Goal: Task Accomplishment & Management: Manage account settings

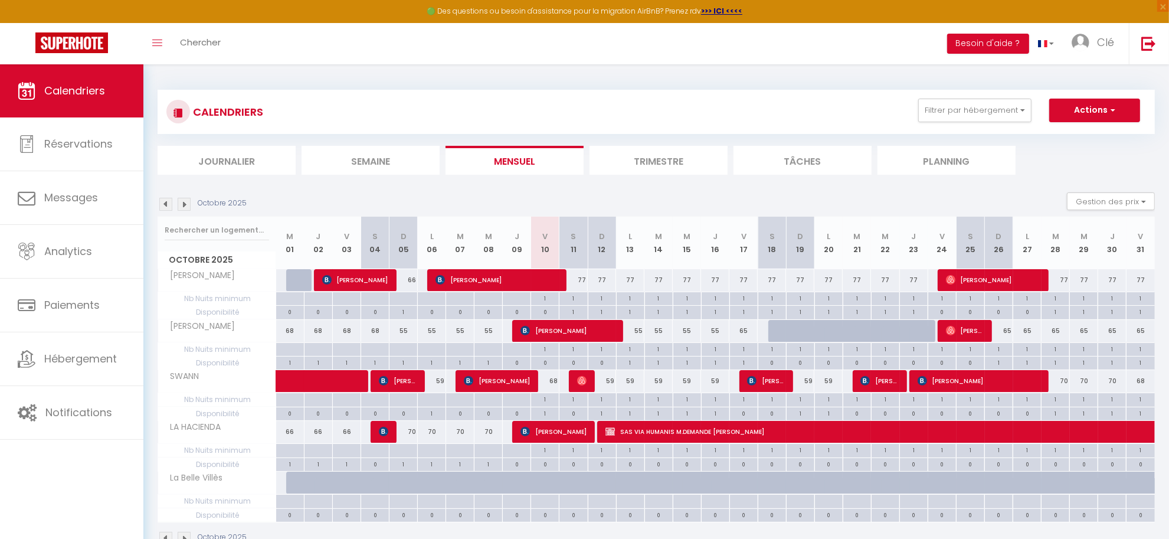
click at [931, 194] on div "Octobre 2025 Gestion des prix Nb Nuits minimum Règles Disponibilité" at bounding box center [656, 204] width 997 height 24
click at [805, 189] on section "Octobre 2025 Gestion des prix Nb Nuits minimum Règles Disponibilité Octobre 202…" at bounding box center [656, 369] width 997 height 376
select select "KO"
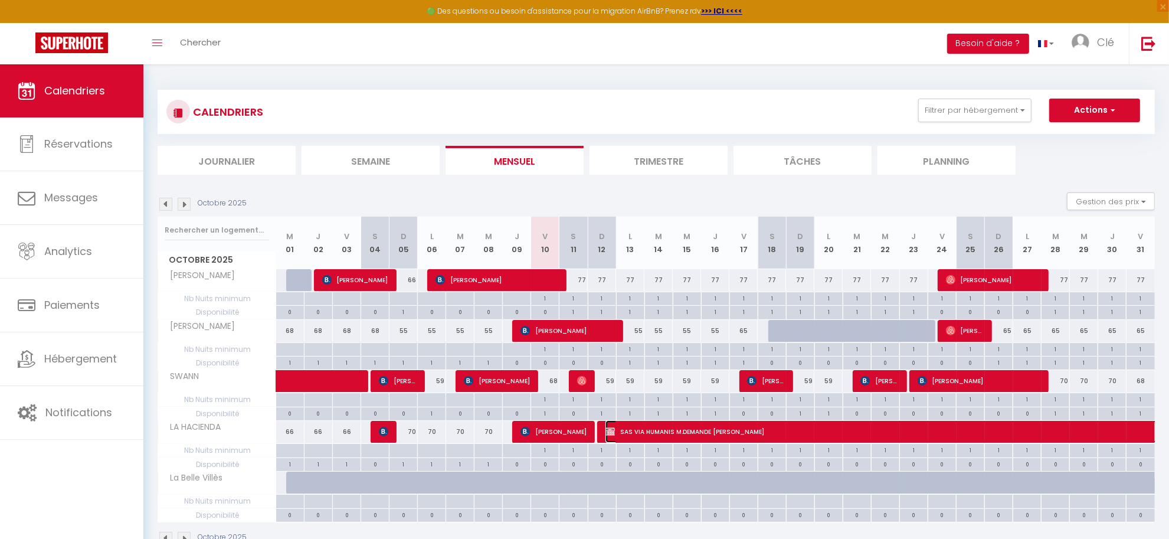
select select "0"
select select "1"
select select
select select "27804"
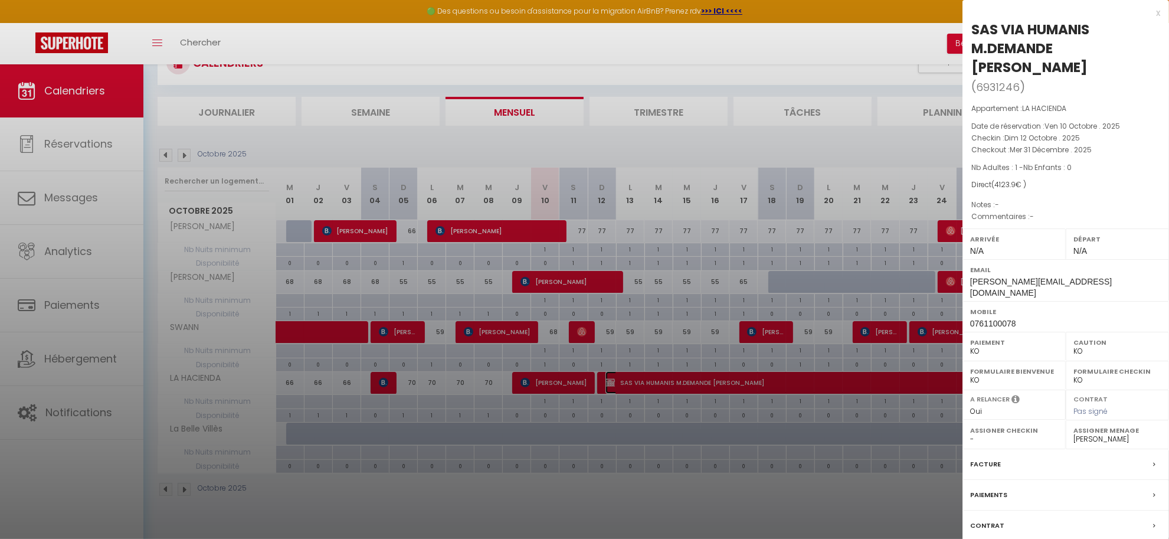
scroll to position [64, 0]
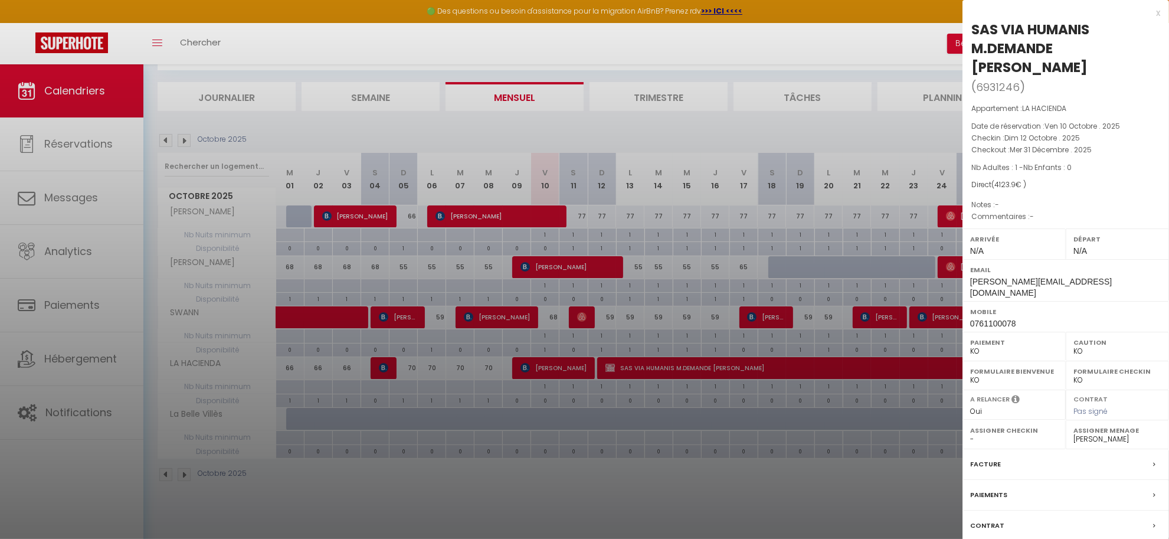
click at [998, 519] on label "Contrat" at bounding box center [987, 525] width 34 height 12
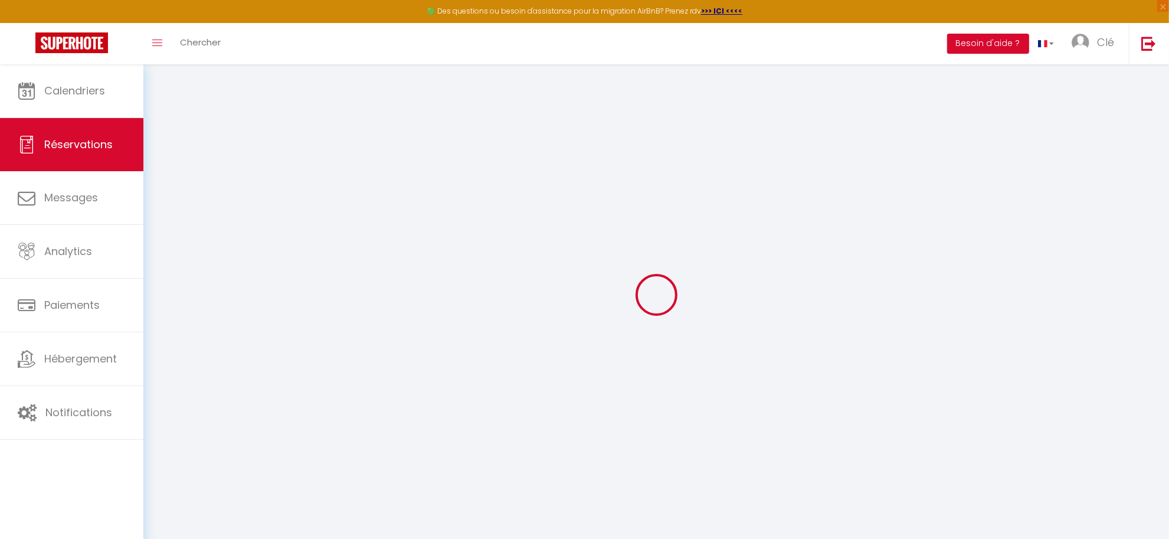
select select
checkbox input "false"
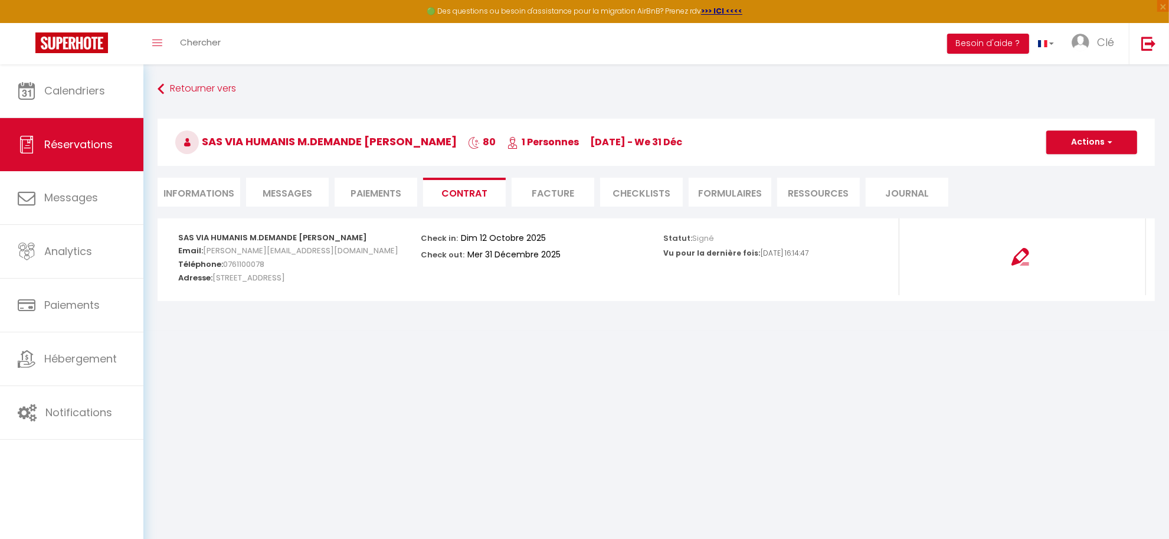
click at [718, 258] on p "Vu pour la dernière fois:" at bounding box center [712, 253] width 97 height 11
click at [1019, 253] on img at bounding box center [1020, 257] width 18 height 18
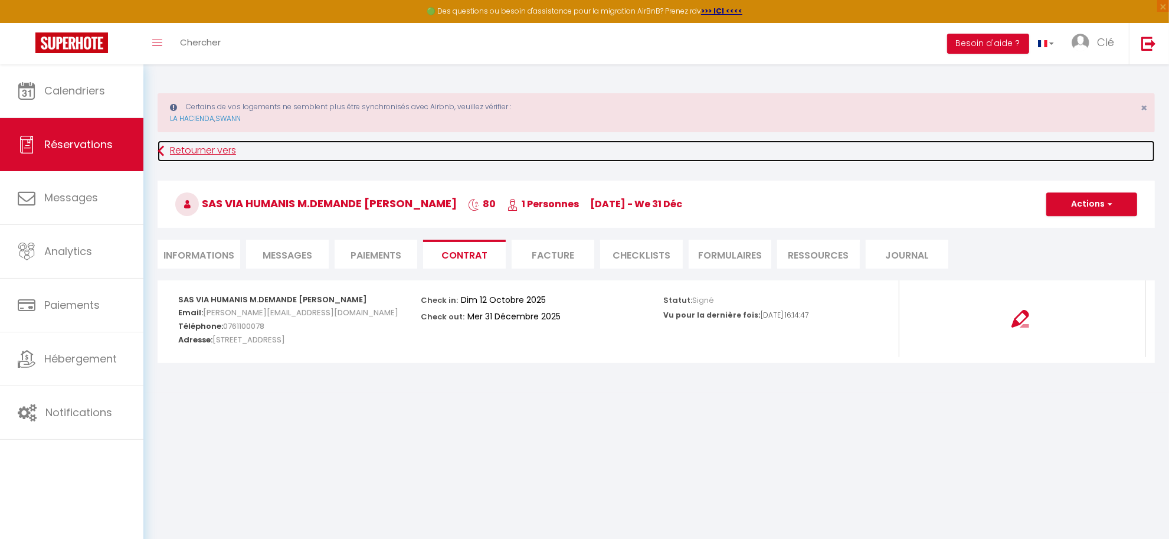
click at [205, 147] on link "Retourner vers" at bounding box center [656, 150] width 997 height 21
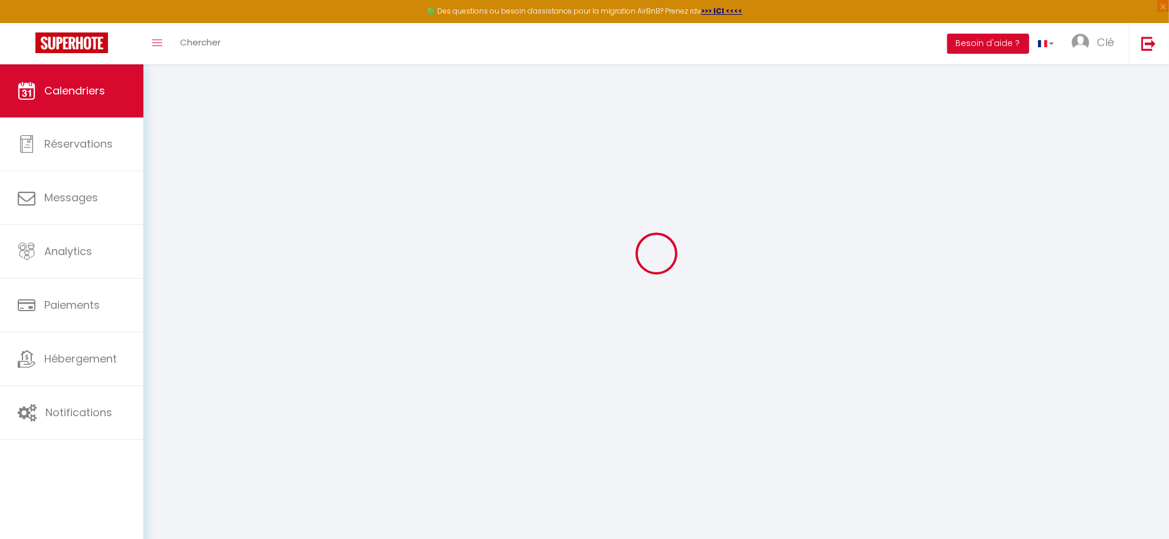
scroll to position [64, 0]
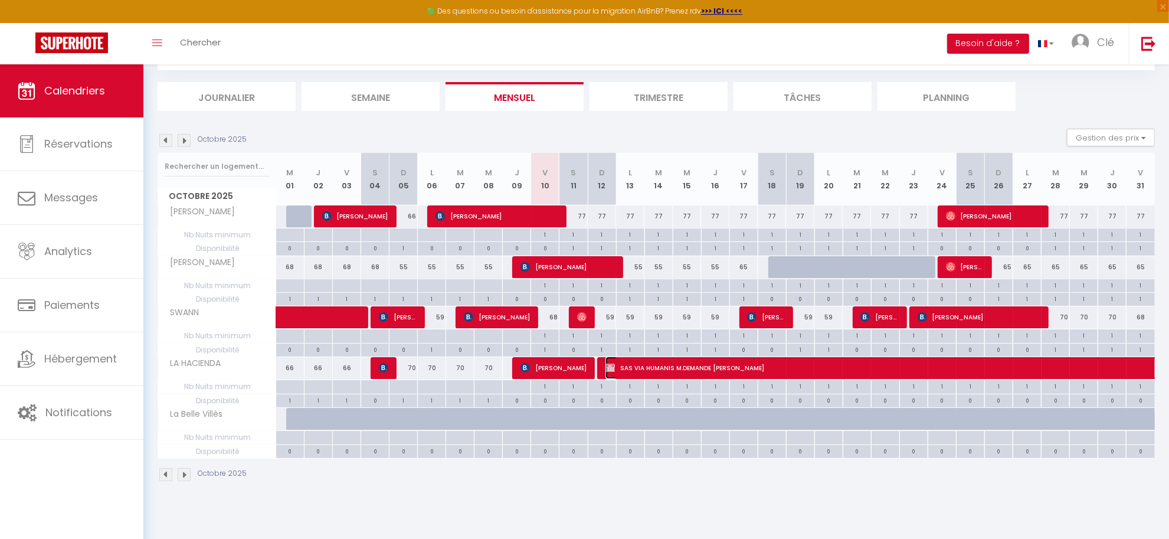
select select "KO"
select select "0"
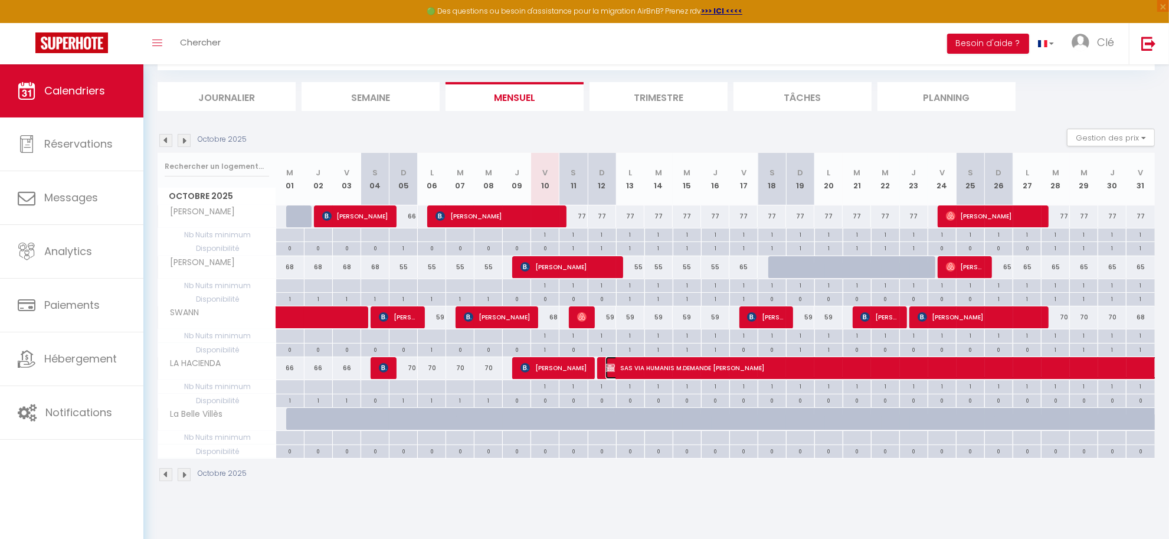
select select "1"
select select
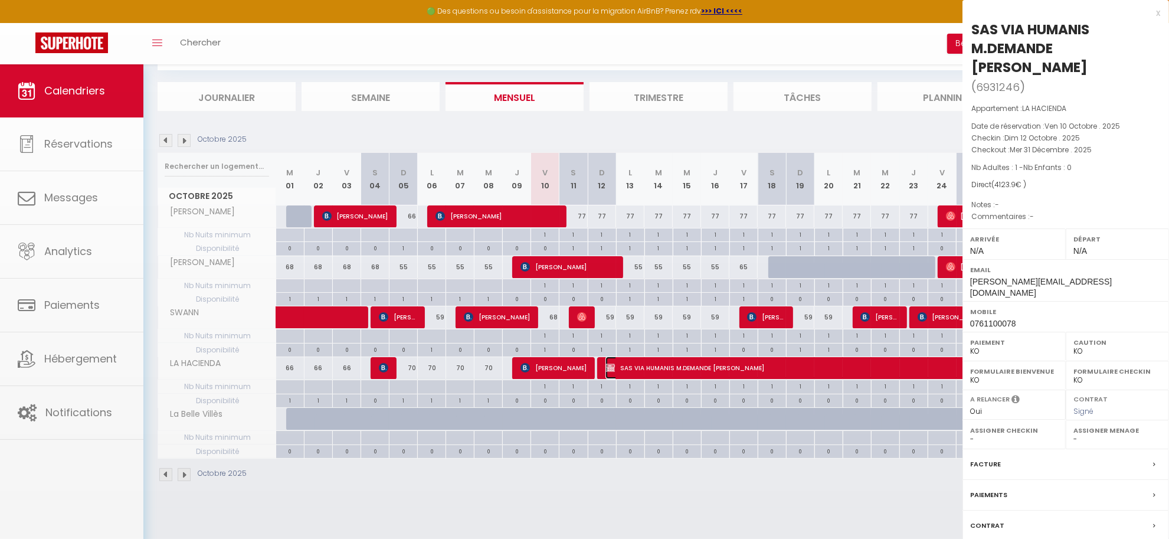
select select "27804"
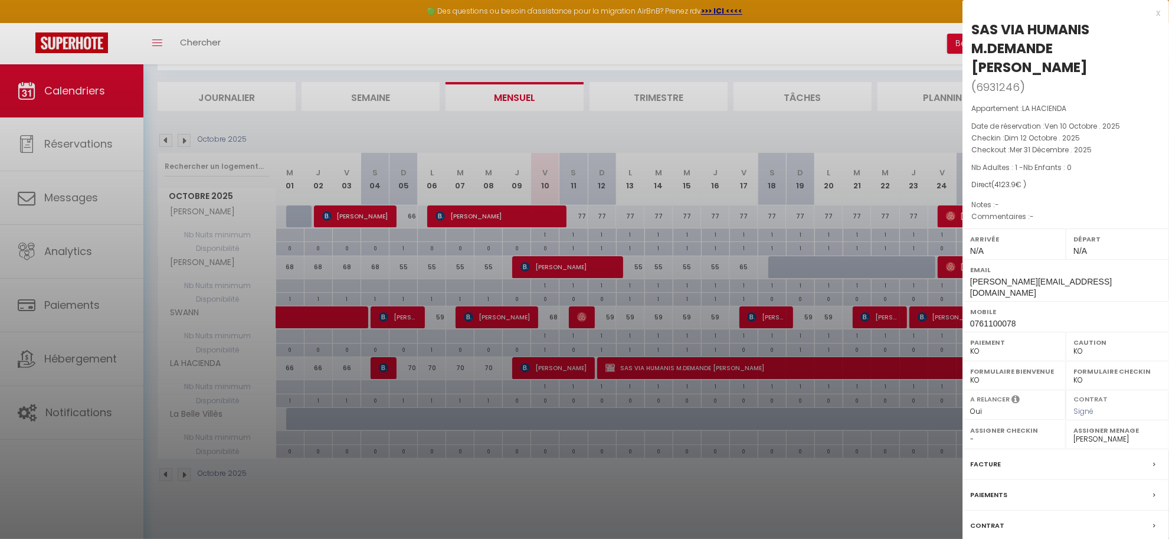
click at [788, 366] on div at bounding box center [584, 269] width 1169 height 539
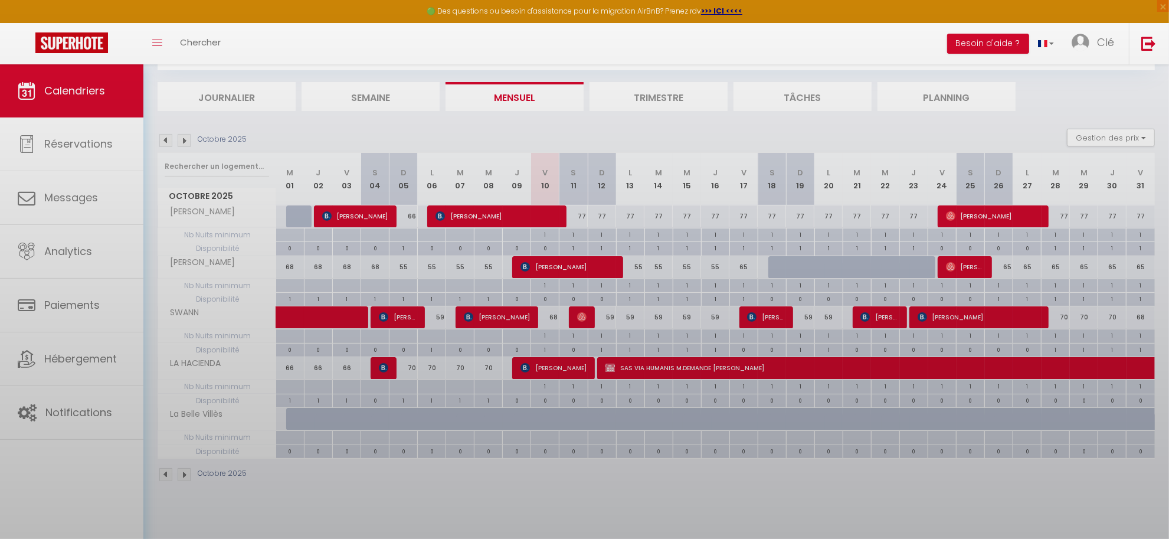
click at [788, 366] on div at bounding box center [584, 269] width 1169 height 539
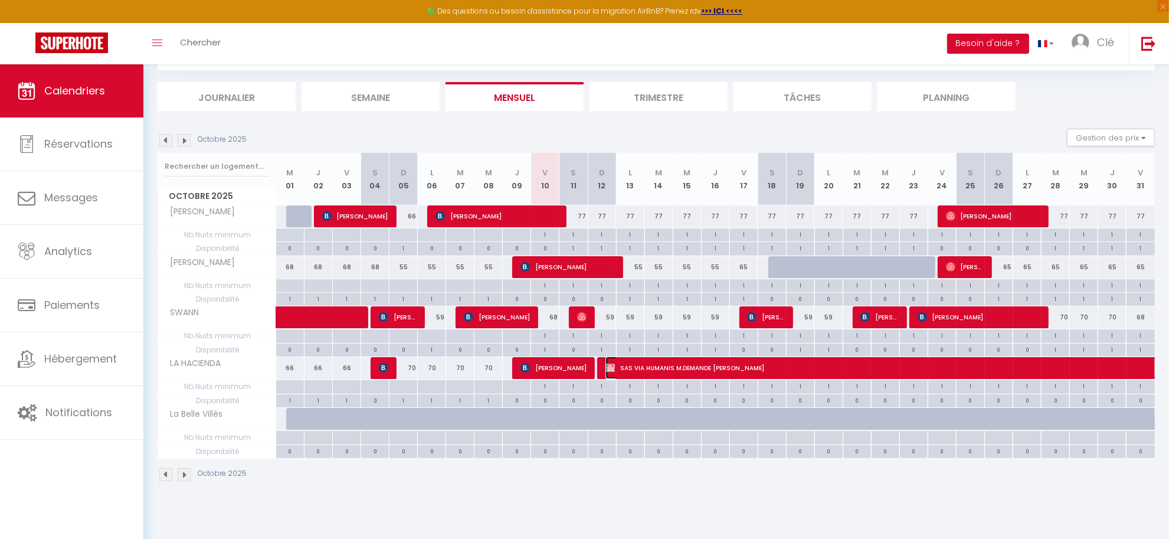
click at [788, 366] on div at bounding box center [584, 269] width 1169 height 539
click at [0, 0] on div at bounding box center [0, 0] width 0 height 0
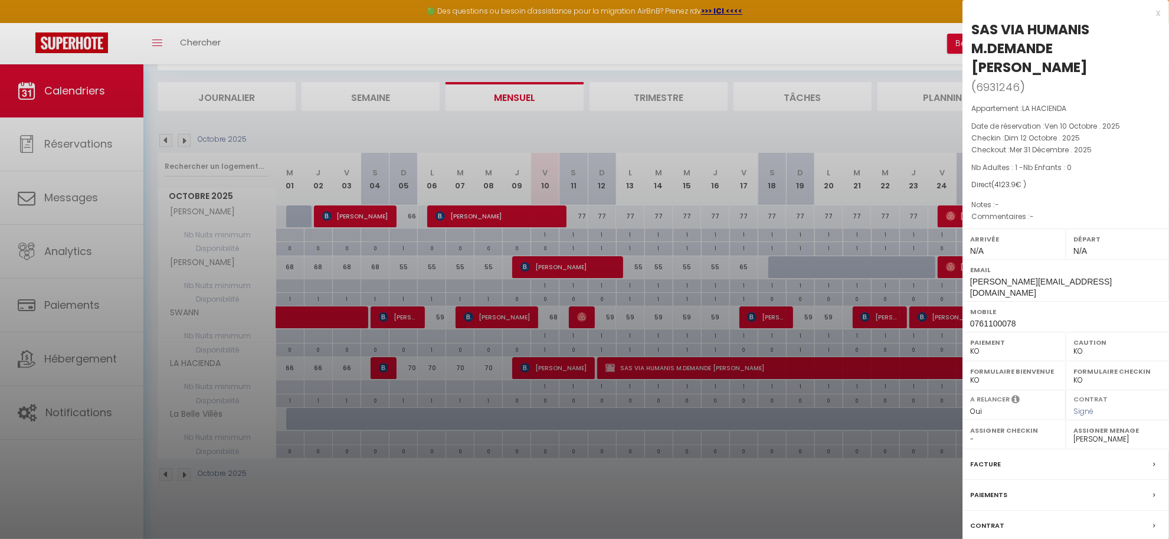
click at [1009, 449] on div "Facture" at bounding box center [1065, 464] width 206 height 31
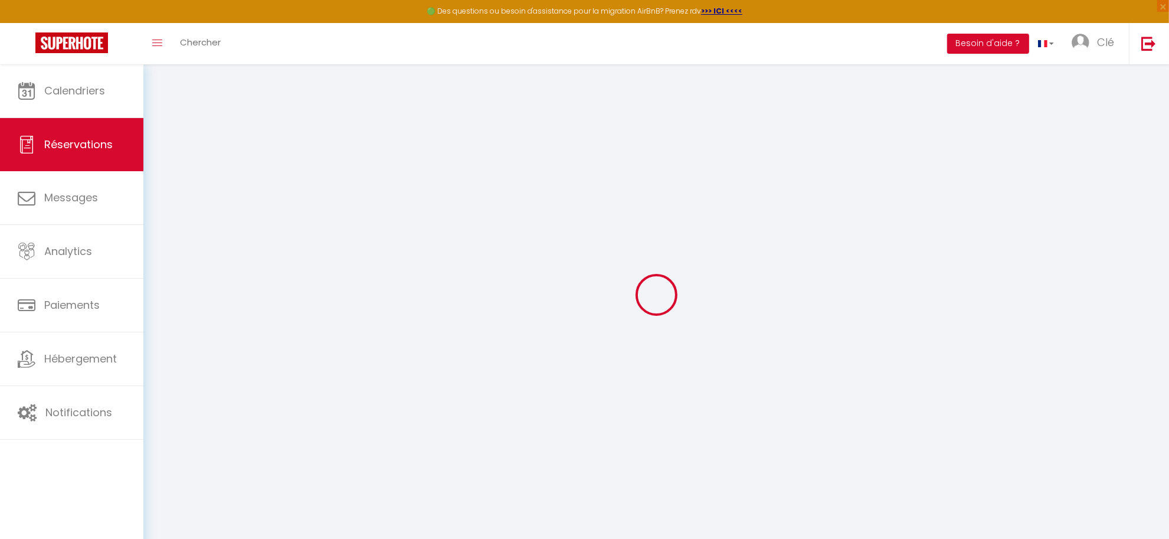
select select "other"
select select "taxes"
select select
checkbox input "false"
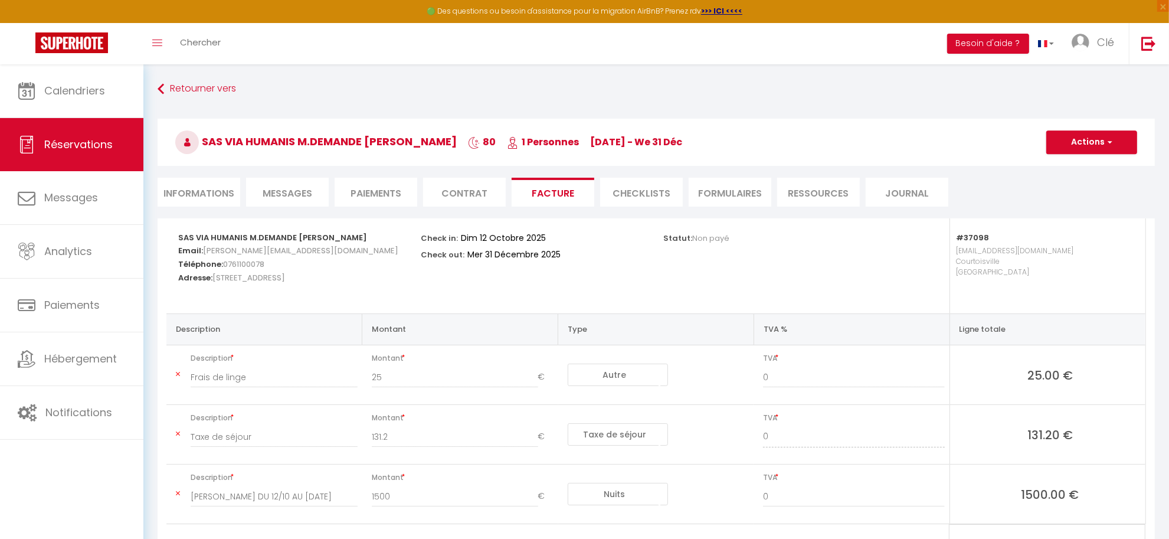
click at [205, 198] on li "Informations" at bounding box center [199, 192] width 83 height 29
select select
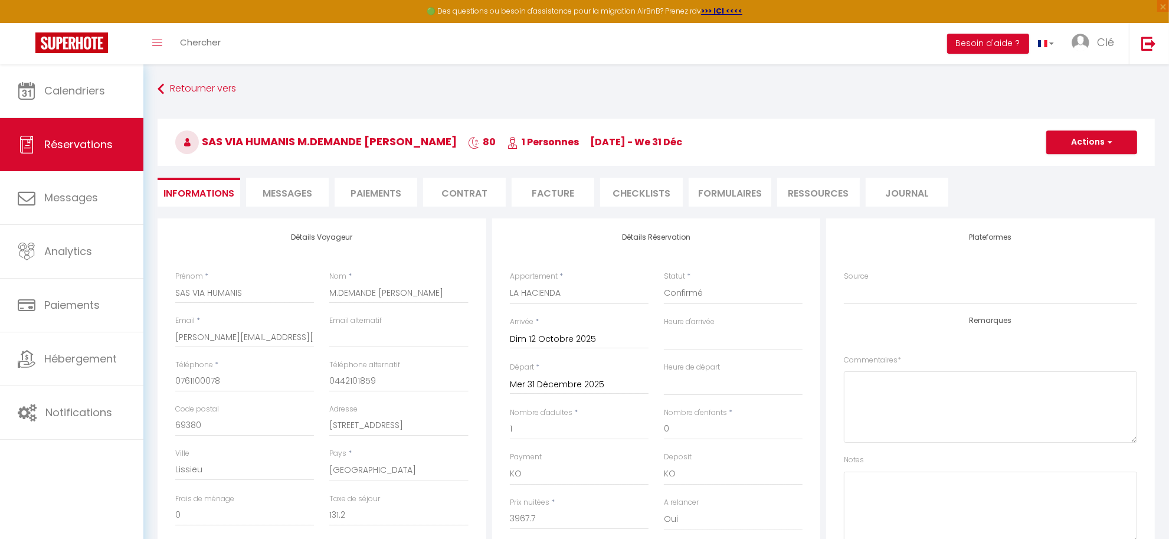
click at [570, 378] on input "Mer 31 Décembre 2025" at bounding box center [579, 384] width 139 height 15
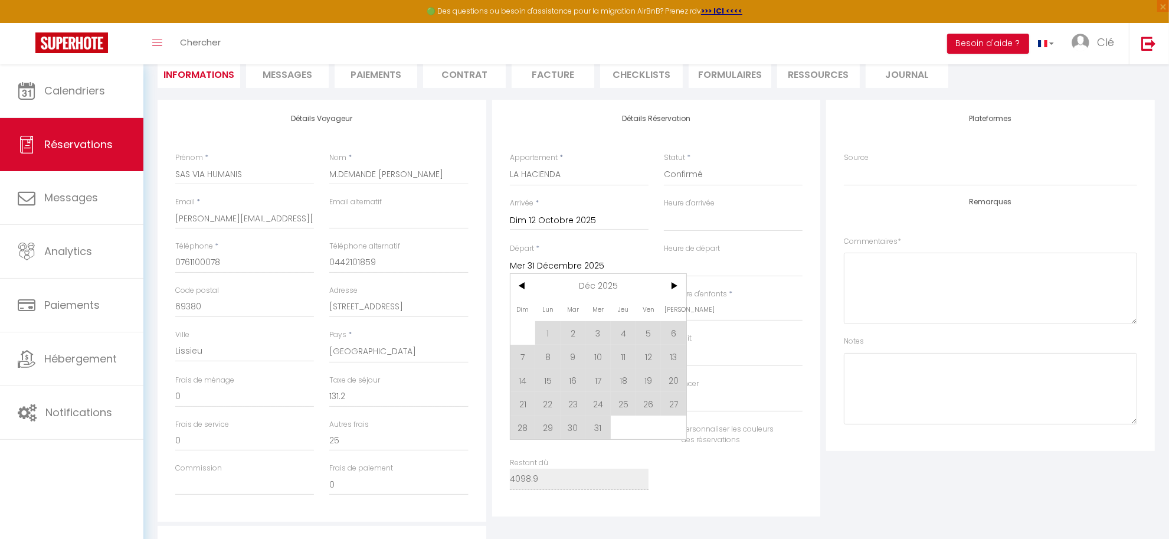
scroll to position [172, 0]
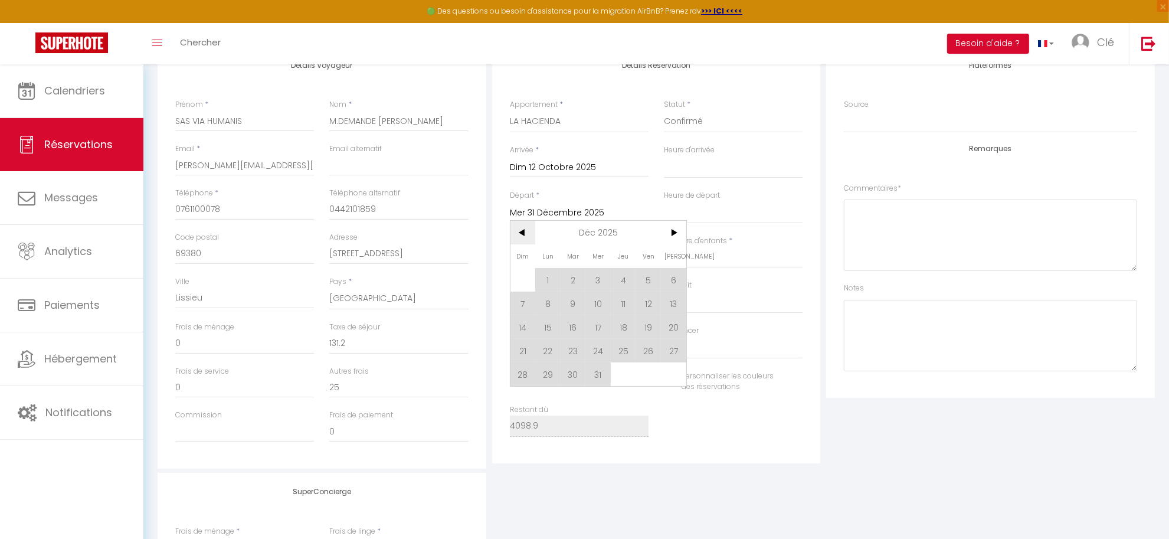
click at [525, 234] on span "<" at bounding box center [522, 233] width 25 height 24
click at [519, 237] on span "<" at bounding box center [522, 233] width 25 height 24
click at [523, 349] on span "19" at bounding box center [522, 351] width 25 height 24
select select
type input "Dim 19 Octobre 2025"
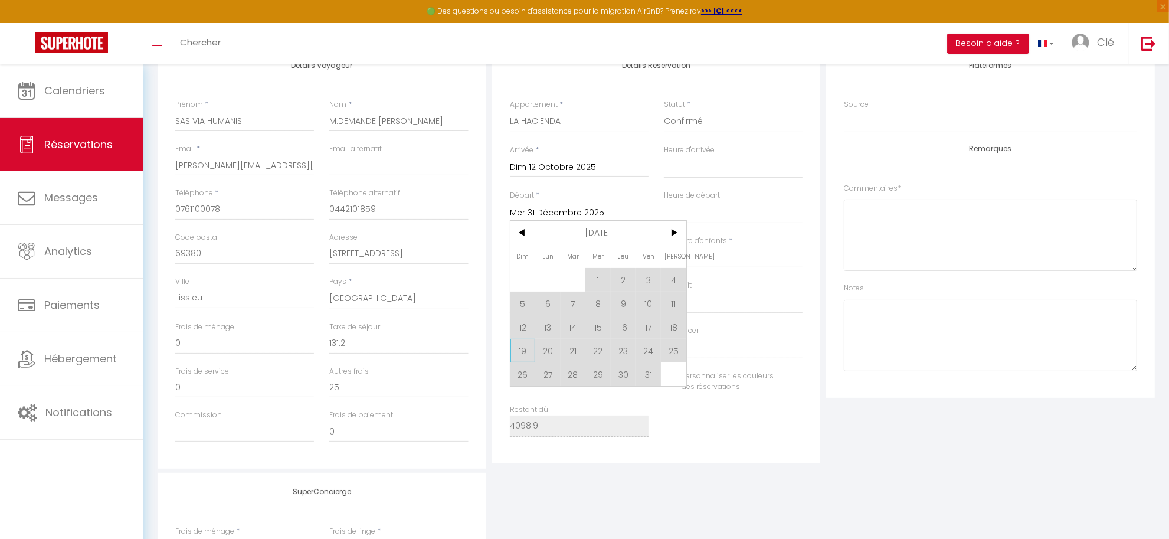
select select
checkbox input "false"
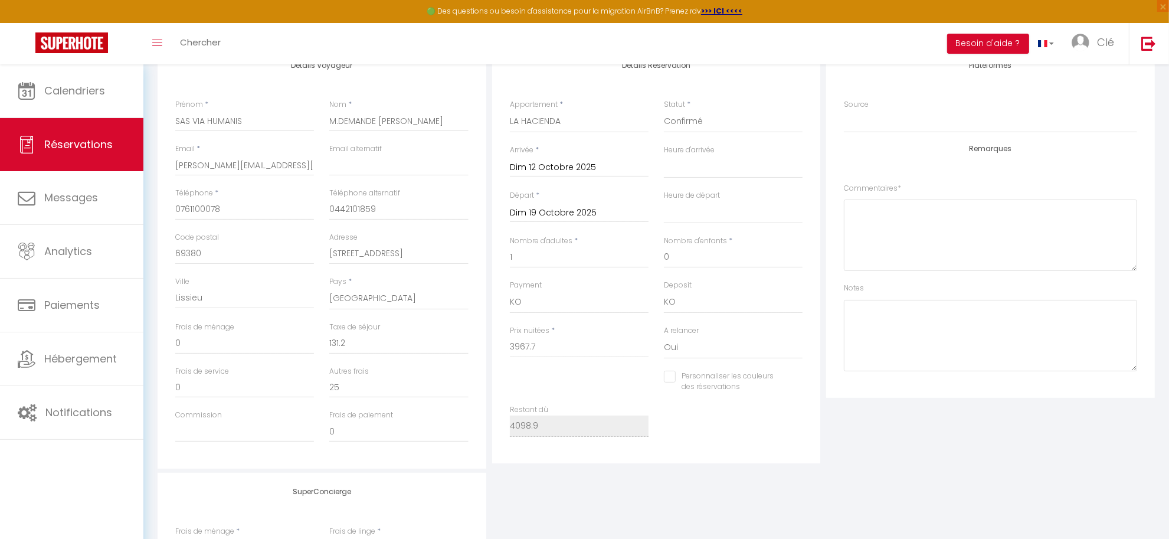
type input "35"
type input "17.36"
select select
type input "525"
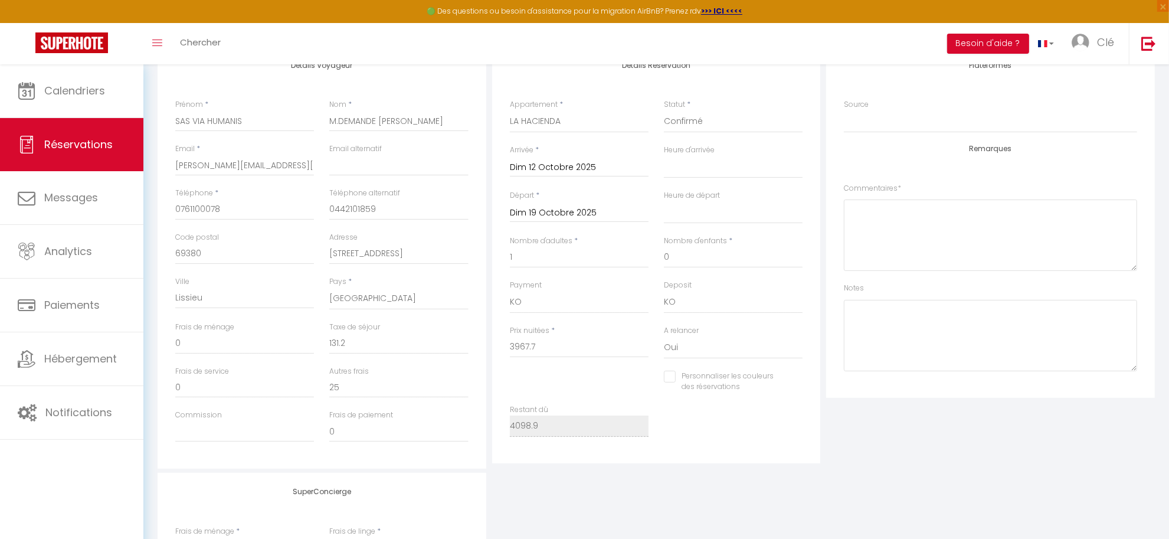
checkbox input "false"
click at [531, 341] on input "525" at bounding box center [579, 346] width 139 height 21
click at [583, 211] on input "Dim 19 Octobre 2025" at bounding box center [579, 212] width 139 height 15
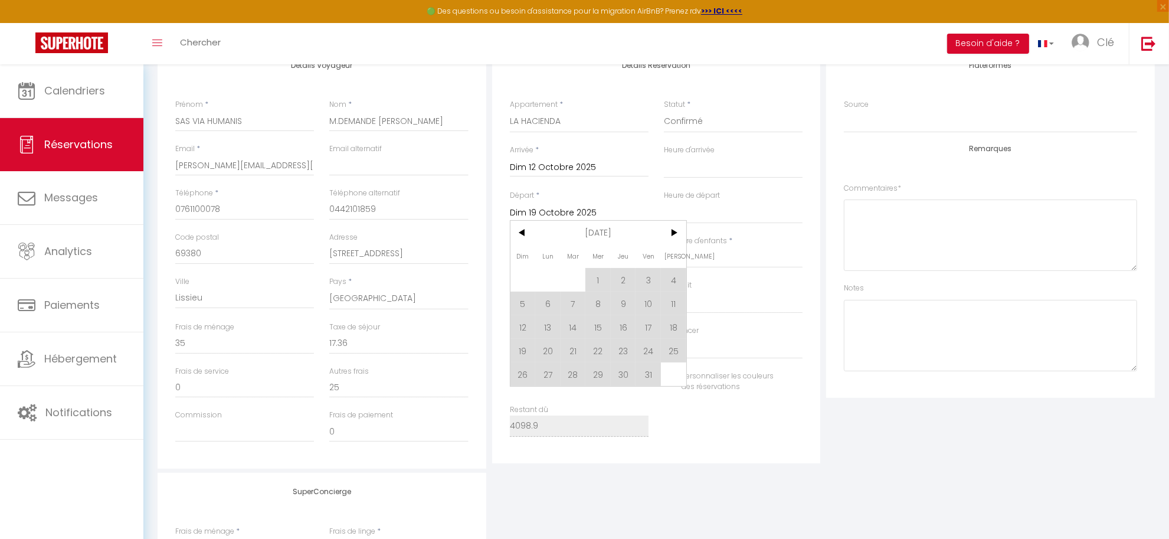
click at [583, 211] on input "Dim 19 Octobre 2025" at bounding box center [579, 212] width 139 height 15
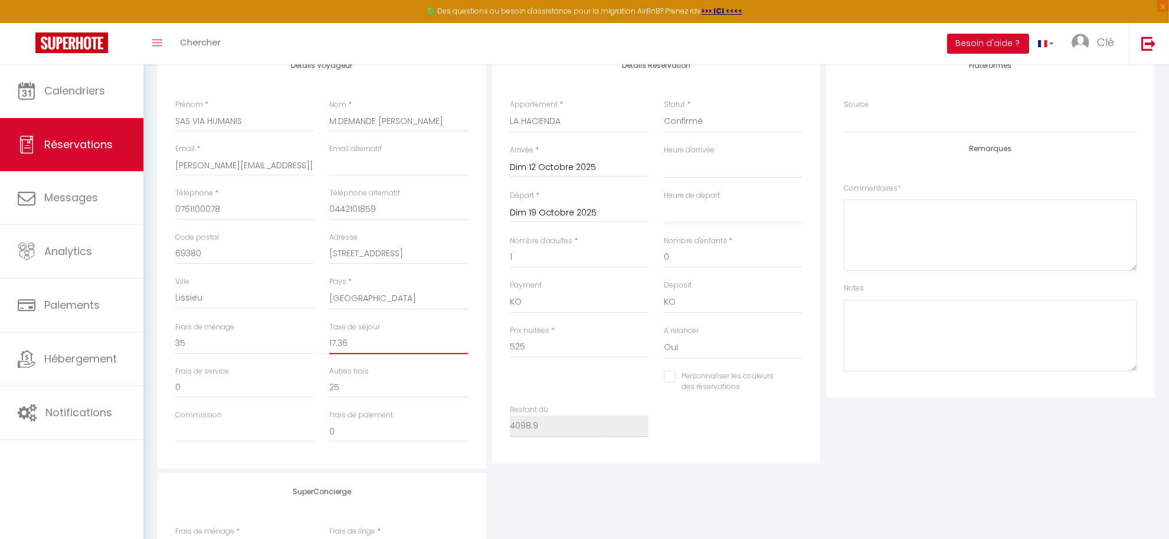
drag, startPoint x: 362, startPoint y: 348, endPoint x: 295, endPoint y: 344, distance: 66.8
click at [295, 344] on div "Frais de ménage 35 Taxe de séjour 17.36" at bounding box center [322, 344] width 309 height 44
type input "1"
select select
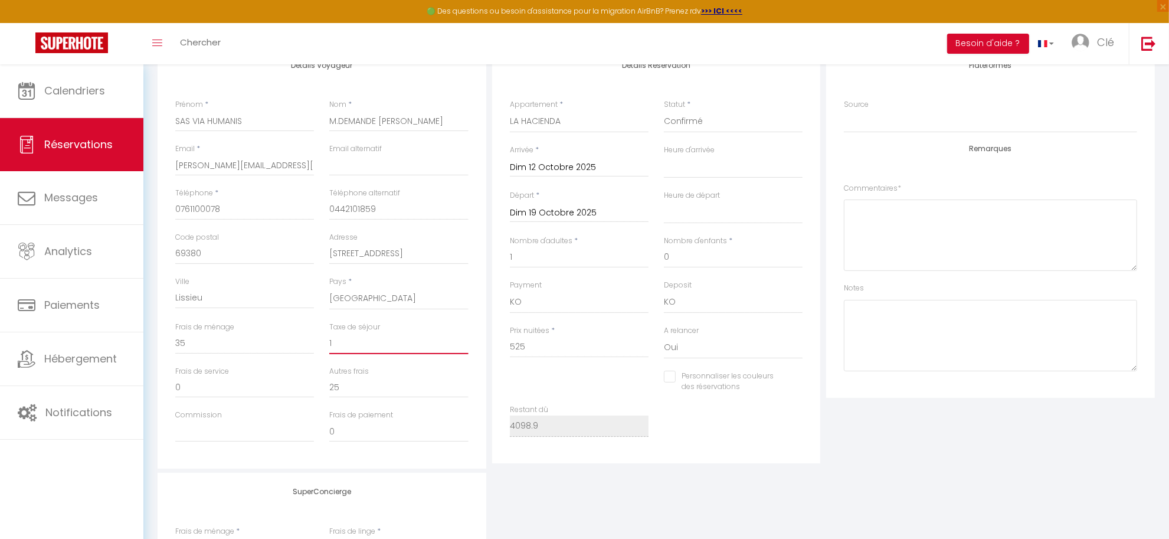
checkbox input "false"
type input "13"
select select
checkbox input "false"
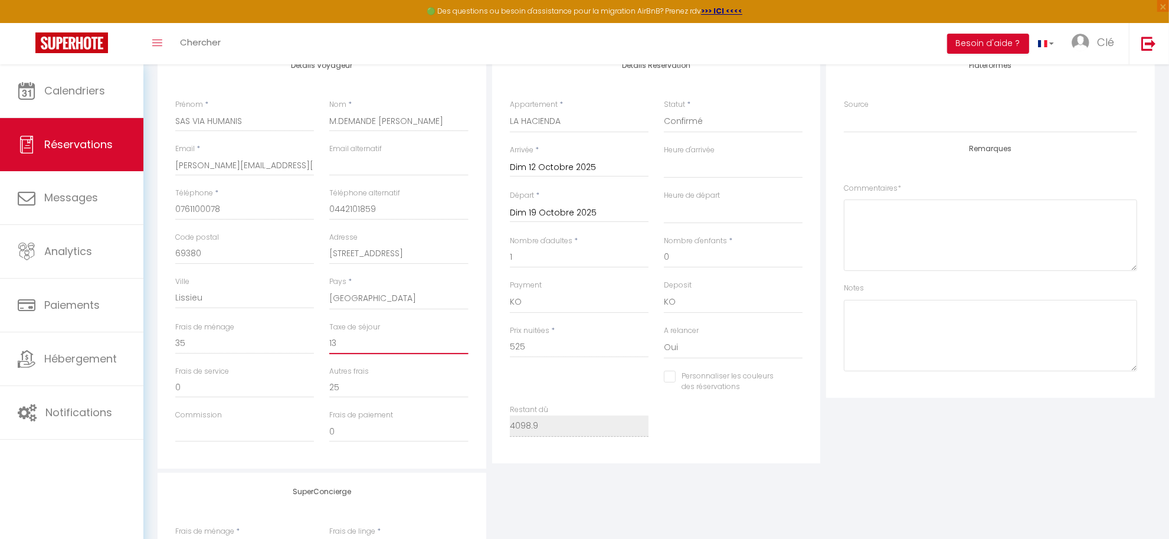
type input "13."
select select
checkbox input "false"
type input "13.7"
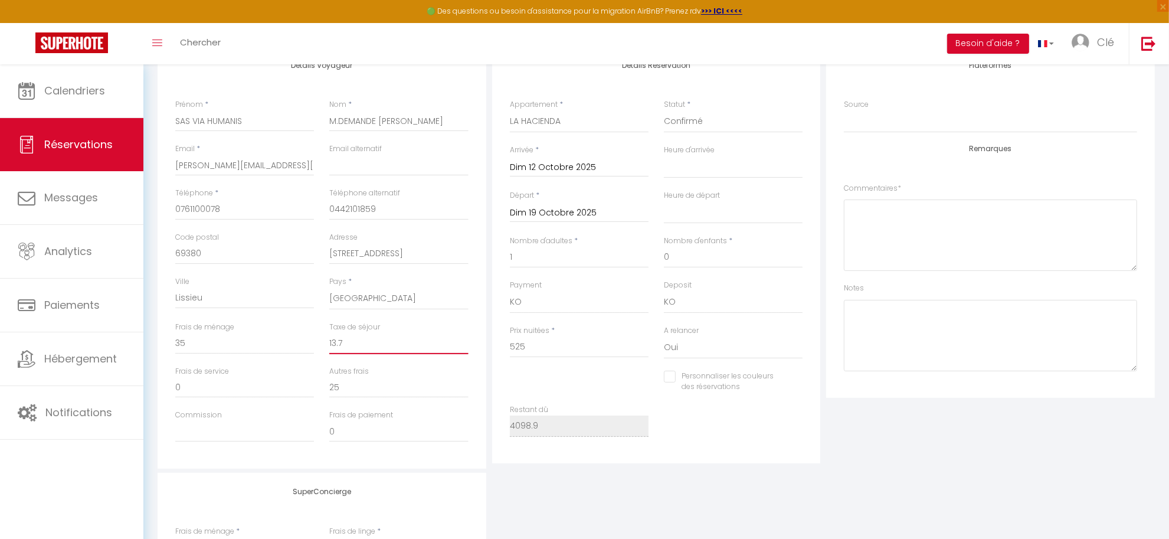
select select
checkbox input "false"
type input "13.72"
select select
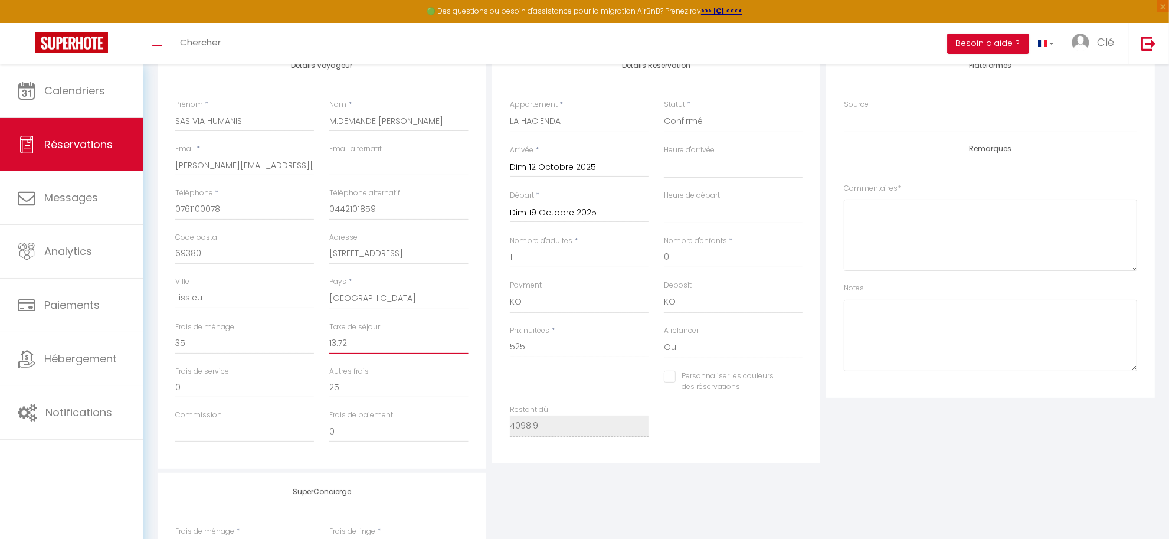
select select
checkbox input "false"
type input "13.72"
drag, startPoint x: 536, startPoint y: 340, endPoint x: 454, endPoint y: 343, distance: 81.5
click at [454, 343] on div "Détails Voyageur Prénom * SAS VIA HUMANIS Nom * M.DEMANDE Raphaël Email * bertr…" at bounding box center [656, 258] width 1003 height 422
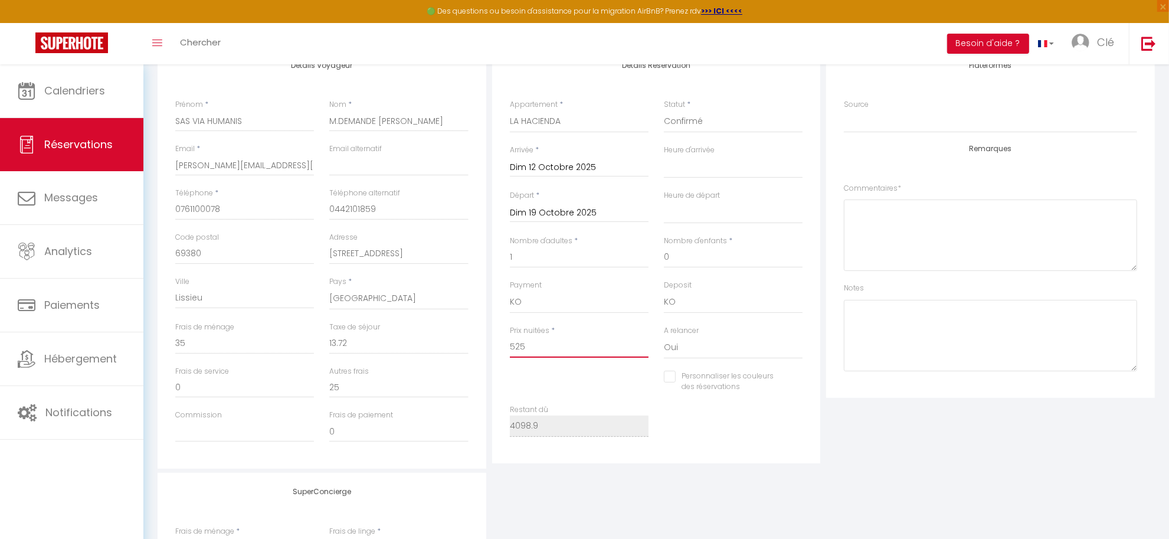
type input "4"
select select
checkbox input "false"
type input "41"
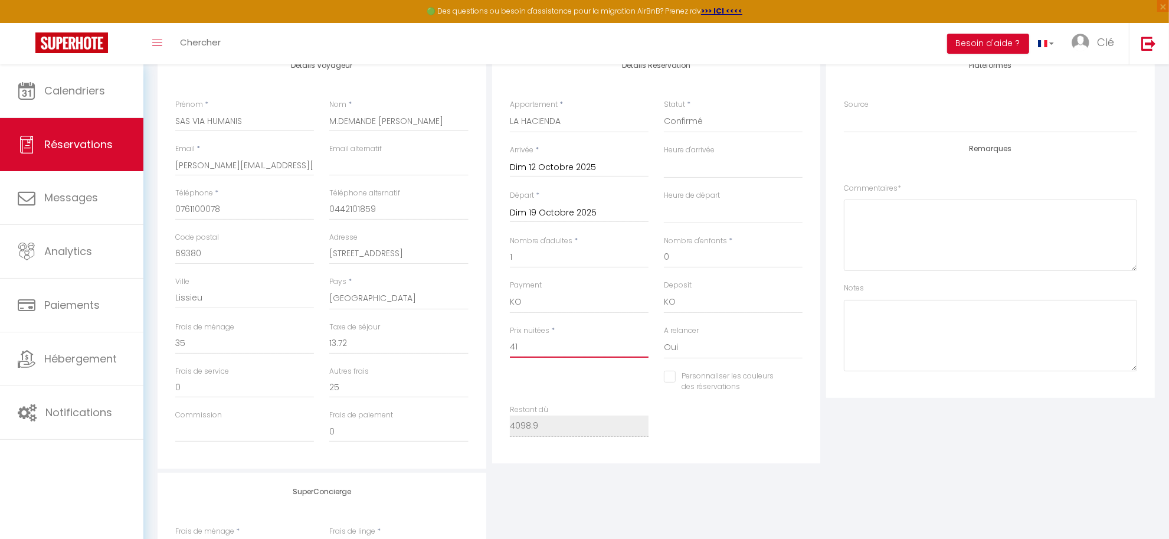
select select
checkbox input "false"
type input "415"
select select
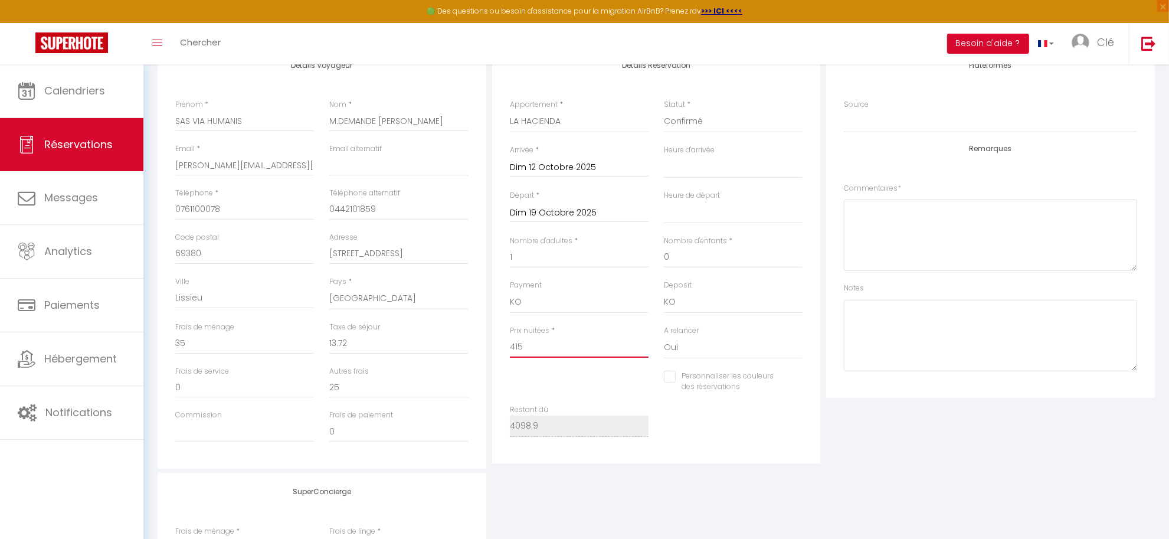
select select
checkbox input "false"
type input "415"
type input "0"
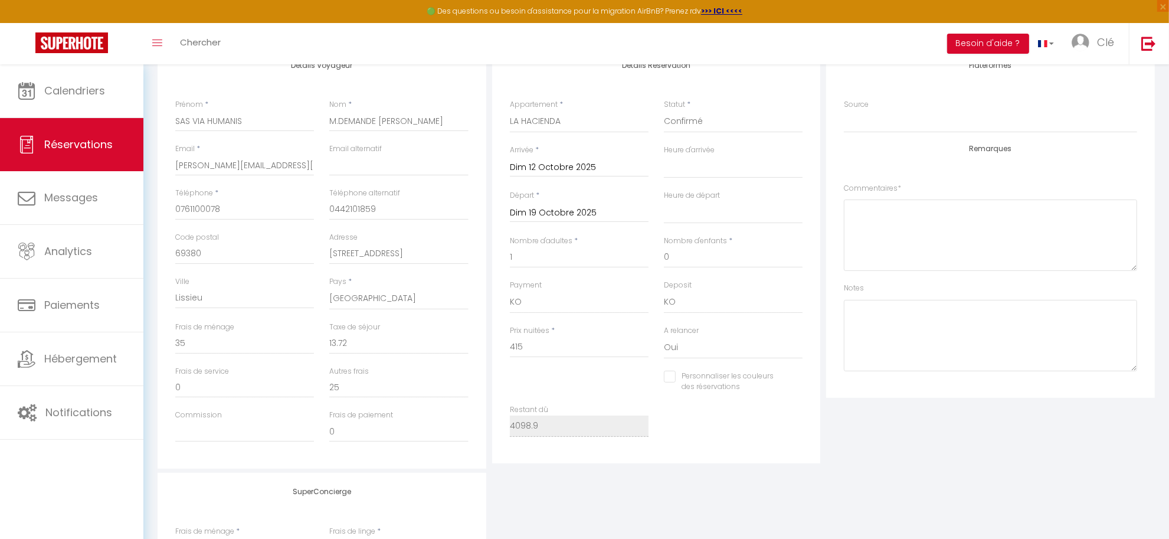
select select
checkbox input "false"
click at [520, 471] on div "Détails Voyageur Prénom * SAS VIA HUMANIS Nom * M.DEMANDE Raphaël Email * bertr…" at bounding box center [656, 341] width 997 height 588
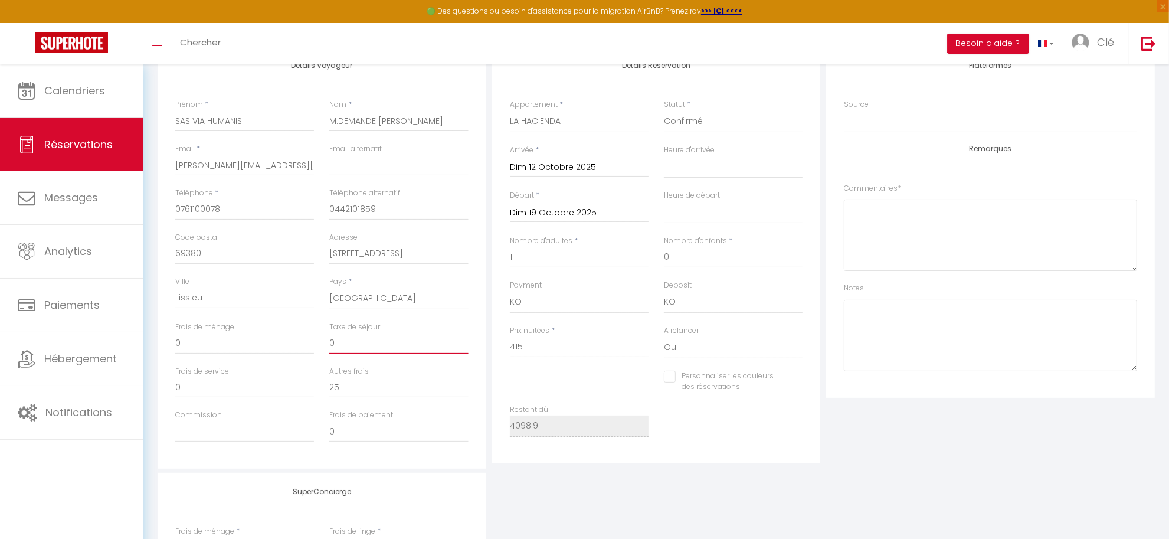
drag, startPoint x: 361, startPoint y: 342, endPoint x: 311, endPoint y: 341, distance: 50.2
click at [311, 341] on div "Frais de ménage 0 Taxe de séjour 0" at bounding box center [322, 344] width 309 height 44
type input "1"
select select
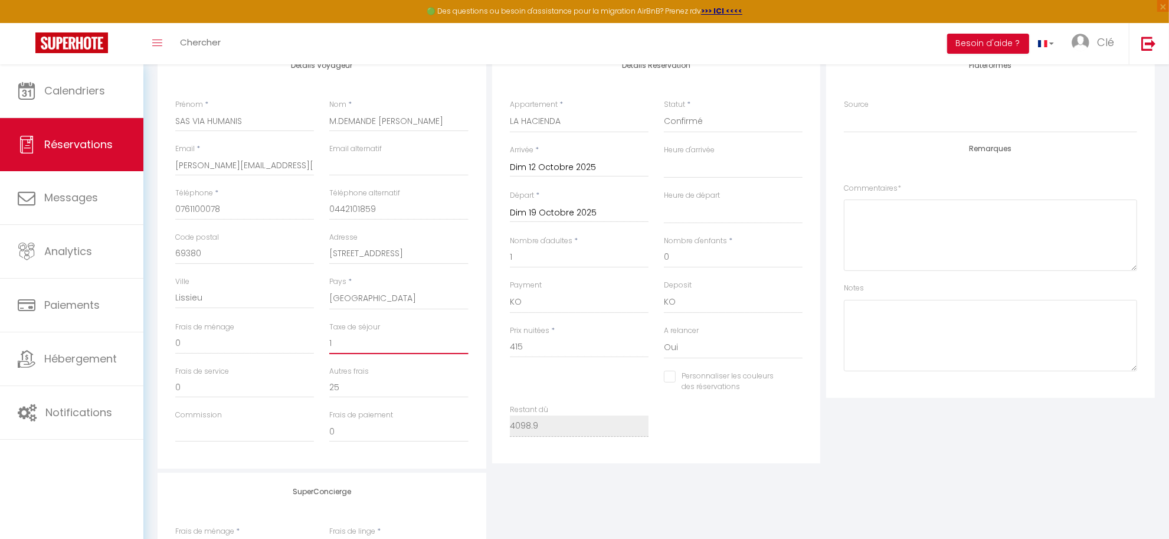
checkbox input "false"
type input "13"
select select
checkbox input "false"
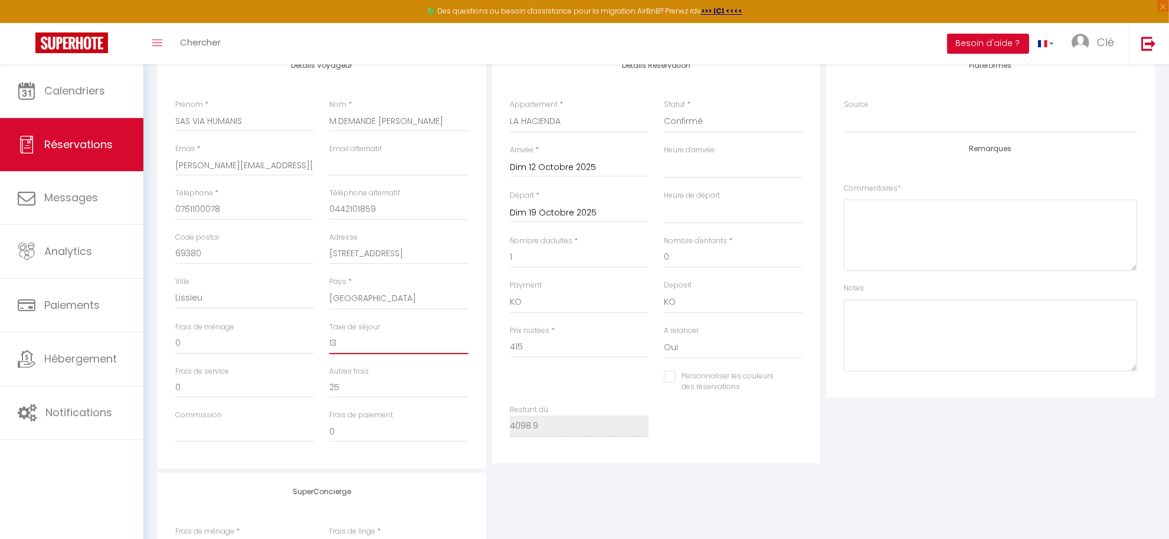
type input "13."
select select
checkbox input "false"
type input "13.7"
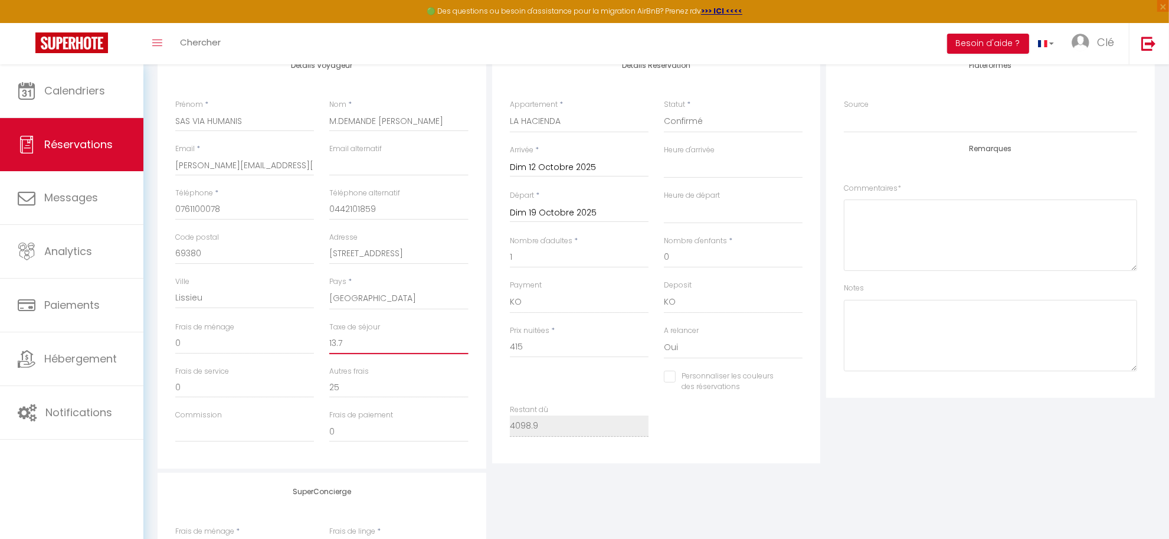
select select
checkbox input "false"
type input "13.70"
select select
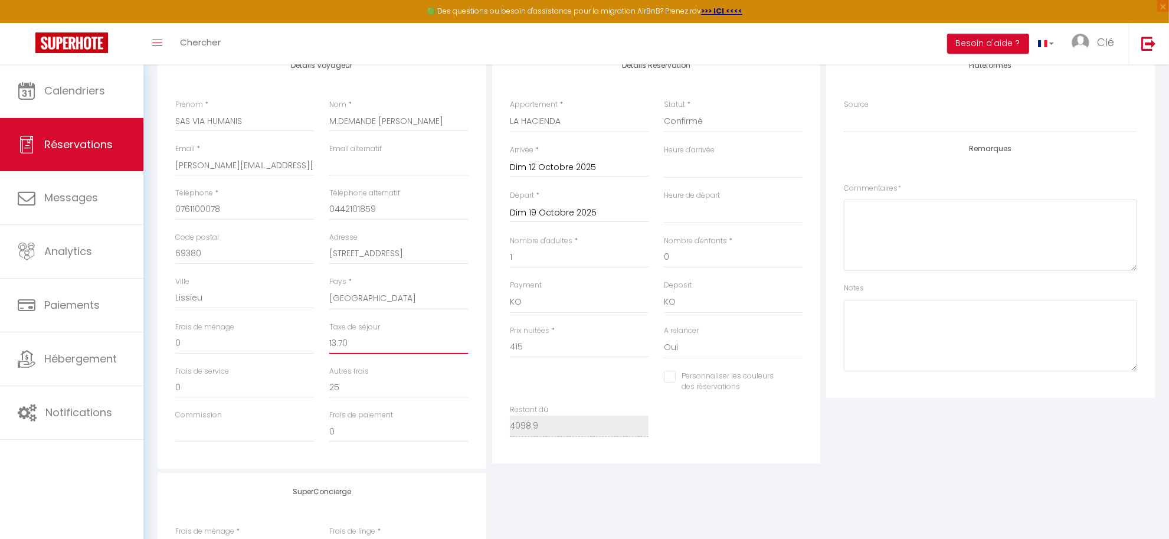
select select
checkbox input "false"
type input "13.70"
click at [509, 468] on div "Détails Voyageur Prénom * SAS VIA HUMANIS Nom * M.DEMANDE Raphaël Email * bertr…" at bounding box center [656, 341] width 997 height 588
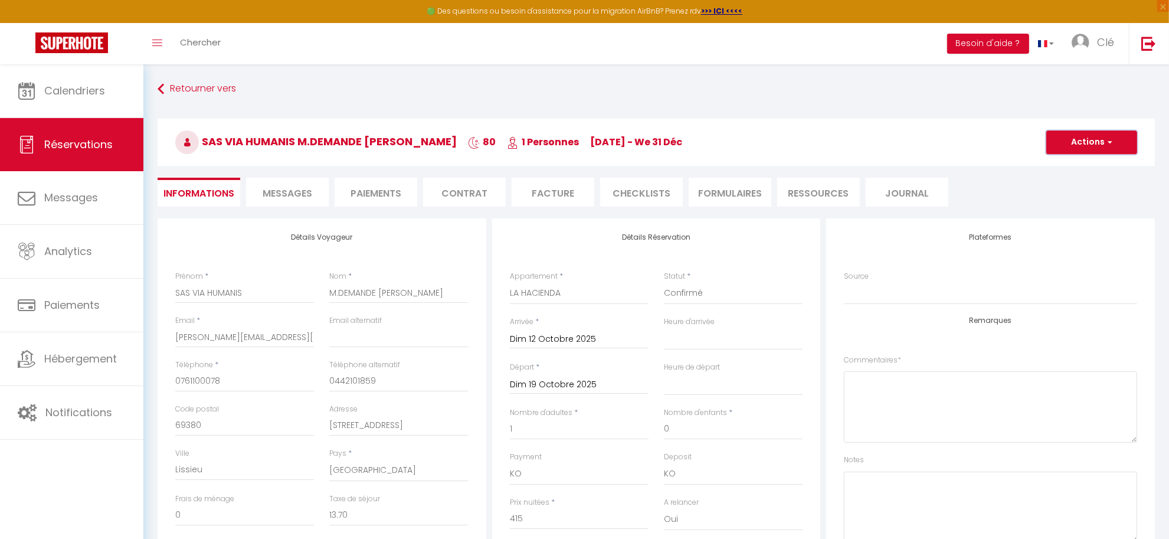
click at [1096, 145] on button "Actions" at bounding box center [1091, 142] width 91 height 24
click at [1069, 163] on link "Enregistrer" at bounding box center [1079, 167] width 93 height 15
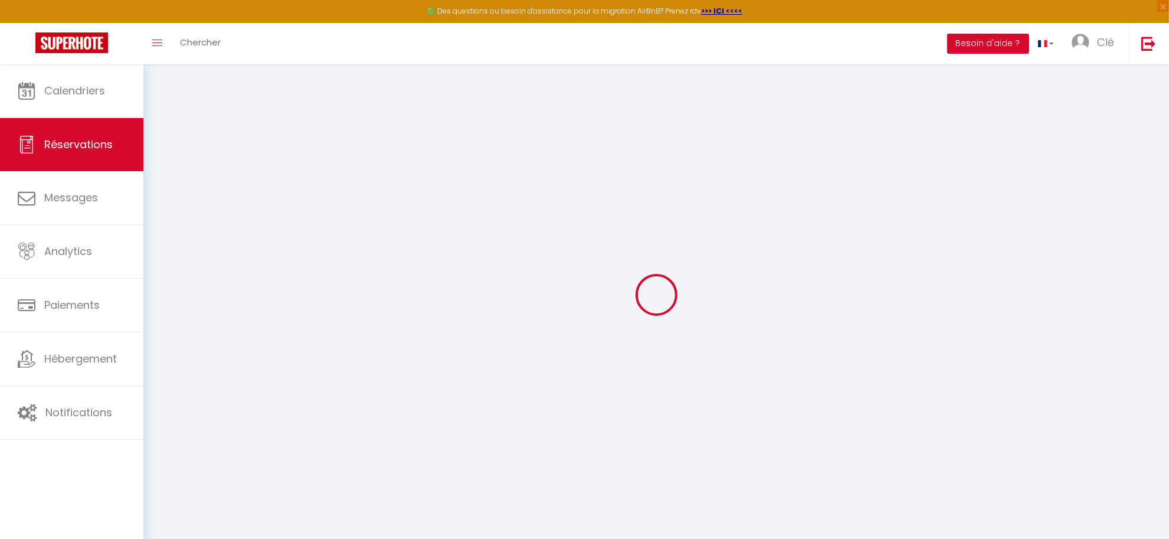
select select "not_cancelled"
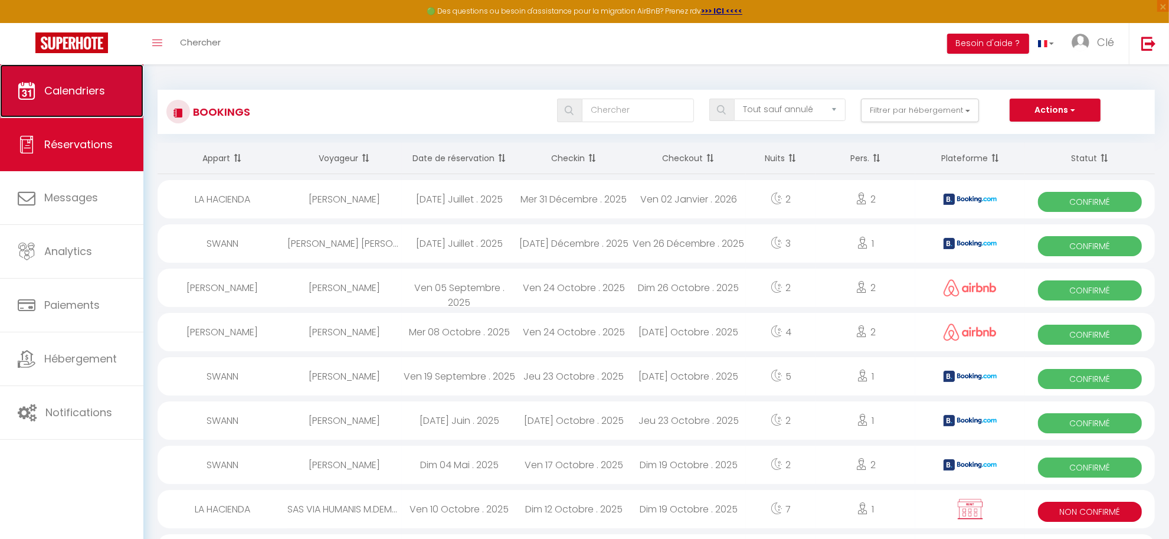
click at [53, 96] on span "Calendriers" at bounding box center [74, 90] width 61 height 15
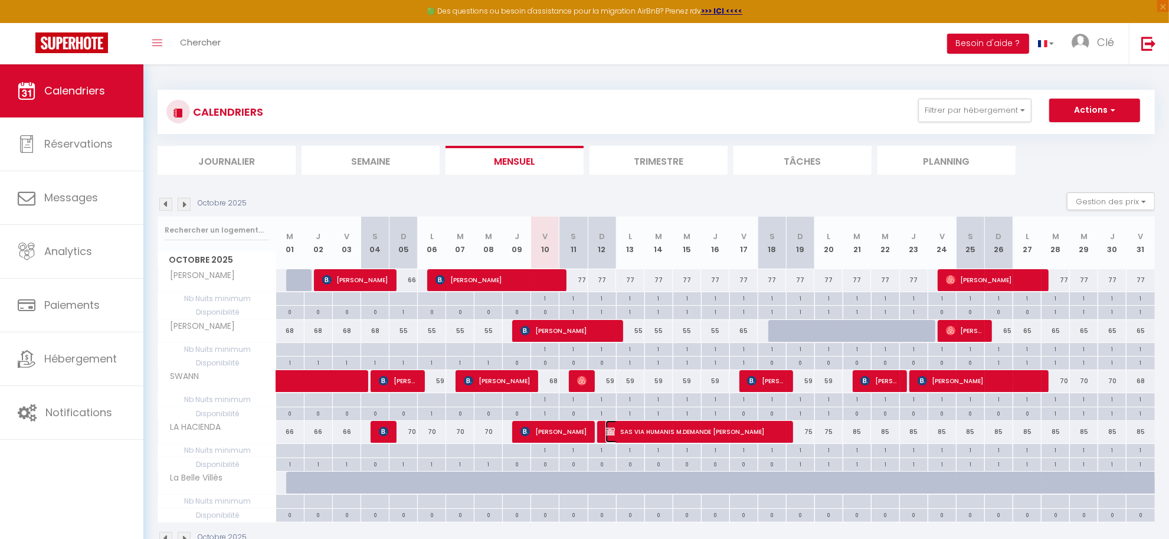
click at [674, 432] on span "SAS VIA HUMANIS M.DEMANDE Raphaël" at bounding box center [694, 431] width 179 height 22
select select "KO"
select select "0"
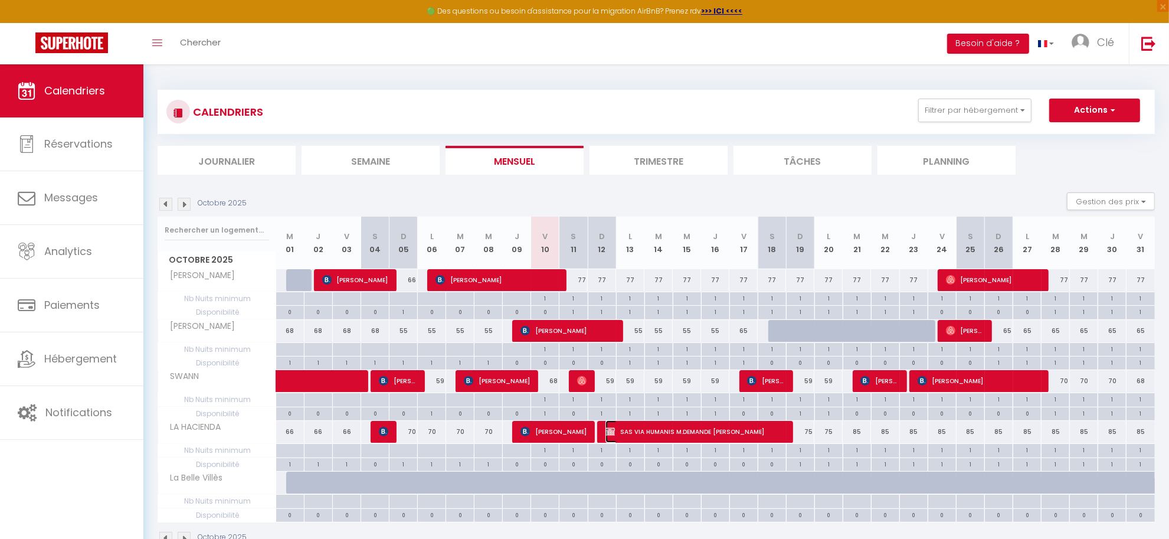
select select "1"
select select
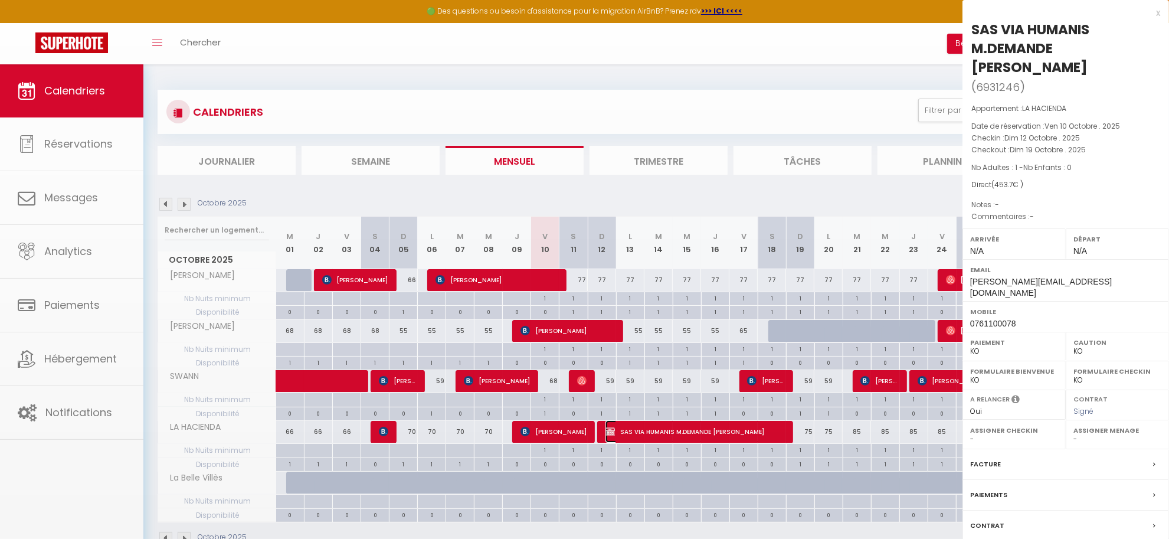
select select "27804"
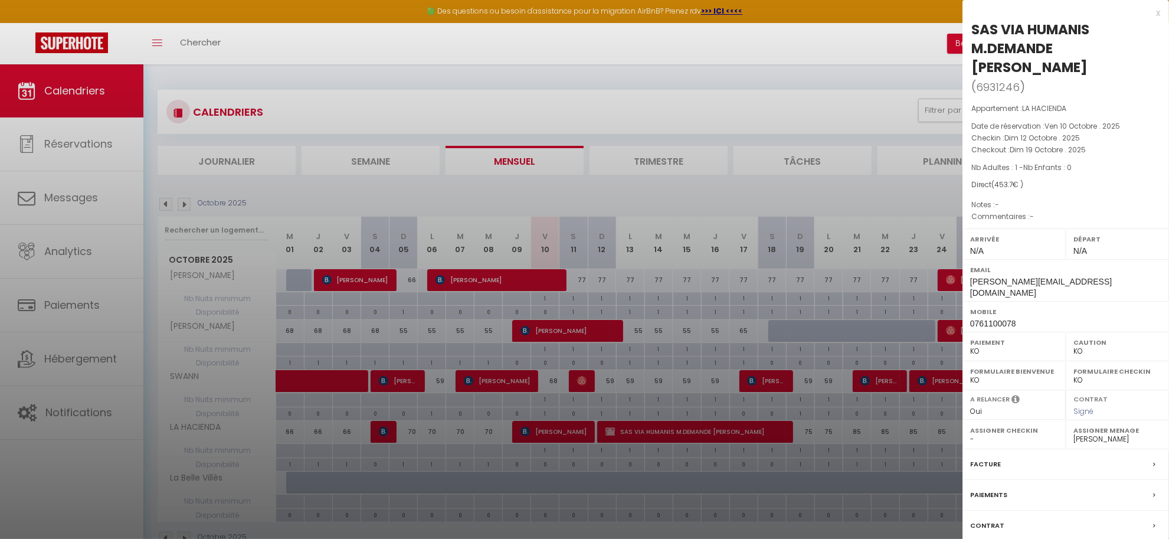
click at [1027, 449] on div "Facture" at bounding box center [1065, 464] width 206 height 31
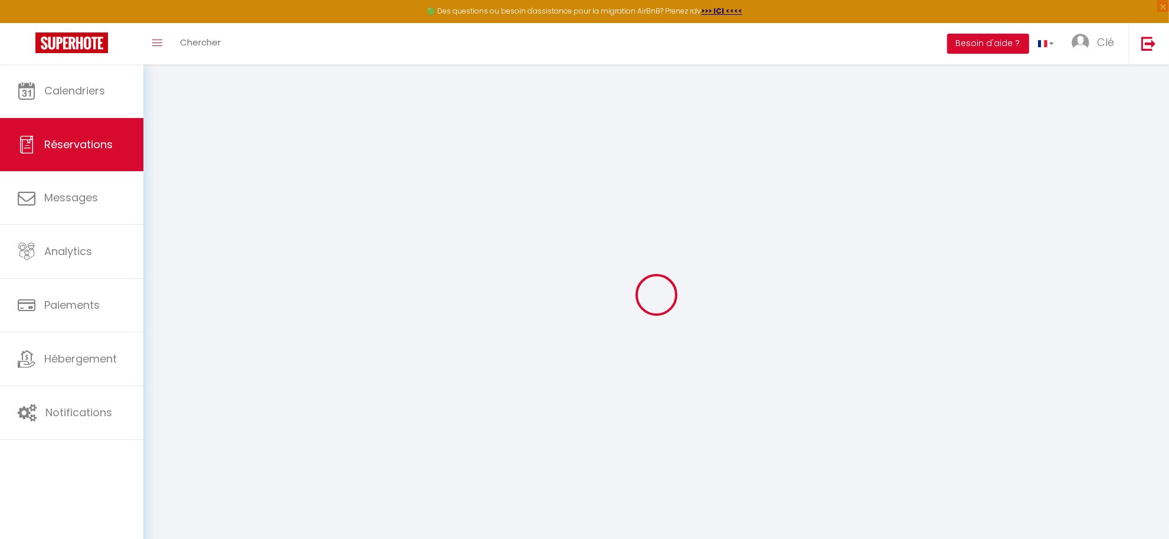
select select
checkbox input "false"
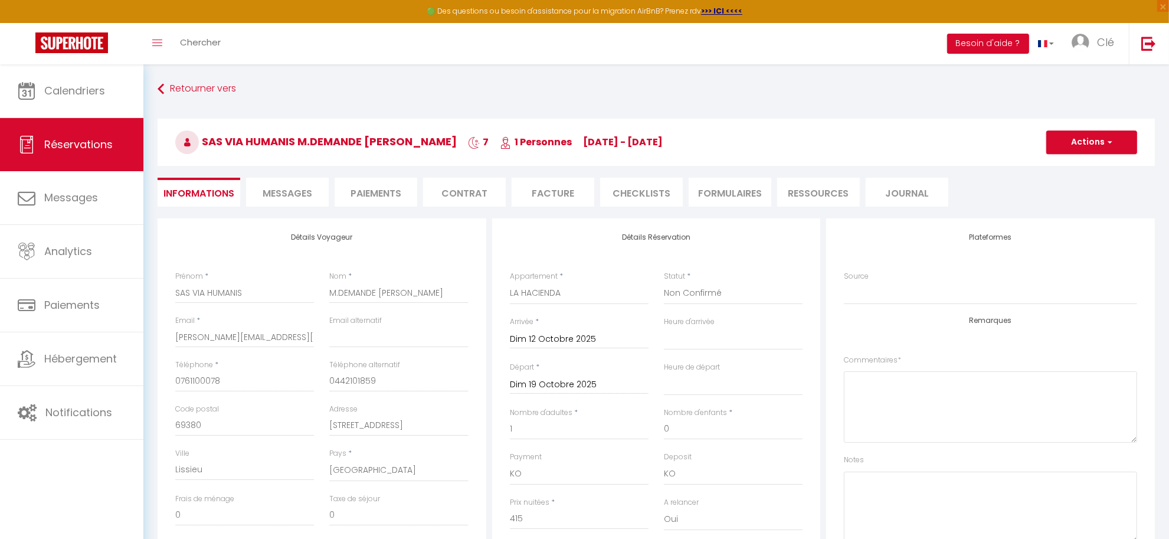
select select
checkbox input "false"
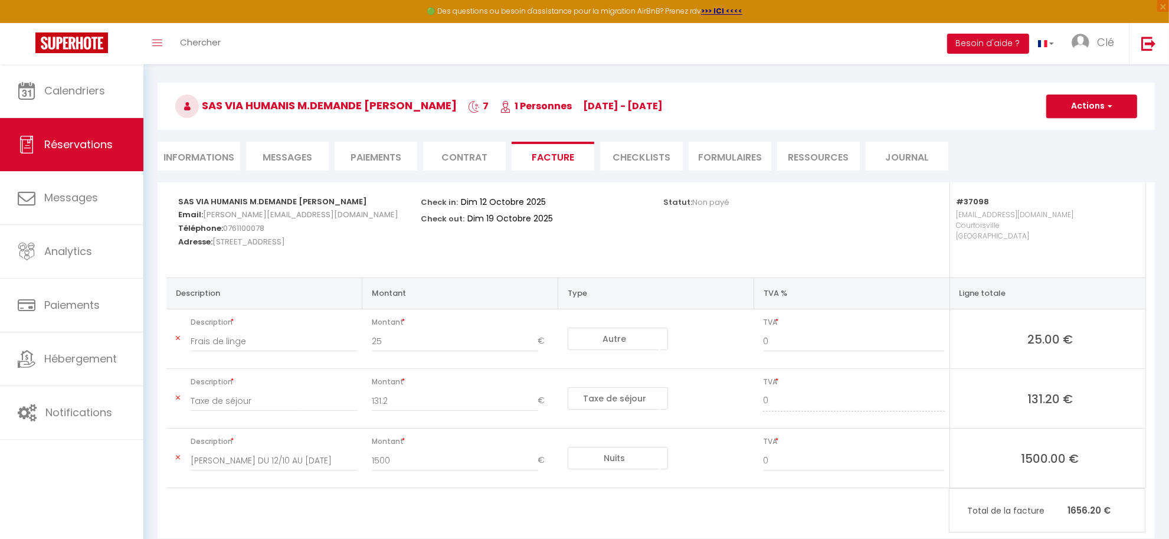
scroll to position [65, 0]
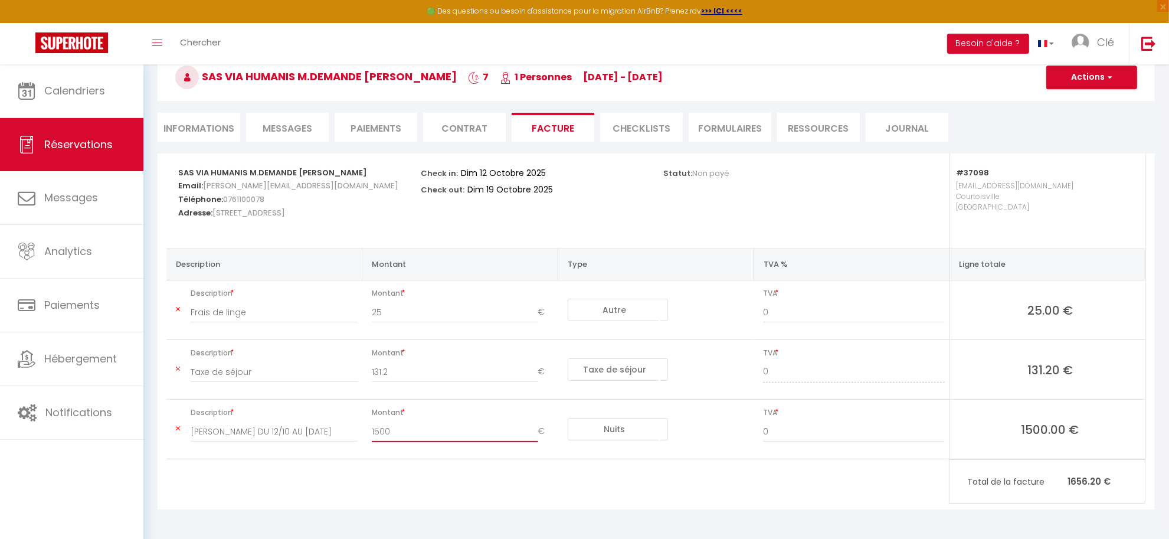
drag, startPoint x: 398, startPoint y: 432, endPoint x: 336, endPoint y: 429, distance: 62.0
click at [336, 429] on tr "Description LOYER DU 12/10 AU 11/11/2025 Montant 1500 € Nuits Frais de ménage T…" at bounding box center [655, 429] width 979 height 60
drag, startPoint x: 392, startPoint y: 371, endPoint x: 352, endPoint y: 369, distance: 40.1
click at [352, 369] on tr "Description Taxe de séjour Montant 131.2 € Nuits Frais de ménage Taxe de séjour…" at bounding box center [655, 370] width 979 height 60
click at [198, 126] on li "Informations" at bounding box center [199, 127] width 83 height 29
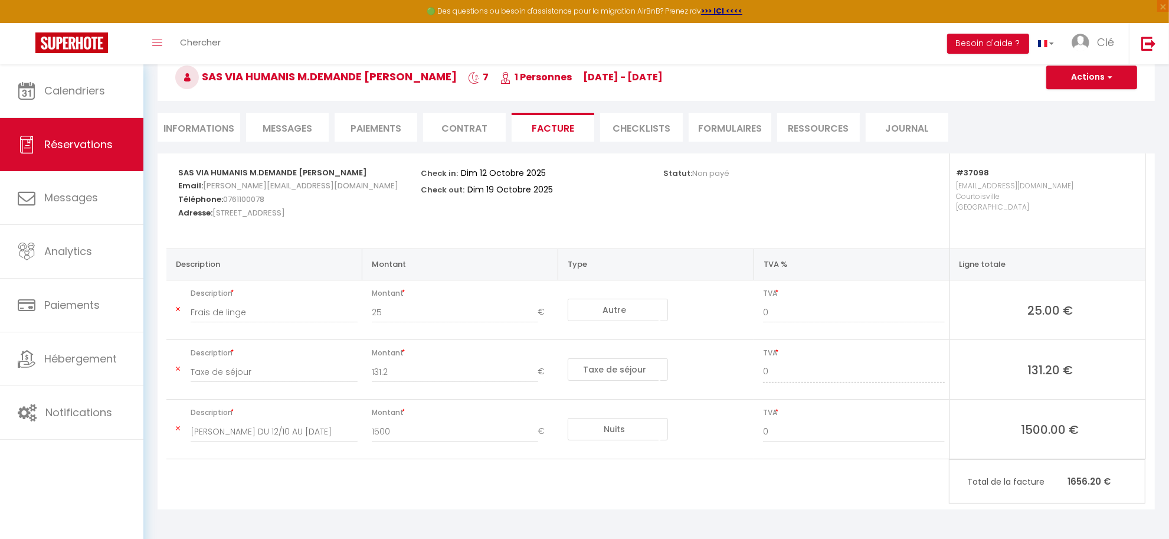
select select
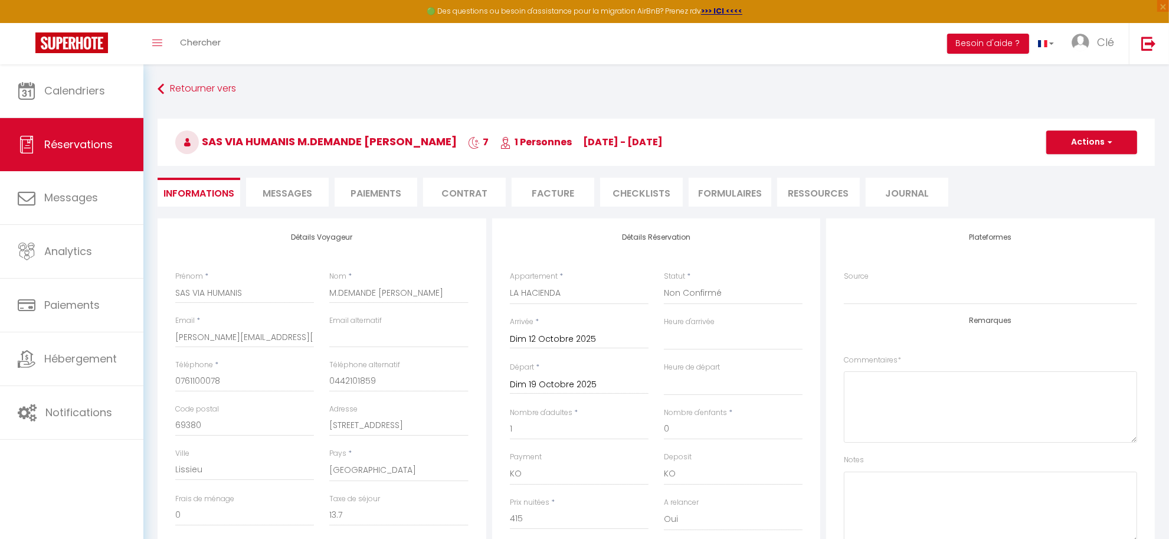
click at [264, 188] on span "Messages" at bounding box center [288, 193] width 50 height 14
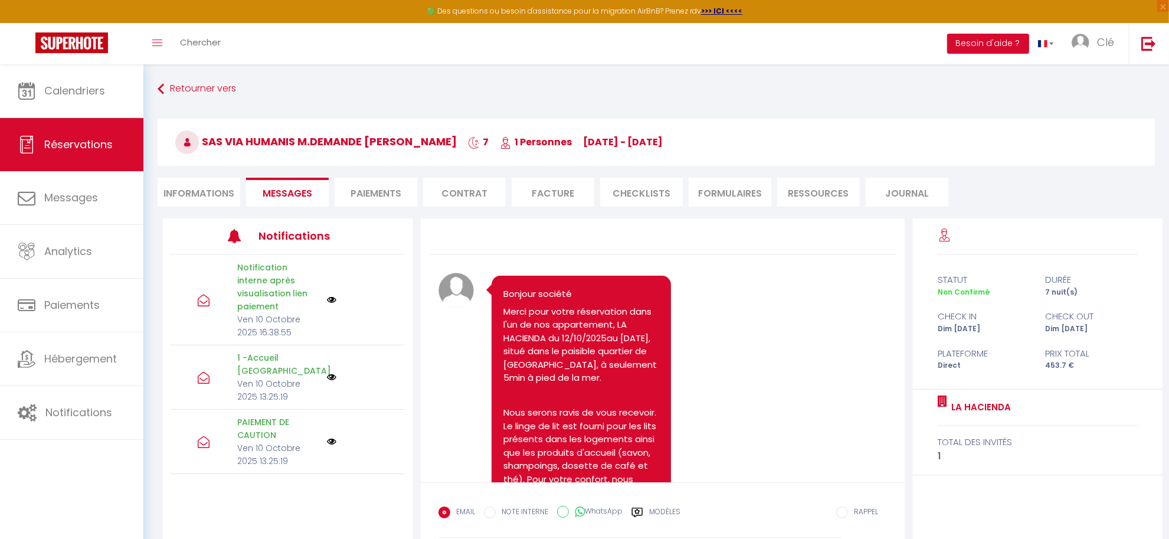
click at [471, 199] on li "Contrat" at bounding box center [464, 192] width 83 height 29
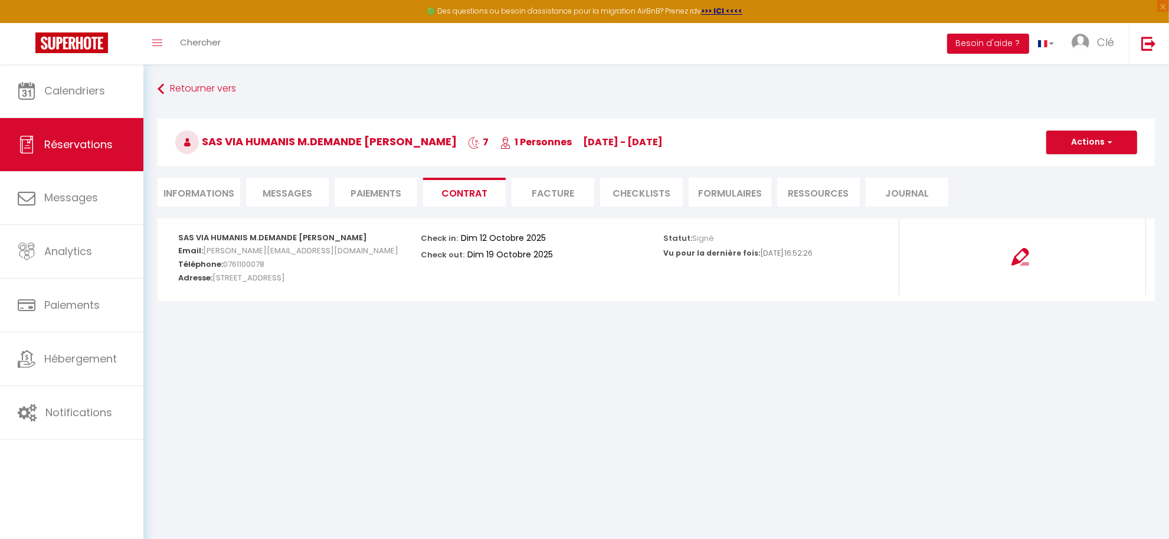
click at [555, 187] on li "Facture" at bounding box center [553, 192] width 83 height 29
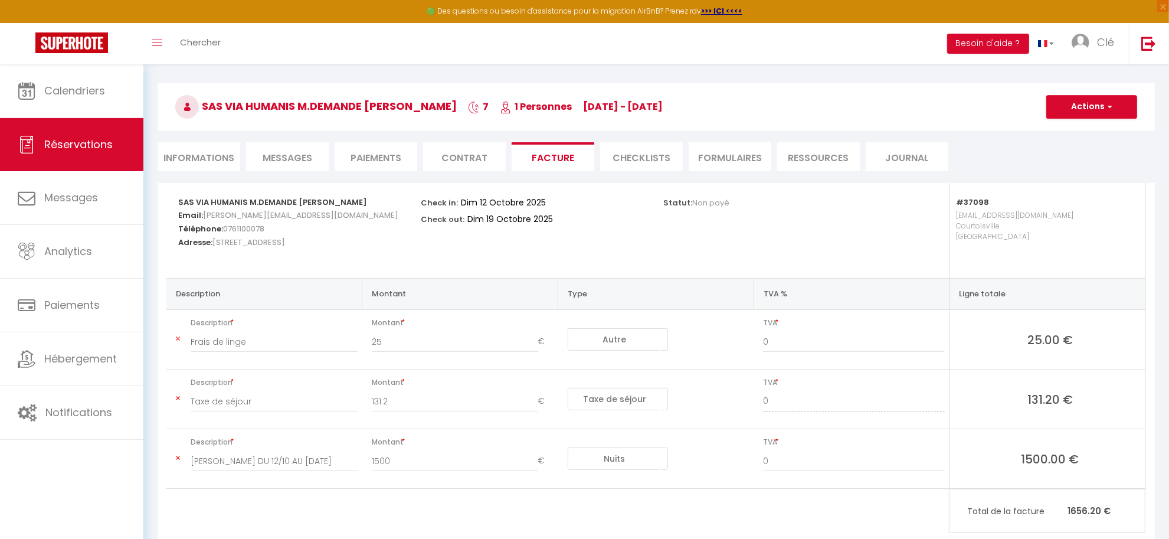
scroll to position [65, 0]
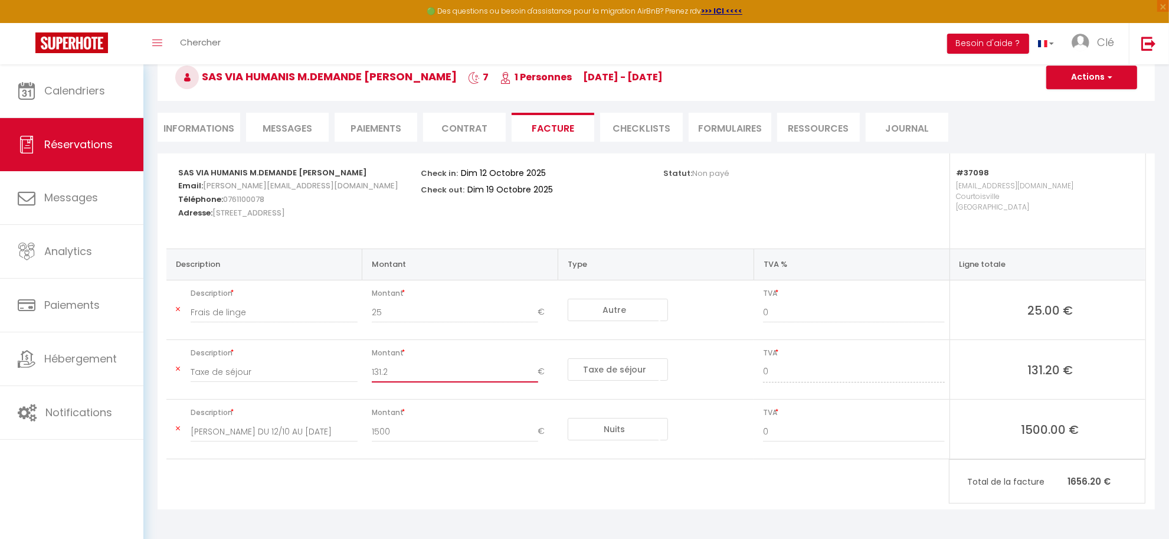
drag, startPoint x: 394, startPoint y: 372, endPoint x: 360, endPoint y: 372, distance: 33.6
click at [362, 372] on td "Montant 131.2 €" at bounding box center [460, 370] width 196 height 60
type input "13"
type input "13.7"
click at [432, 429] on input "1500" at bounding box center [455, 431] width 166 height 21
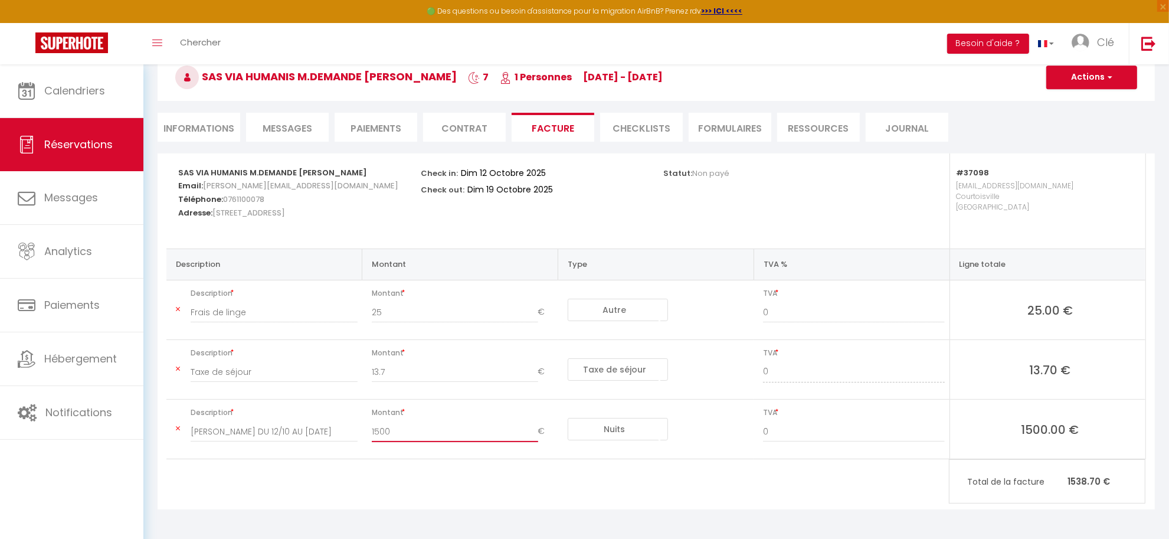
drag, startPoint x: 406, startPoint y: 432, endPoint x: 350, endPoint y: 432, distance: 56.0
click at [351, 432] on tr "Description LOYER DU 12/10 AU 11/11/2025 Montant 1500 € Nuits Frais de ménage T…" at bounding box center [655, 429] width 979 height 60
type input "415"
click at [445, 493] on div "SAS VIA HUMANIS M.DEMANDE Raphaël Email: bertrand@via-humanis.fr Téléphone: 076…" at bounding box center [656, 331] width 997 height 356
click at [1098, 77] on button "Actions" at bounding box center [1091, 77] width 91 height 24
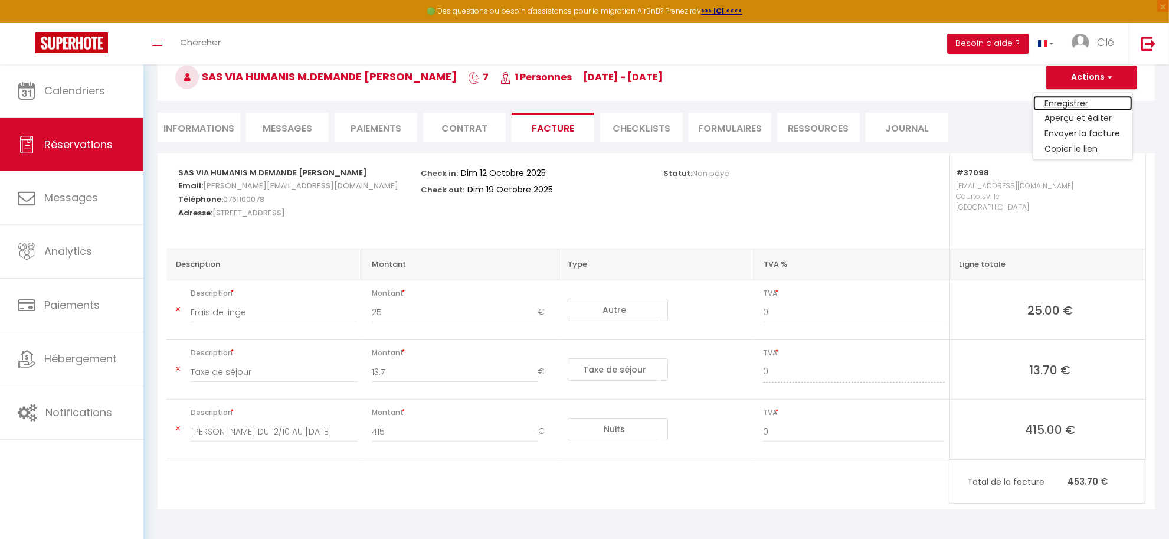
click at [1080, 99] on link "Enregistrer" at bounding box center [1082, 103] width 99 height 15
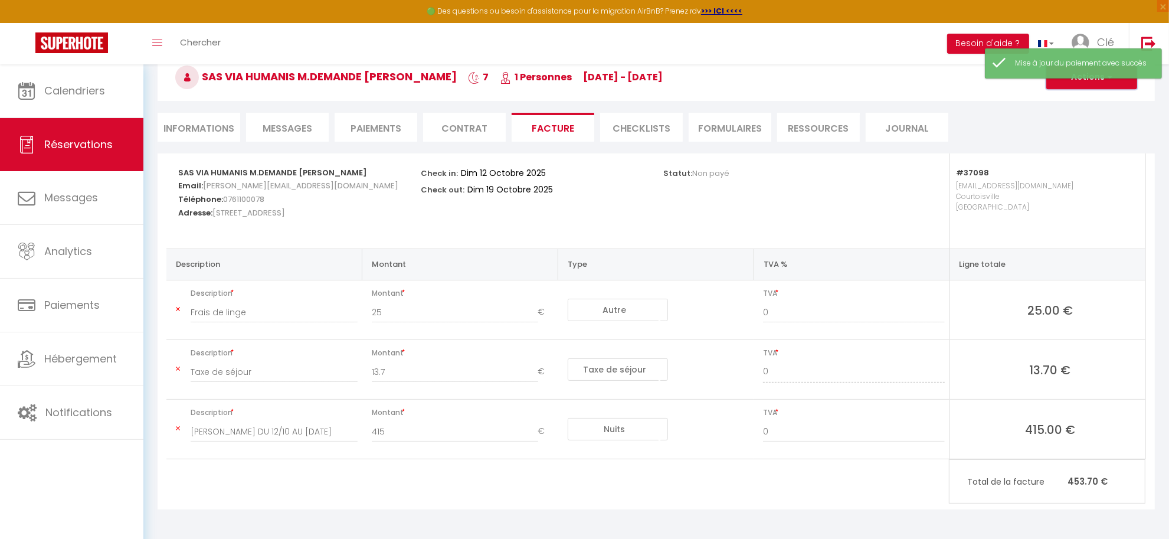
click at [1091, 84] on button "Actions" at bounding box center [1091, 77] width 91 height 24
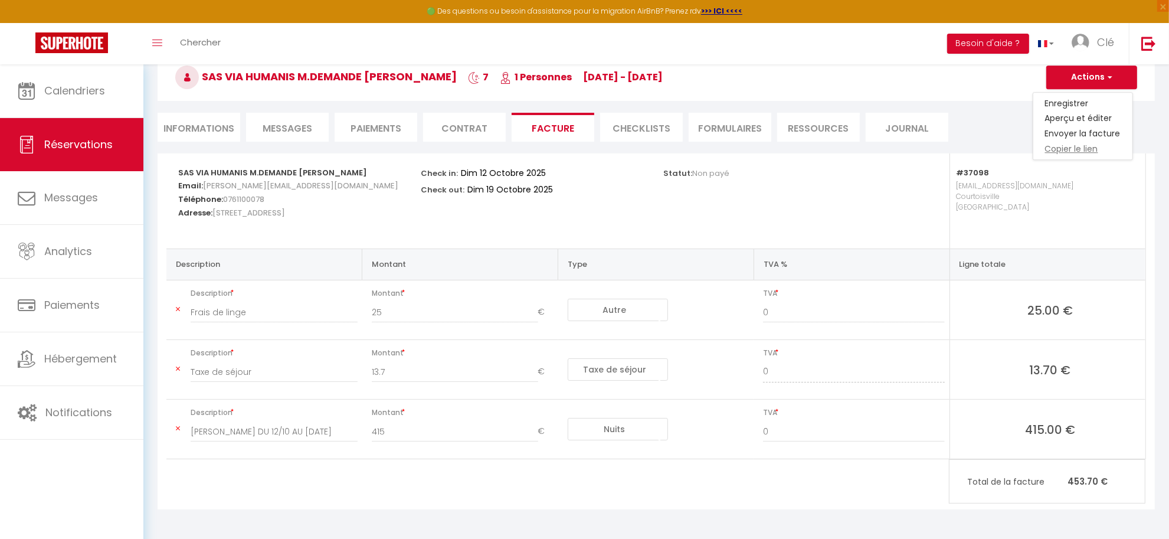
click at [1069, 146] on link "Copier le lien" at bounding box center [1082, 149] width 99 height 15
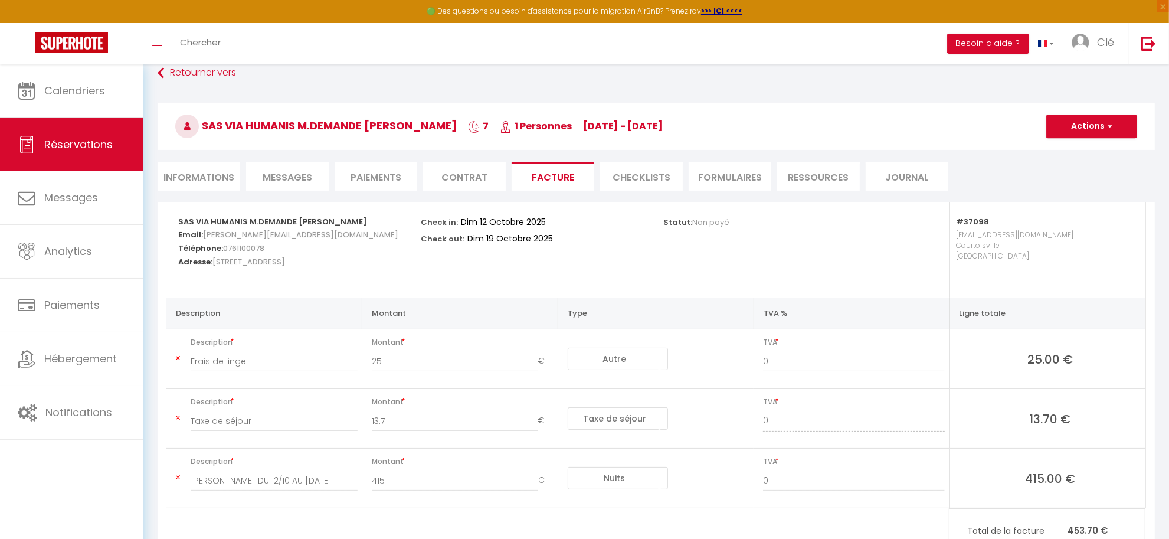
scroll to position [127, 0]
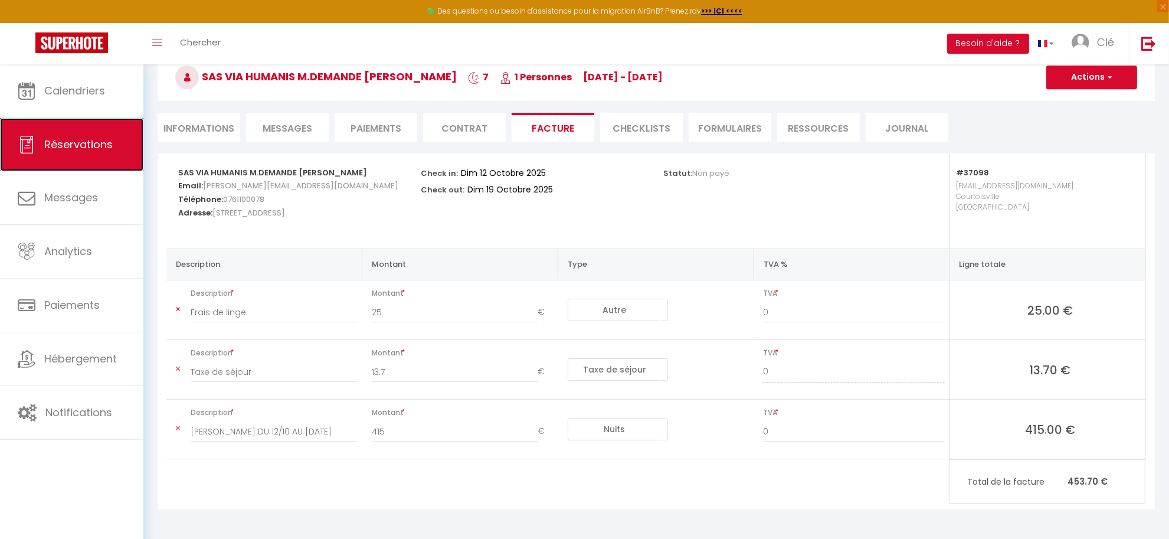
click at [68, 145] on span "Réservations" at bounding box center [78, 144] width 68 height 15
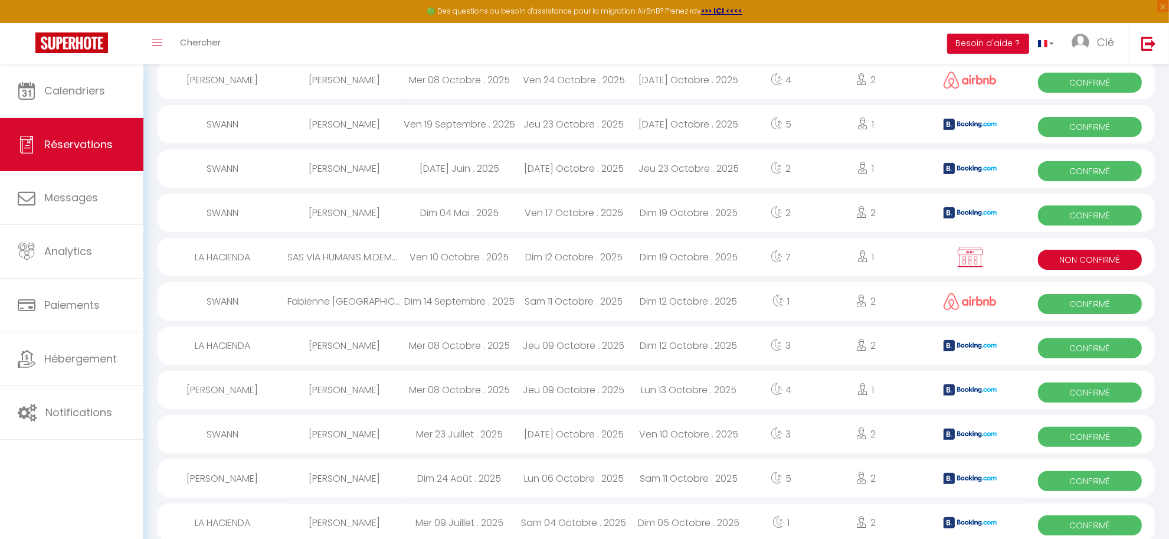
scroll to position [918, 0]
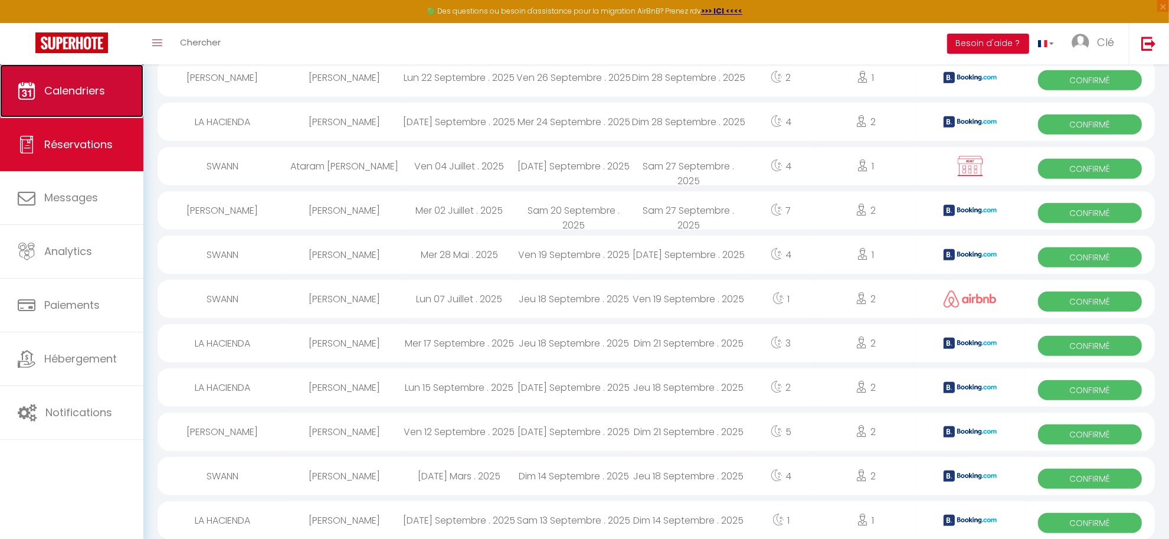
click at [67, 88] on span "Calendriers" at bounding box center [74, 90] width 61 height 15
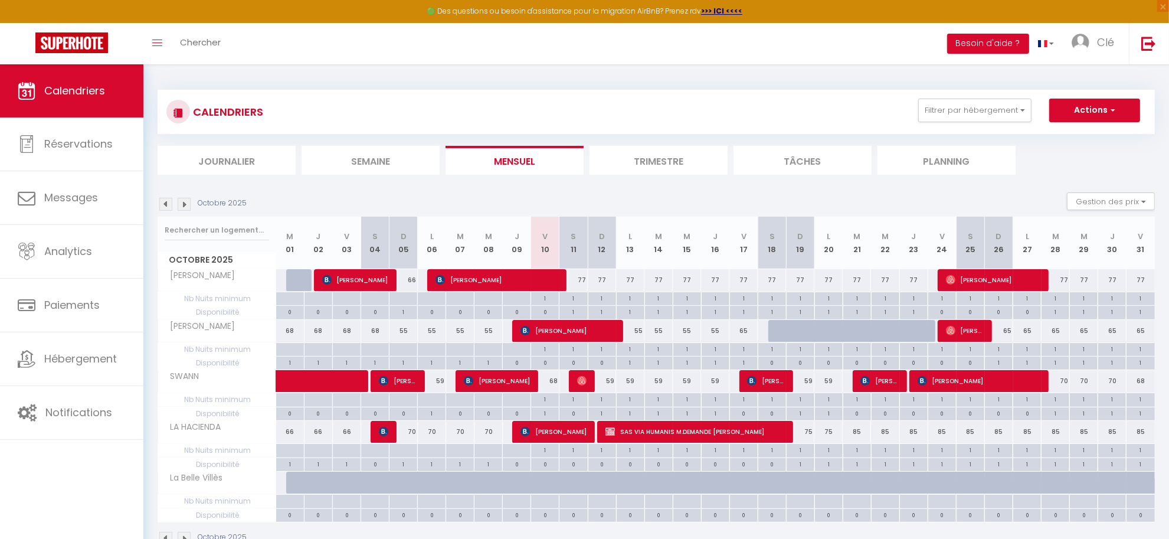
click at [804, 435] on div "75" at bounding box center [800, 432] width 28 height 22
type input "75"
type input "Dim 19 Octobre 2025"
type input "Lun 20 Octobre 2025"
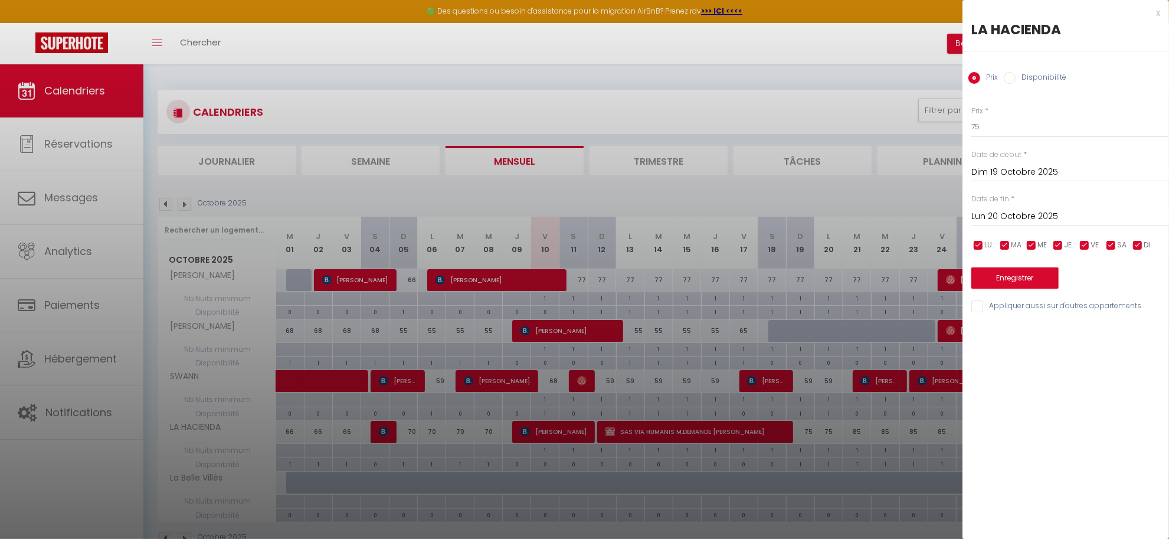
click at [753, 104] on div at bounding box center [584, 269] width 1169 height 539
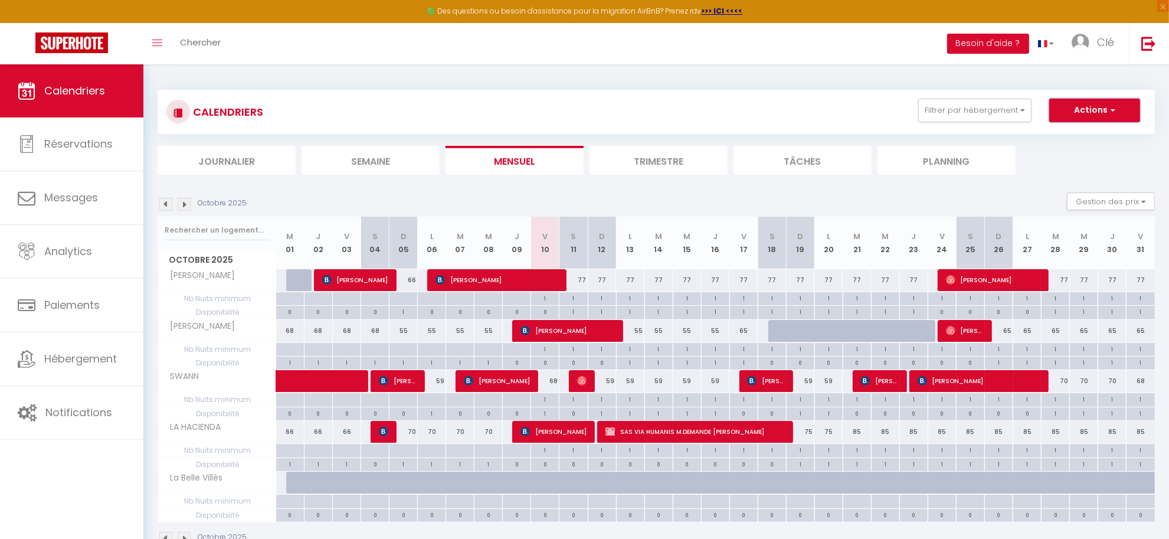
click at [1077, 104] on button "Actions" at bounding box center [1094, 111] width 91 height 24
click at [1068, 130] on link "Nouvelle réservation" at bounding box center [1082, 138] width 103 height 18
select select
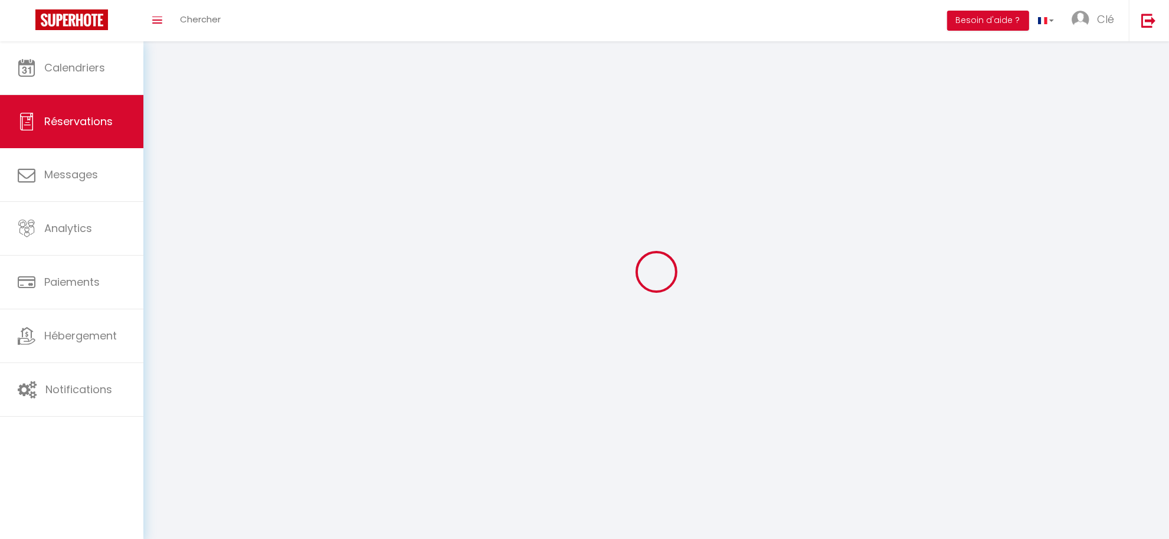
select select
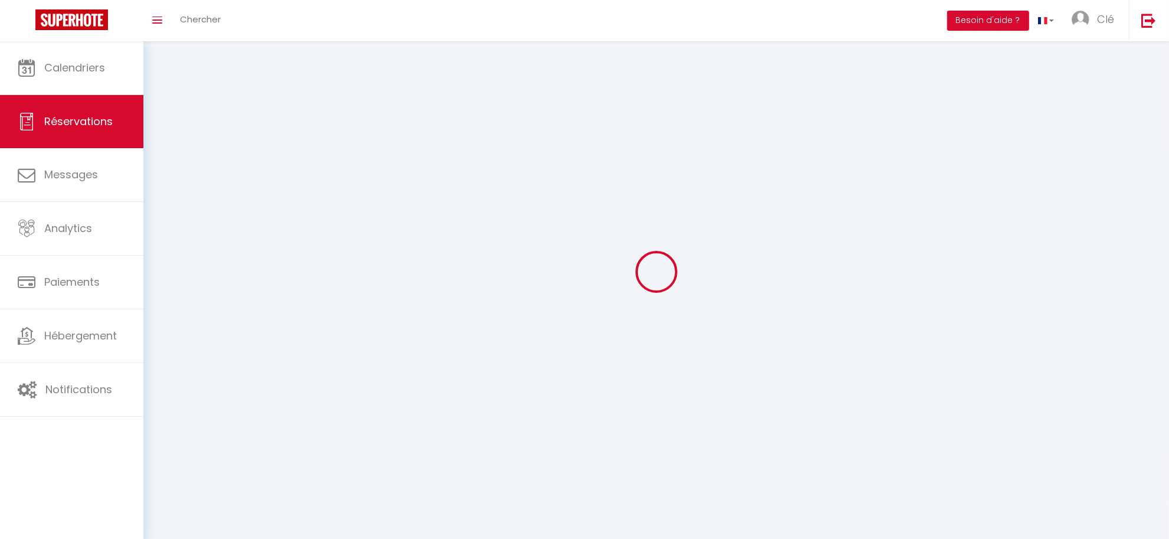
select select
checkbox input "false"
select select
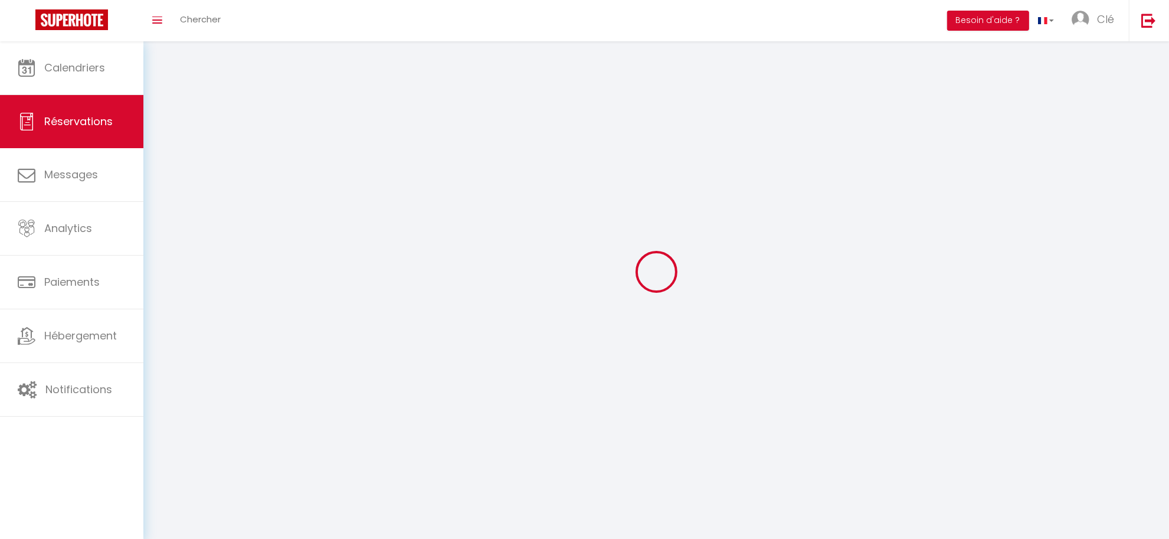
select select
checkbox input "false"
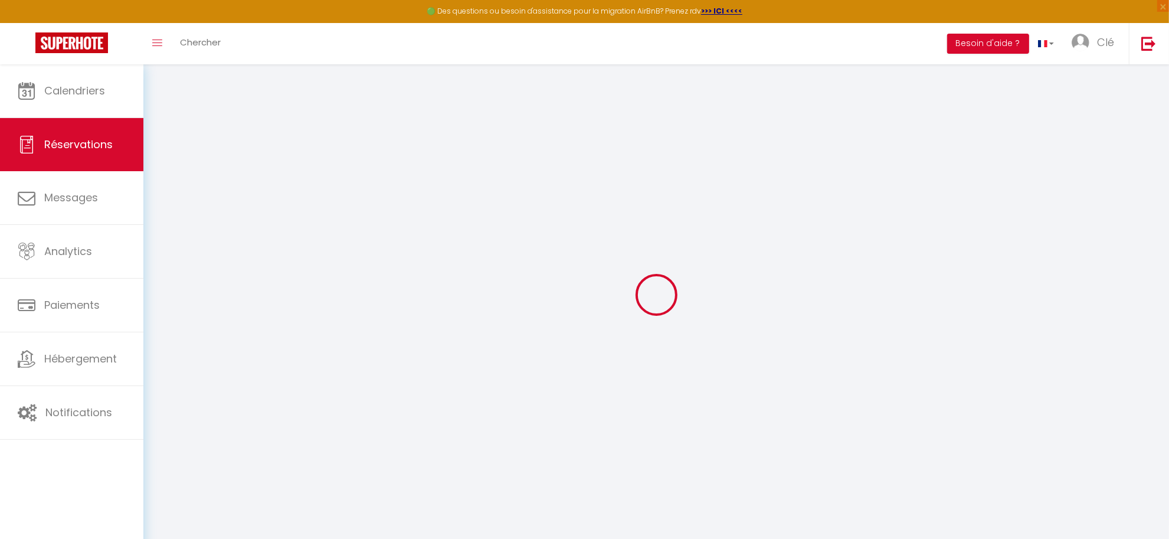
select select
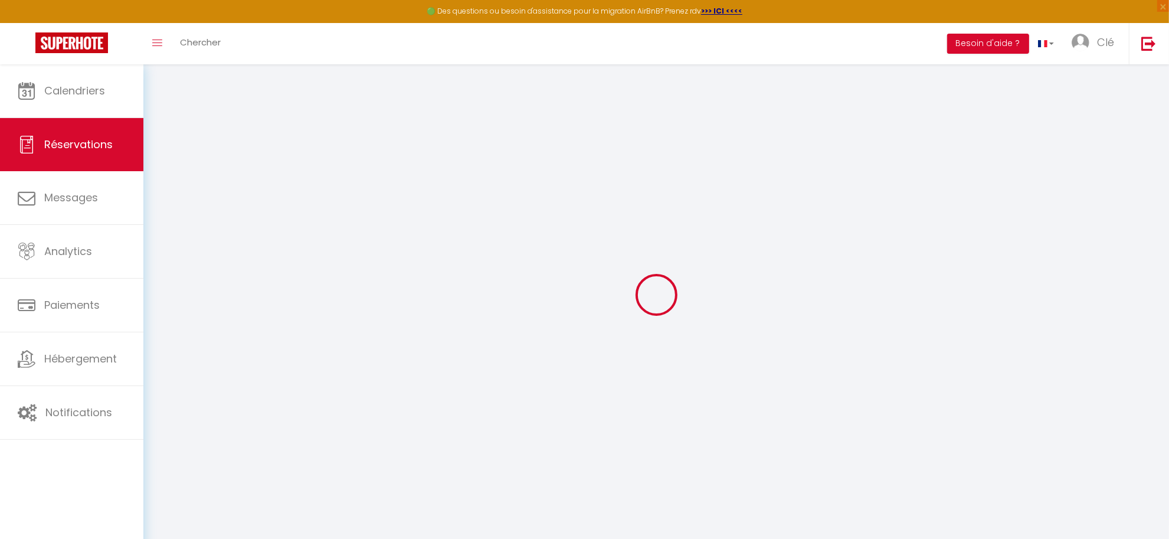
select select
checkbox input "false"
select select
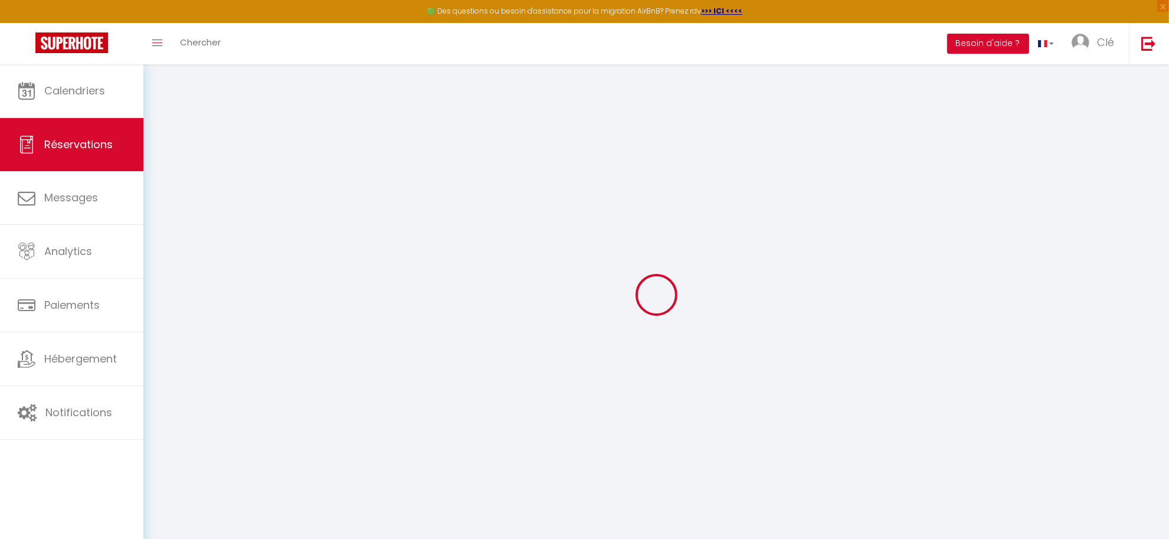
select select
checkbox input "false"
select select
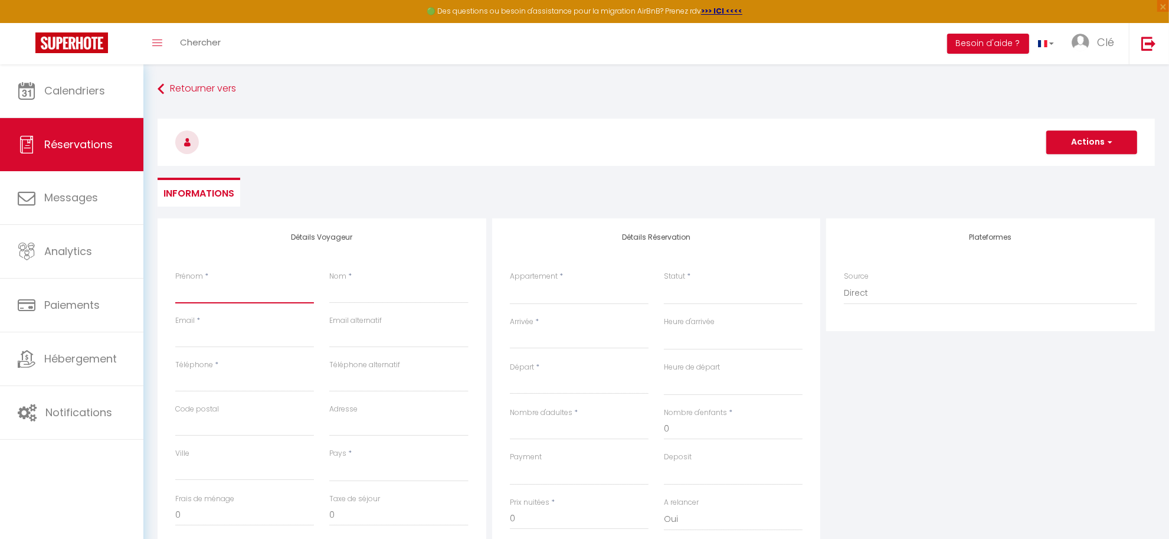
click at [217, 292] on input "Prénom" at bounding box center [244, 292] width 139 height 21
type input "s"
select select
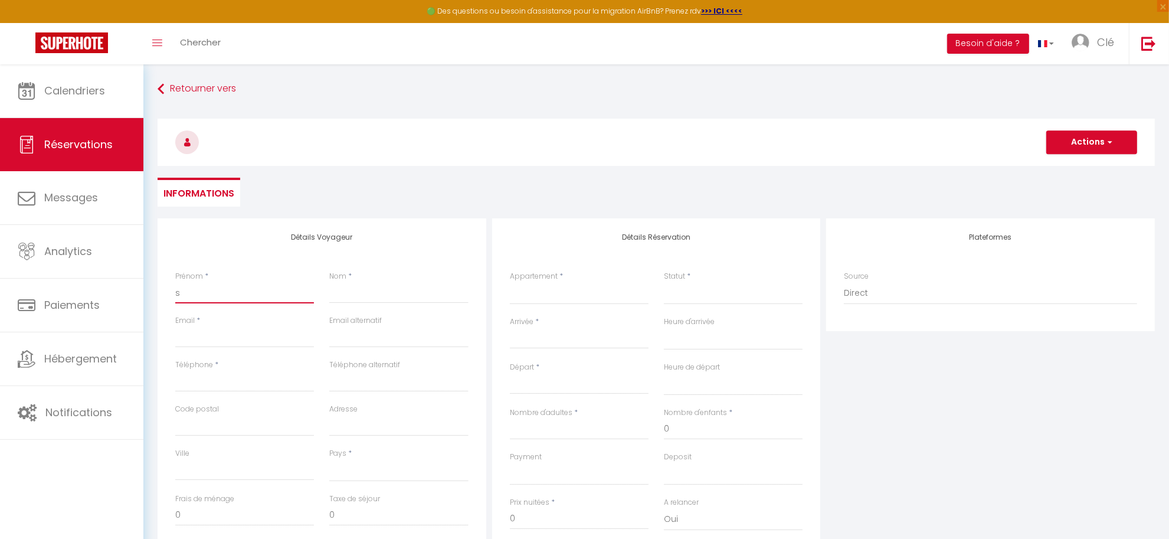
select select
checkbox input "false"
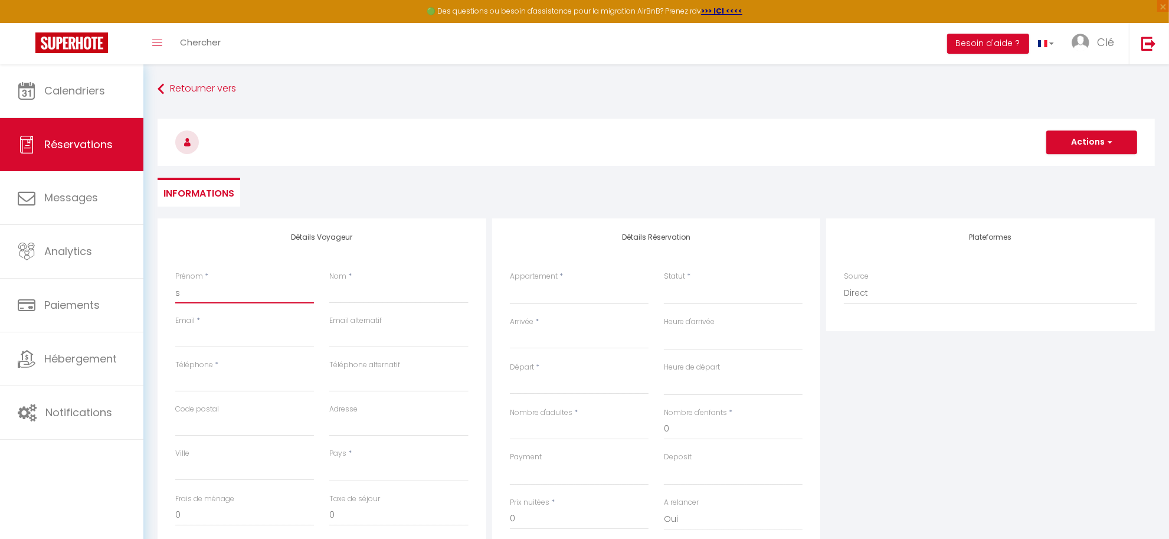
type input "sa"
select select
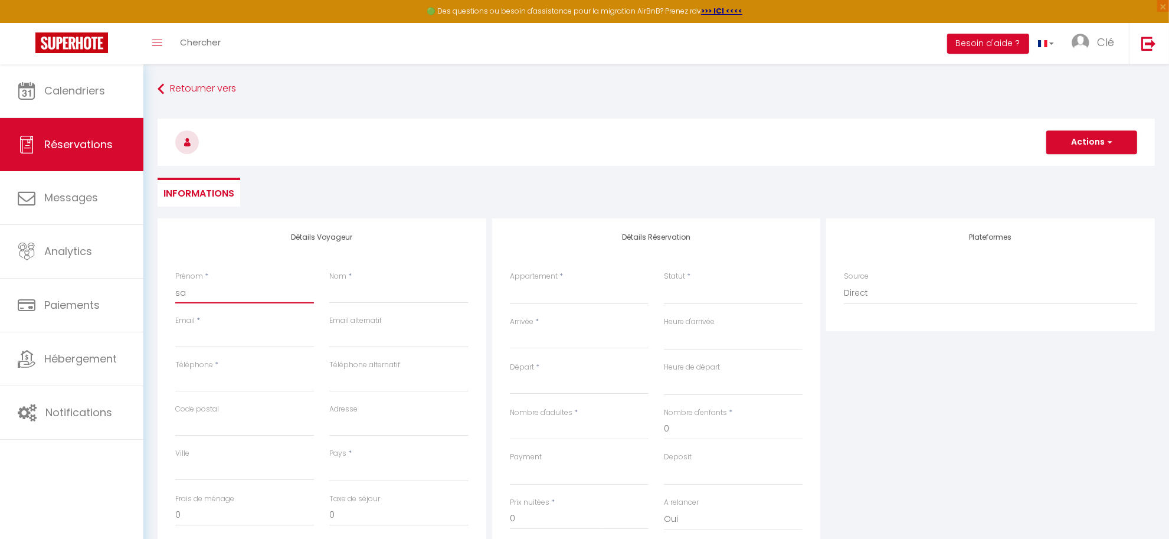
select select
checkbox input "false"
type input "sas"
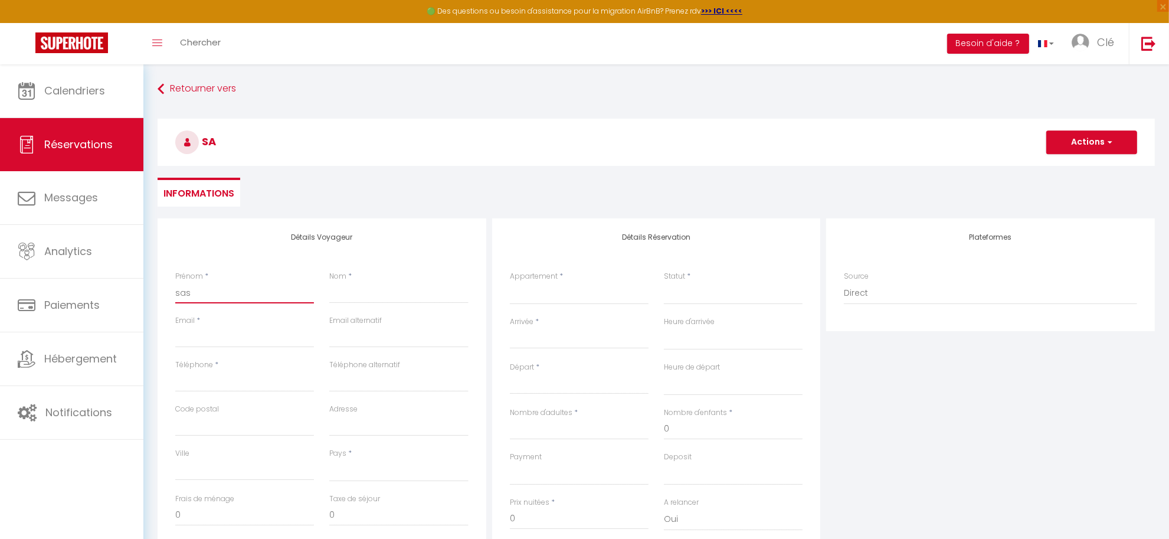
select select
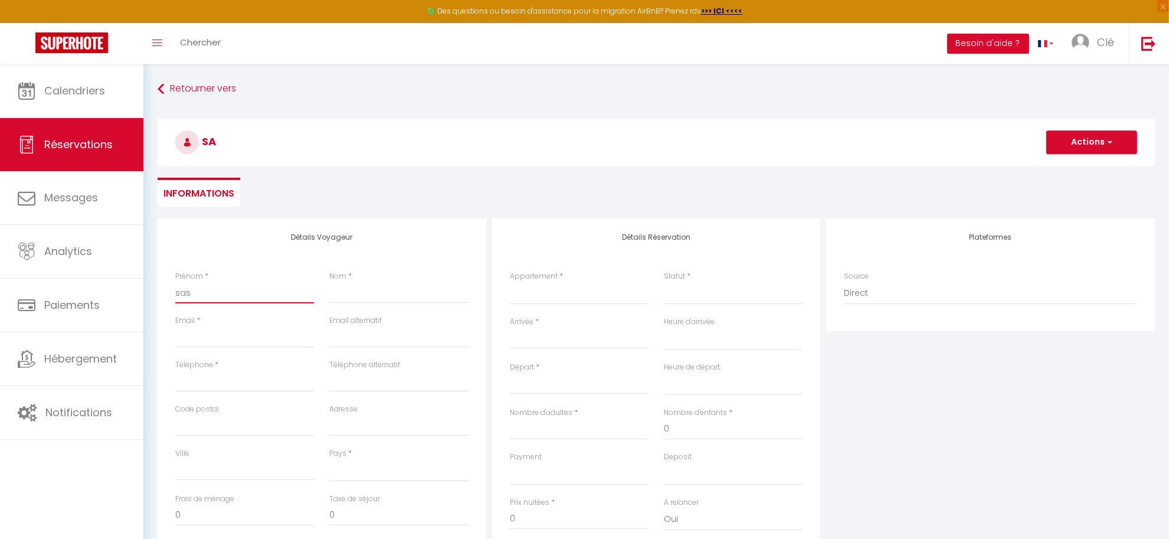
select select
checkbox input "false"
type input "sa"
select select
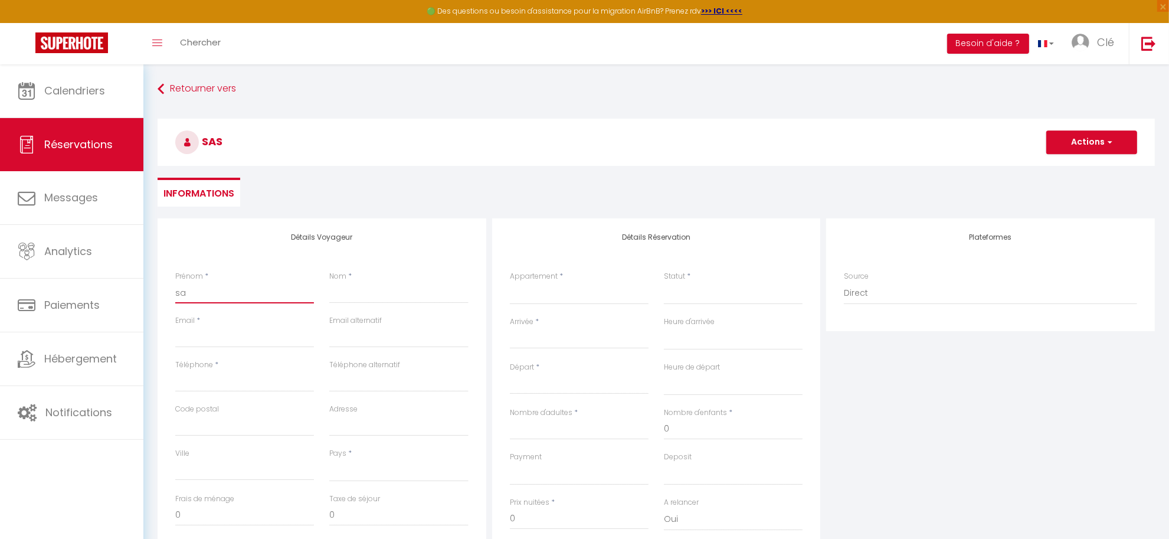
select select
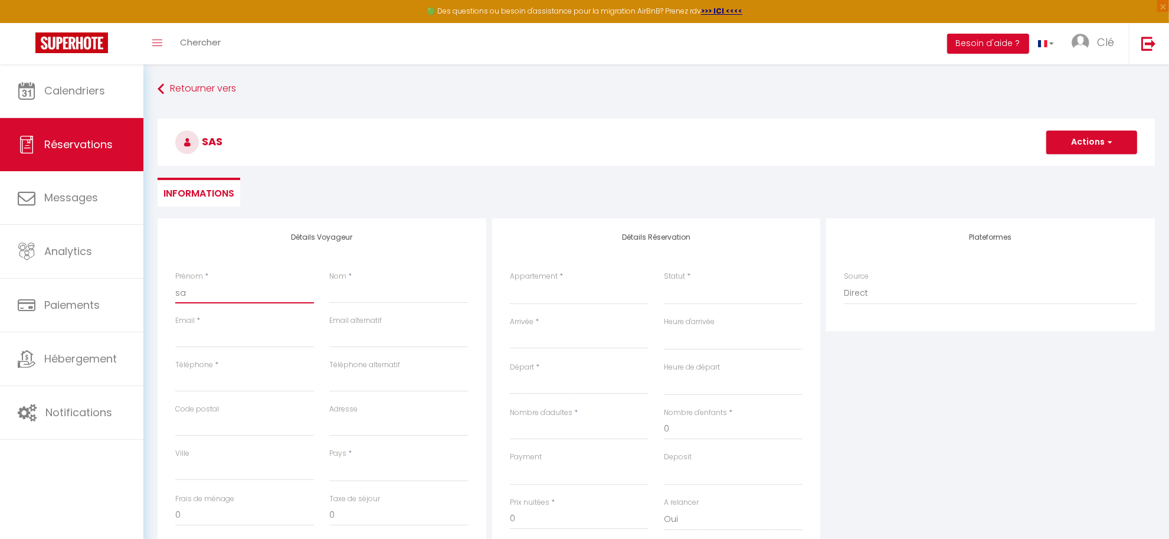
select select
checkbox input "false"
type input "s"
select select
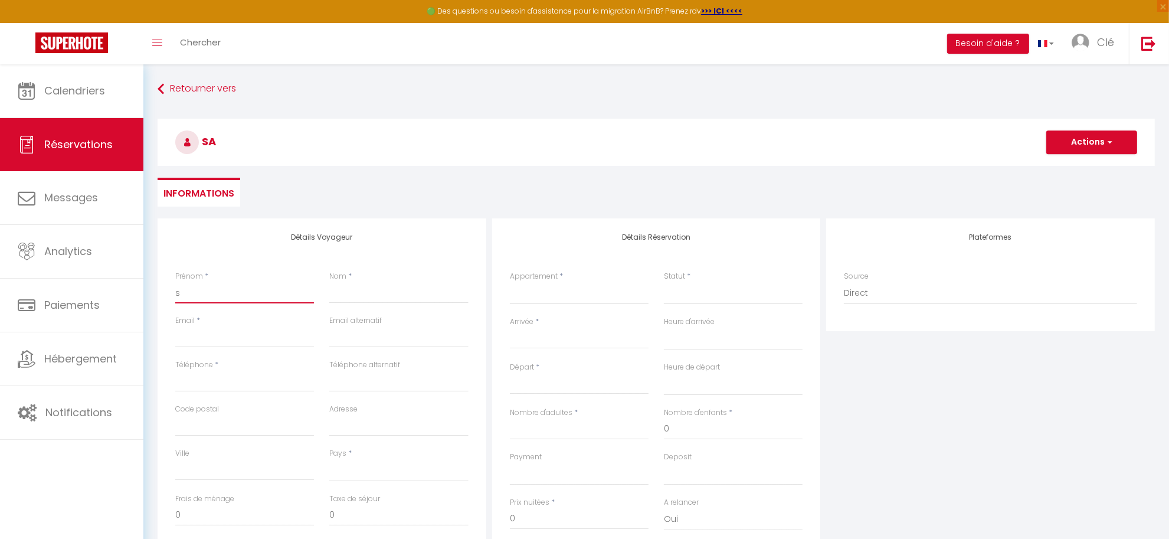
select select
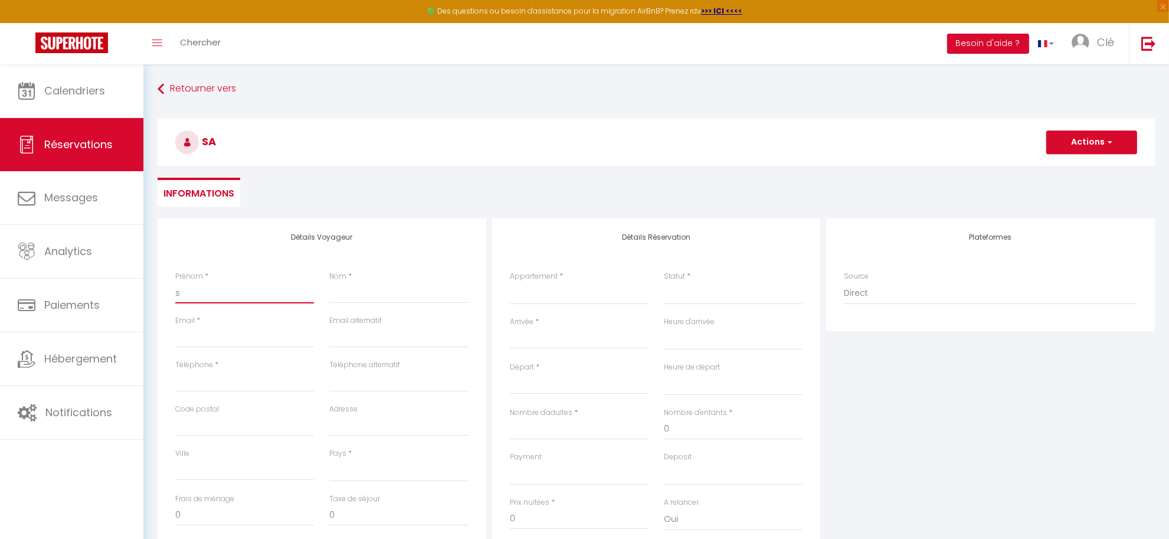
checkbox input "false"
select select
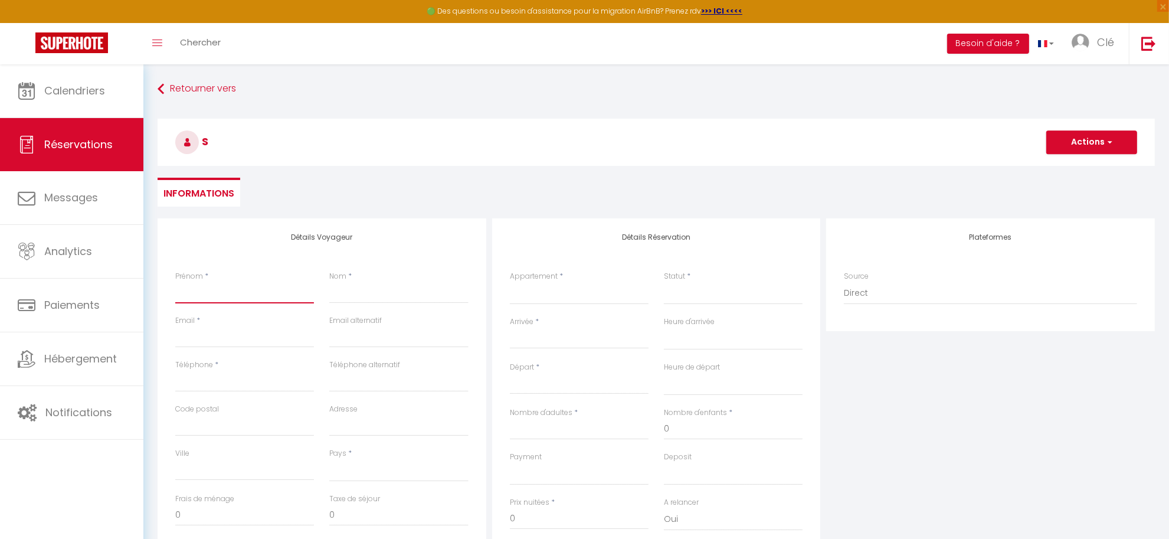
select select
click at [282, 328] on input "Email client" at bounding box center [244, 336] width 139 height 21
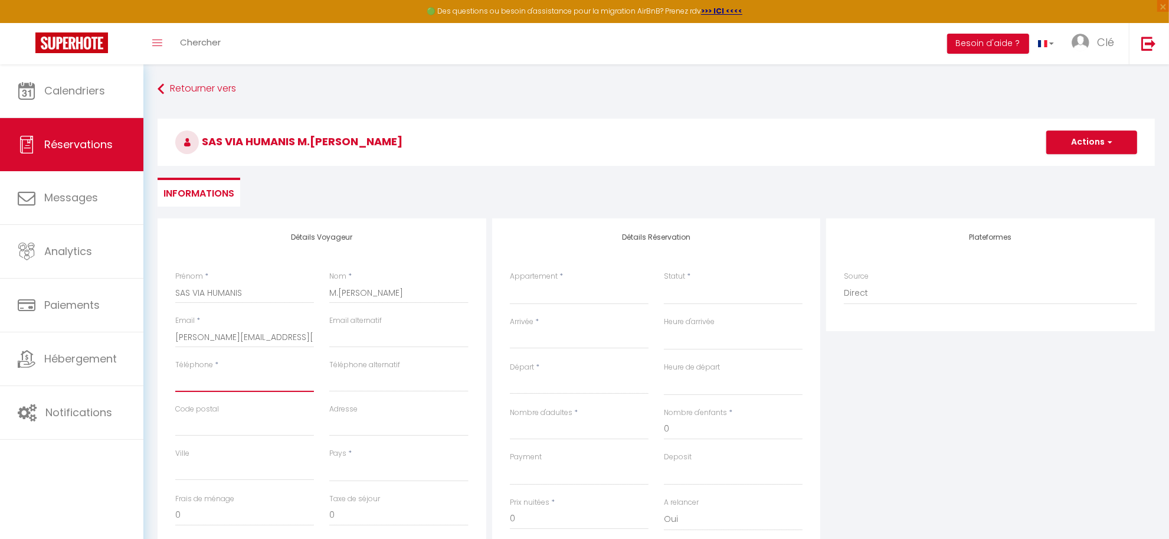
click at [250, 375] on input "Téléphone" at bounding box center [244, 381] width 139 height 21
click at [411, 385] on input "Téléphone alternatif" at bounding box center [398, 381] width 139 height 21
click at [220, 422] on input "Code postal" at bounding box center [244, 425] width 139 height 21
click at [368, 425] on input "Adresse" at bounding box center [398, 425] width 139 height 21
drag, startPoint x: 446, startPoint y: 424, endPoint x: 322, endPoint y: 424, distance: 124.5
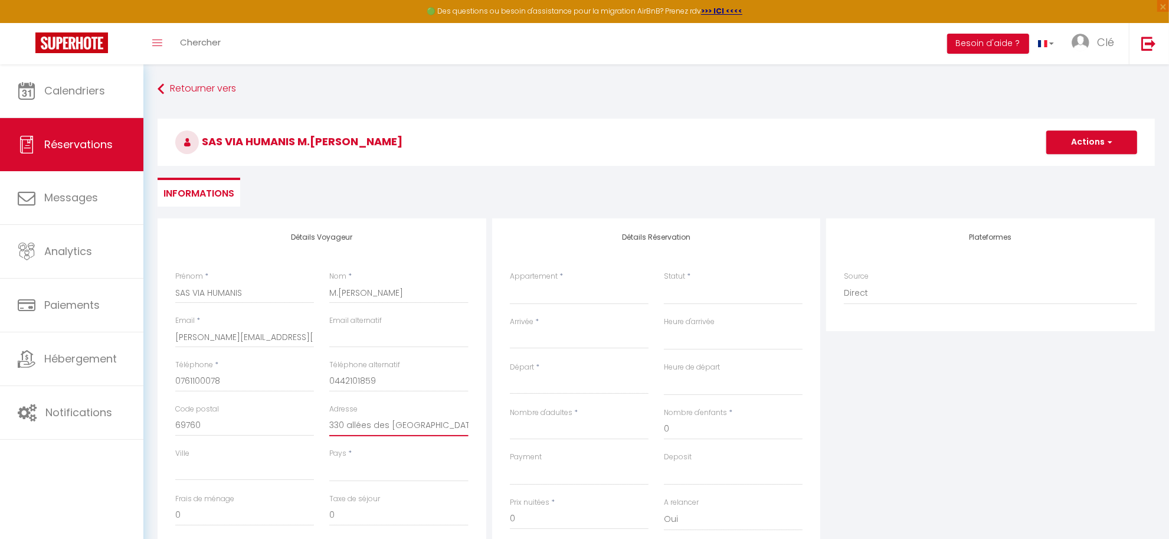
click at [322, 424] on div "Adresse 330 allées des Hetres Hall E" at bounding box center [399, 426] width 154 height 44
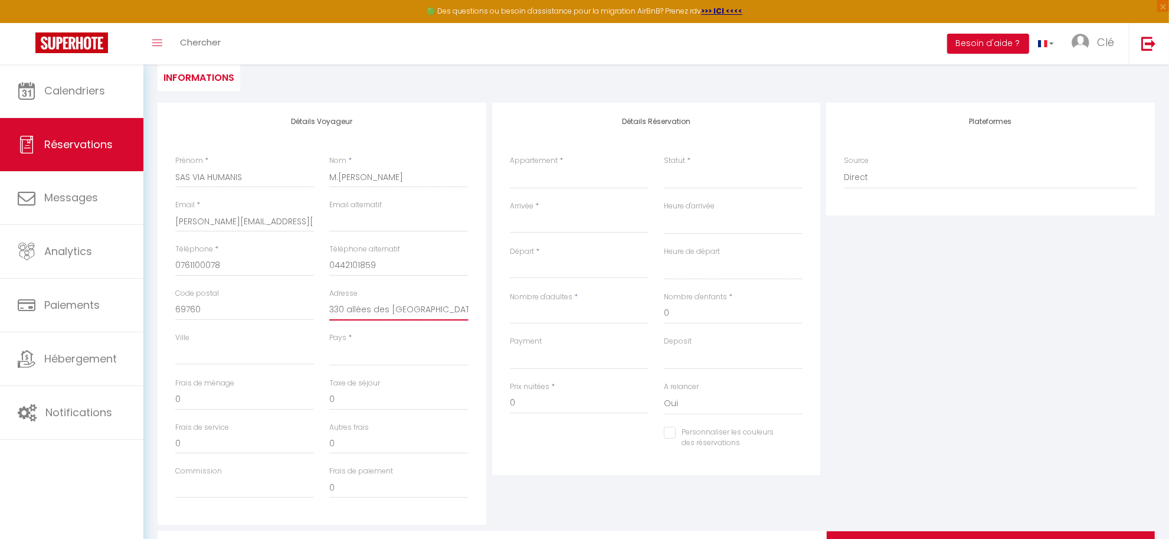
scroll to position [172, 0]
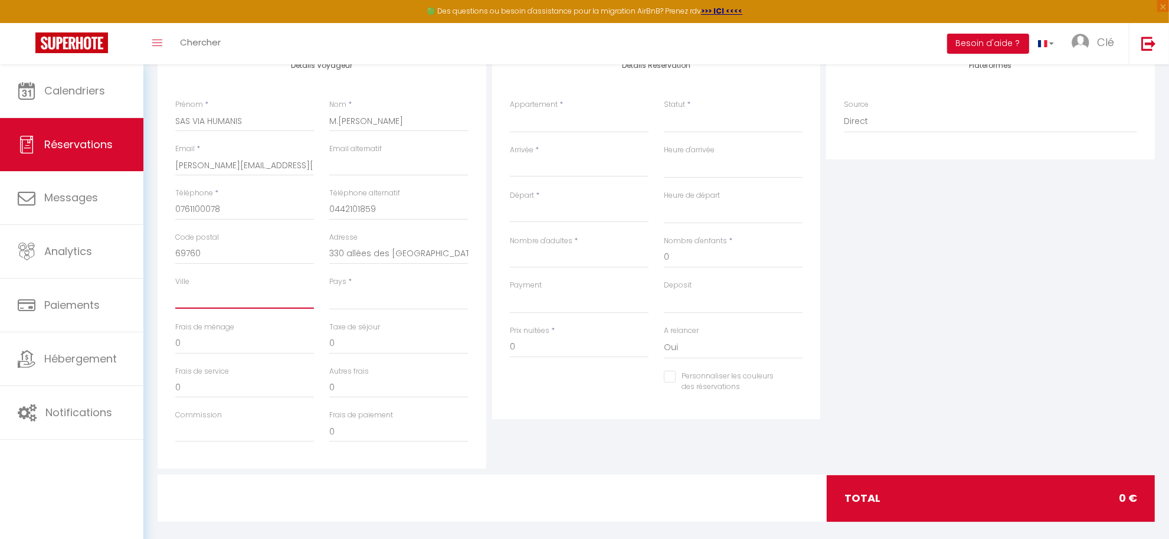
click at [225, 302] on input "Ville" at bounding box center [244, 297] width 139 height 21
click at [369, 296] on select "France Portugal Afghanistan Albania Algeria American Samoa Andorra Angola Angui…" at bounding box center [398, 298] width 139 height 22
click at [329, 287] on select "France Portugal Afghanistan Albania Algeria American Samoa Andorra Angola Angui…" at bounding box center [398, 298] width 139 height 22
click at [348, 341] on input "0" at bounding box center [398, 343] width 139 height 21
drag, startPoint x: 336, startPoint y: 342, endPoint x: 324, endPoint y: 341, distance: 11.9
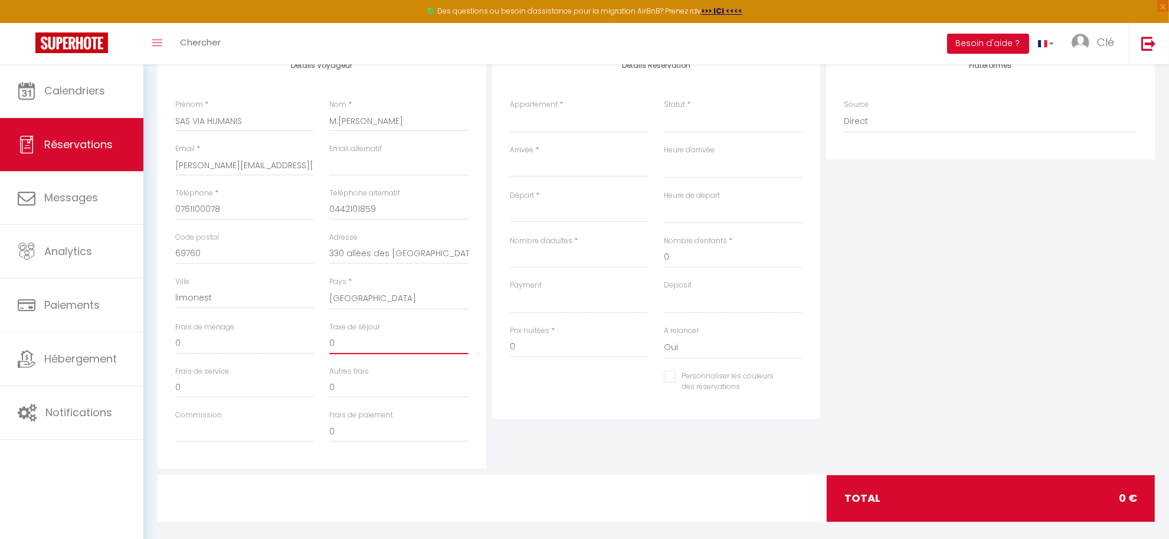
click at [324, 341] on div "Taxe de séjour 0" at bounding box center [399, 344] width 154 height 44
click at [555, 123] on select "La Belle Villès ALLEN LAYTON SWANN LA HACIENDA" at bounding box center [579, 121] width 139 height 22
click at [510, 110] on select "La Belle Villès ALLEN LAYTON SWANN LA HACIENDA" at bounding box center [579, 121] width 139 height 22
click at [680, 123] on select "Confirmé Non Confirmé Annulé Annulé par le voyageur No Show Request" at bounding box center [733, 121] width 139 height 22
click at [673, 118] on select "Confirmé Non Confirmé Annulé Annulé par le voyageur No Show Request" at bounding box center [733, 121] width 139 height 22
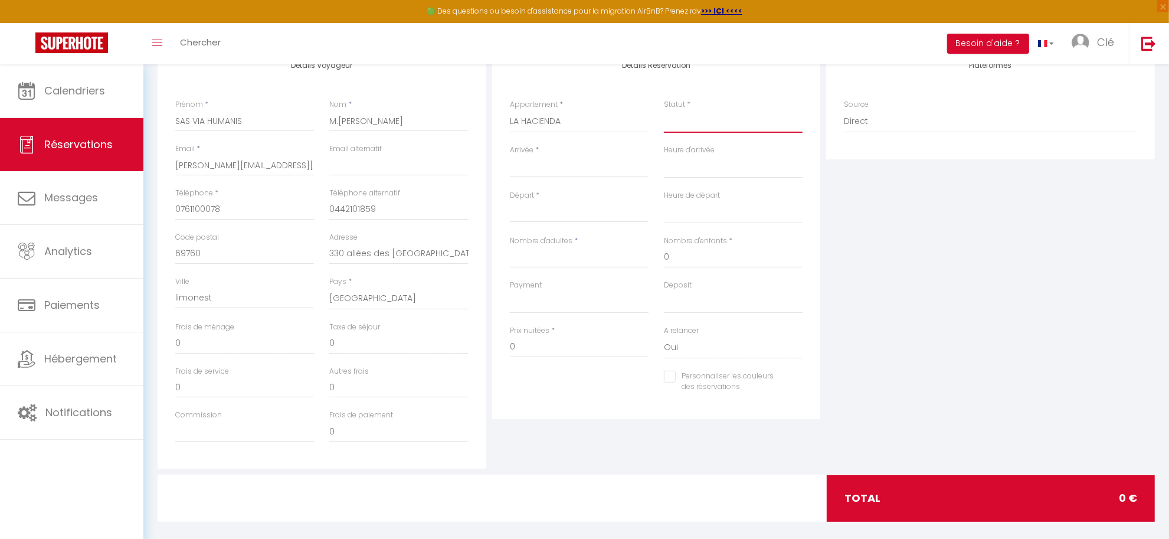
click at [673, 118] on select "Confirmé Non Confirmé Annulé Annulé par le voyageur No Show Request" at bounding box center [733, 121] width 139 height 22
click at [664, 110] on select "Confirmé Non Confirmé Annulé Annulé par le voyageur No Show Request" at bounding box center [733, 121] width 139 height 22
click at [558, 168] on input "Arrivée" at bounding box center [579, 167] width 139 height 15
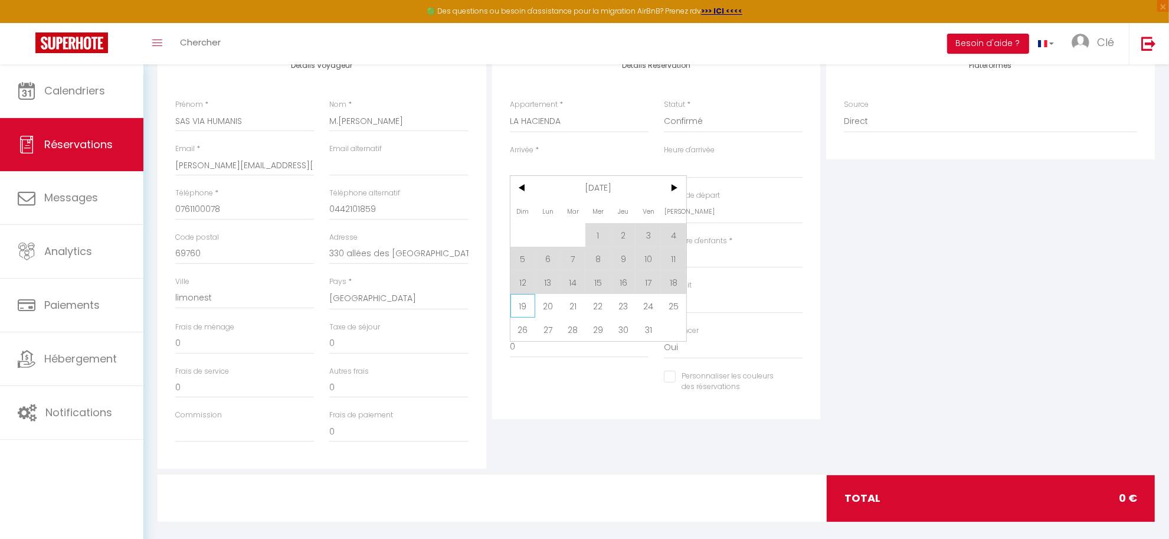
click at [522, 305] on span "19" at bounding box center [522, 306] width 25 height 24
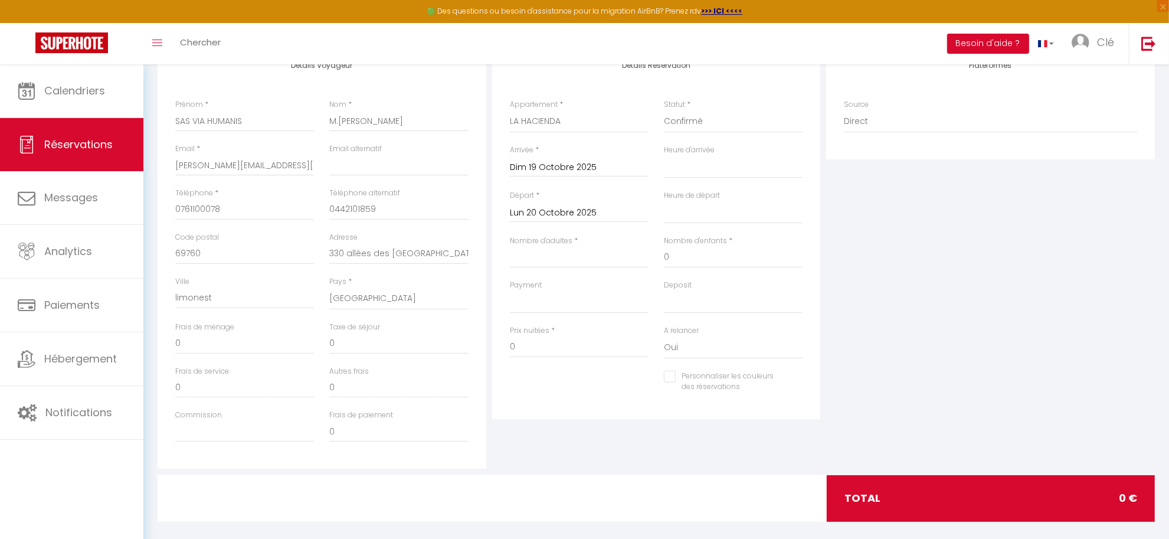
click at [571, 209] on input "Lun 20 Octobre 2025" at bounding box center [579, 212] width 139 height 15
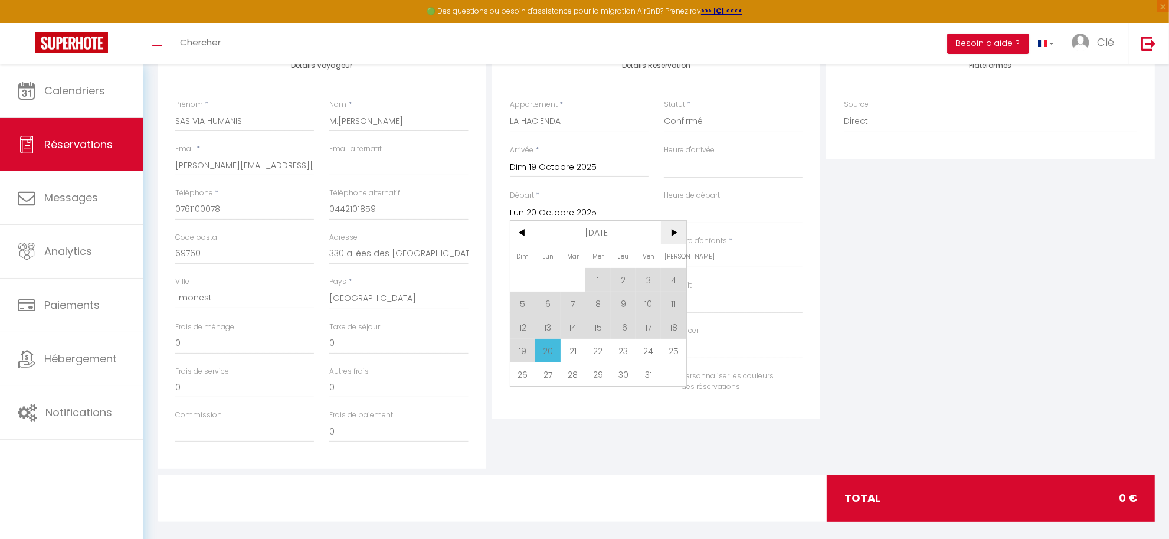
click at [673, 231] on span ">" at bounding box center [673, 233] width 25 height 24
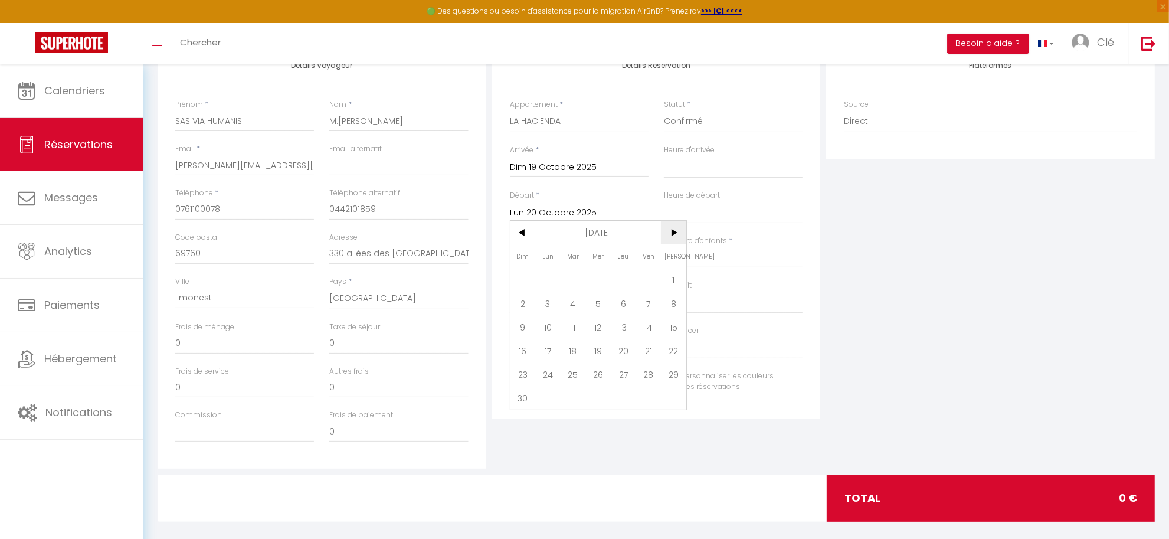
click at [673, 231] on span ">" at bounding box center [673, 233] width 25 height 24
click at [600, 379] on span "31" at bounding box center [597, 374] width 25 height 24
click at [843, 271] on div "Plateformes Source Direct Airbnb.com Booking.com Chalet montagne Expedia Gite d…" at bounding box center [990, 258] width 335 height 422
click at [565, 257] on input "Nombre d'adultes" at bounding box center [579, 257] width 139 height 21
click at [971, 333] on div "Plateformes Source Direct Airbnb.com Booking.com Chalet montagne Expedia Gite d…" at bounding box center [990, 258] width 335 height 422
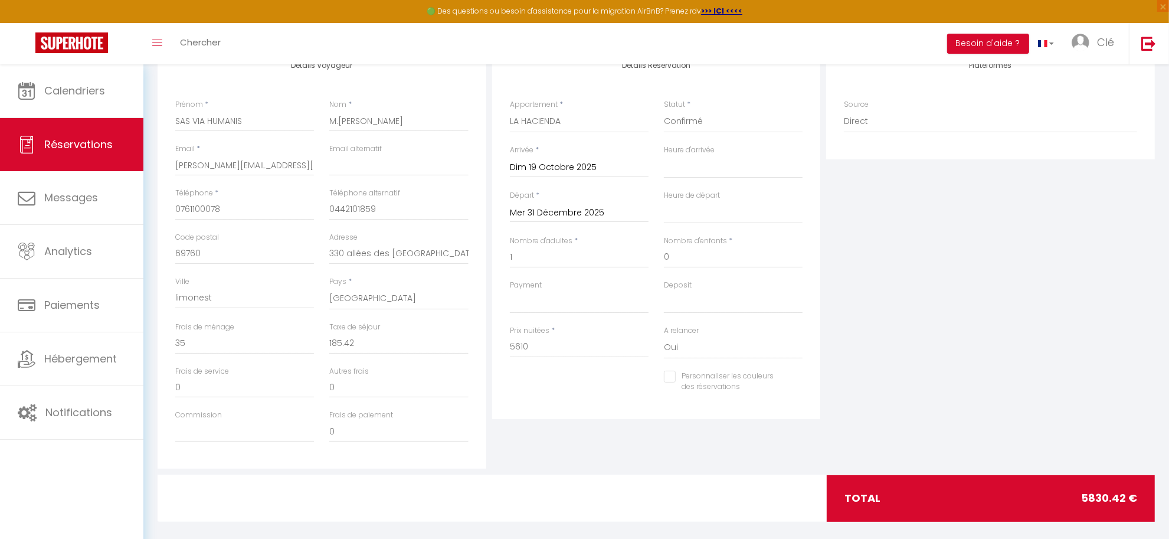
click at [906, 245] on div "Plateformes Source Direct Airbnb.com Booking.com Chalet montagne Expedia Gite d…" at bounding box center [990, 258] width 335 height 422
click at [526, 301] on select "OK KO" at bounding box center [579, 302] width 139 height 22
drag, startPoint x: 538, startPoint y: 350, endPoint x: 474, endPoint y: 343, distance: 64.7
click at [474, 343] on div "Détails Voyageur Prénom * SAS VIA HUMANIS Nom * M.DEMANGE Raphael Email * bertr…" at bounding box center [656, 258] width 1003 height 422
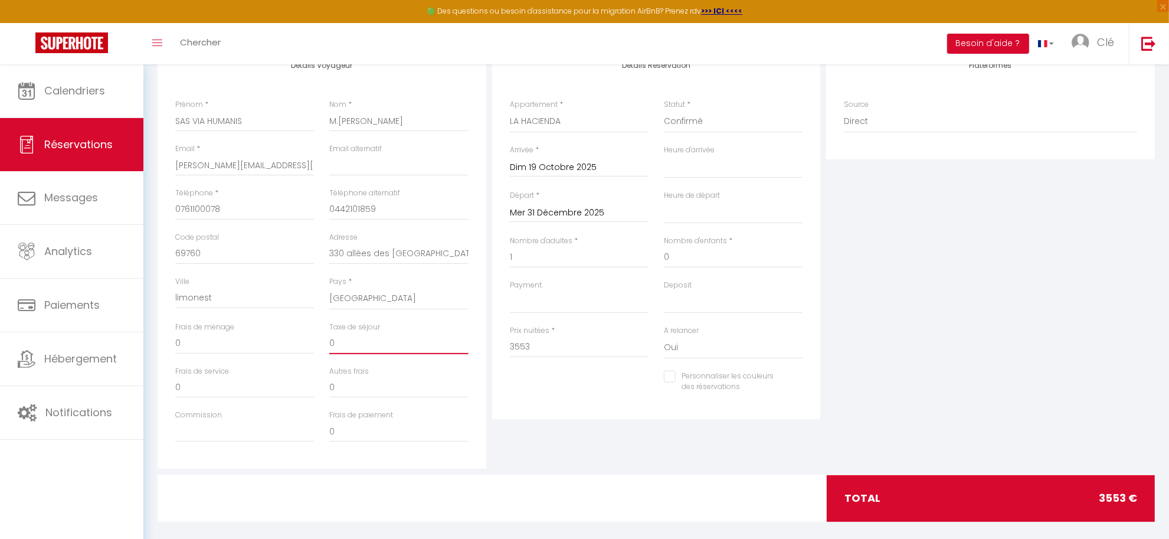
drag, startPoint x: 342, startPoint y: 342, endPoint x: 307, endPoint y: 346, distance: 35.6
click at [307, 346] on div "Frais de ménage 0 Taxe de séjour 0" at bounding box center [322, 344] width 309 height 44
click at [351, 389] on input "0" at bounding box center [398, 386] width 139 height 21
drag, startPoint x: 345, startPoint y: 389, endPoint x: 309, endPoint y: 389, distance: 36.6
click at [310, 389] on div "Frais de service 0 Autres frais 0" at bounding box center [322, 388] width 309 height 44
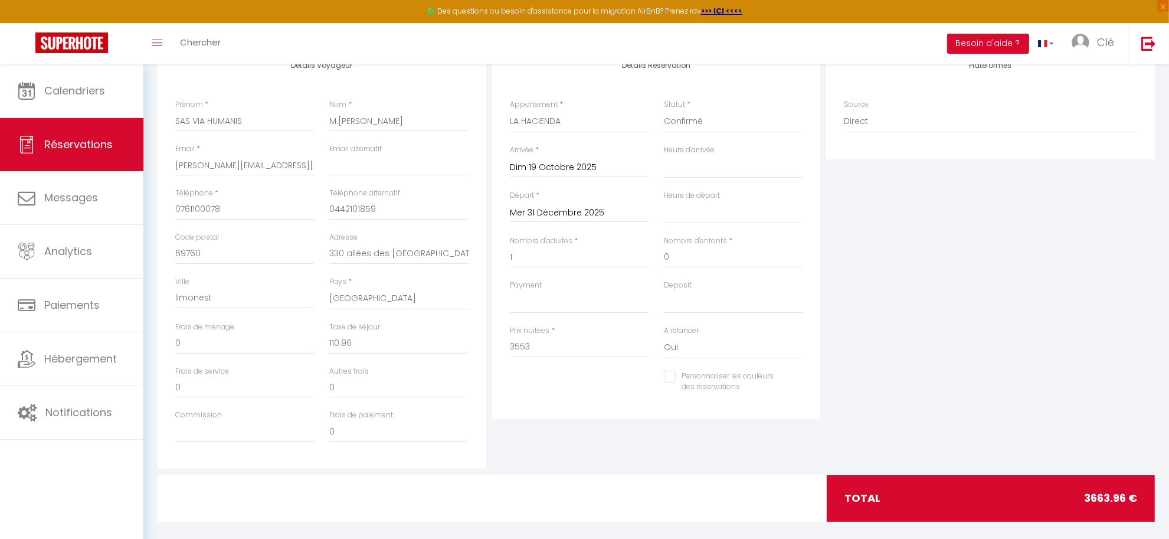
click at [556, 419] on div "Détails Réservation Appartement * La Belle Villès ALLEN LAYTON SWANN LA HACIEND…" at bounding box center [656, 258] width 335 height 422
drag, startPoint x: 347, startPoint y: 389, endPoint x: 319, endPoint y: 387, distance: 27.8
click at [319, 387] on div "Frais de service 0 Autres frais 0" at bounding box center [322, 388] width 309 height 44
click at [569, 437] on div "Détails Réservation Appartement * La Belle Villès ALLEN LAYTON SWANN LA HACIEND…" at bounding box center [656, 258] width 335 height 422
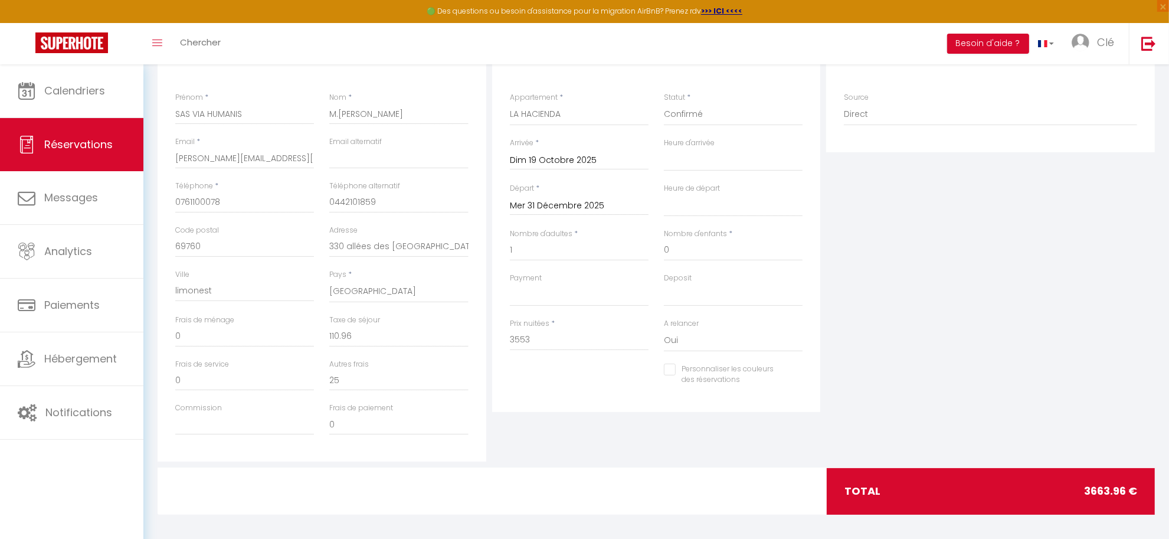
scroll to position [183, 0]
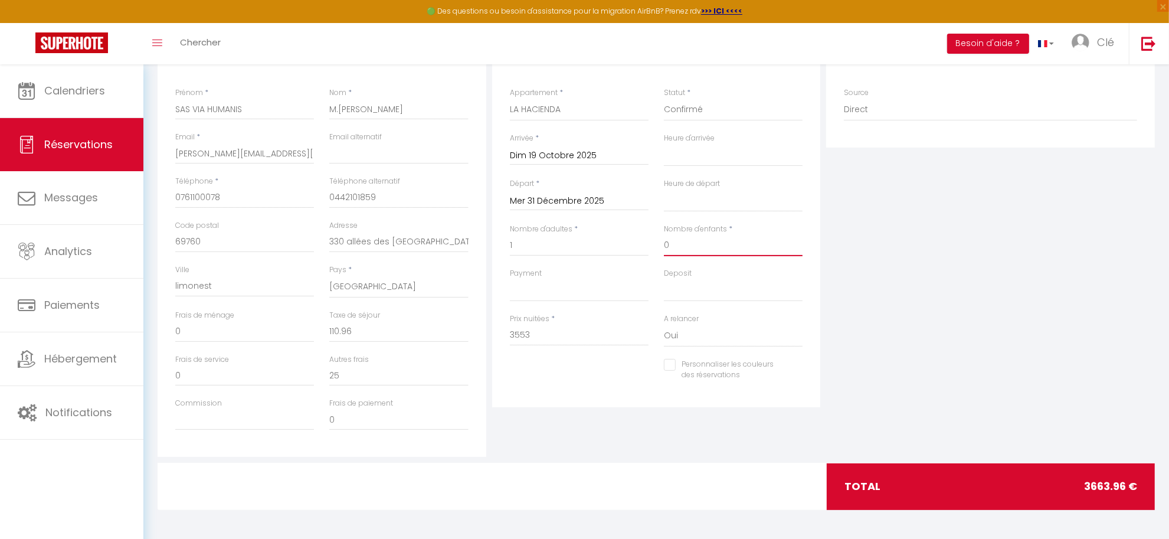
drag, startPoint x: 670, startPoint y: 249, endPoint x: 634, endPoint y: 254, distance: 36.3
click at [634, 254] on div "Nombre d'adultes * 1 Nombre d'enfants * 0" at bounding box center [656, 246] width 309 height 44
click at [641, 442] on div "Détails Réservation Appartement * La Belle Villès ALLEN LAYTON SWANN LA HACIEND…" at bounding box center [656, 246] width 335 height 422
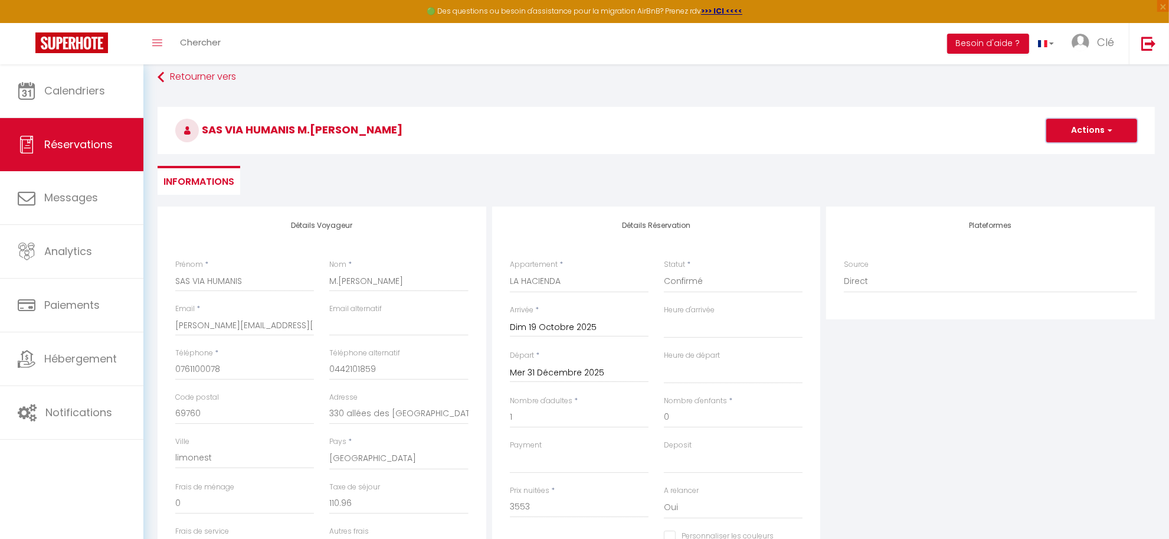
click at [1096, 122] on button "Actions" at bounding box center [1091, 131] width 91 height 24
click at [1072, 153] on link "Enregistrer" at bounding box center [1079, 156] width 93 height 15
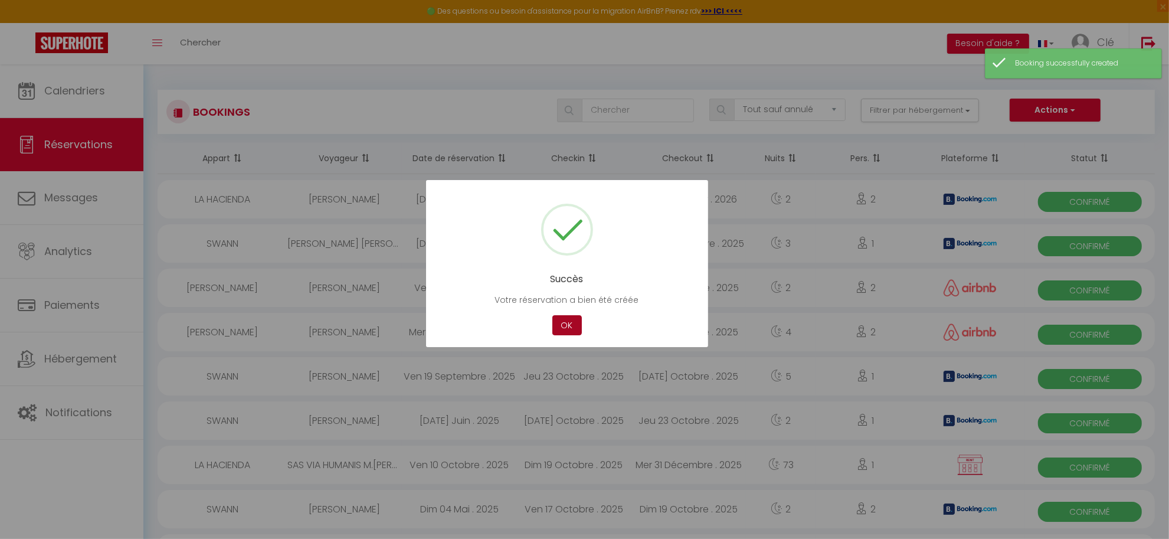
click at [568, 322] on button "OK" at bounding box center [566, 325] width 29 height 21
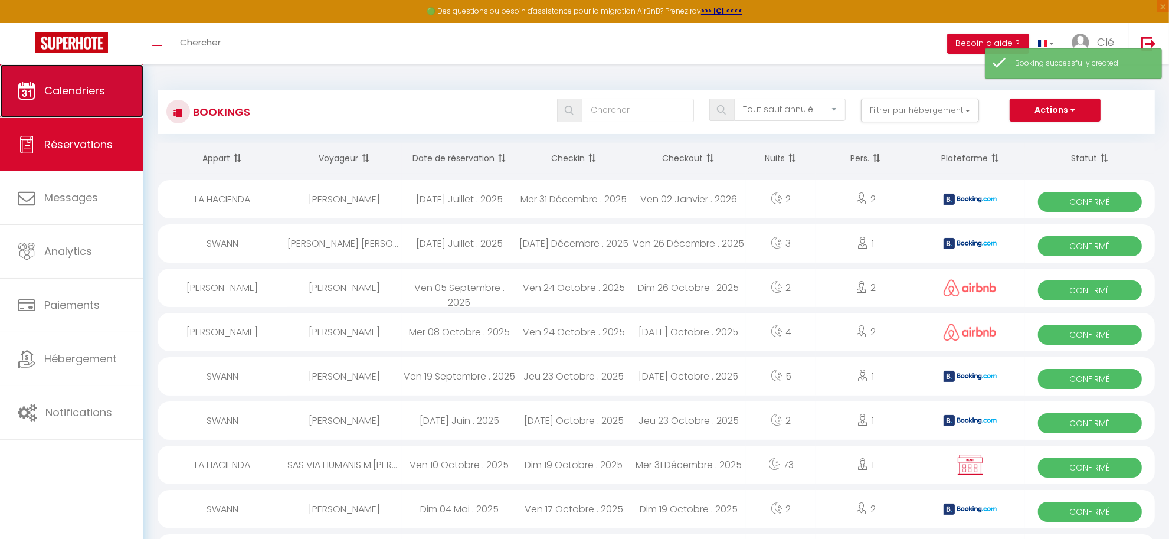
click at [43, 108] on link "Calendriers" at bounding box center [71, 90] width 143 height 53
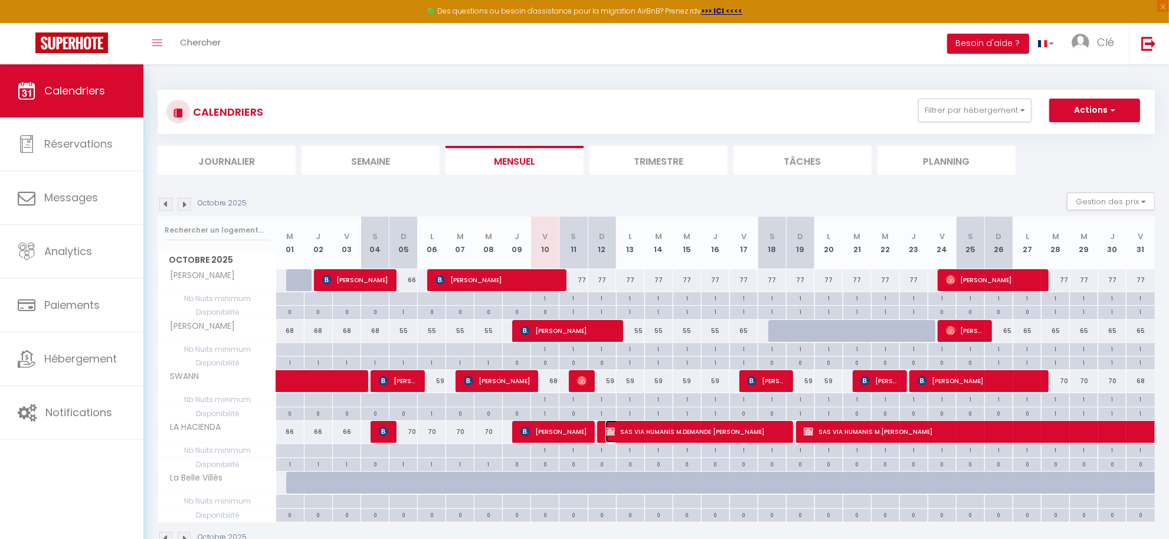
click at [730, 435] on span "SAS VIA HUMANIS M.DEMANDE Raphaël" at bounding box center [694, 431] width 179 height 22
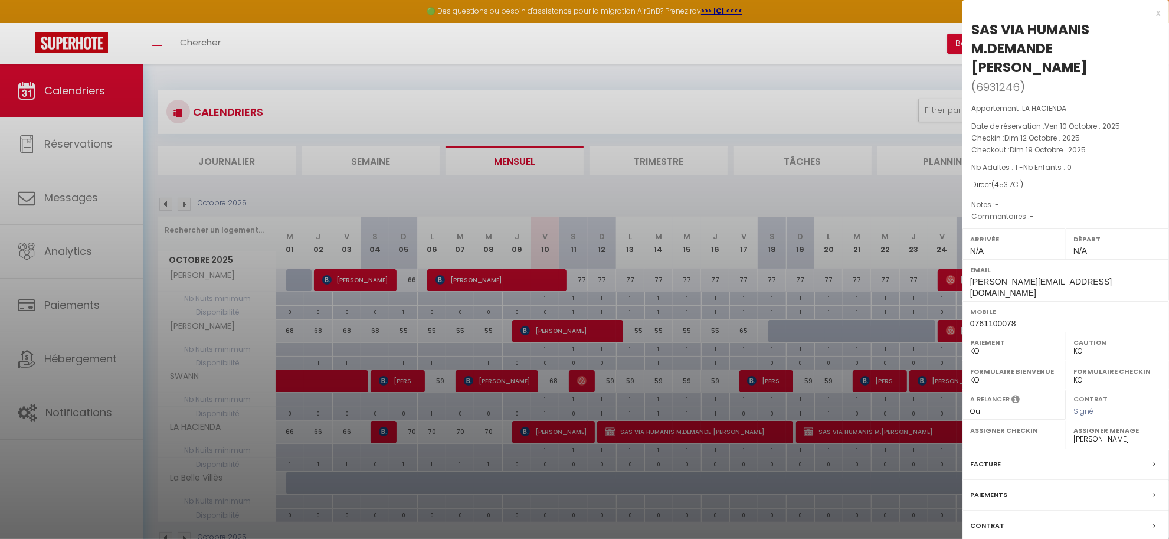
click at [992, 489] on label "Paiements" at bounding box center [988, 495] width 37 height 12
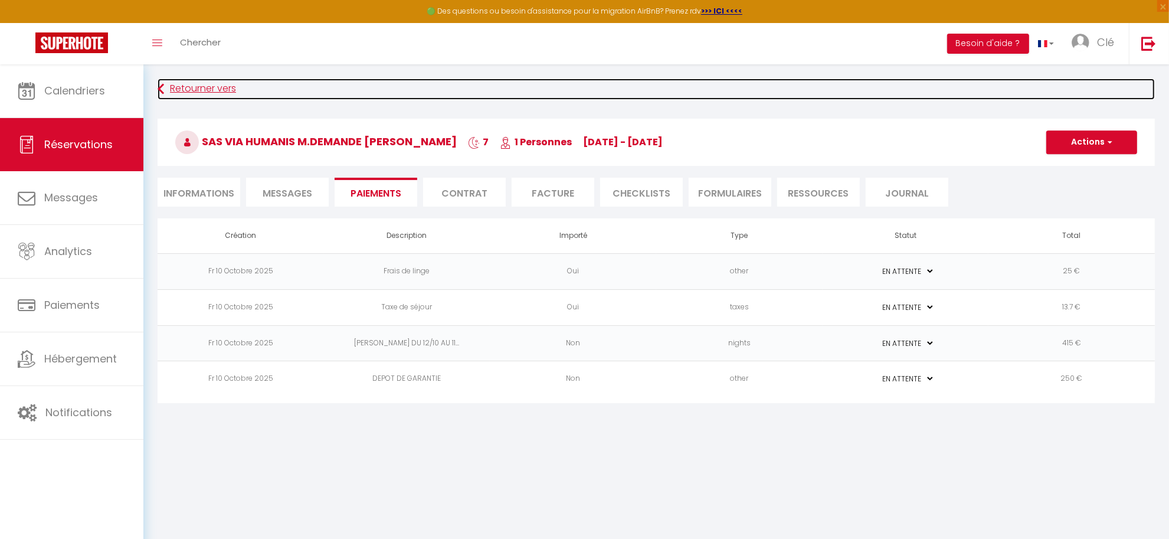
click at [174, 90] on link "Retourner vers" at bounding box center [656, 88] width 997 height 21
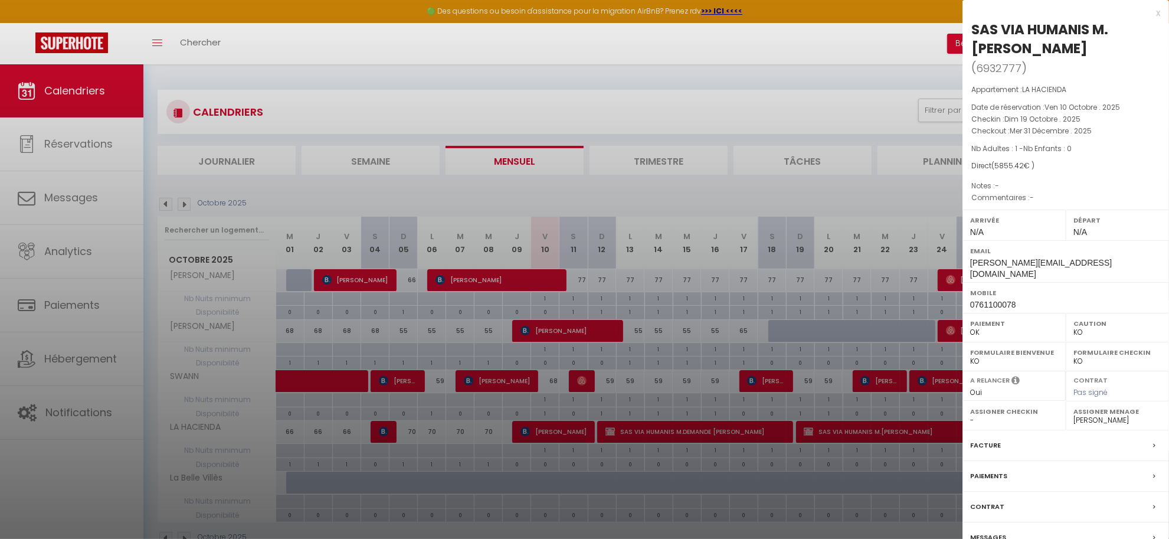
click at [998, 470] on label "Paiements" at bounding box center [988, 476] width 37 height 12
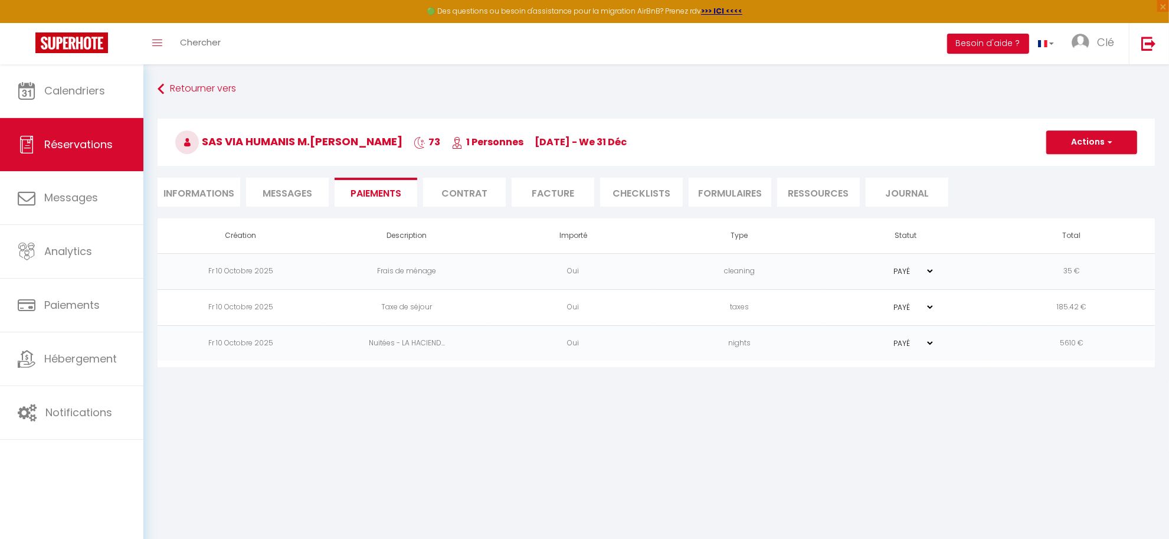
click at [930, 271] on select "PAYÉ EN ATTENTE" at bounding box center [905, 270] width 59 height 11
click at [876, 266] on select "PAYÉ EN ATTENTE" at bounding box center [905, 270] width 59 height 11
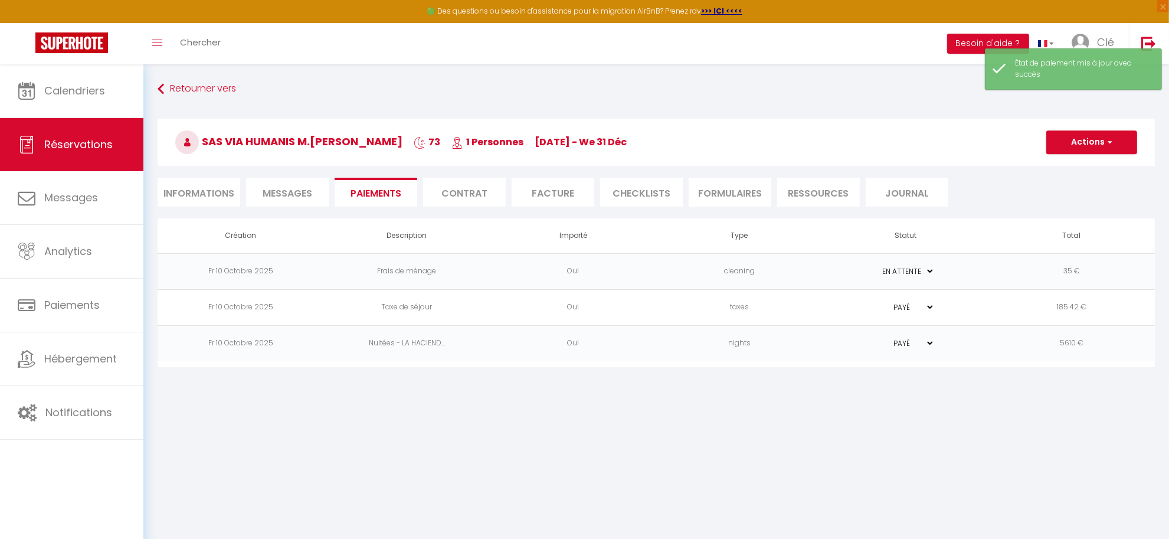
click at [934, 301] on select "PAYÉ EN ATTENTE" at bounding box center [905, 306] width 59 height 11
click at [876, 301] on select "PAYÉ EN ATTENTE" at bounding box center [905, 306] width 59 height 11
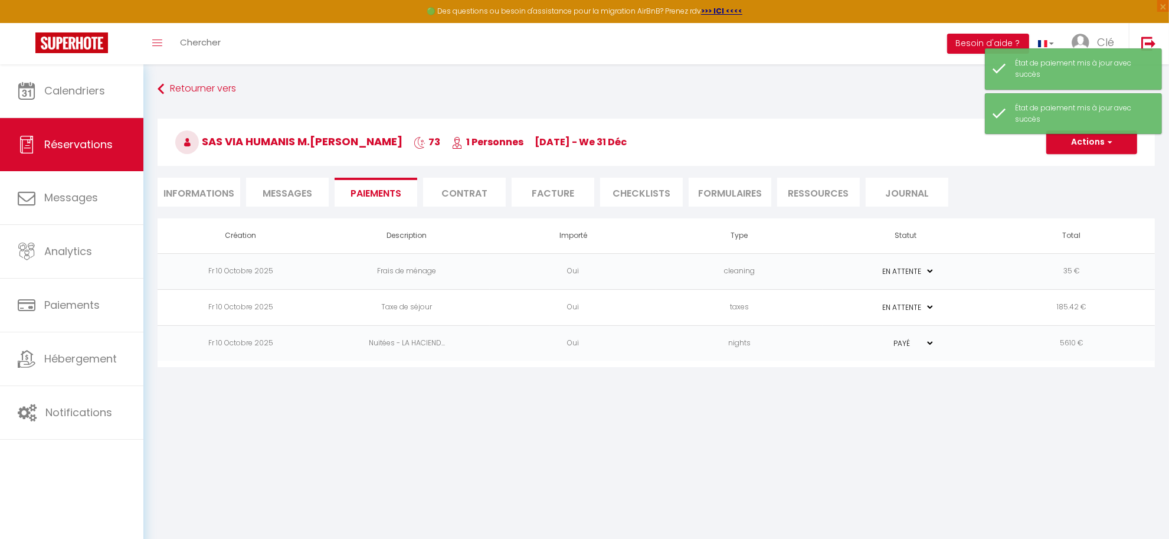
click at [925, 337] on select "PAYÉ EN ATTENTE" at bounding box center [905, 342] width 59 height 11
click at [876, 337] on select "PAYÉ EN ATTENTE" at bounding box center [905, 342] width 59 height 11
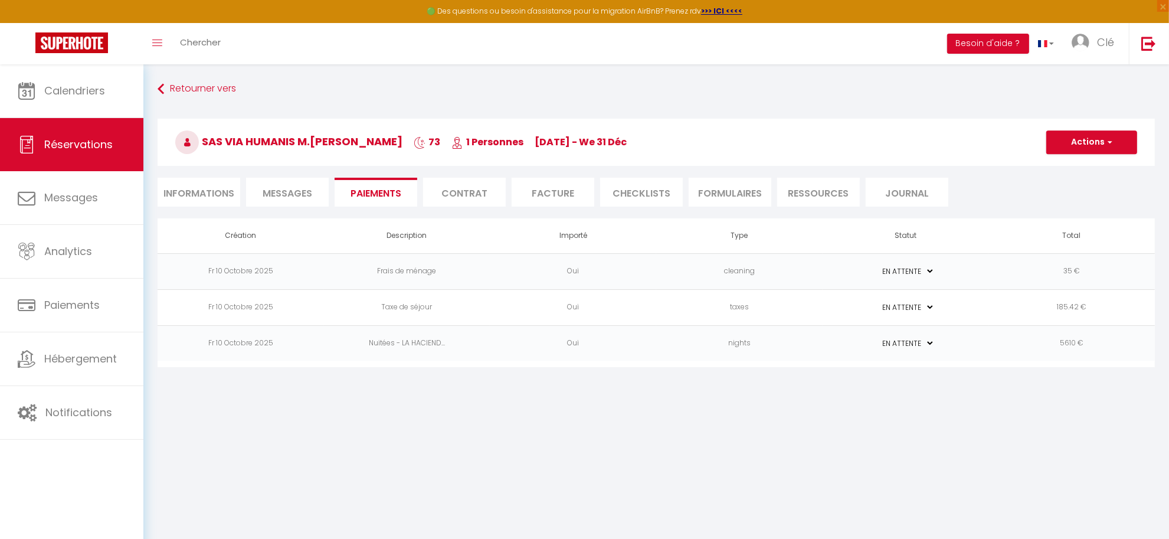
click at [813, 431] on body "🟢 Des questions ou besoin d'assistance pour la migration AirBnB? Prenez rdv >>>…" at bounding box center [584, 333] width 1169 height 539
click at [478, 306] on td "Taxe de séjour" at bounding box center [407, 307] width 166 height 36
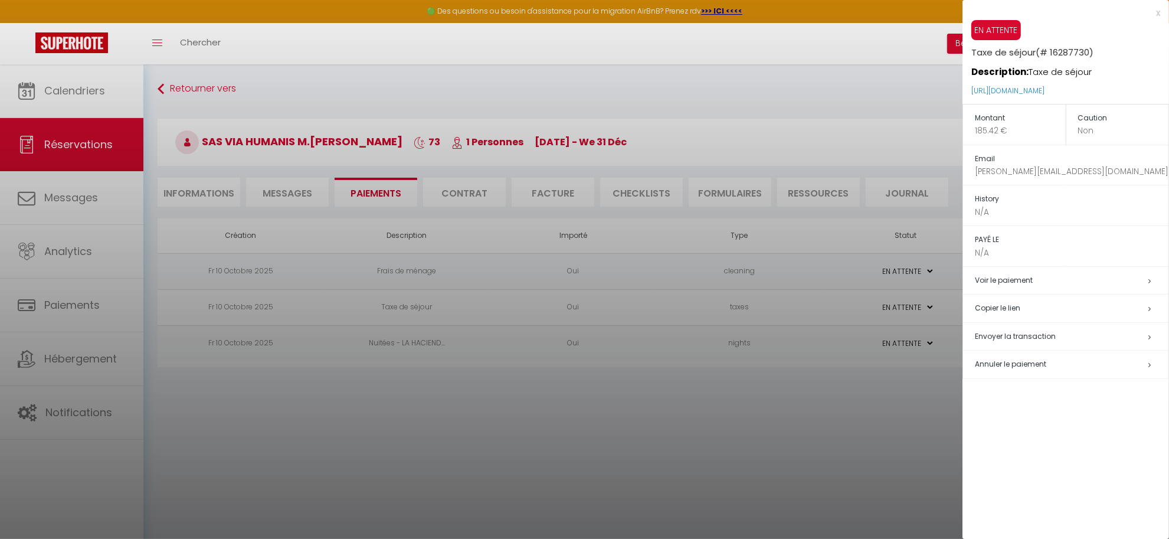
click at [178, 182] on div at bounding box center [584, 269] width 1169 height 539
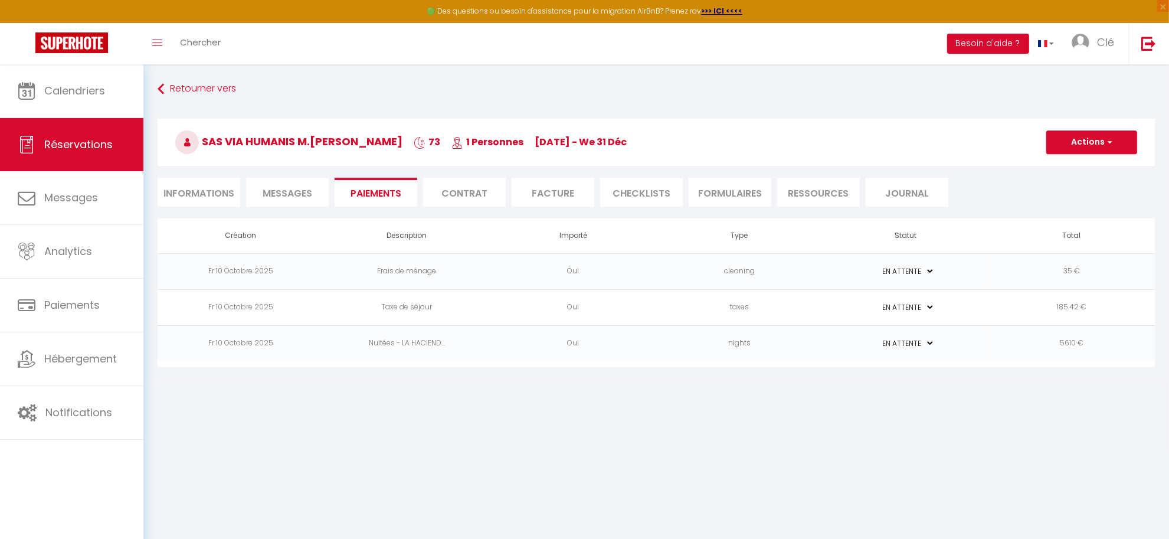
click at [178, 184] on li "Informations" at bounding box center [199, 192] width 83 height 29
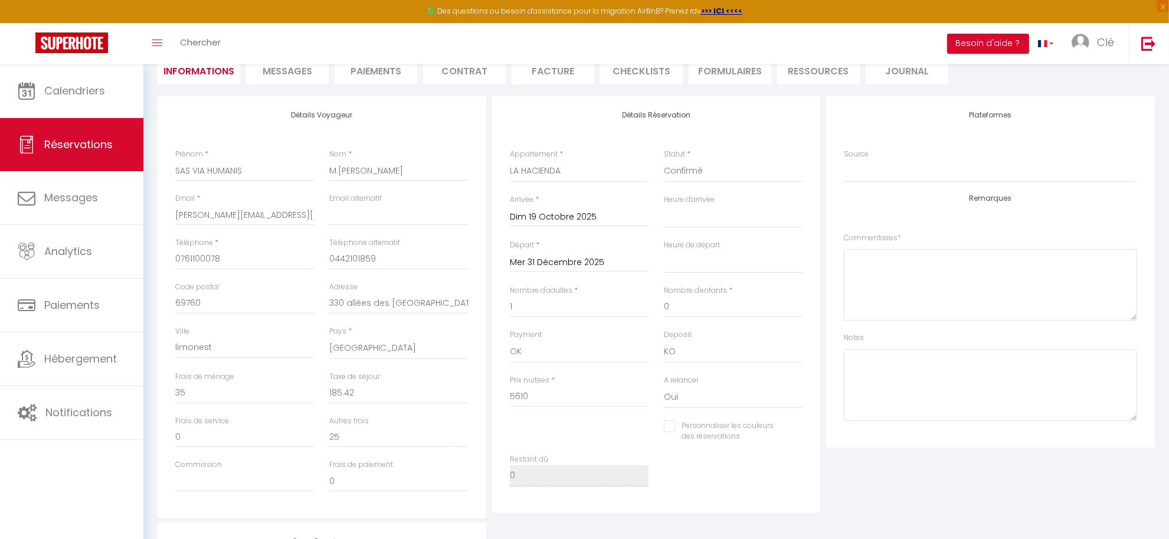
scroll to position [172, 0]
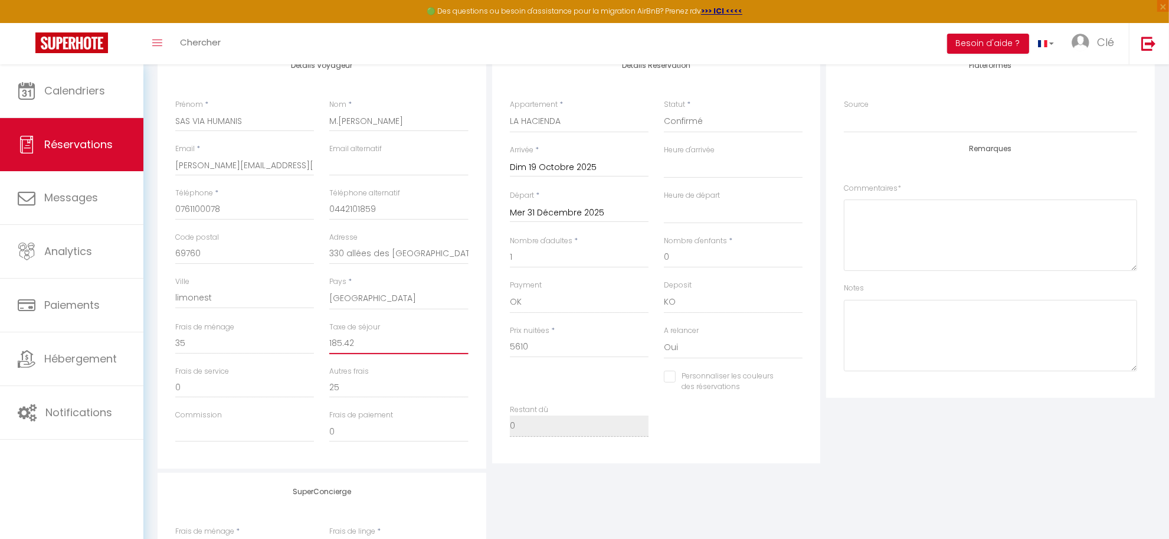
drag, startPoint x: 362, startPoint y: 338, endPoint x: 284, endPoint y: 340, distance: 77.9
click at [284, 340] on div "Frais de ménage 35 Taxe de séjour 185.42" at bounding box center [322, 344] width 309 height 44
drag, startPoint x: 493, startPoint y: 348, endPoint x: 458, endPoint y: 348, distance: 34.8
click at [458, 348] on div "Détails Voyageur Prénom * SAS VIA HUMANIS Nom * M.DEMANGE Raphael Email * bertr…" at bounding box center [656, 258] width 1003 height 422
click at [738, 455] on div "Détails Réservation Appartement * La Belle Villès ALLEN LAYTON SWANN LA HACIEND…" at bounding box center [656, 255] width 329 height 417
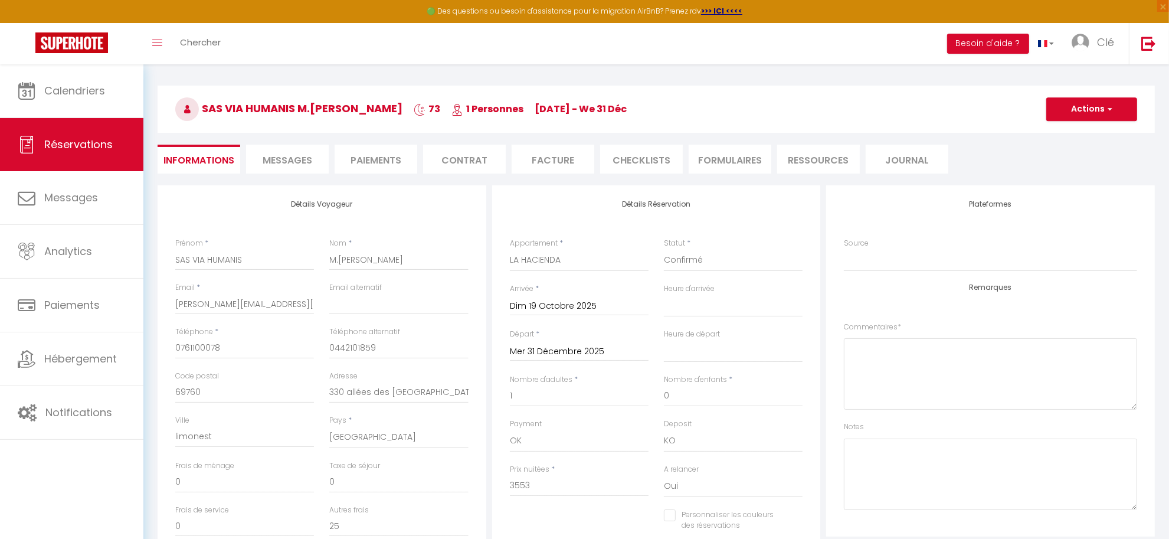
scroll to position [0, 0]
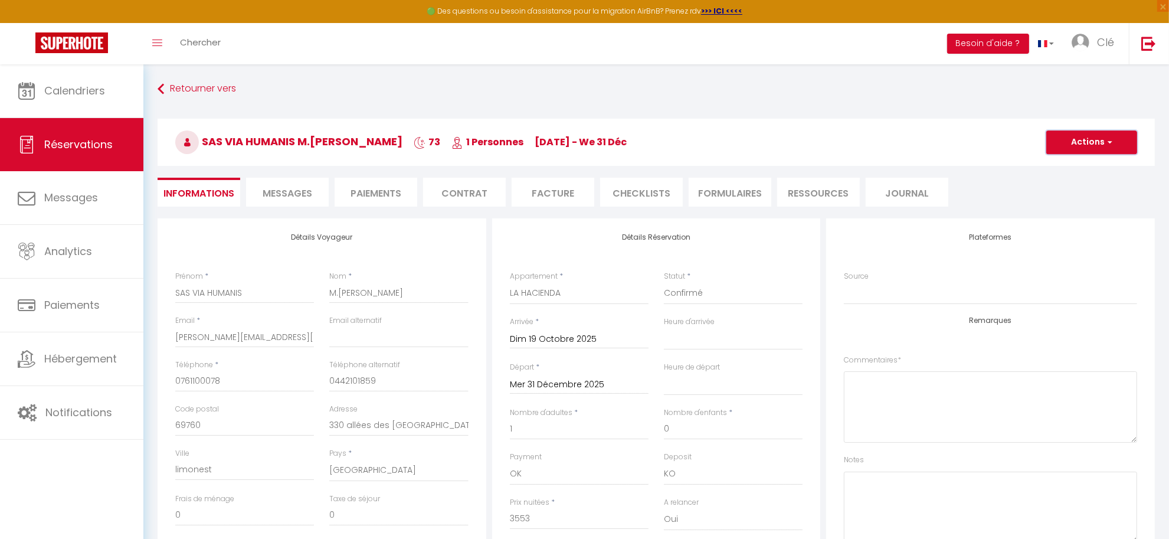
click at [1078, 142] on button "Actions" at bounding box center [1091, 142] width 91 height 24
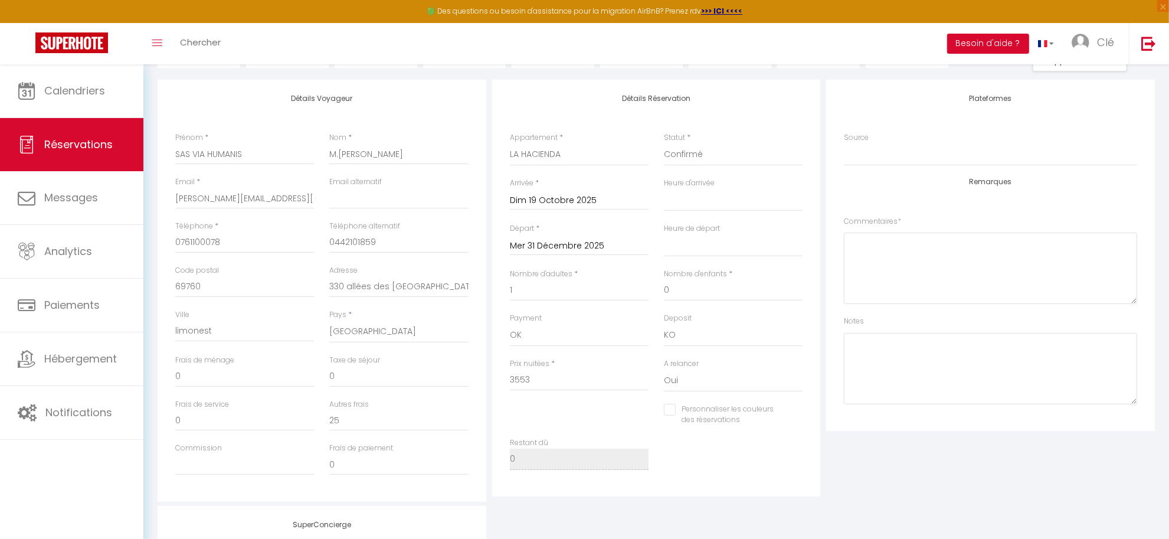
scroll to position [172, 0]
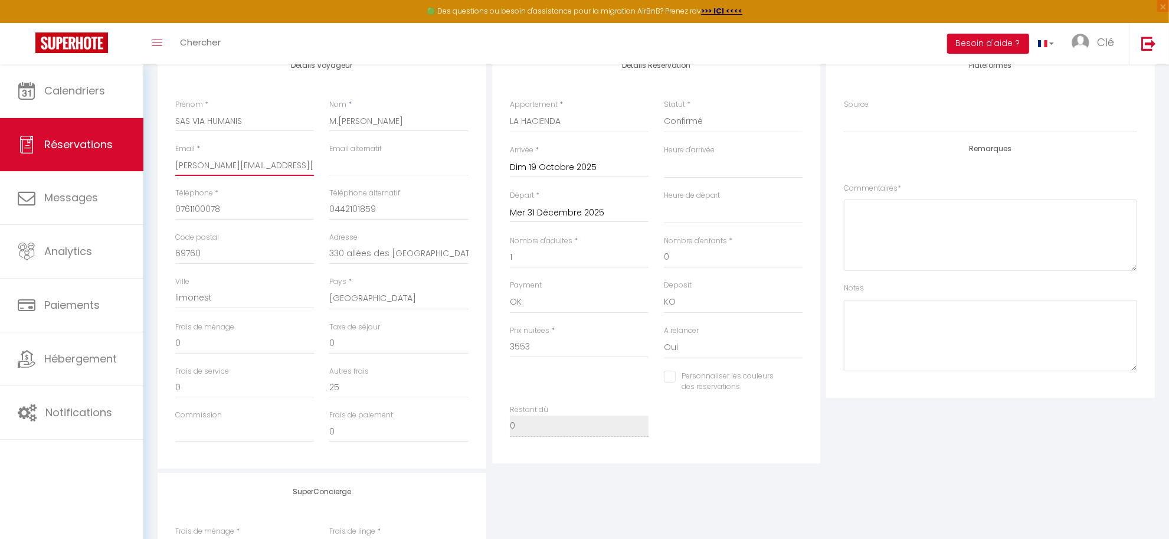
drag, startPoint x: 290, startPoint y: 166, endPoint x: 66, endPoint y: 166, distance: 223.6
click at [66, 166] on div "🟢 Des questions ou besoin d'assistance pour la migration AirBnB? Prenez rdv >>>…" at bounding box center [584, 302] width 1169 height 818
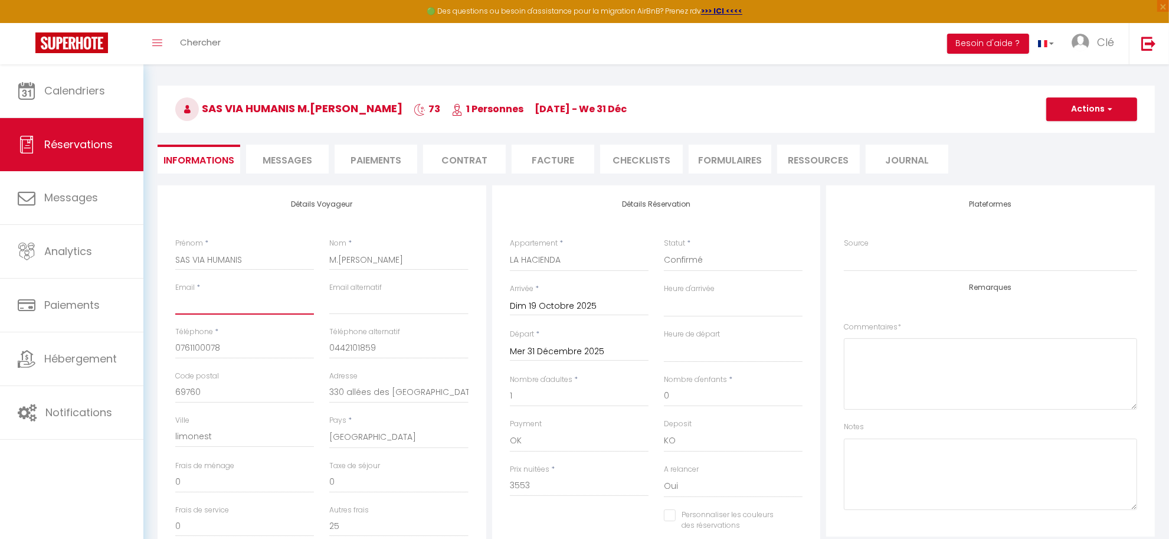
scroll to position [0, 0]
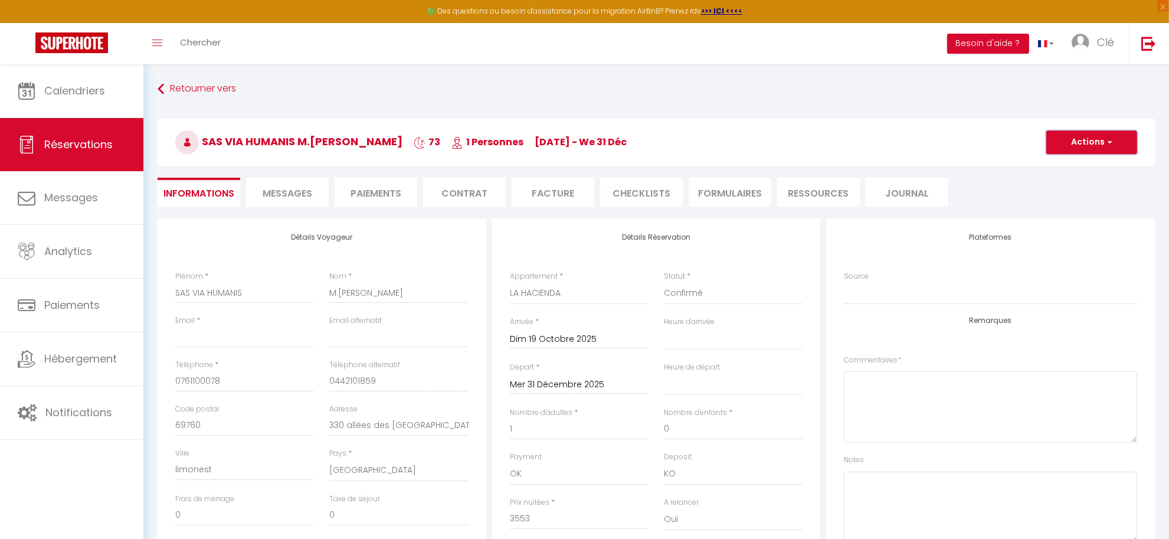
click at [1080, 135] on button "Actions" at bounding box center [1091, 142] width 91 height 24
click at [1080, 166] on link "Enregistrer" at bounding box center [1079, 167] width 93 height 15
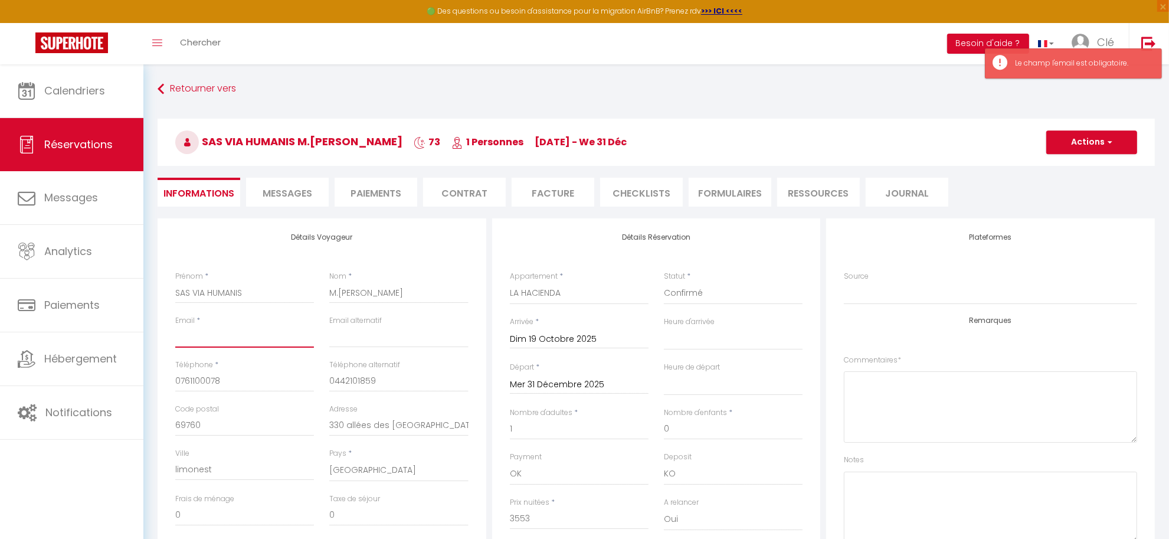
click at [233, 339] on input "Email client" at bounding box center [244, 336] width 139 height 21
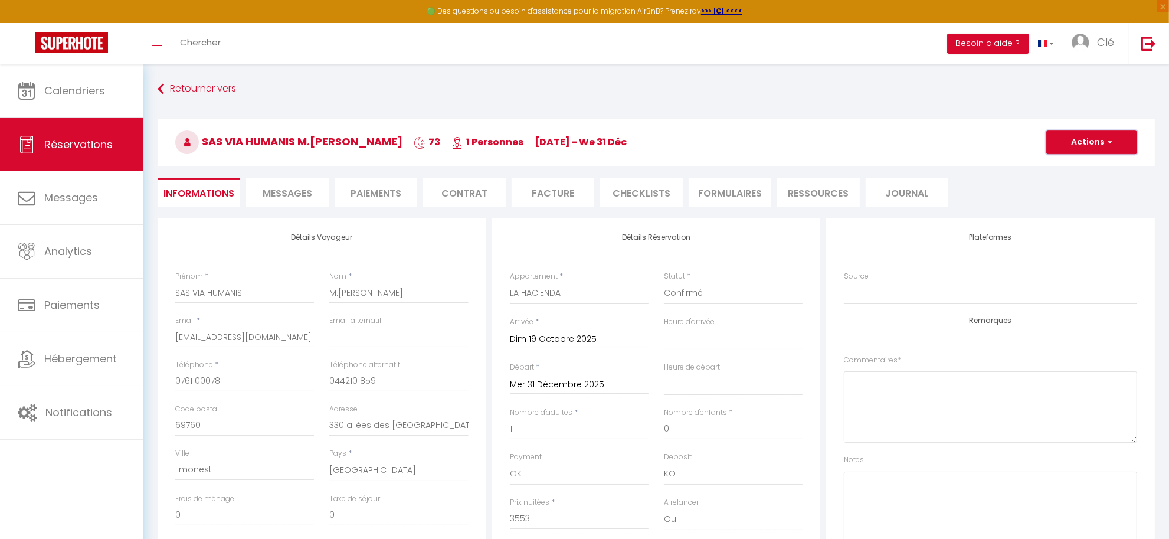
click at [1092, 137] on button "Actions" at bounding box center [1091, 142] width 91 height 24
click at [1072, 170] on link "Enregistrer" at bounding box center [1079, 167] width 93 height 15
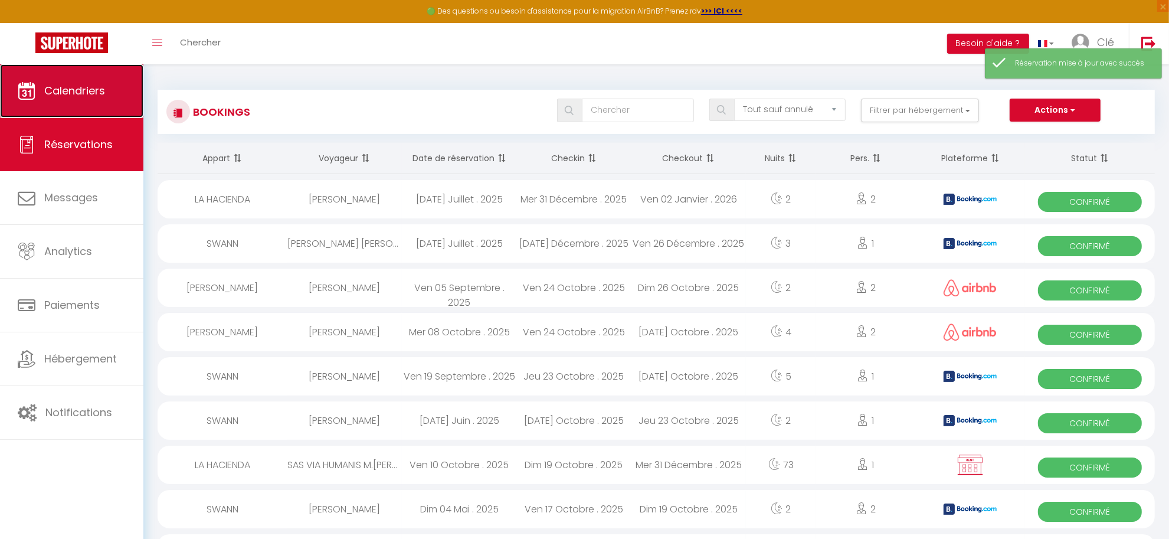
click at [86, 96] on span "Calendriers" at bounding box center [74, 90] width 61 height 15
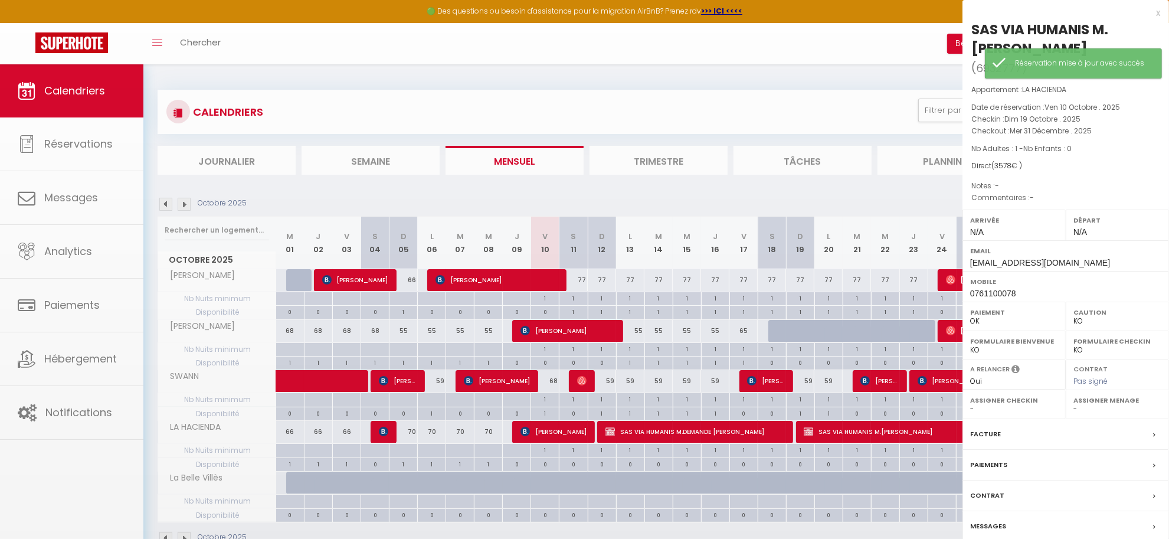
click at [959, 432] on div at bounding box center [584, 269] width 1169 height 539
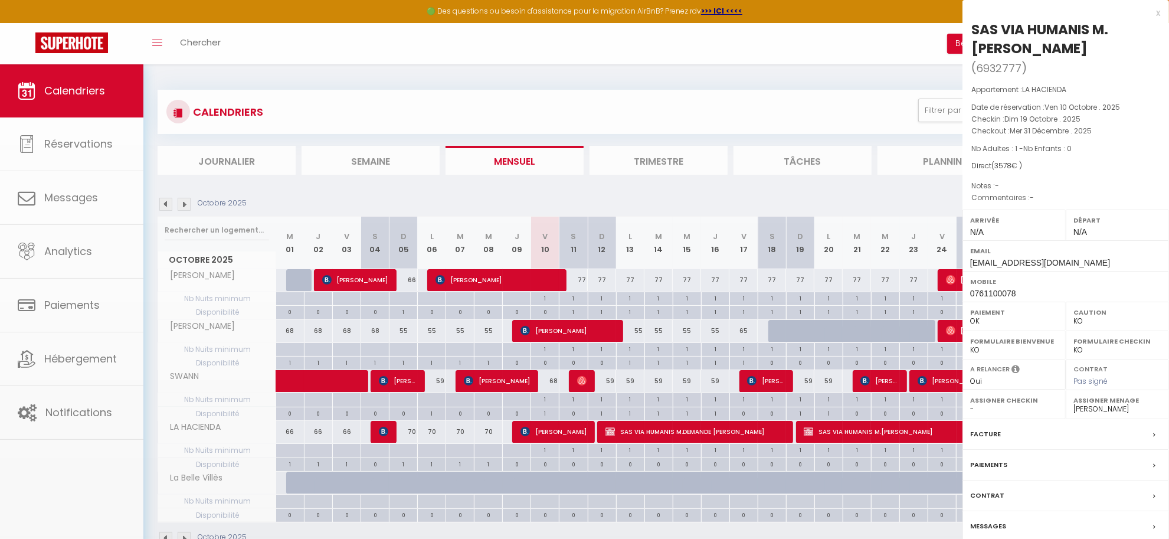
click at [956, 432] on div at bounding box center [584, 269] width 1169 height 539
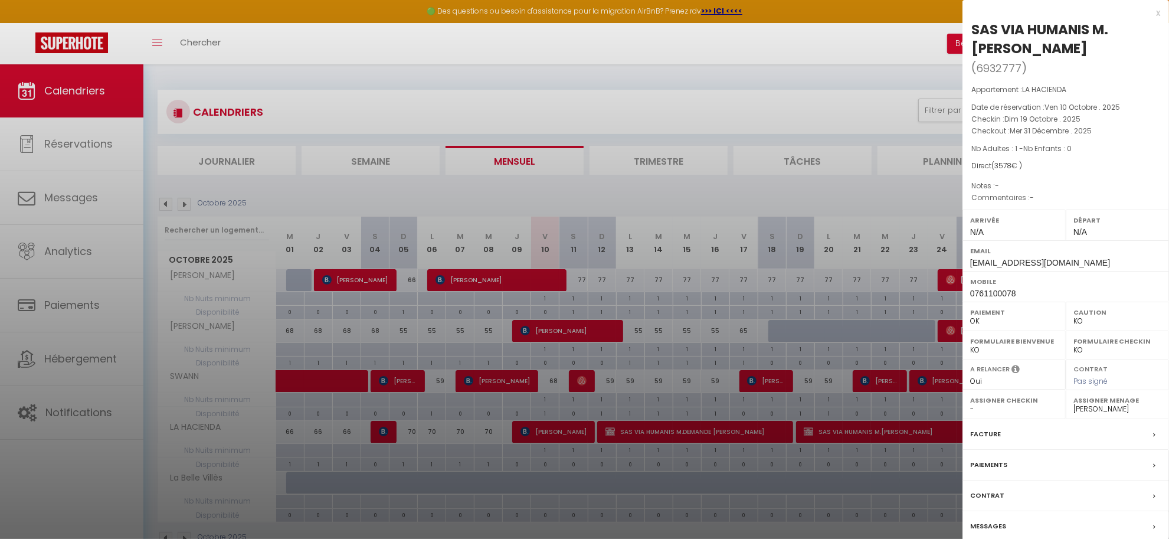
click at [989, 462] on label "Paiements" at bounding box center [988, 464] width 37 height 12
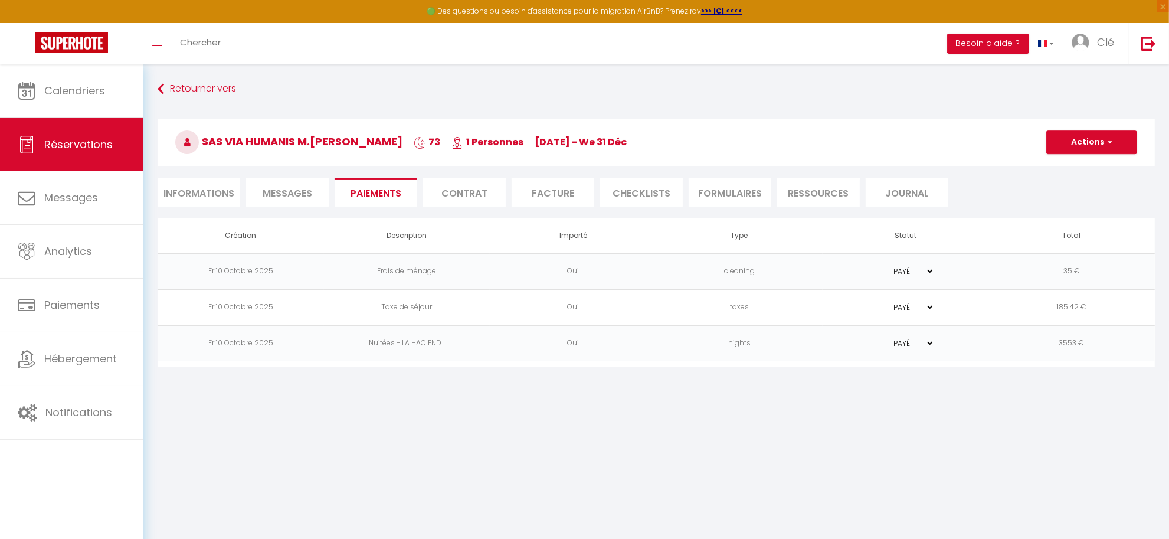
click at [929, 272] on select "PAYÉ EN ATTENTE" at bounding box center [905, 270] width 59 height 11
click at [876, 266] on select "PAYÉ EN ATTENTE" at bounding box center [905, 270] width 59 height 11
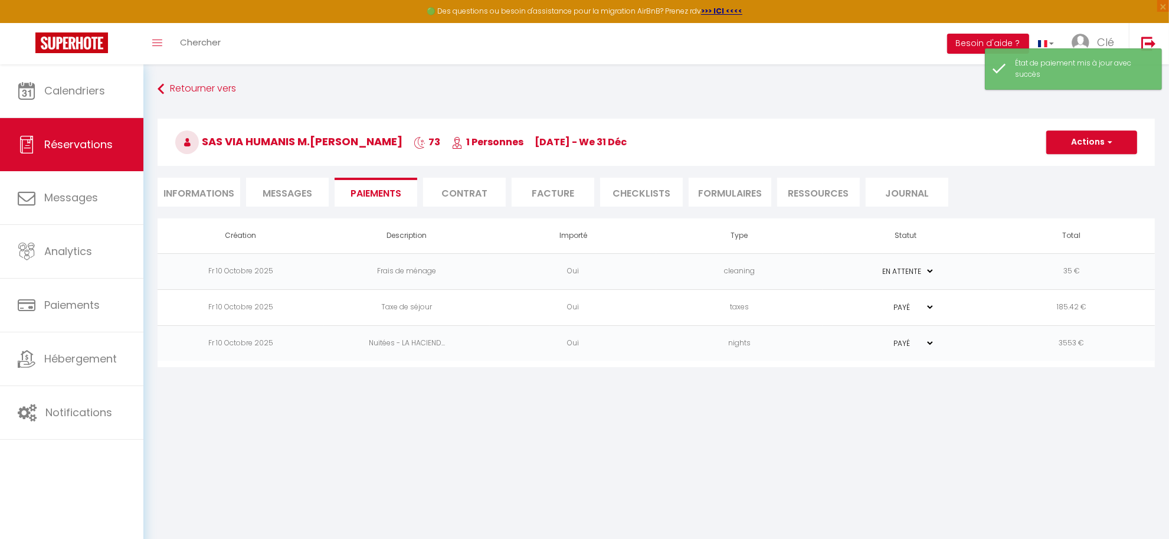
click at [927, 308] on select "PAYÉ EN ATTENTE" at bounding box center [905, 306] width 59 height 11
click at [876, 301] on select "PAYÉ EN ATTENTE" at bounding box center [905, 306] width 59 height 11
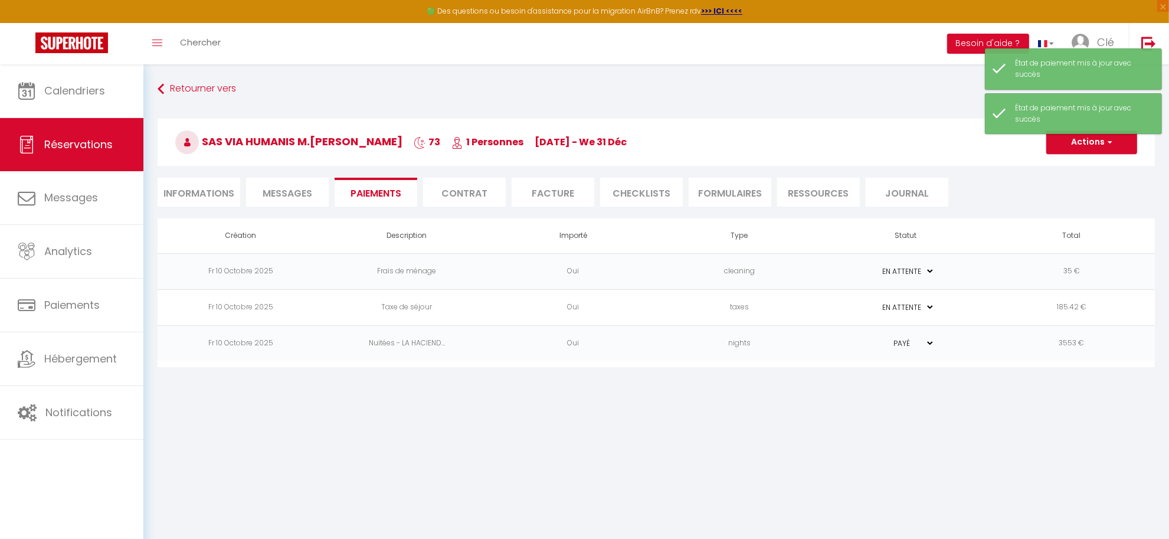
click at [929, 340] on select "PAYÉ EN ATTENTE" at bounding box center [905, 342] width 59 height 11
click at [876, 337] on select "PAYÉ EN ATTENTE" at bounding box center [905, 342] width 59 height 11
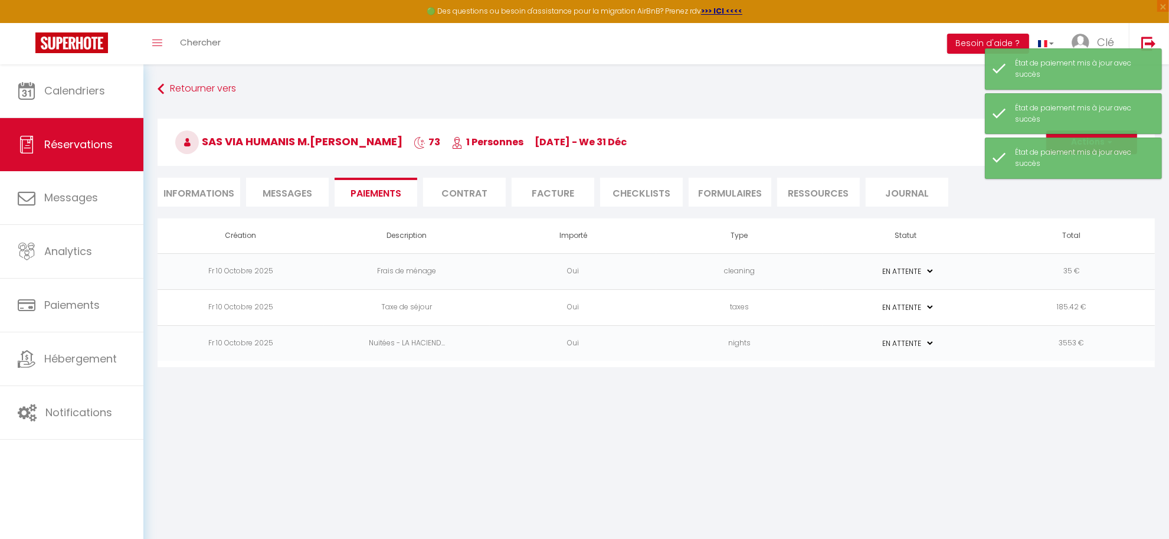
click at [871, 403] on body "🟢 Des questions ou besoin d'assistance pour la migration AirBnB? Prenez rdv >>>…" at bounding box center [584, 333] width 1169 height 539
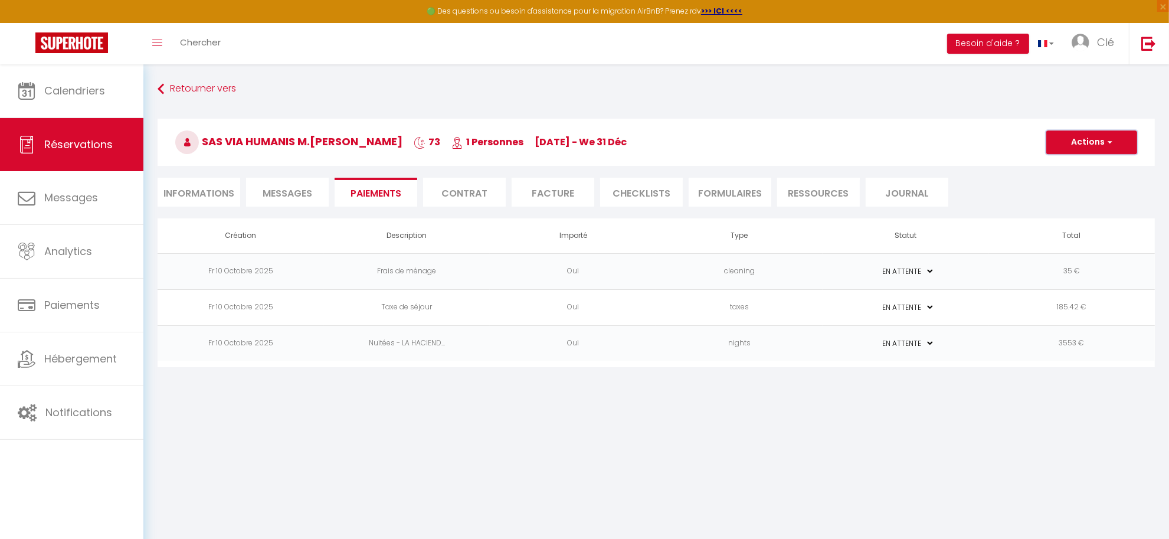
click at [1081, 139] on button "Actions" at bounding box center [1091, 142] width 91 height 24
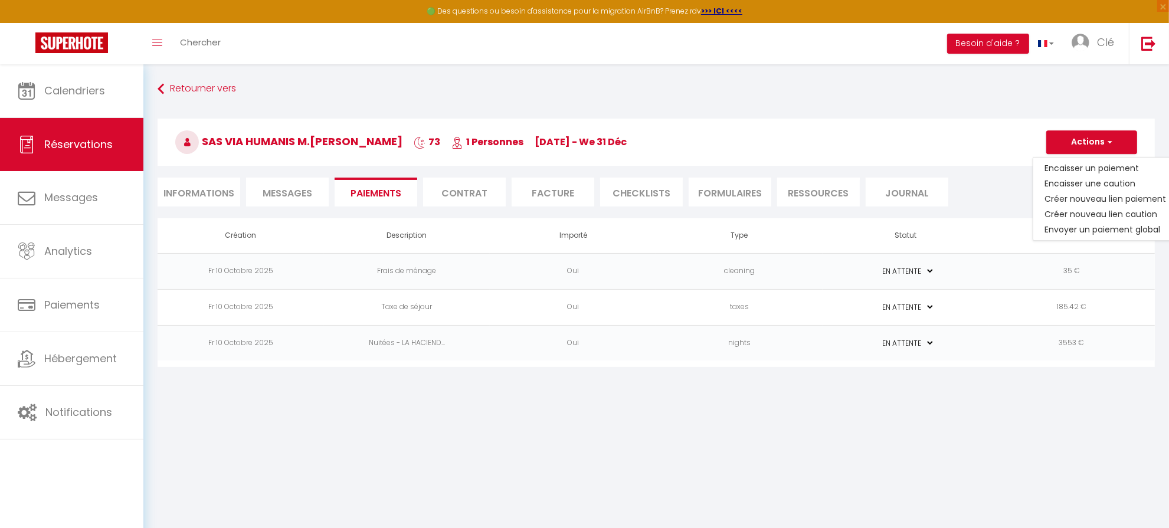
click at [952, 155] on h3 "SAS VIA HUMANIS M.DEMANGE Raphael 73 1 Personnes Su 19 Oct - We 31 Déc" at bounding box center [656, 142] width 997 height 47
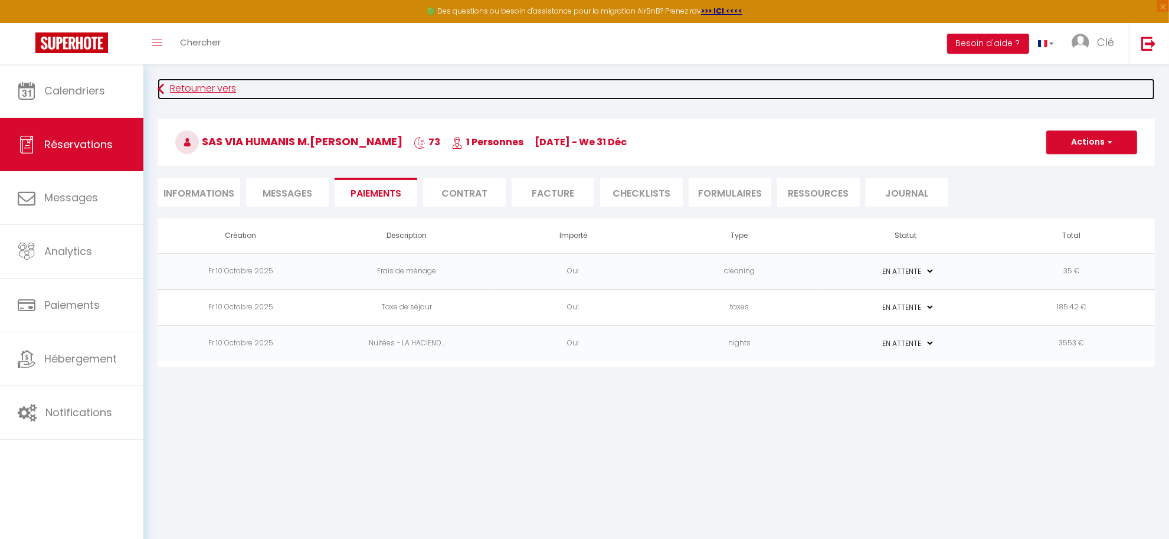
click at [191, 86] on link "Retourner vers" at bounding box center [656, 88] width 997 height 21
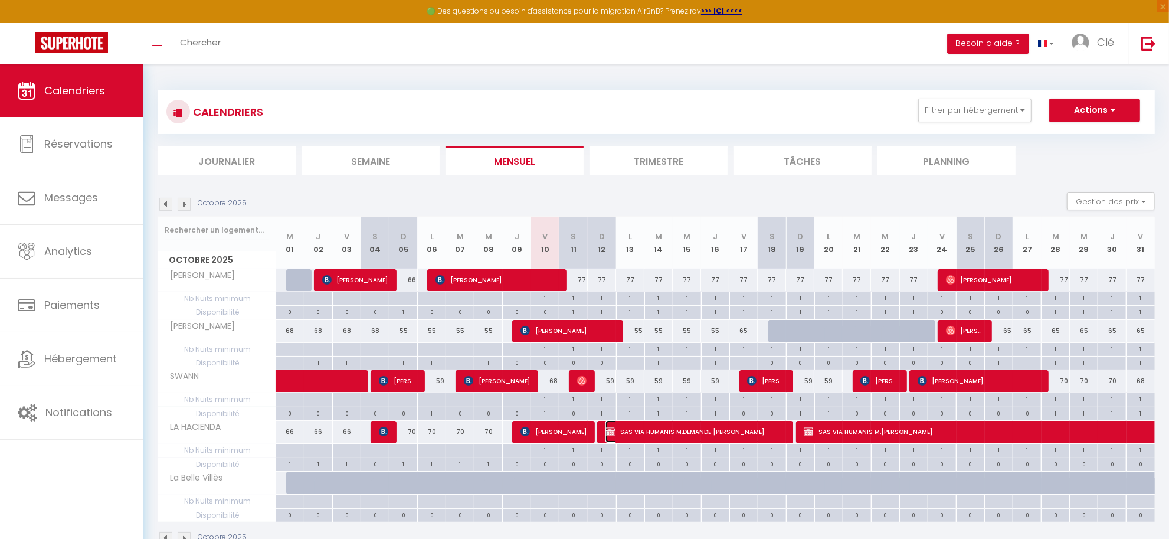
click at [727, 432] on span "SAS VIA HUMANIS M.DEMANDE Raphaël" at bounding box center [694, 431] width 179 height 22
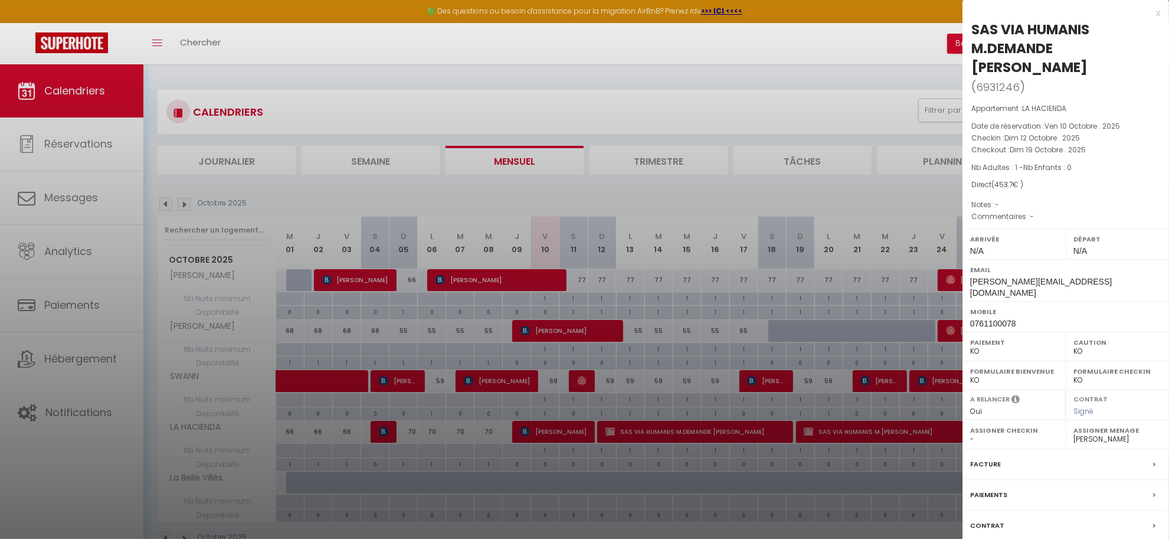
click at [995, 489] on label "Paiements" at bounding box center [988, 495] width 37 height 12
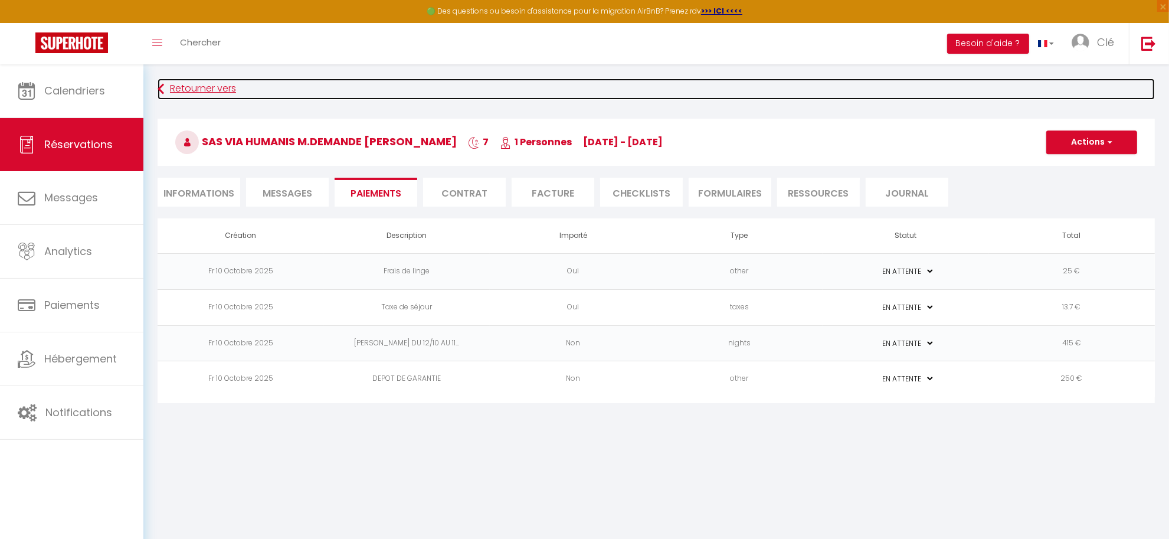
click at [199, 87] on link "Retourner vers" at bounding box center [656, 88] width 997 height 21
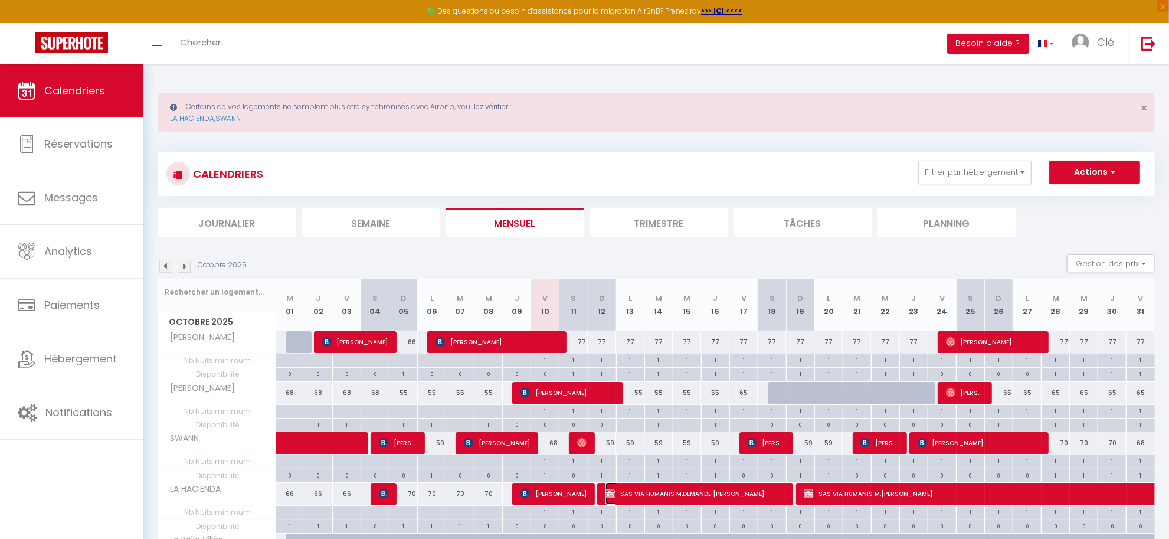
click at [694, 491] on span "SAS VIA HUMANIS M.DEMANDE Raphaël" at bounding box center [694, 493] width 179 height 22
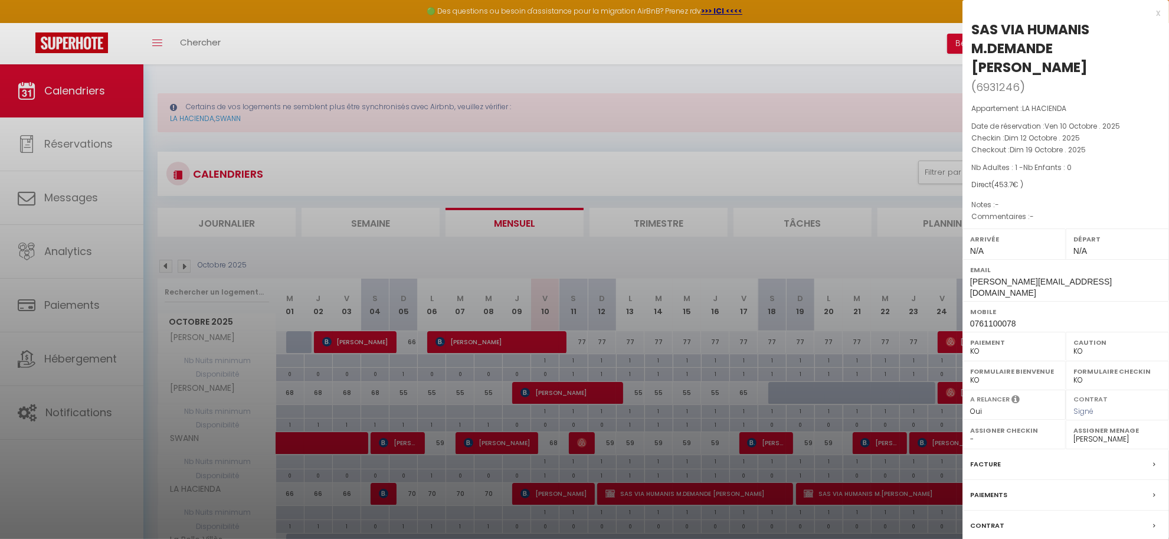
click at [1002, 489] on label "Paiements" at bounding box center [988, 495] width 37 height 12
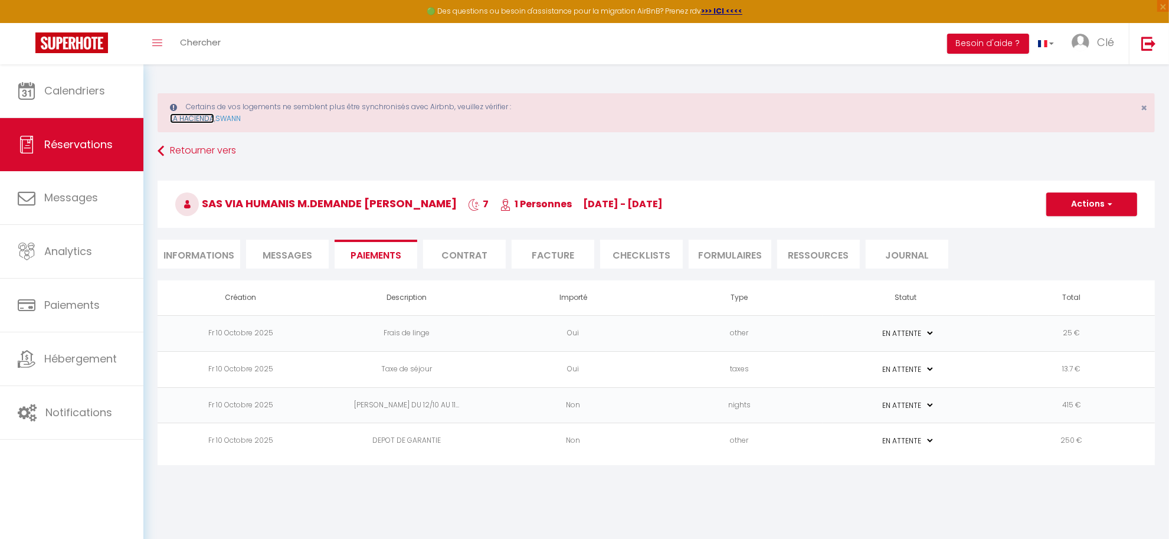
click at [186, 117] on link "LA HACIENDA" at bounding box center [192, 118] width 44 height 10
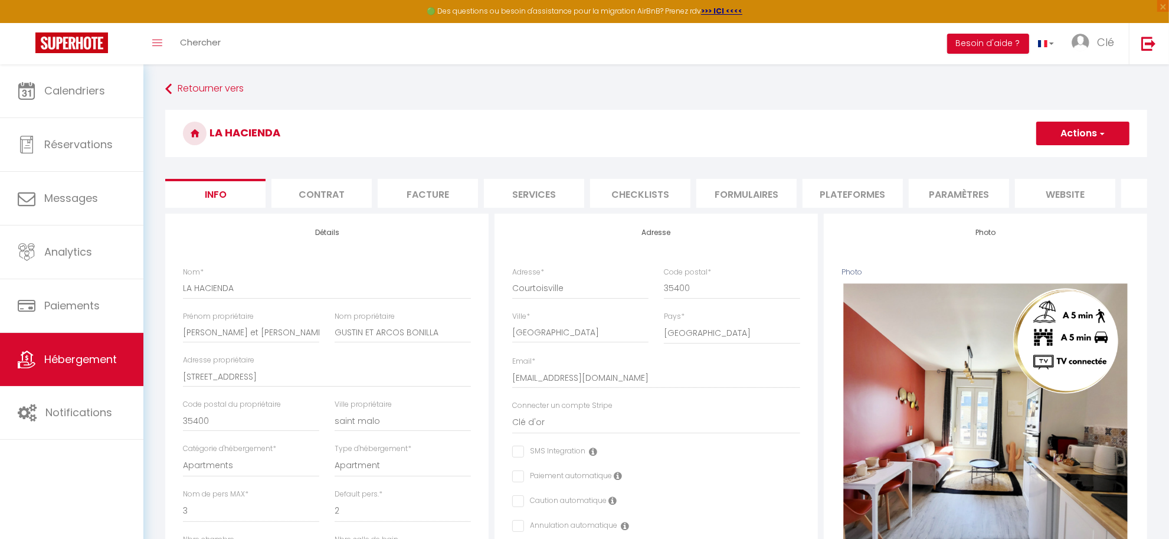
click at [981, 198] on li "Paramètres" at bounding box center [959, 193] width 100 height 29
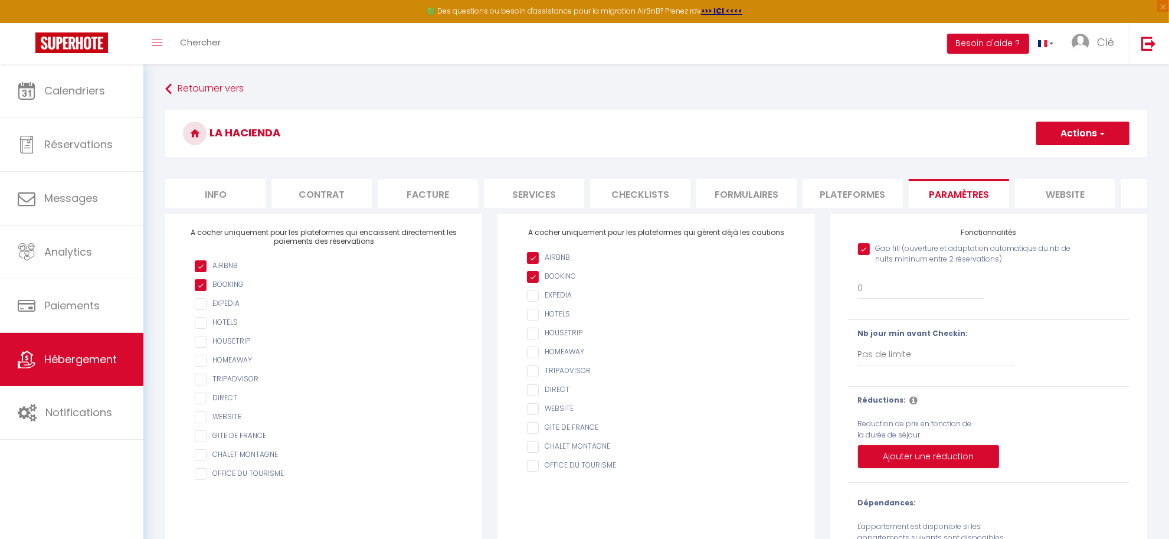
click at [866, 199] on li "Plateformes" at bounding box center [852, 193] width 100 height 29
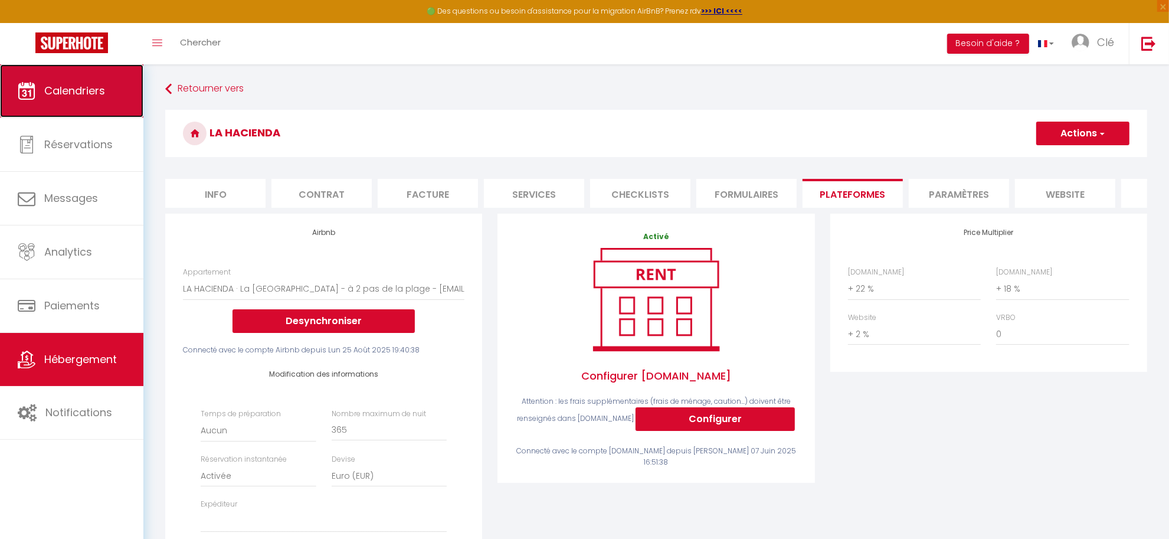
click at [72, 93] on span "Calendriers" at bounding box center [74, 90] width 61 height 15
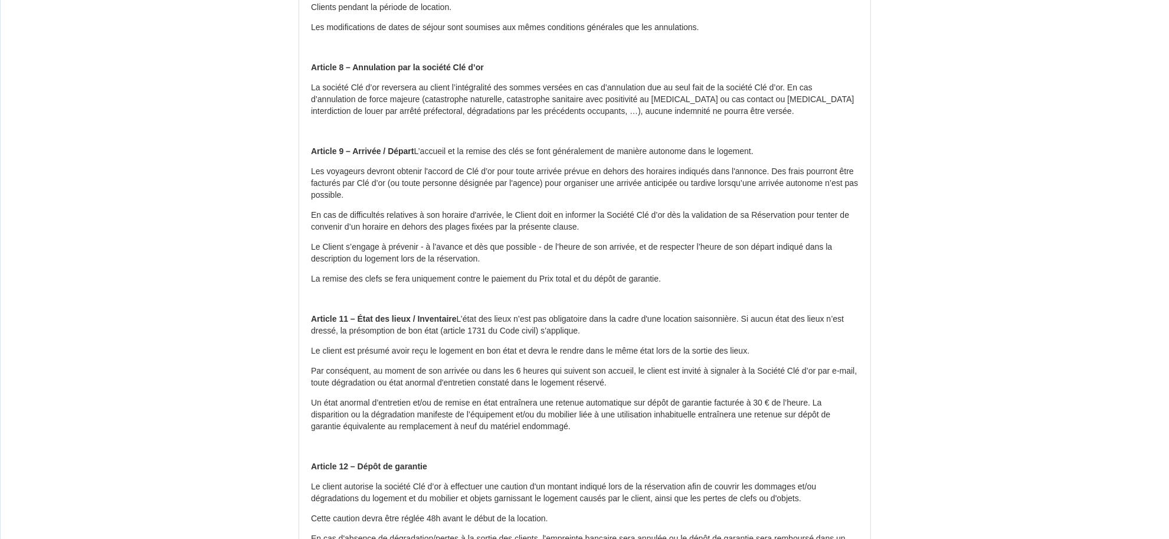
scroll to position [1627, 0]
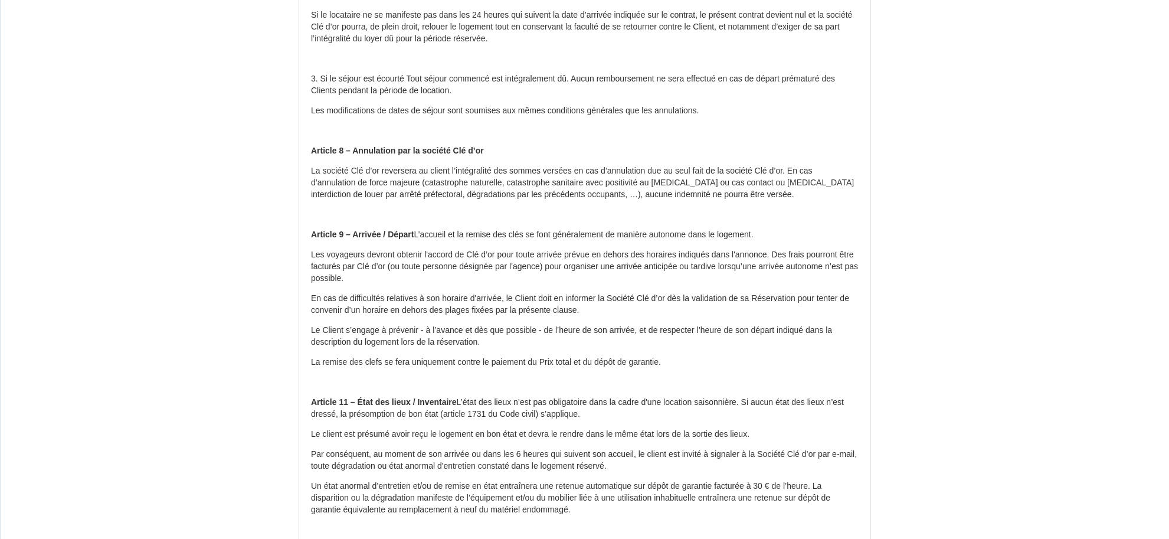
drag, startPoint x: 477, startPoint y: 114, endPoint x: 447, endPoint y: 113, distance: 30.1
click at [477, 97] on p "3. Si le séjour est écourté Tout séjour commencé est intégralement dû. Aucun re…" at bounding box center [585, 85] width 548 height 24
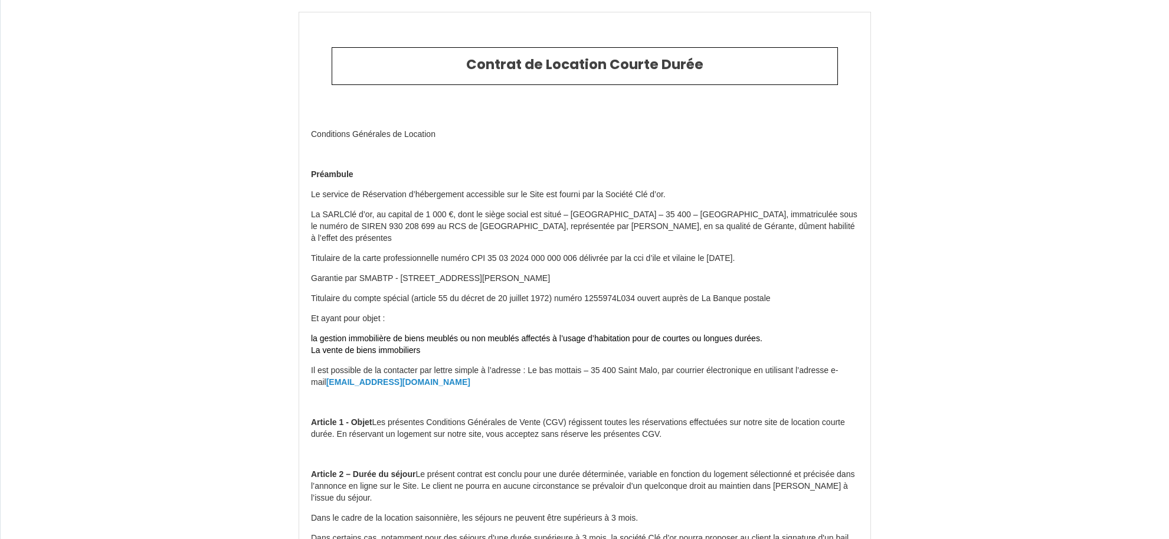
scroll to position [1099, 0]
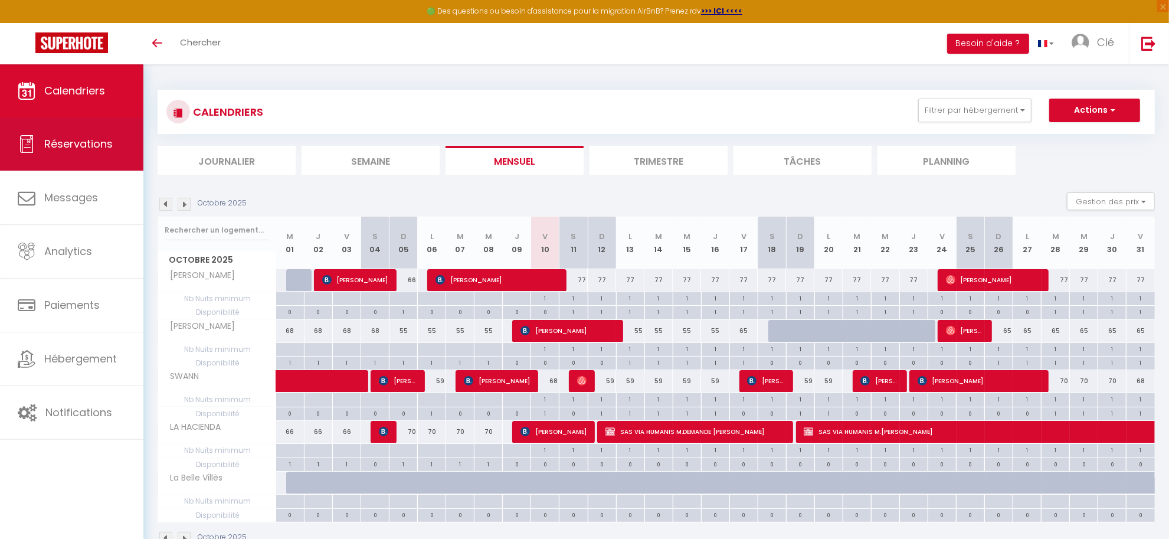
click at [61, 148] on span "Réservations" at bounding box center [78, 143] width 68 height 15
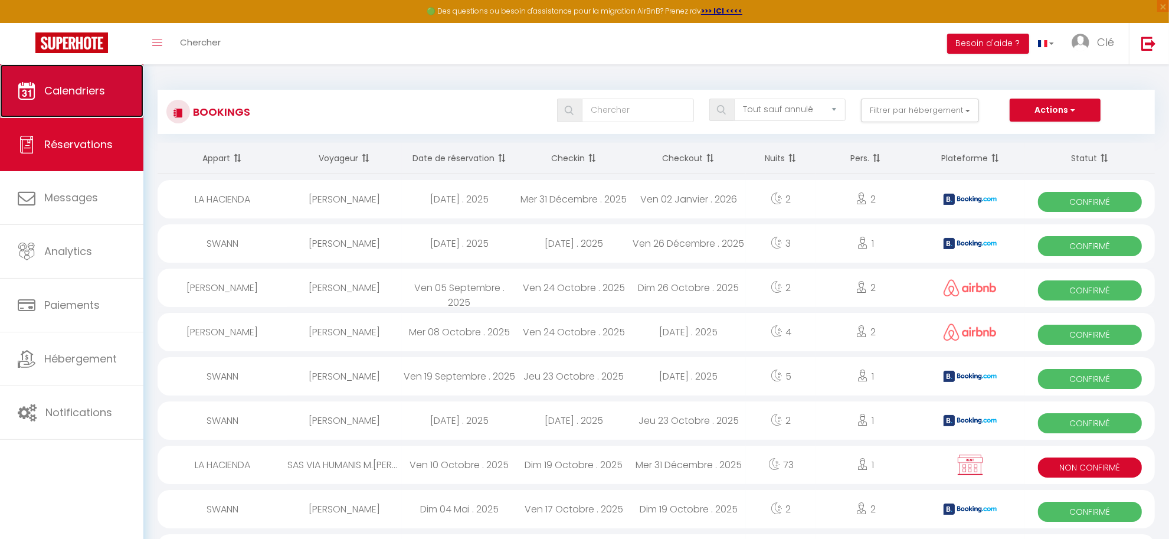
click at [80, 106] on link "Calendriers" at bounding box center [71, 90] width 143 height 53
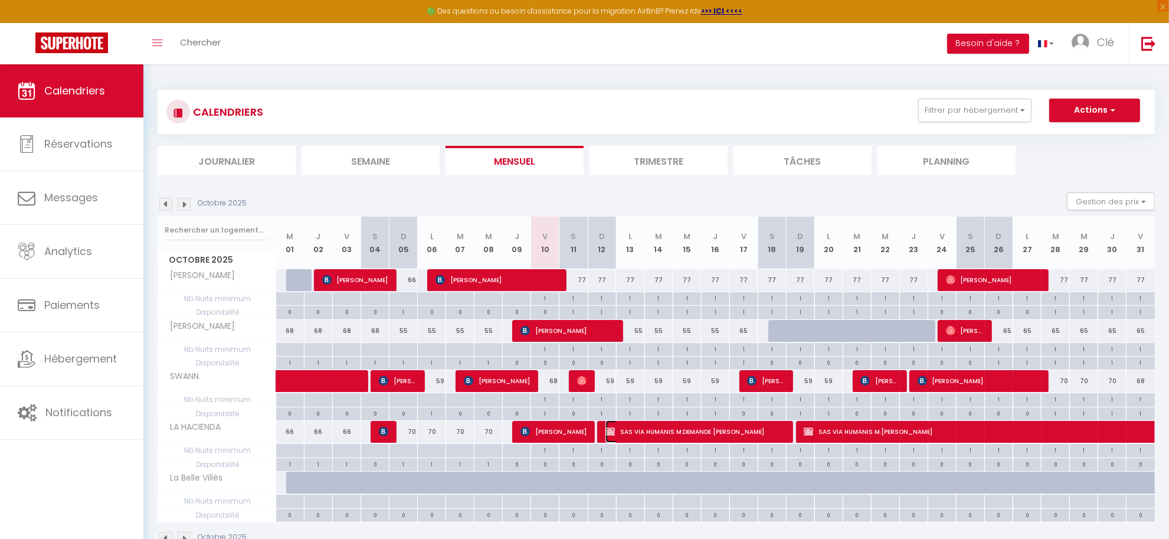
click at [668, 438] on span "SAS VIA HUMANIS M.DEMANDE Raphaël" at bounding box center [694, 431] width 179 height 22
select select "KO"
select select "0"
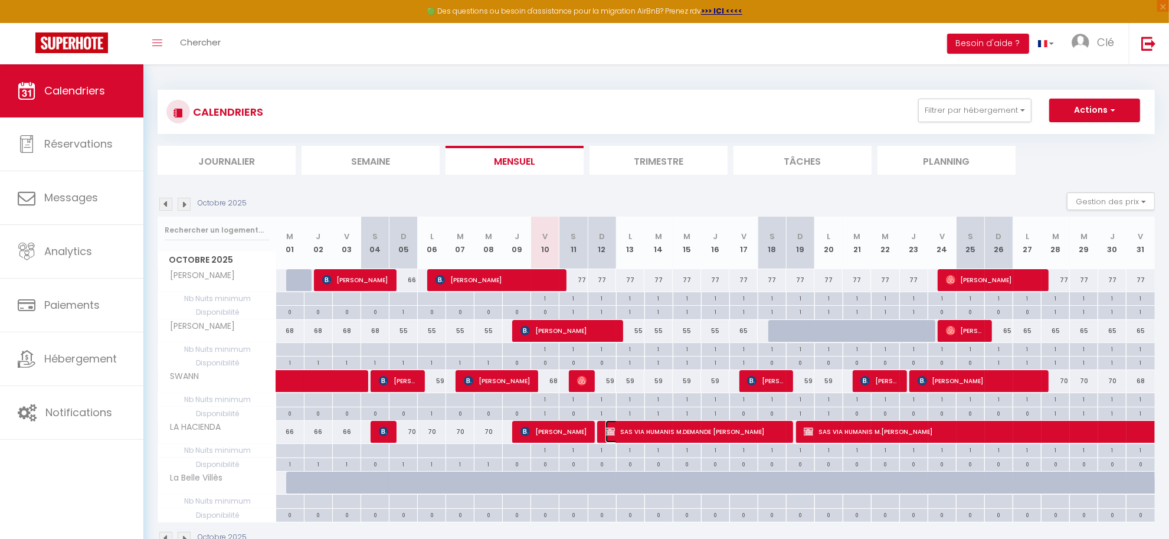
select select "1"
select select
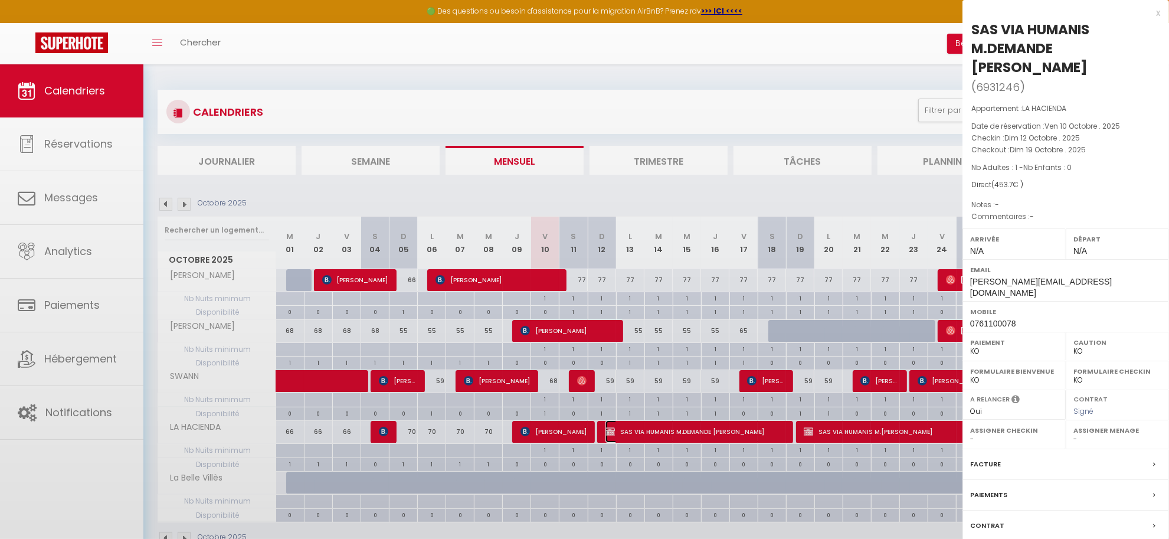
select select "27804"
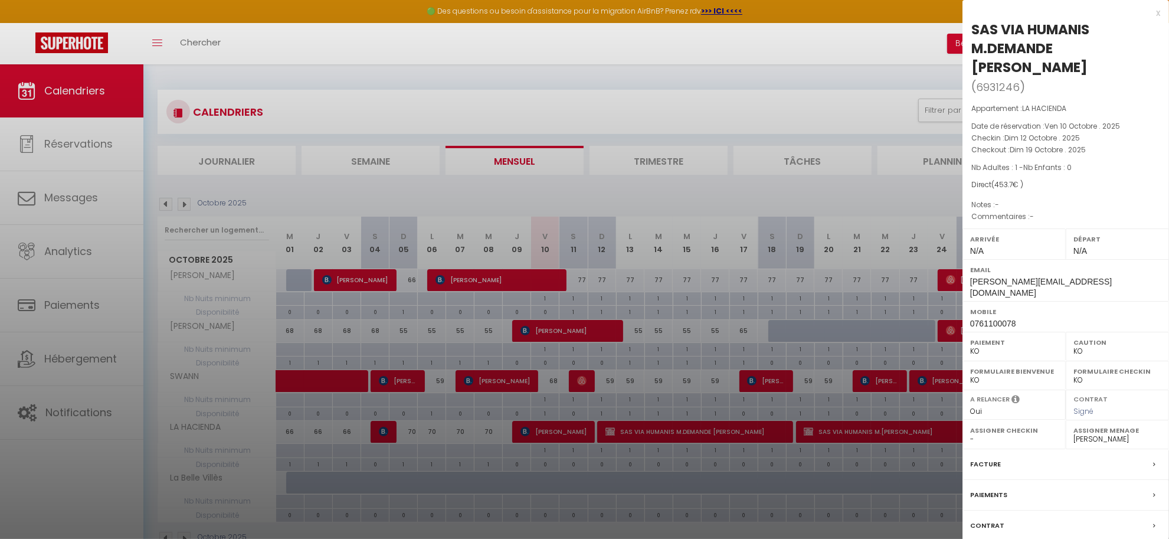
click at [668, 399] on div at bounding box center [584, 269] width 1169 height 539
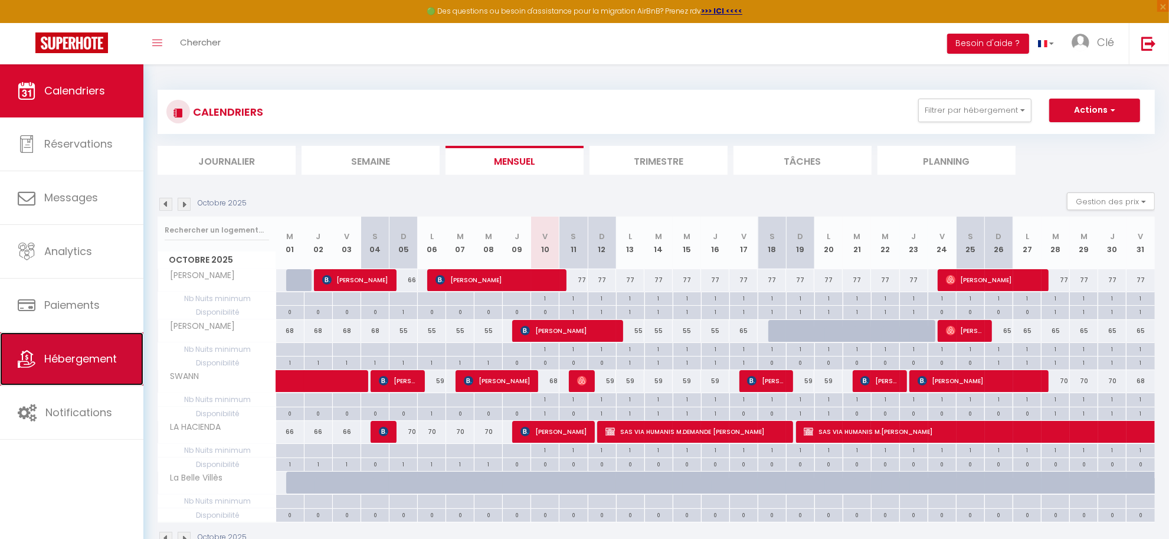
click at [84, 343] on link "Hébergement" at bounding box center [71, 358] width 143 height 53
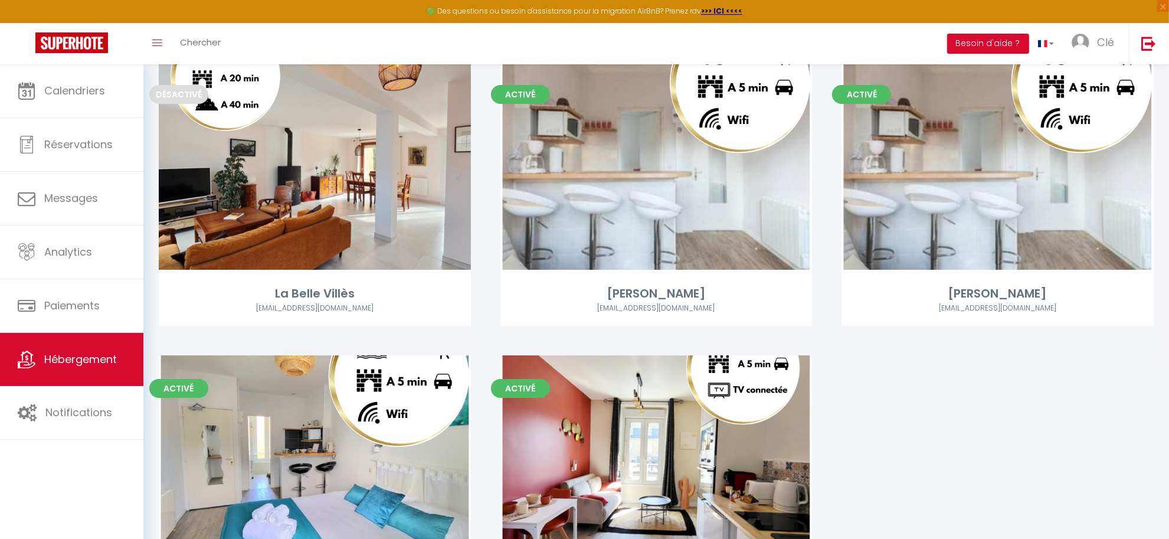
scroll to position [42, 0]
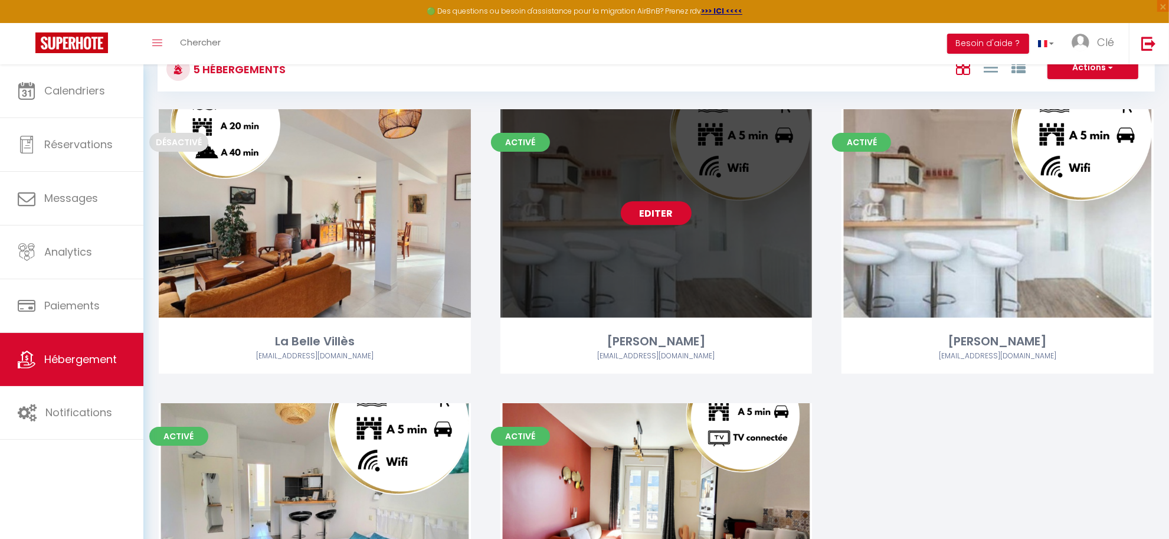
click at [641, 214] on link "Editer" at bounding box center [656, 213] width 71 height 24
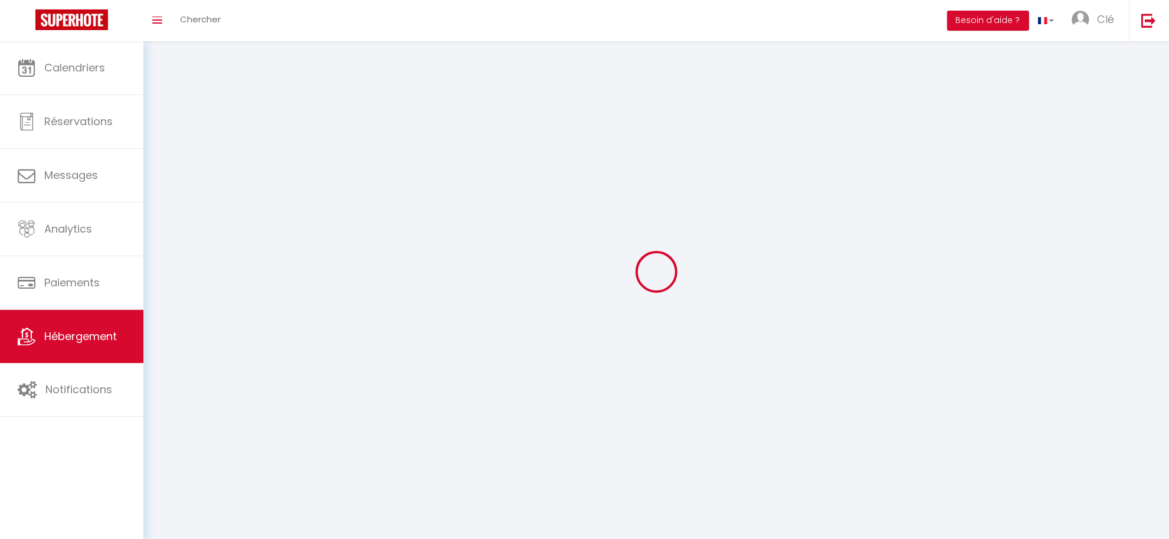
select select
select select "28"
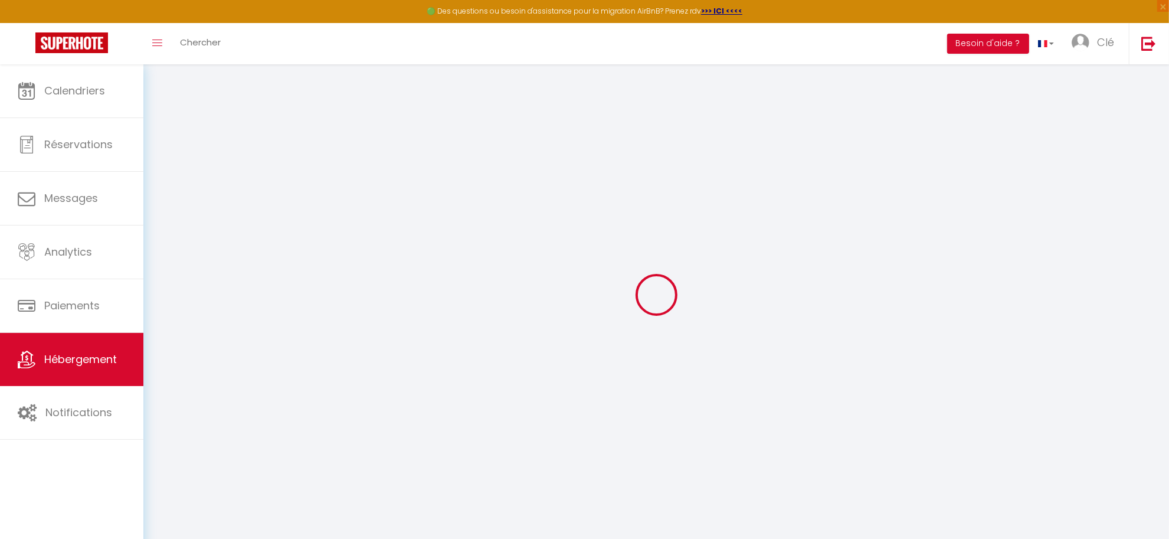
select select
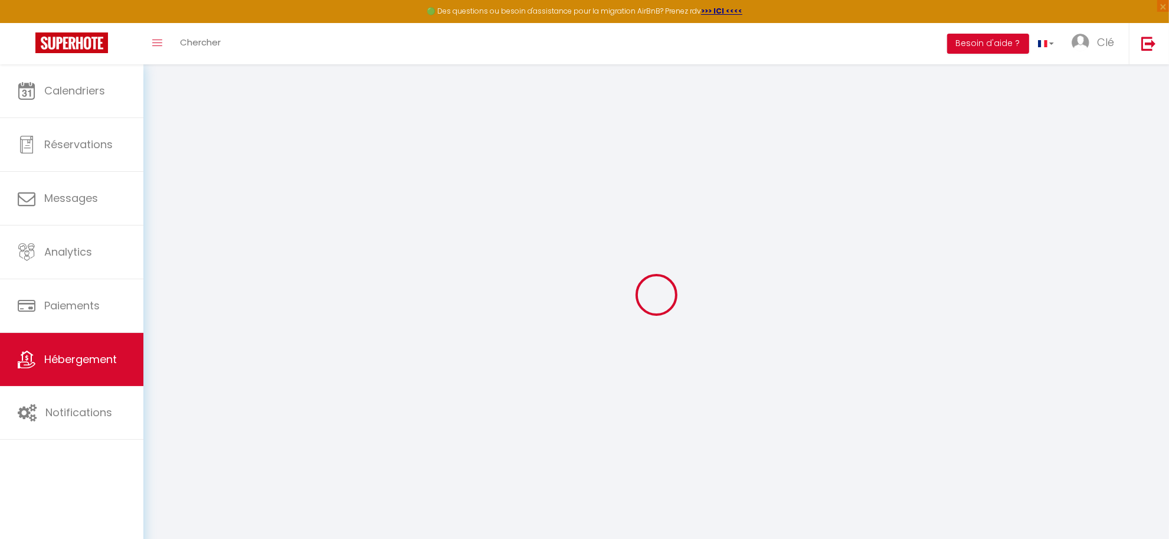
select select
checkbox input "false"
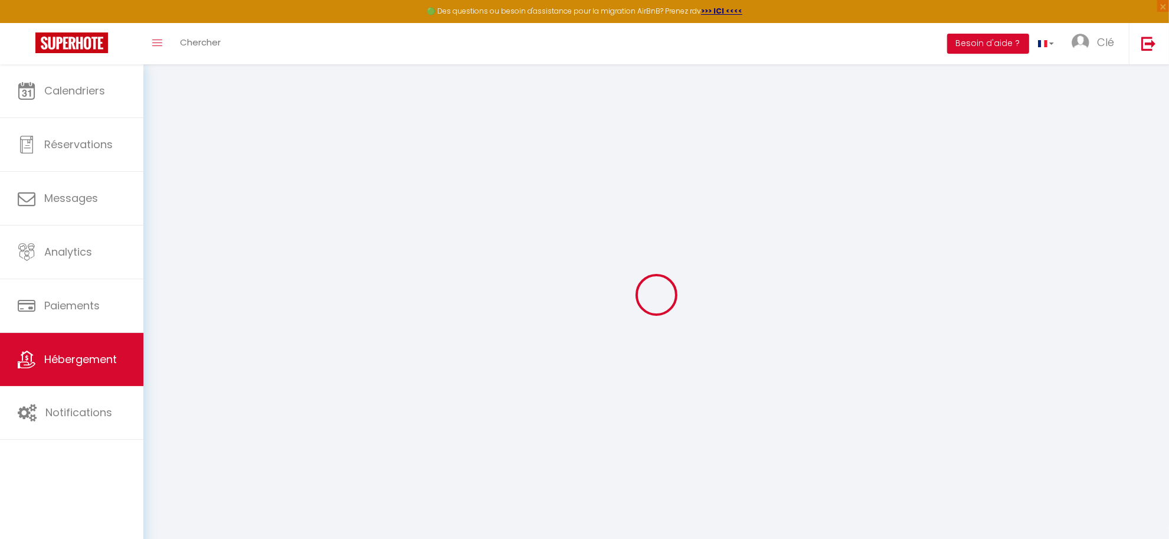
select select
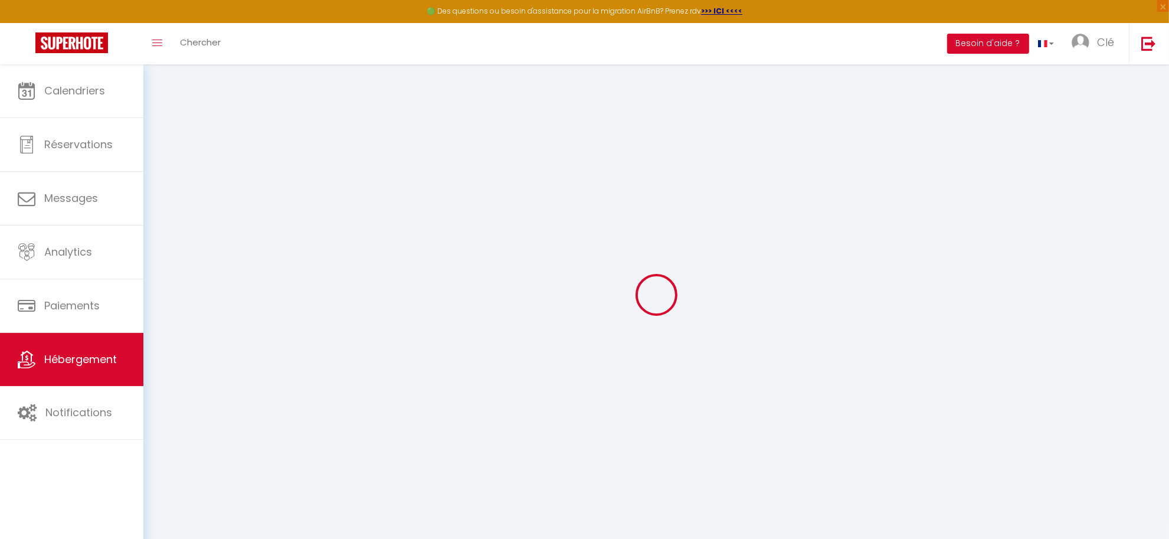
select select
checkbox input "false"
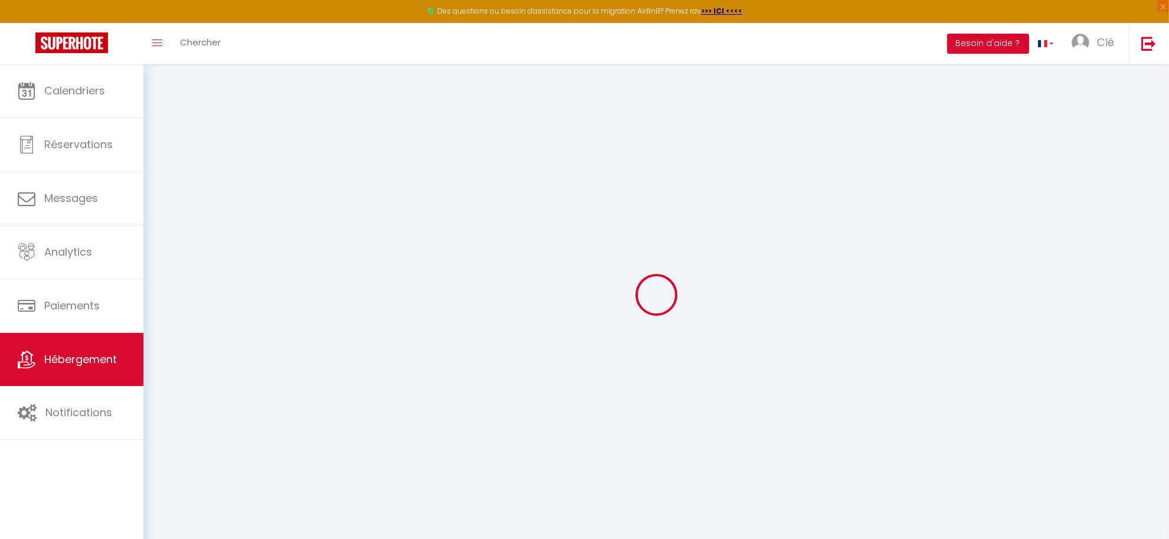
checkbox input "false"
select select
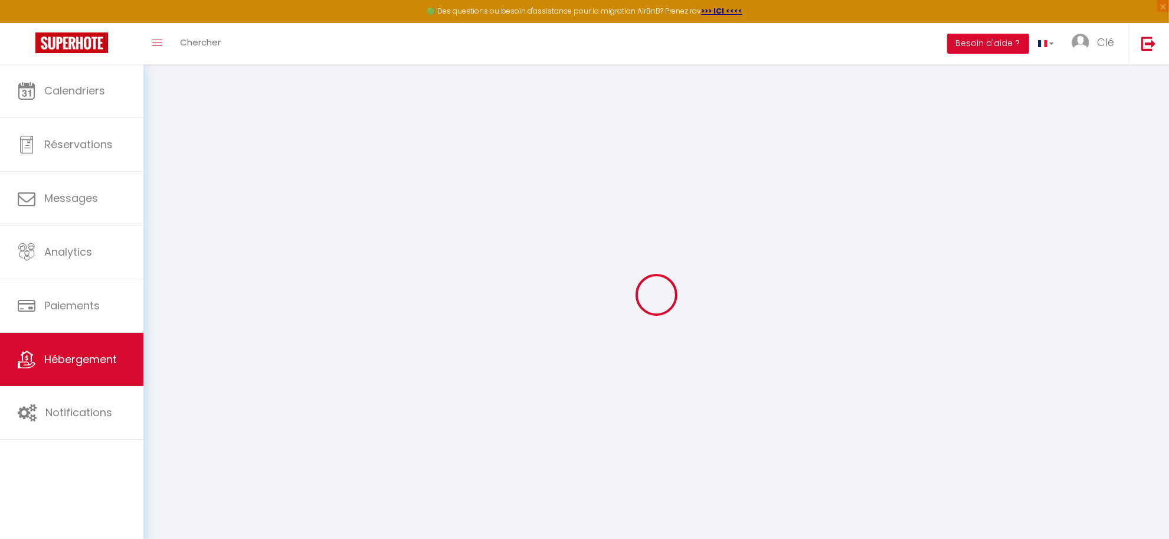
select select
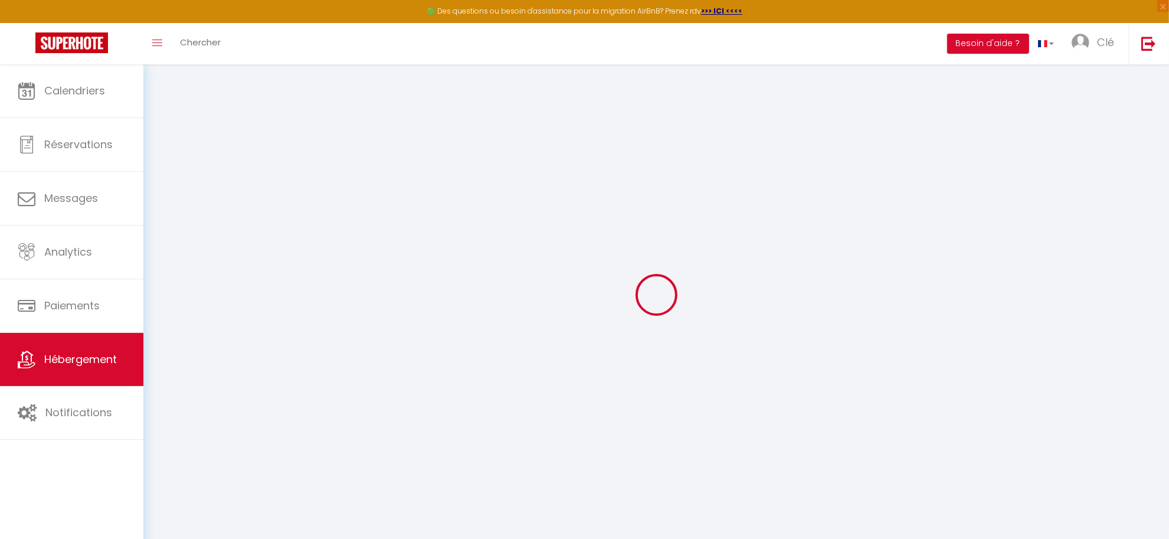
checkbox input "false"
select select
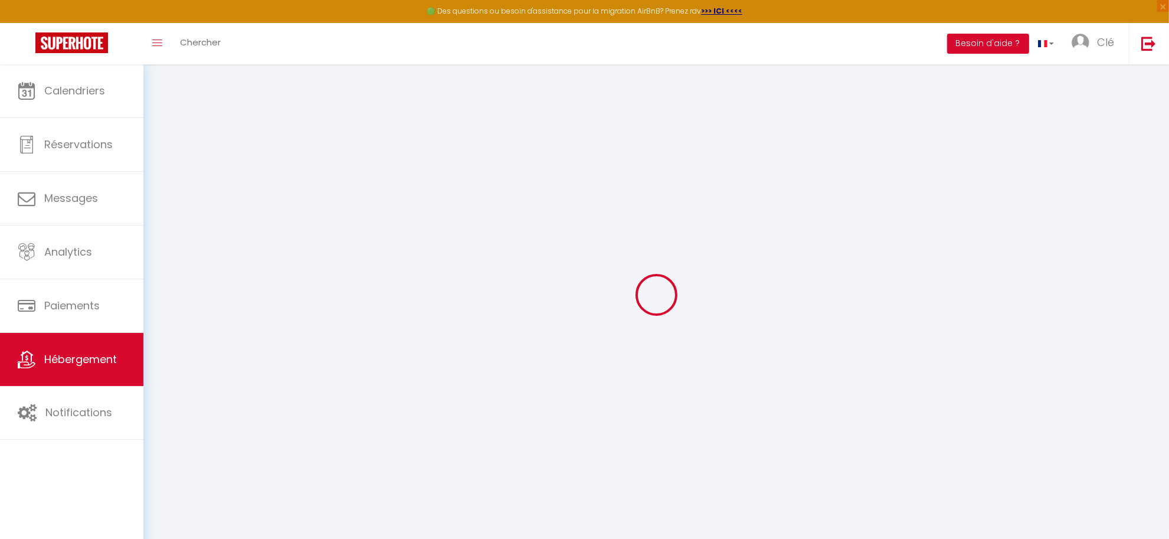
select select
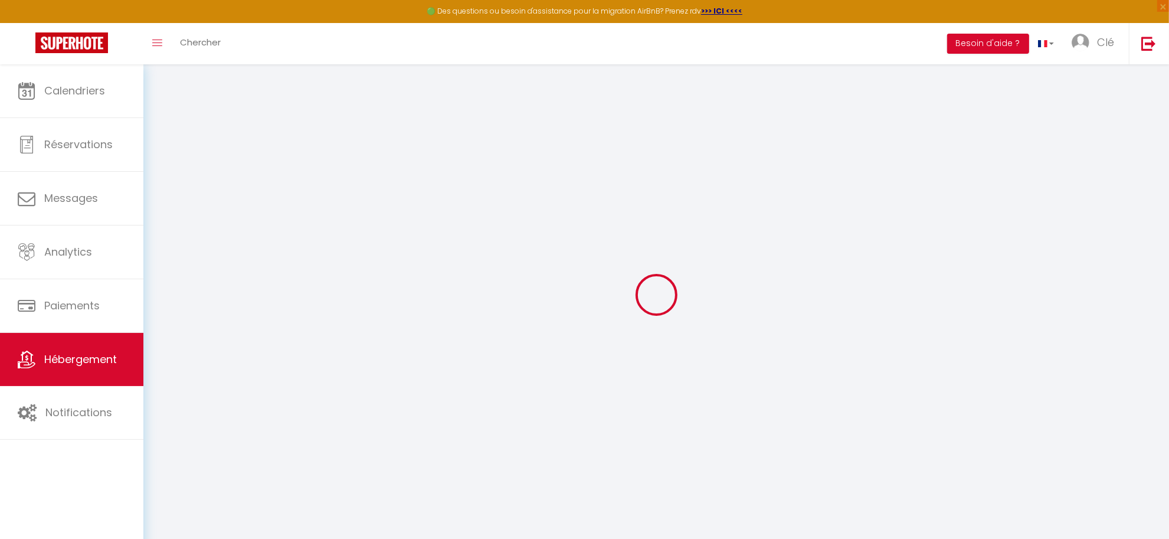
select select
checkbox input "false"
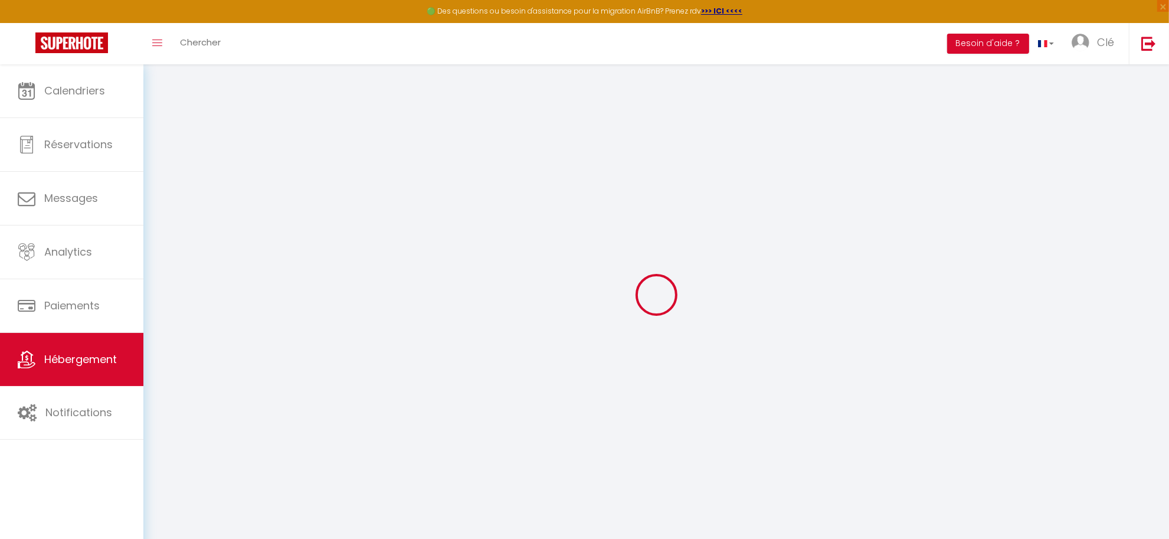
checkbox input "false"
select select
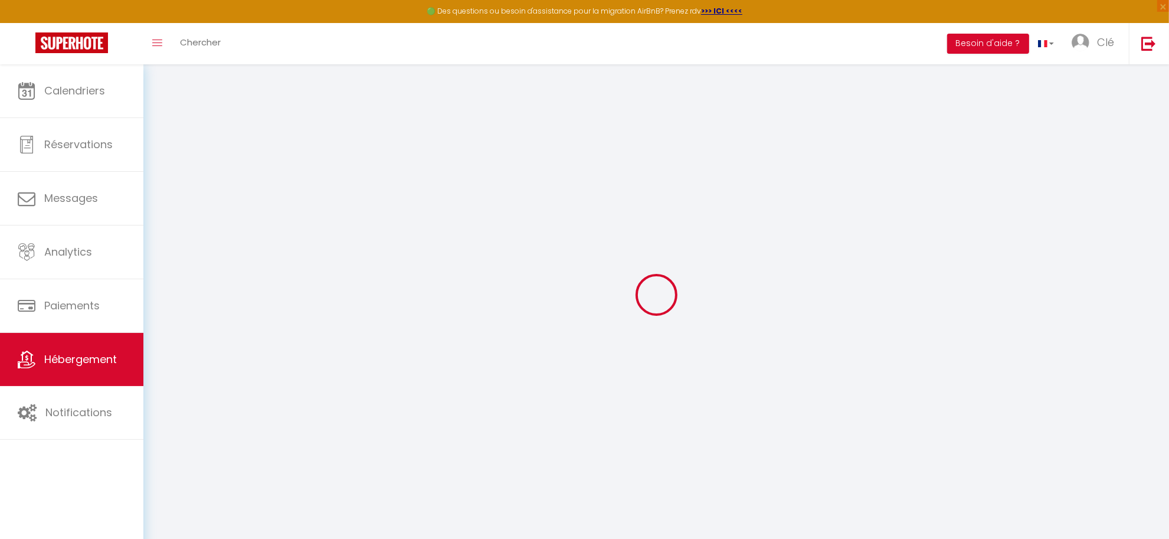
select select
checkbox input "false"
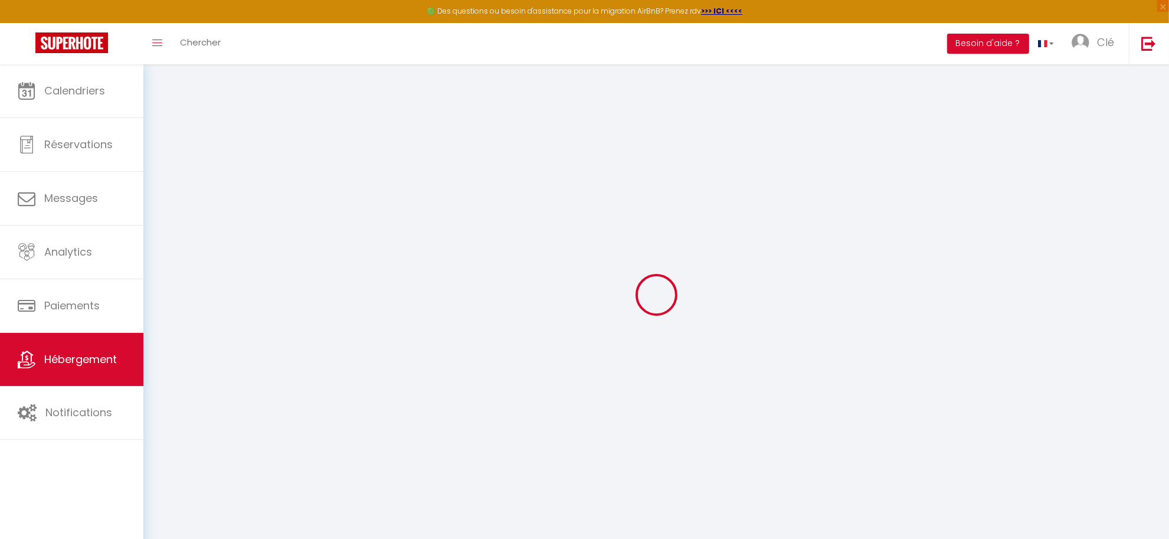
checkbox input "false"
select select
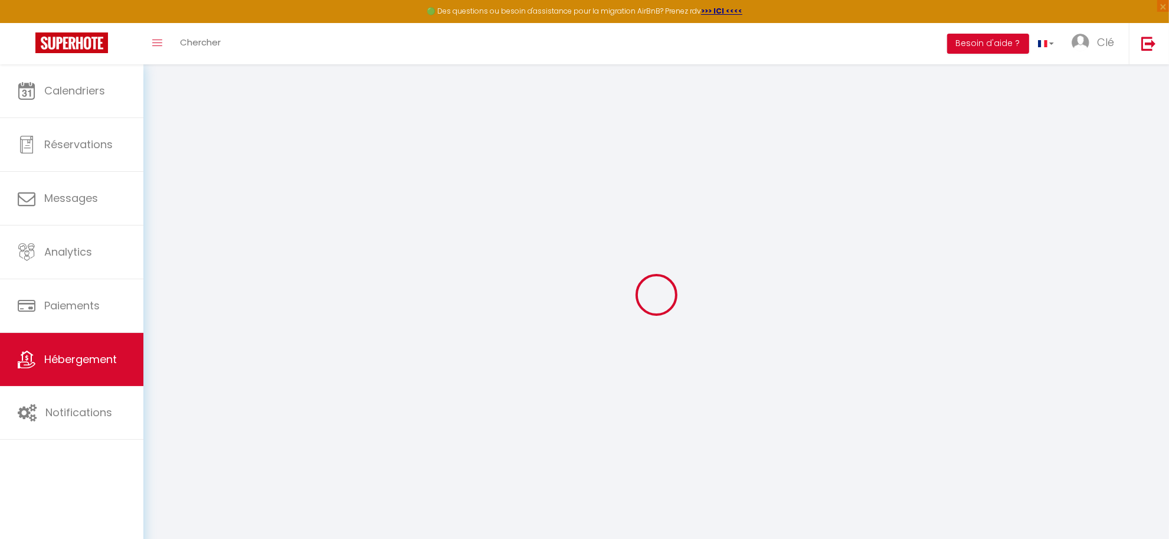
type input "ALLEN"
type input "Thibault et Lucia"
type input "GUSTIN ET ARCOS BONILLA"
type input "84 blvd chateaubriand"
type input "35400"
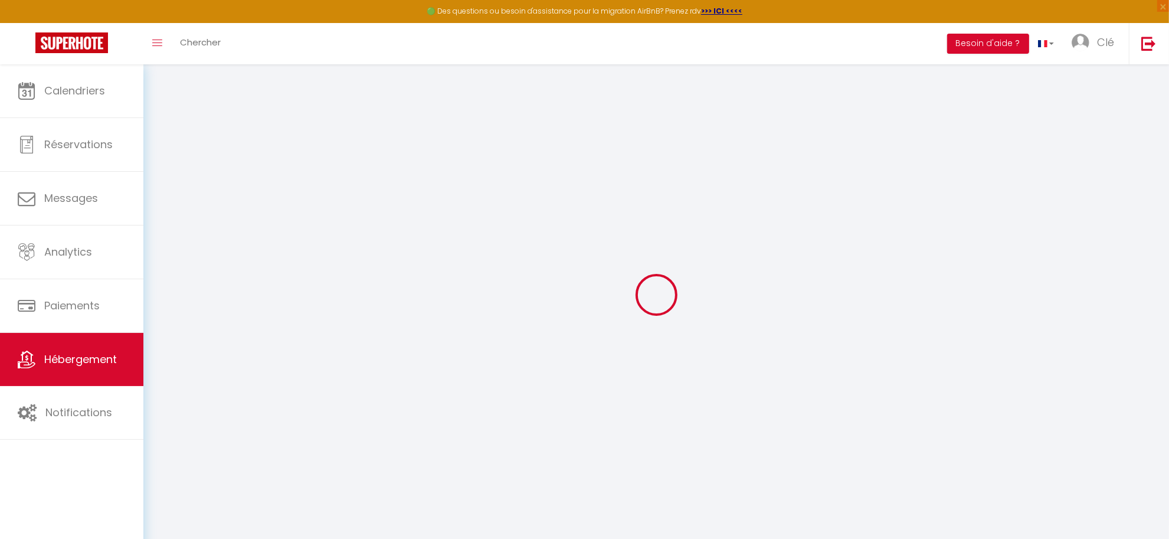
type input "saint malo"
type input "61"
type input "35"
type input "3.3"
type input "4.40"
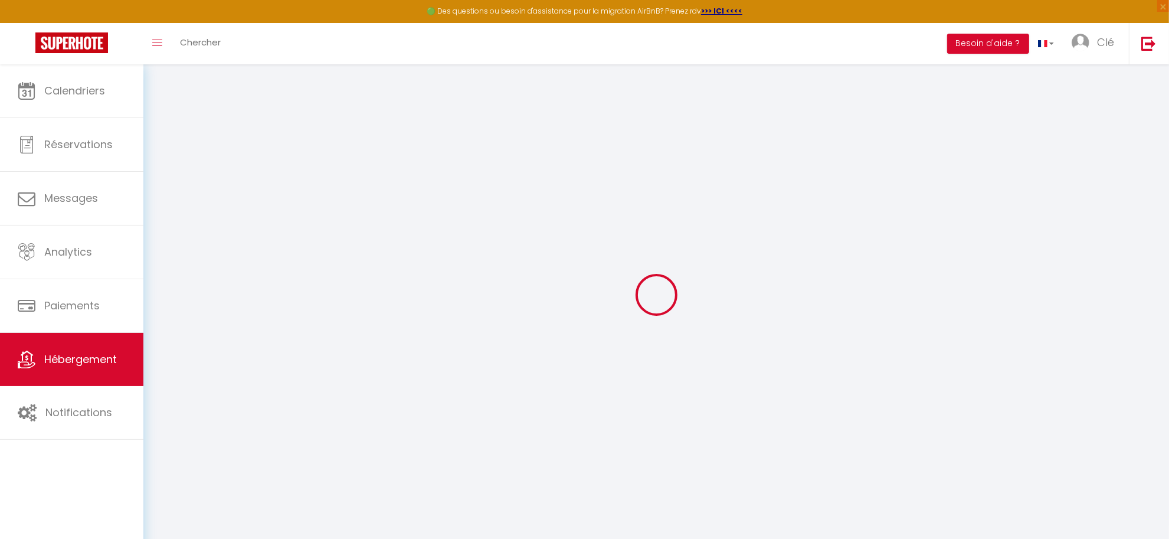
select select
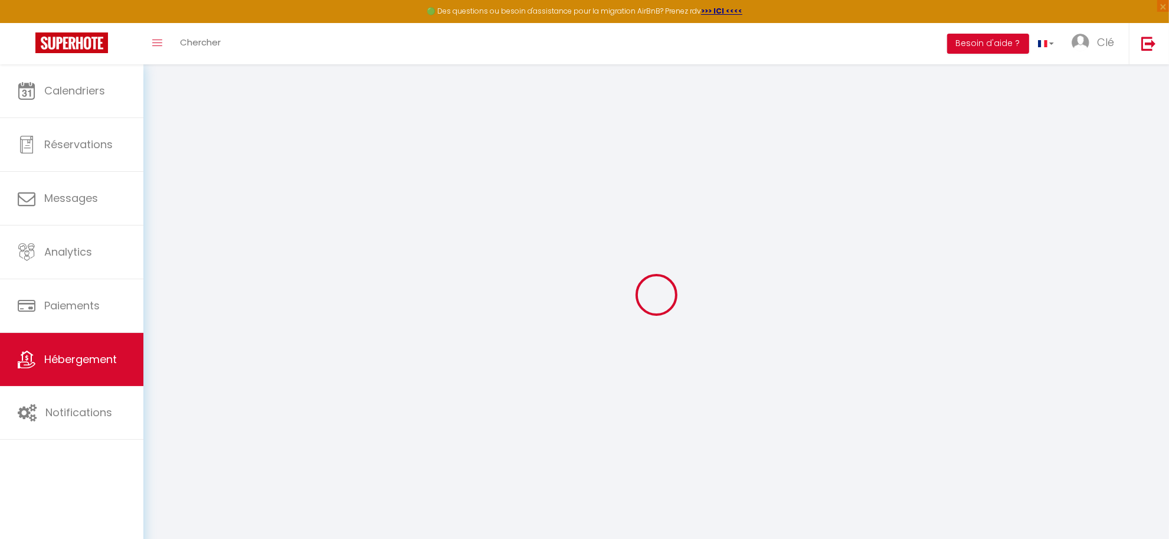
type input "Courtoisville"
type input "35400"
type input "Saint-malo"
type input "cledore35400@gmail.com"
select select "9415"
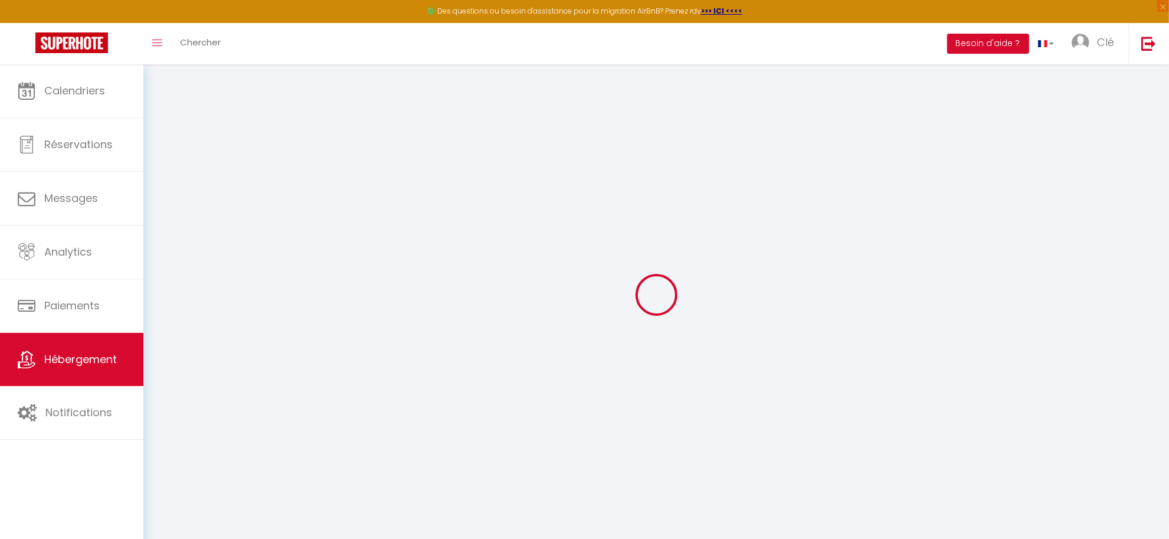
checkbox input "false"
radio input "true"
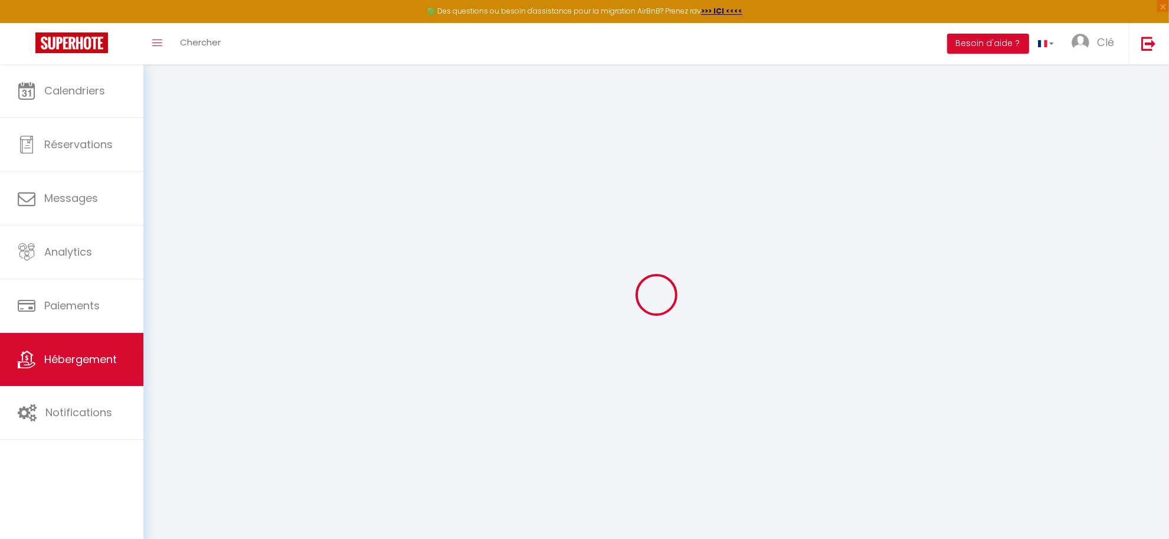
type input "35"
type input "0"
type input "25"
type input "0"
select select
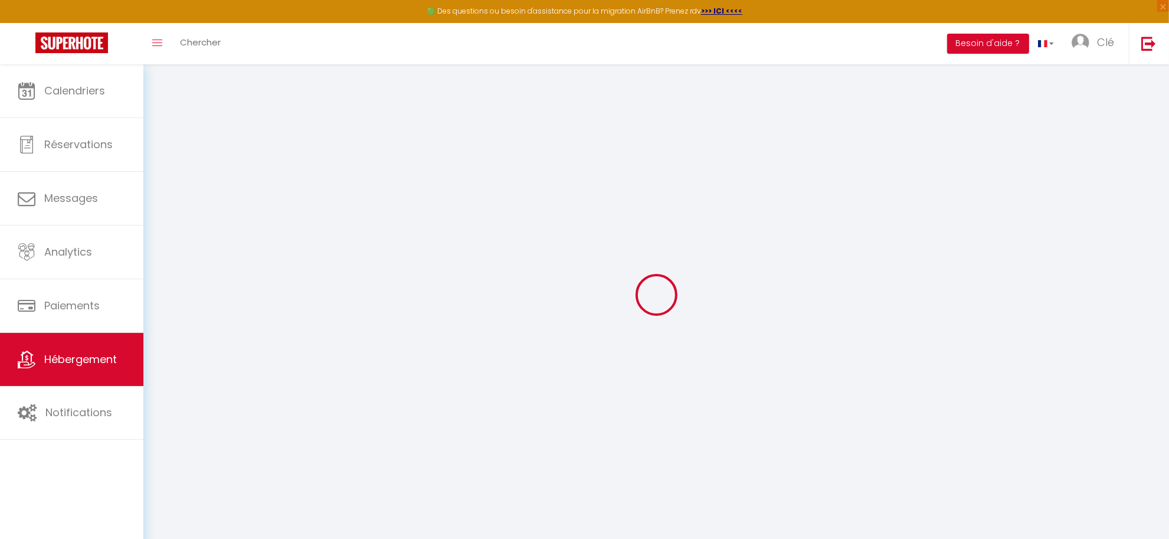
select select
checkbox input "false"
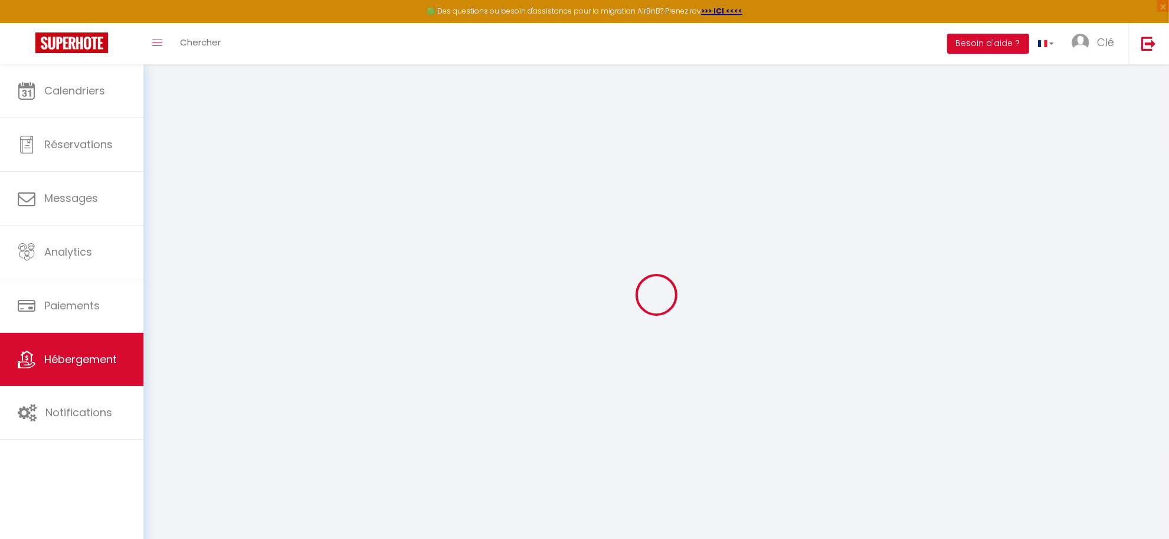
checkbox input "false"
select select
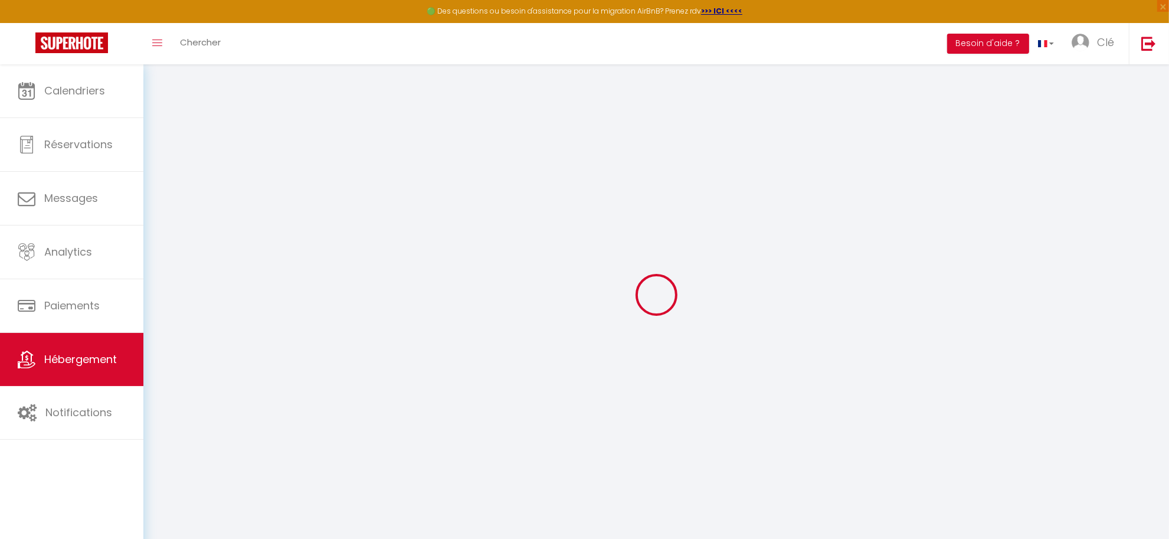
select select
checkbox input "false"
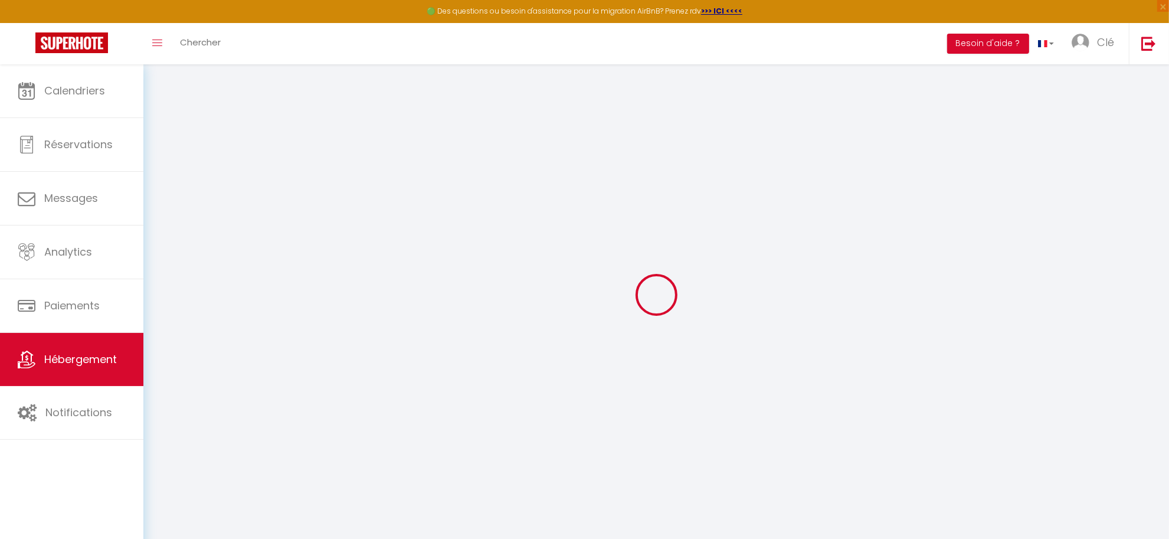
checkbox input "false"
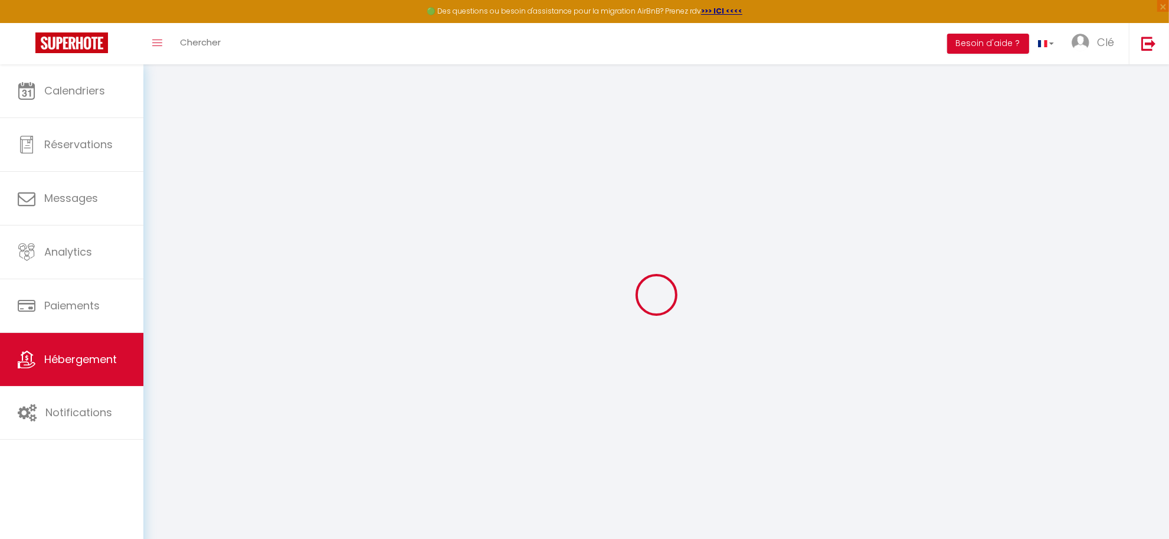
checkbox input "false"
select select "16:00"
select select "23:45"
select select "10:00"
select select "30"
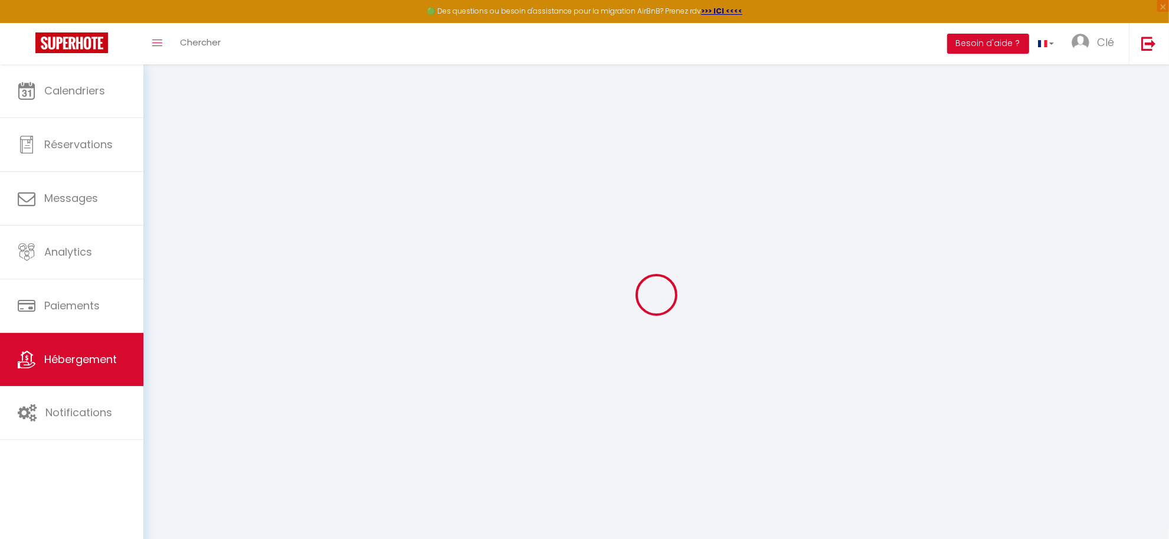
select select "30"
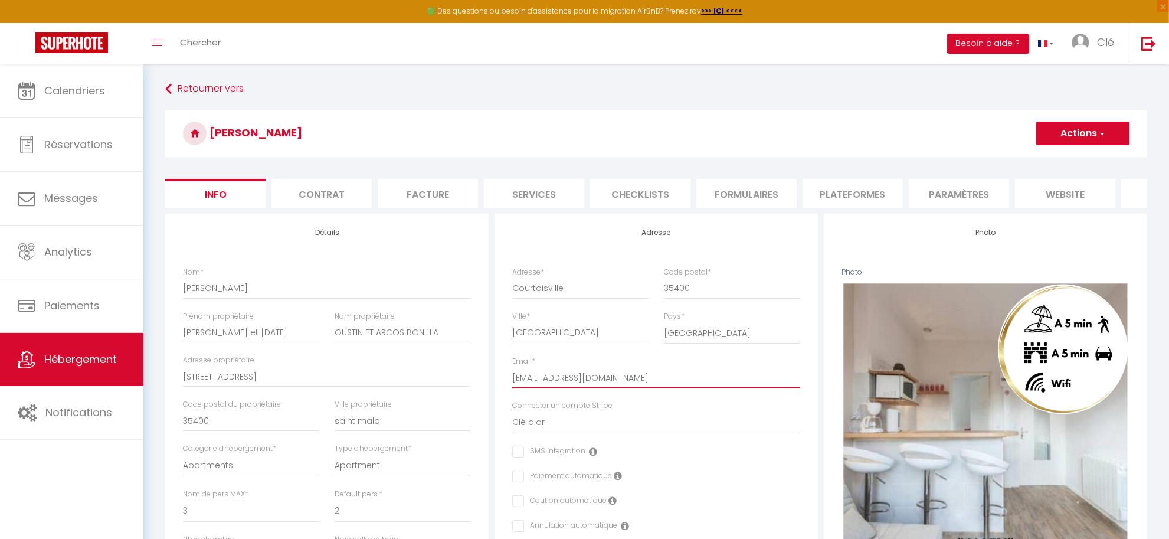
click at [544, 387] on input "cledore35400@gmail.com" at bounding box center [656, 377] width 288 height 21
type input "cledor35400@gmail.com"
checkbox input "false"
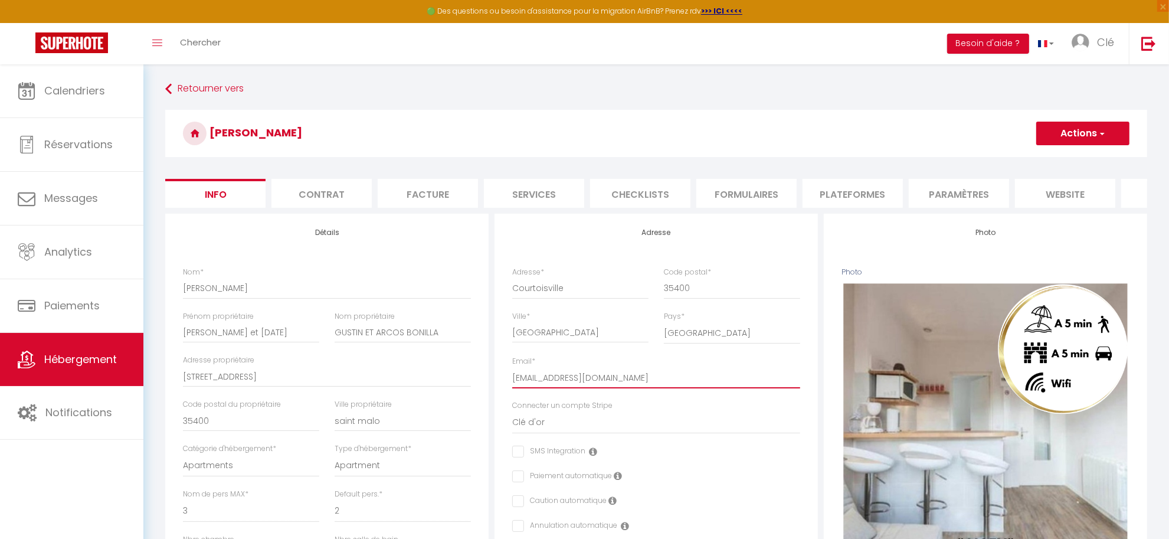
checkbox input "false"
type input "cledor35400@gmail.com"
click at [1093, 133] on button "Actions" at bounding box center [1082, 134] width 93 height 24
click at [1046, 158] on input "Enregistrer" at bounding box center [1036, 159] width 44 height 12
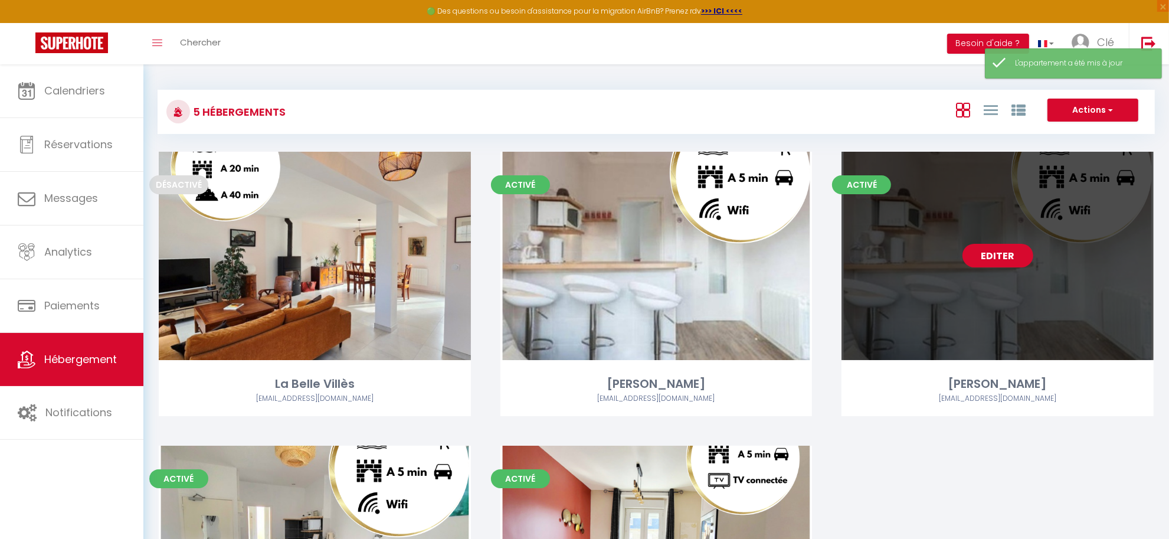
click at [1019, 260] on link "Editer" at bounding box center [997, 256] width 71 height 24
select select "3"
select select "2"
select select "1"
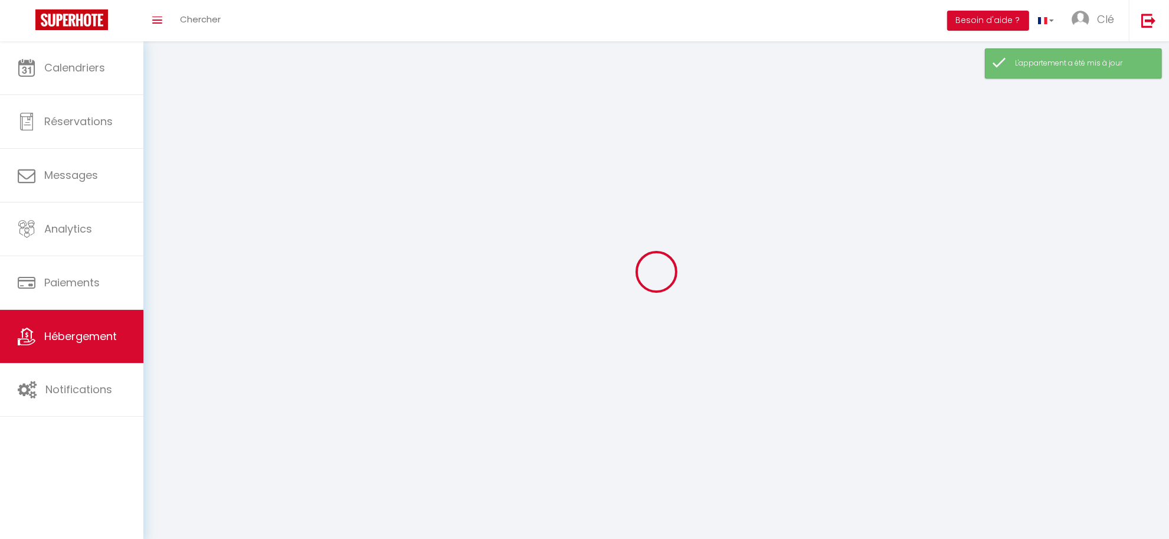
select select
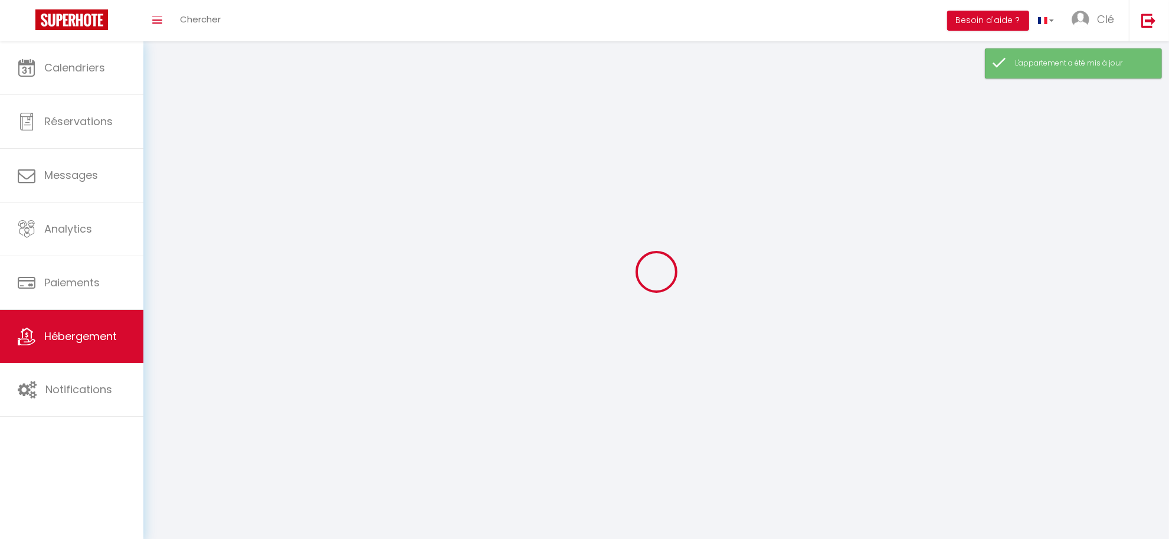
checkbox input "false"
select select
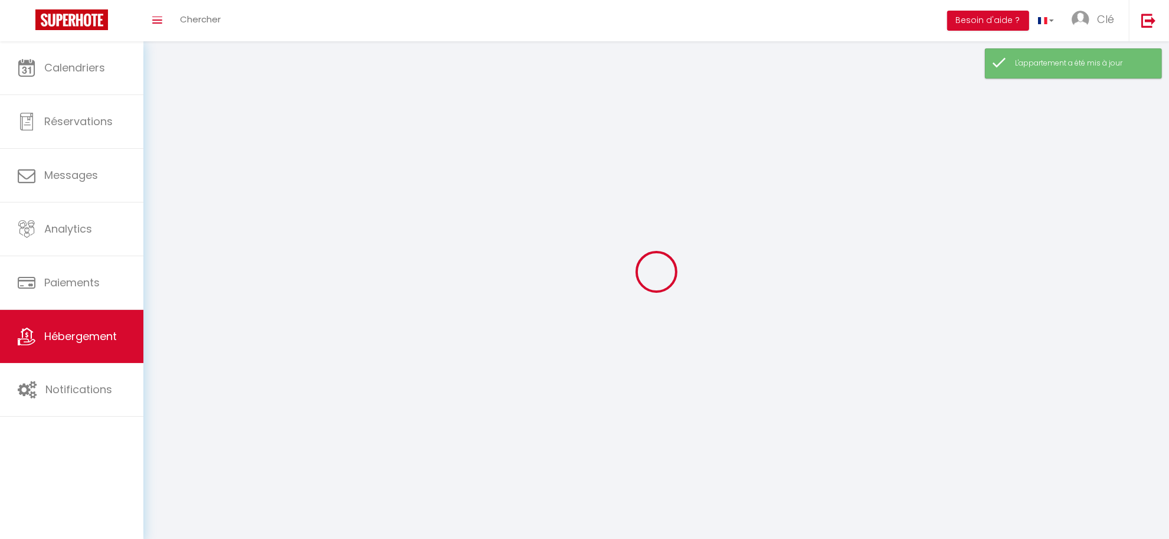
select select
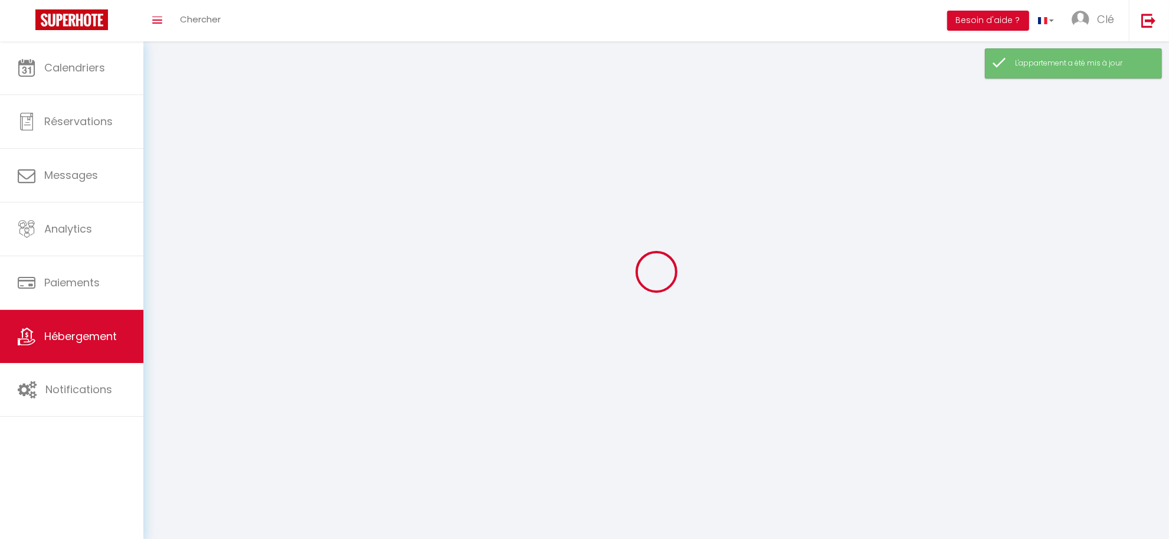
select select
checkbox input "false"
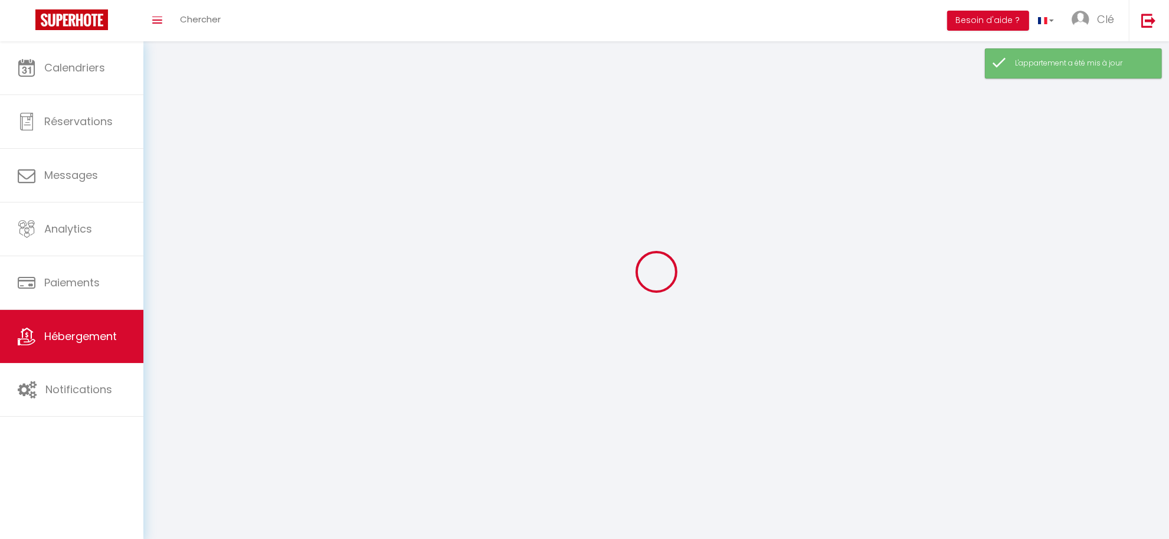
select select
select select "1"
select select
select select "28"
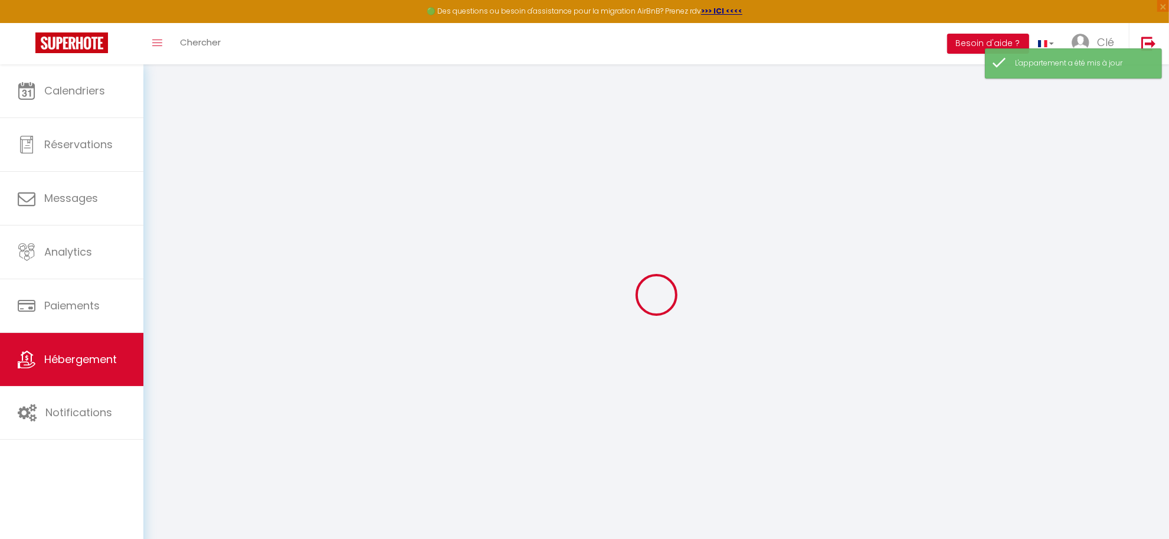
select select
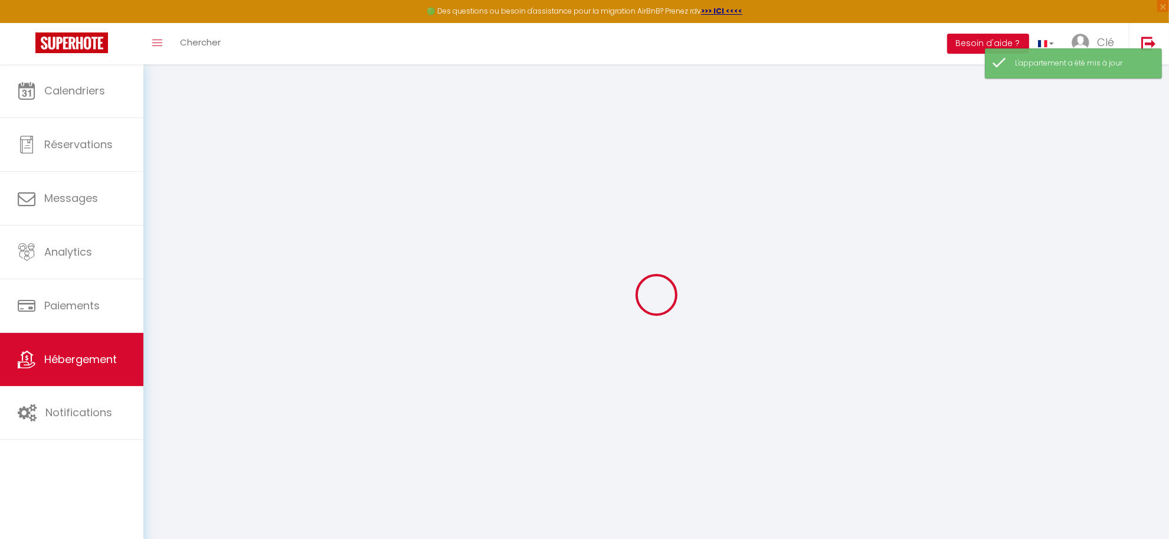
select select
checkbox input "false"
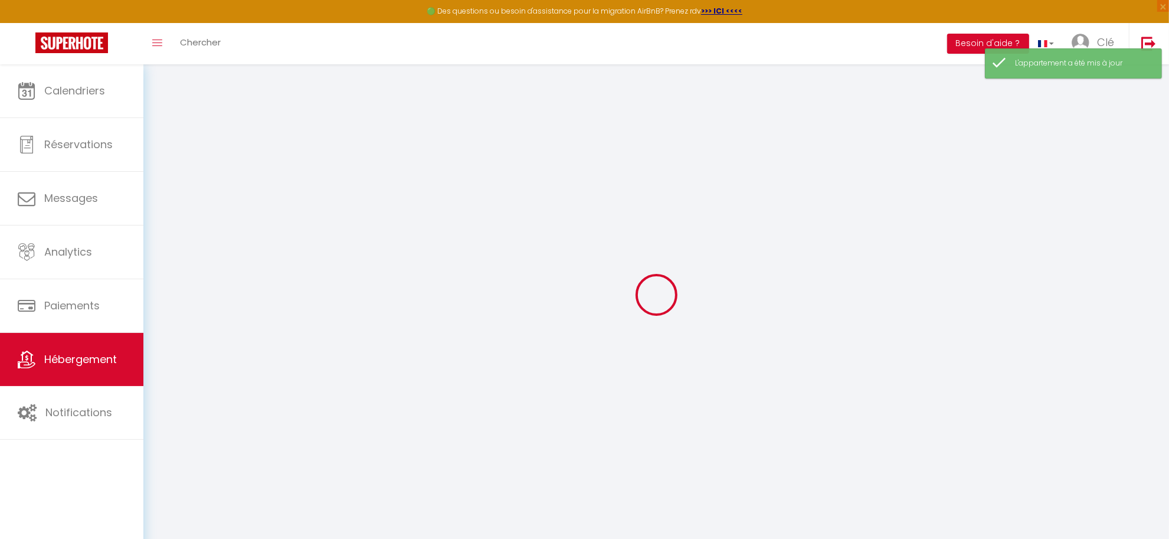
select select
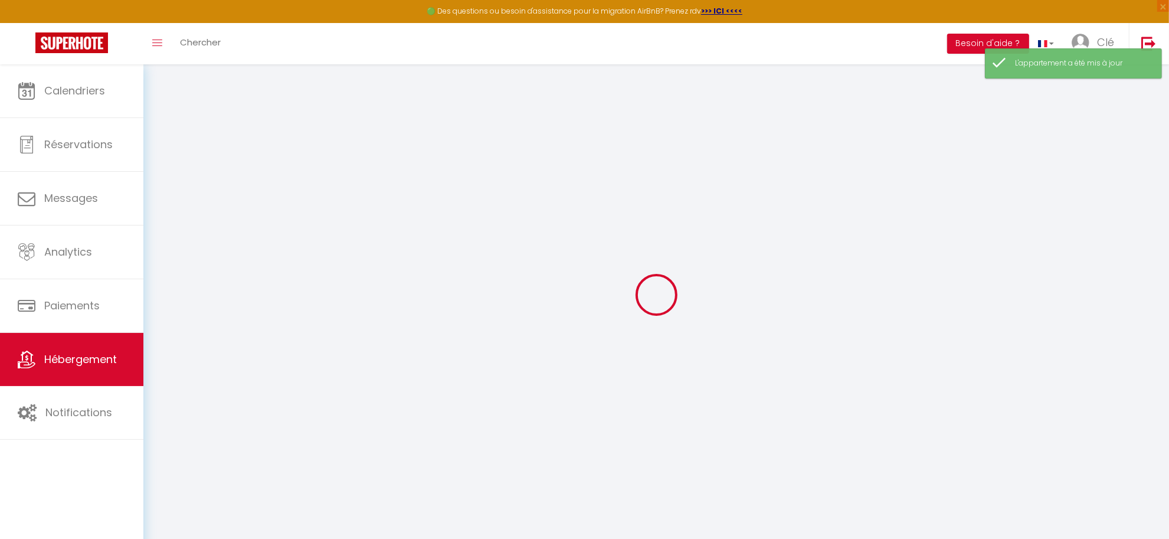
select select
checkbox input "false"
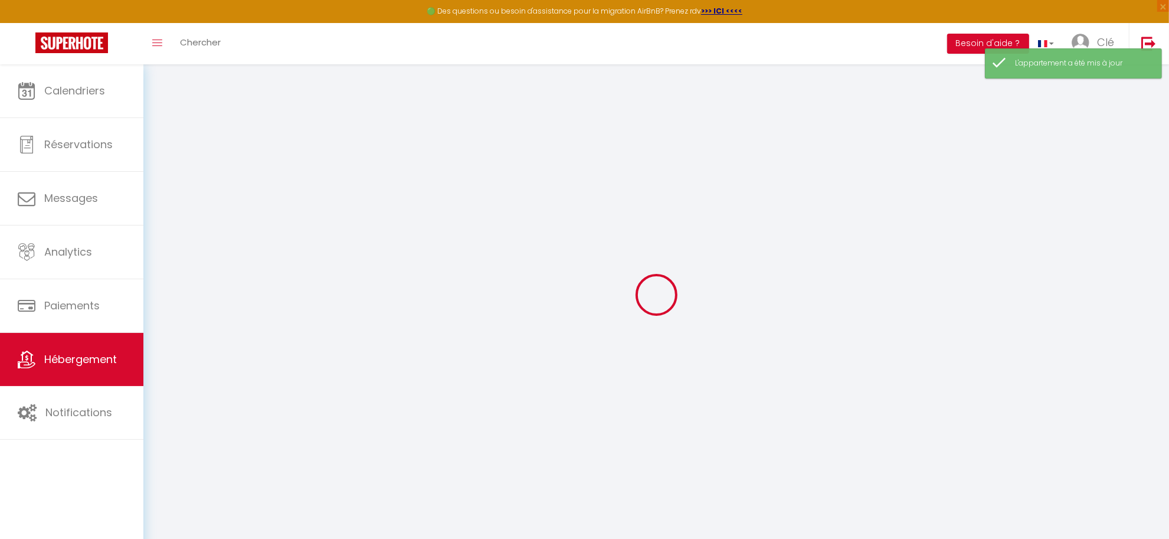
checkbox input "false"
select select
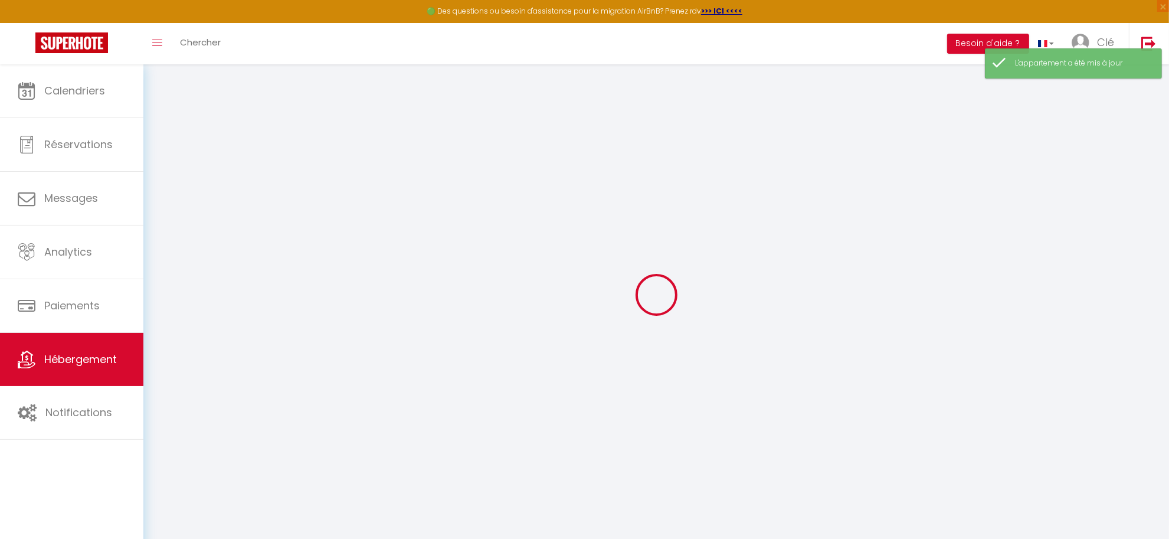
select select
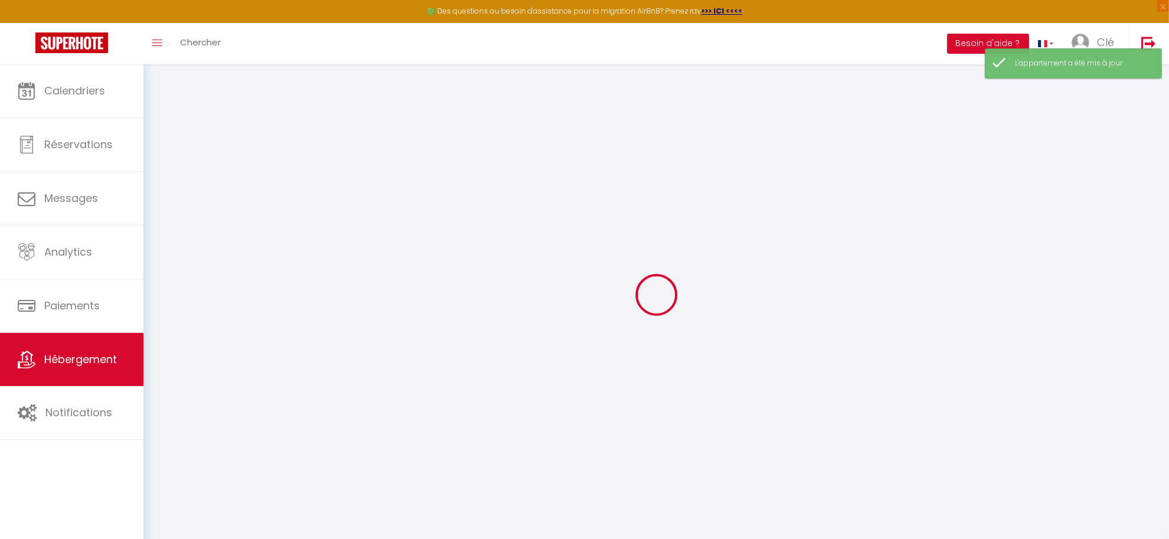
checkbox input "false"
select select
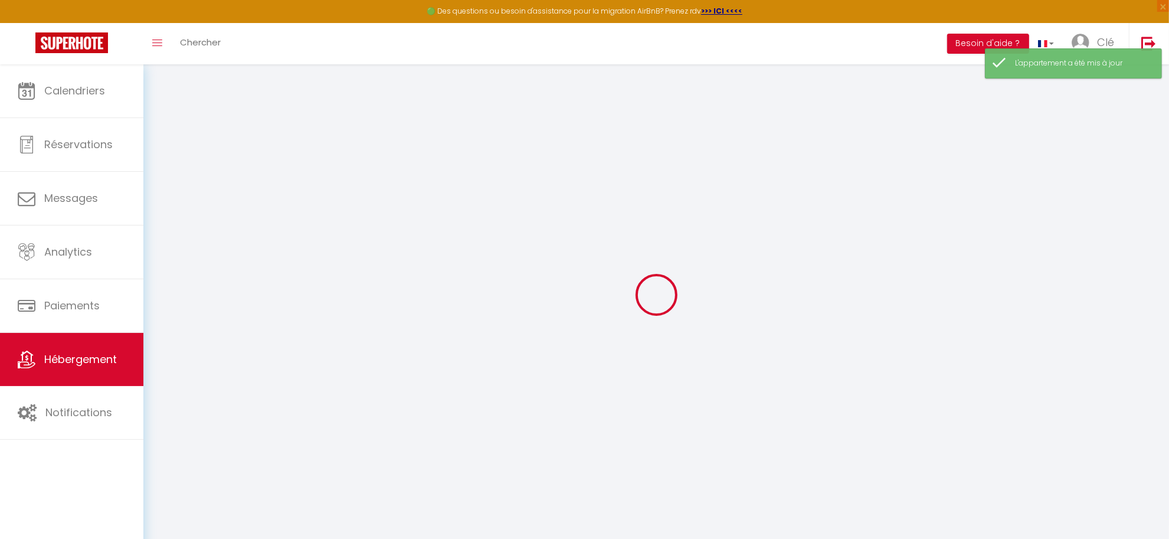
select select
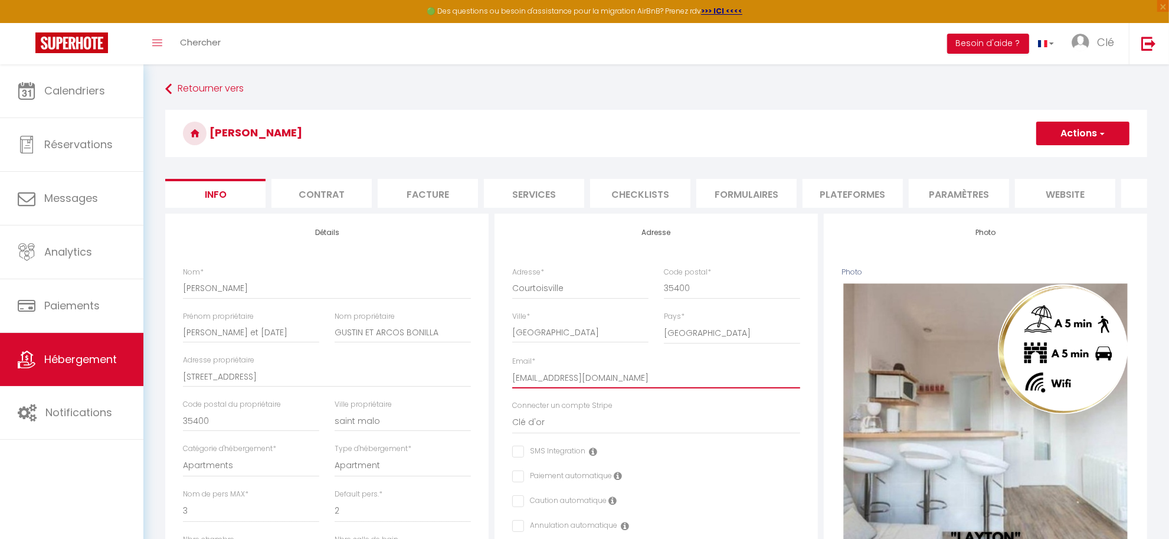
click at [542, 388] on input "cledore35400@gmail.com" at bounding box center [656, 377] width 288 height 21
click at [1074, 133] on button "Actions" at bounding box center [1082, 134] width 93 height 24
click at [1048, 155] on input "Enregistrer" at bounding box center [1036, 159] width 44 height 12
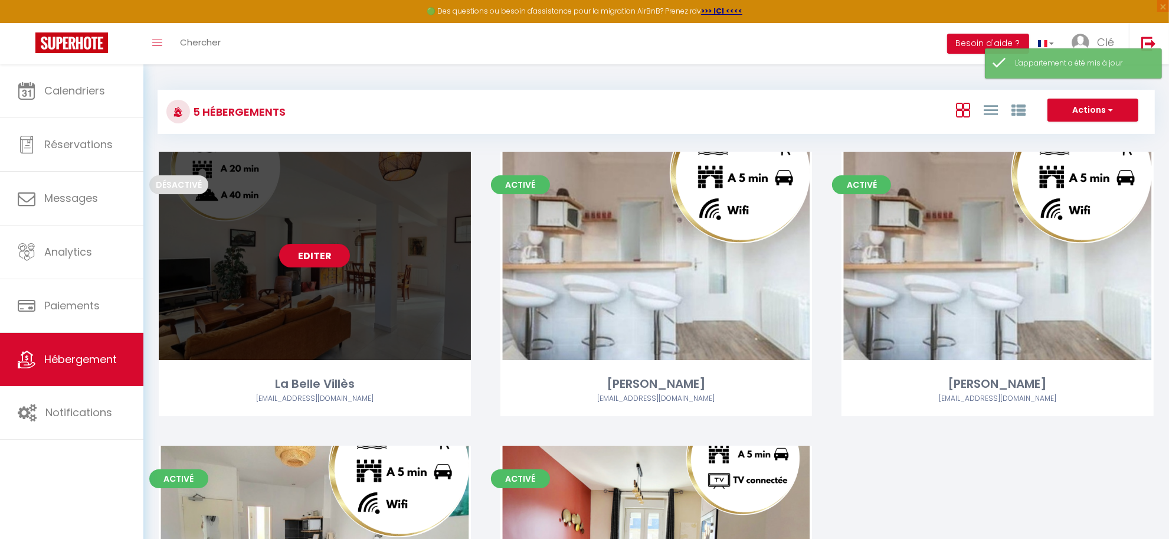
scroll to position [172, 0]
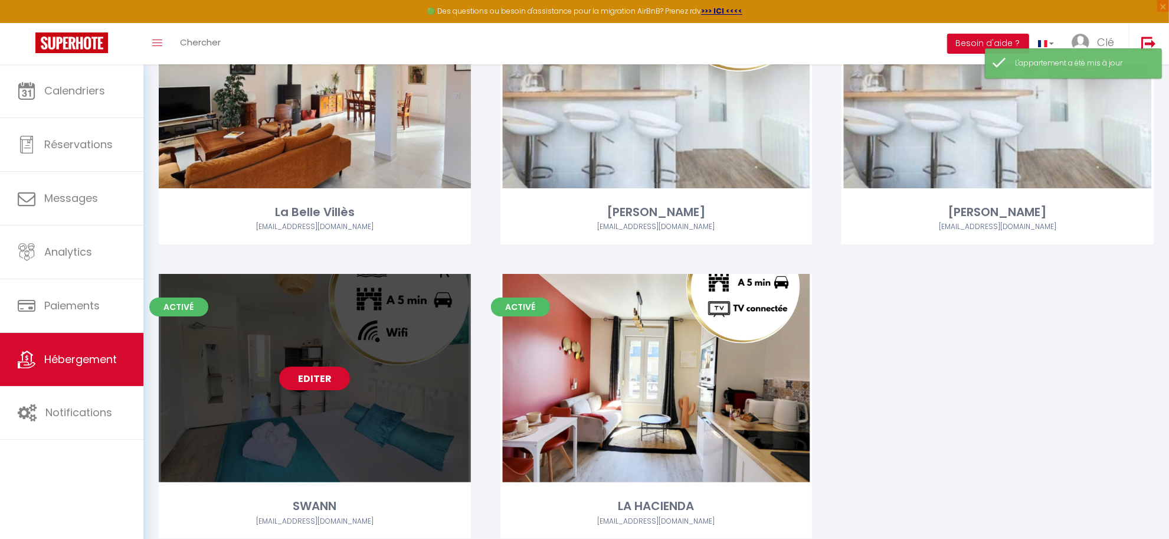
click at [314, 378] on link "Editer" at bounding box center [314, 378] width 71 height 24
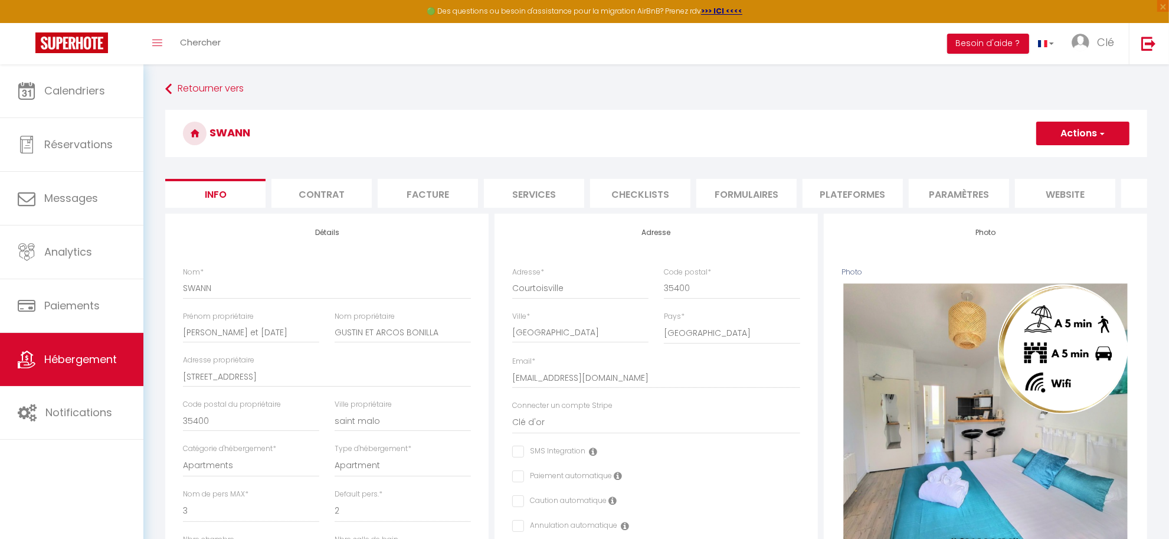
click at [1084, 133] on button "Actions" at bounding box center [1082, 134] width 93 height 24
click at [1027, 160] on input "Enregistrer" at bounding box center [1036, 159] width 44 height 12
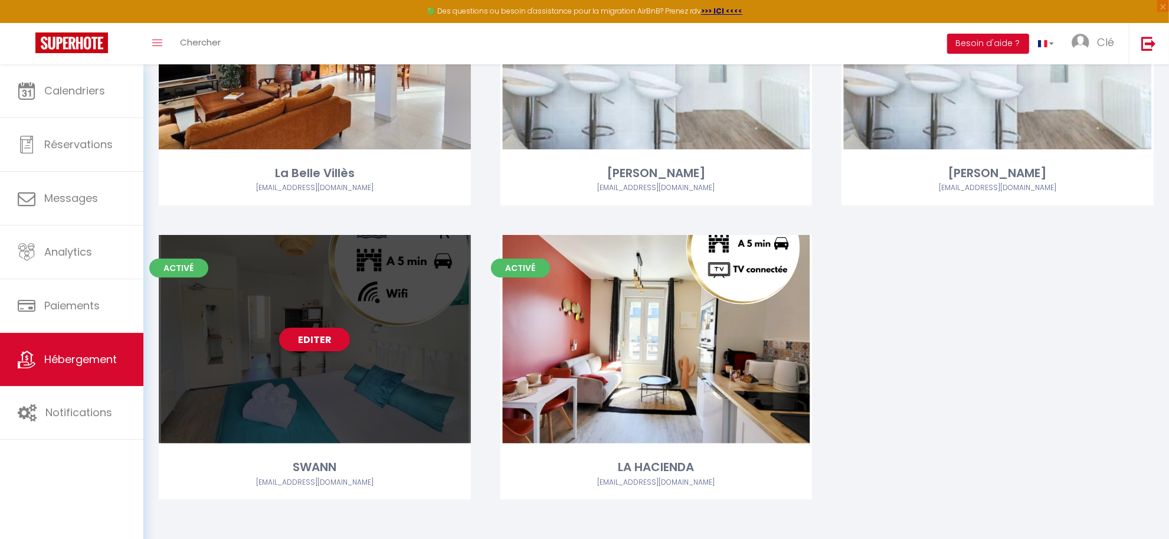
scroll to position [214, 0]
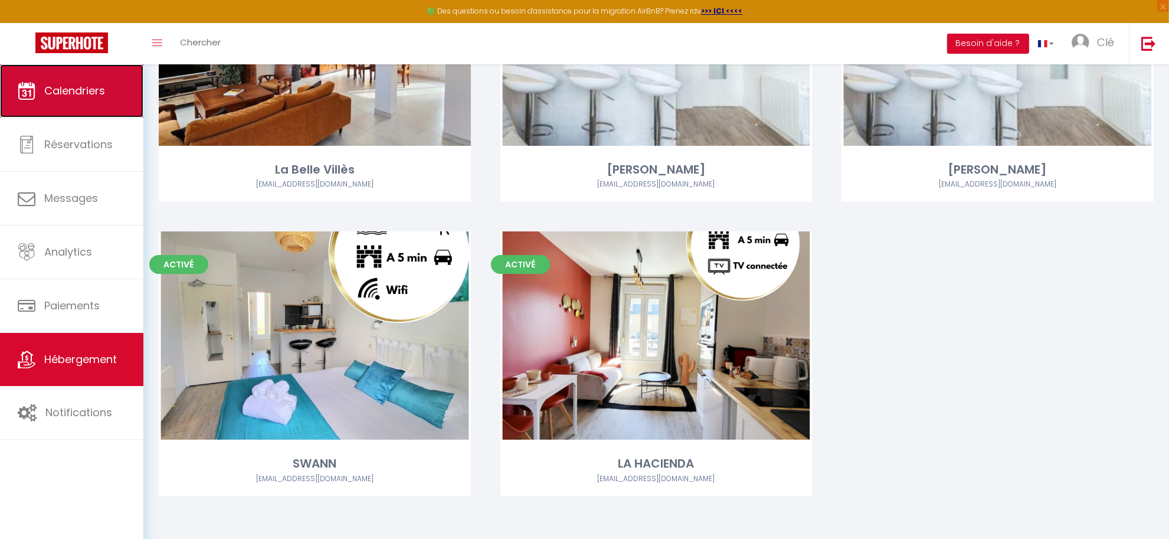
click at [95, 87] on span "Calendriers" at bounding box center [74, 90] width 61 height 15
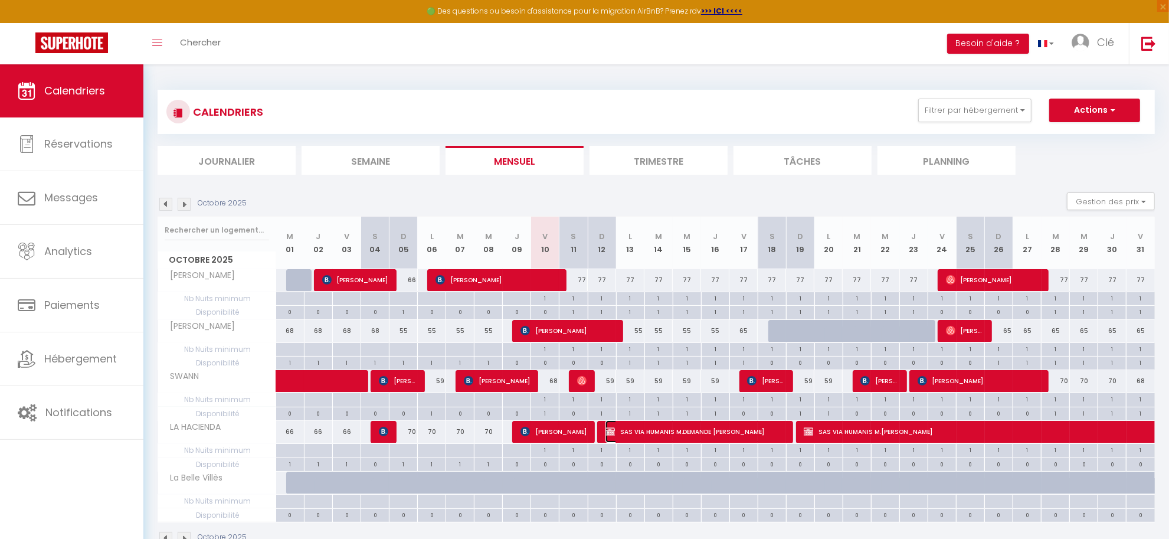
click at [692, 440] on span "SAS VIA HUMANIS M.DEMANDE Raphaël" at bounding box center [694, 431] width 179 height 22
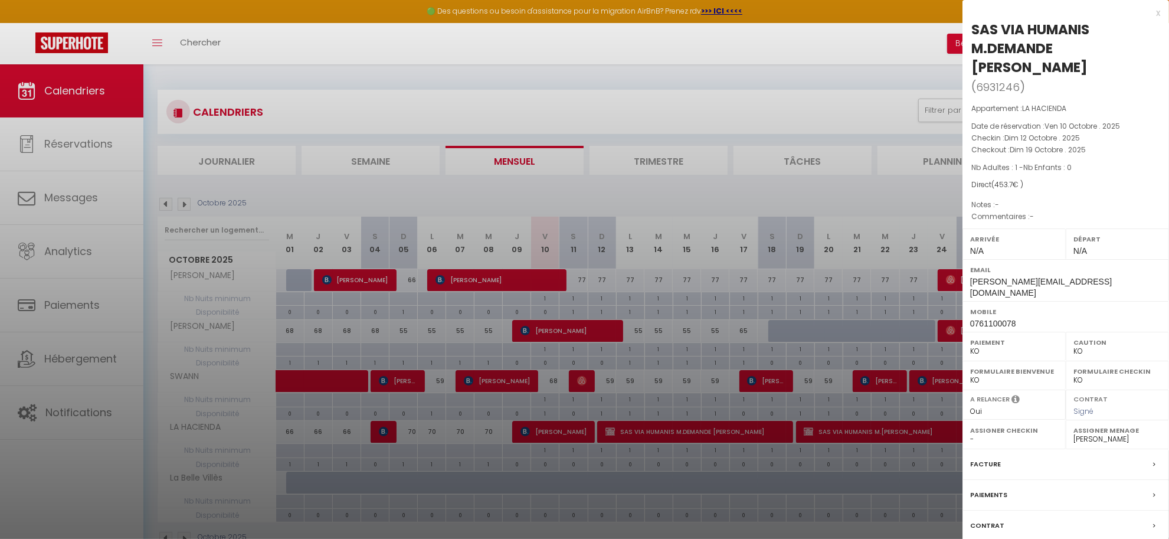
click at [987, 489] on label "Paiements" at bounding box center [988, 495] width 37 height 12
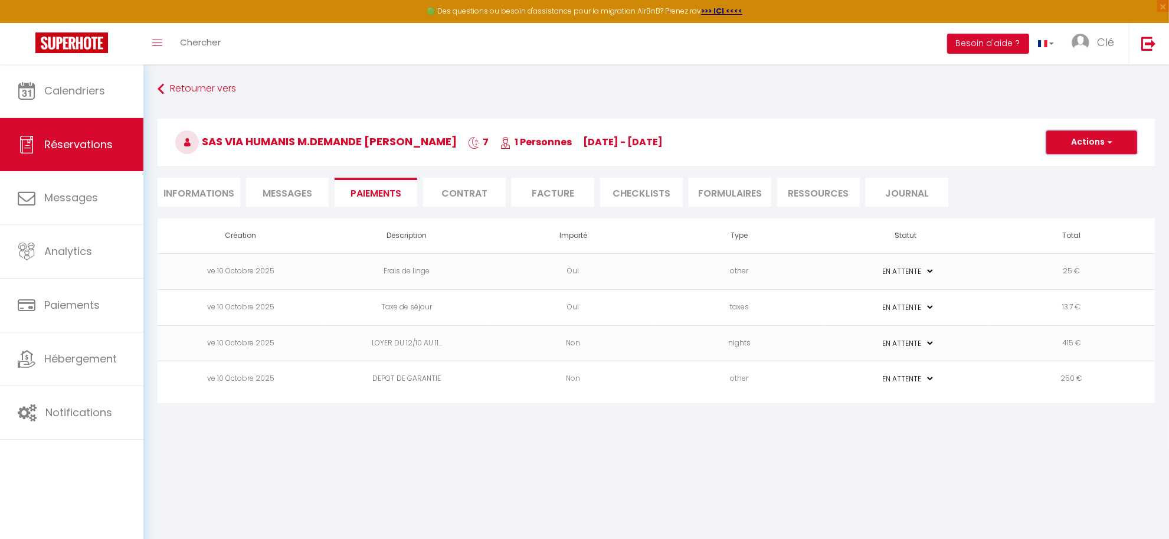
click at [1101, 147] on button "Actions" at bounding box center [1091, 142] width 91 height 24
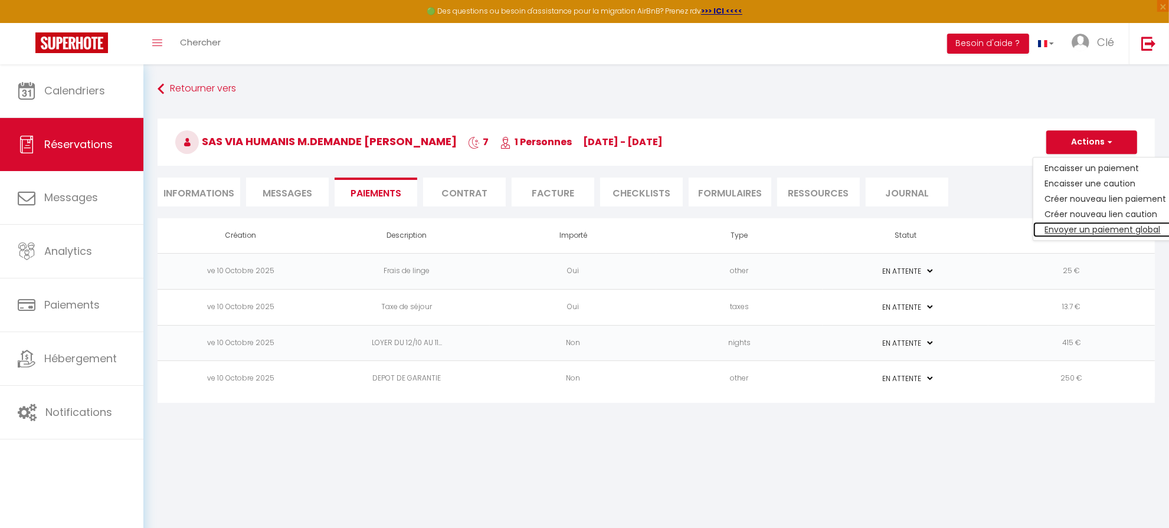
click at [1091, 234] on link "Envoyer un paiement global" at bounding box center [1105, 229] width 145 height 15
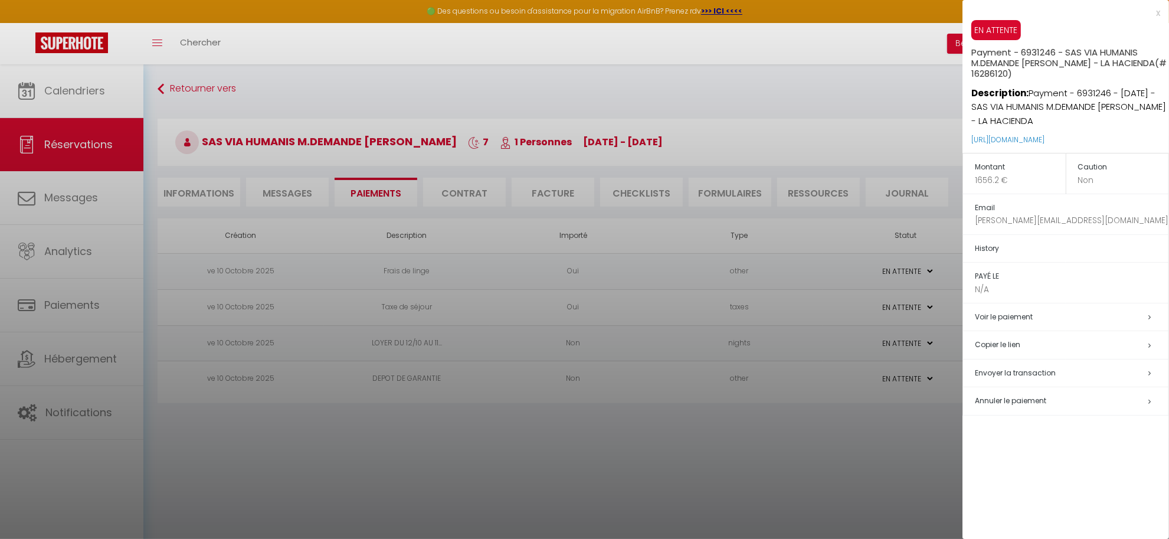
click at [1015, 346] on h5 "Copier le lien" at bounding box center [1072, 345] width 194 height 14
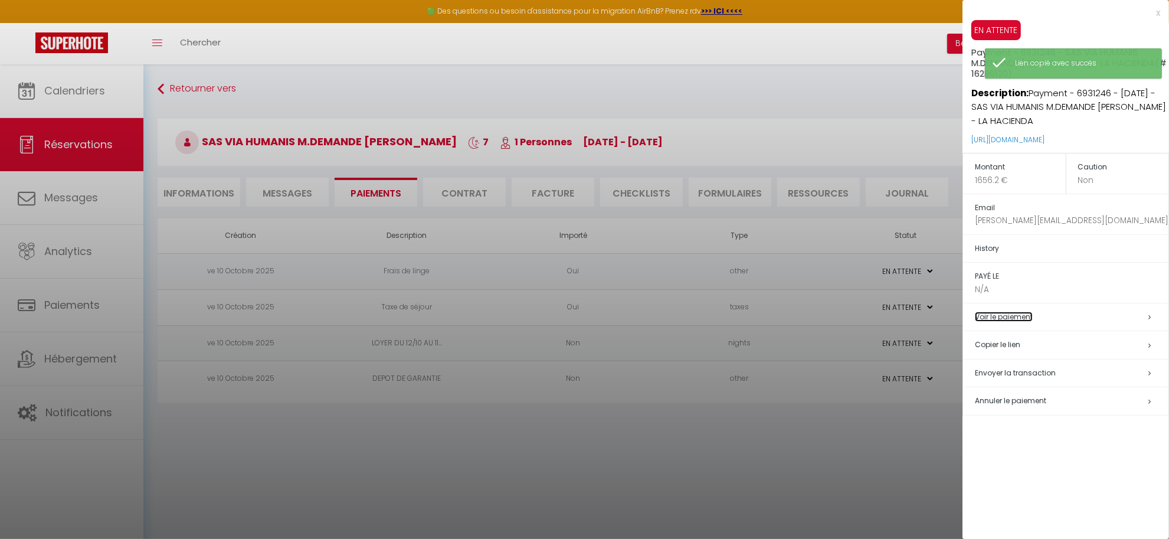
click at [1027, 319] on link "Voir le paiement" at bounding box center [1004, 317] width 58 height 10
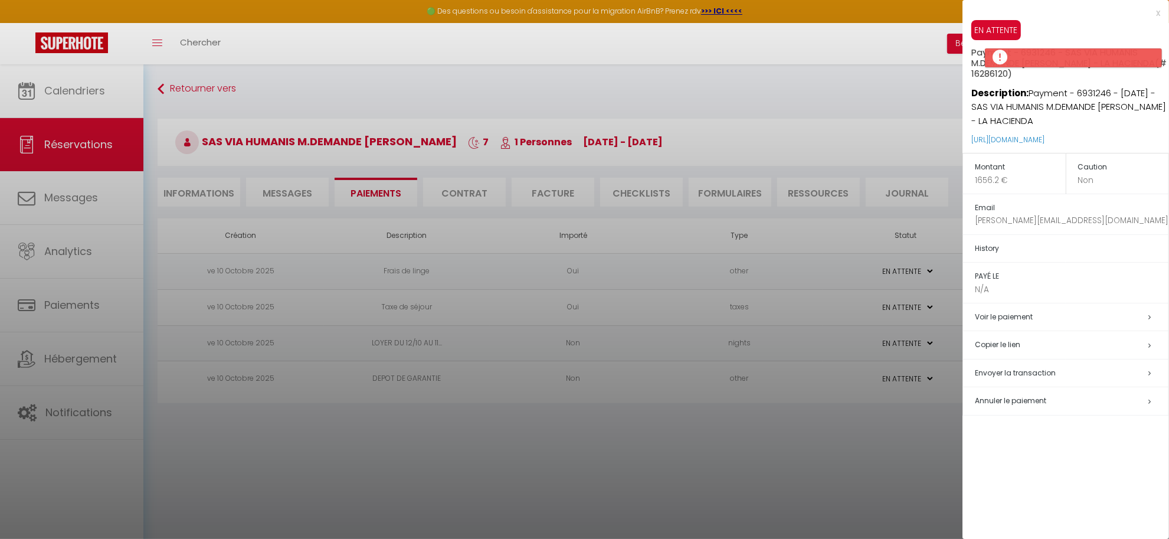
click at [797, 432] on div at bounding box center [584, 269] width 1169 height 539
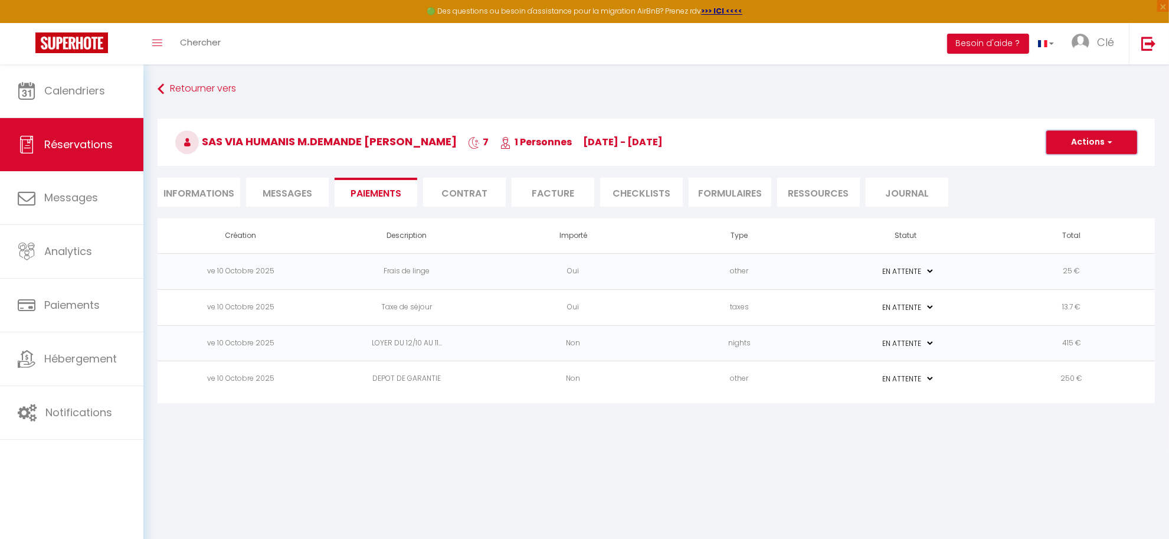
click at [1090, 140] on button "Actions" at bounding box center [1091, 142] width 91 height 24
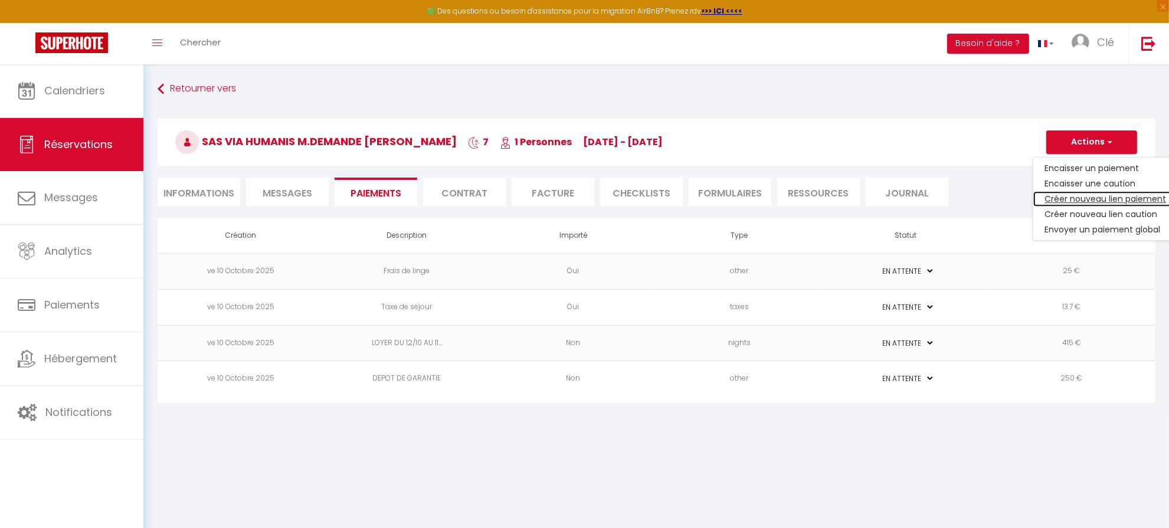
click at [1078, 196] on link "Créer nouveau lien paiement" at bounding box center [1105, 198] width 145 height 15
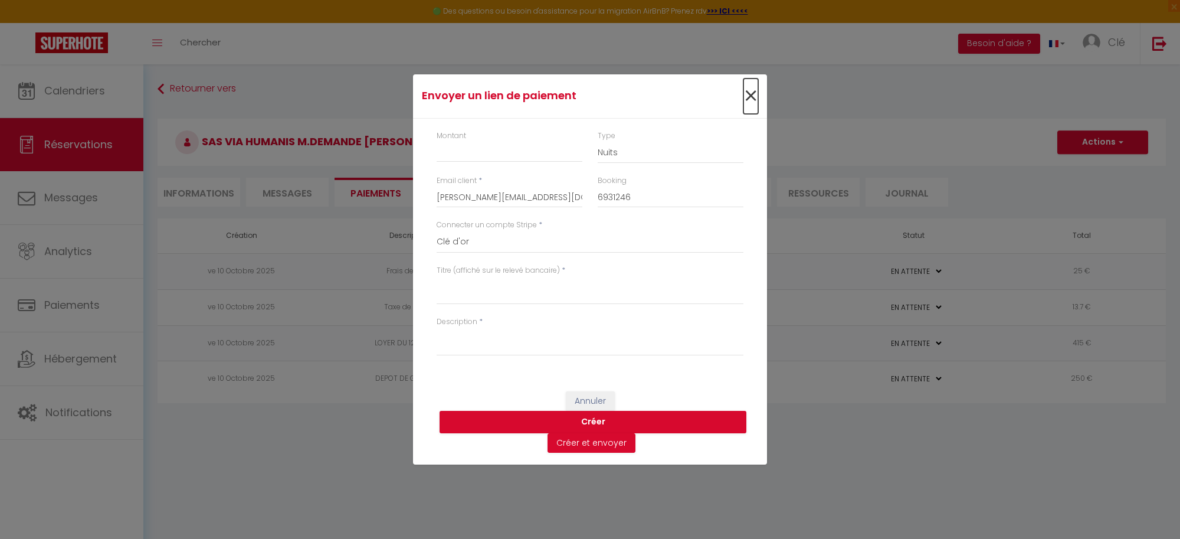
click at [751, 97] on span "×" at bounding box center [750, 95] width 15 height 35
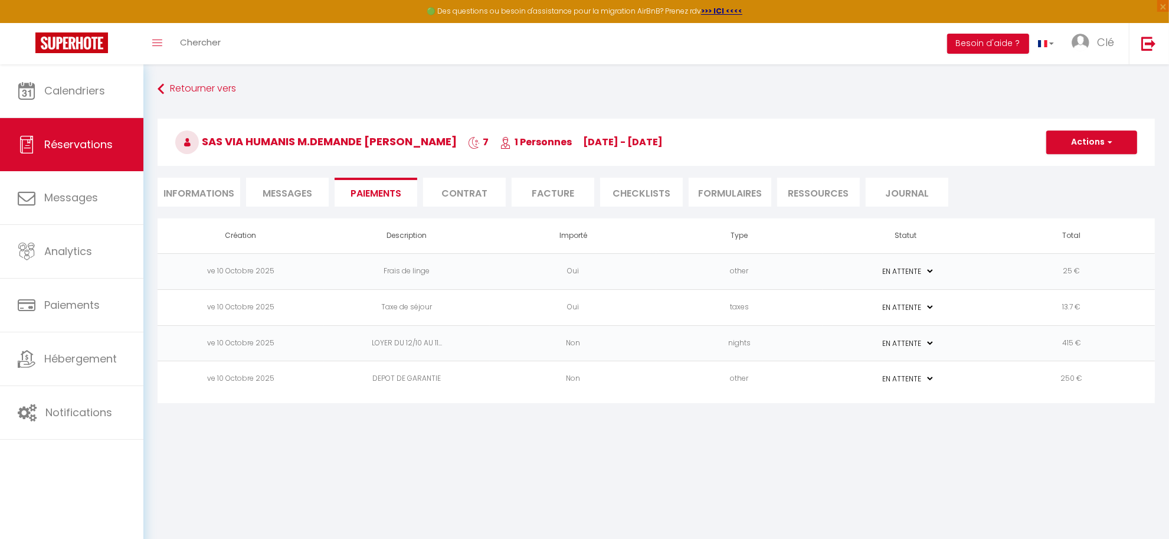
click at [794, 275] on td "other" at bounding box center [739, 271] width 166 height 36
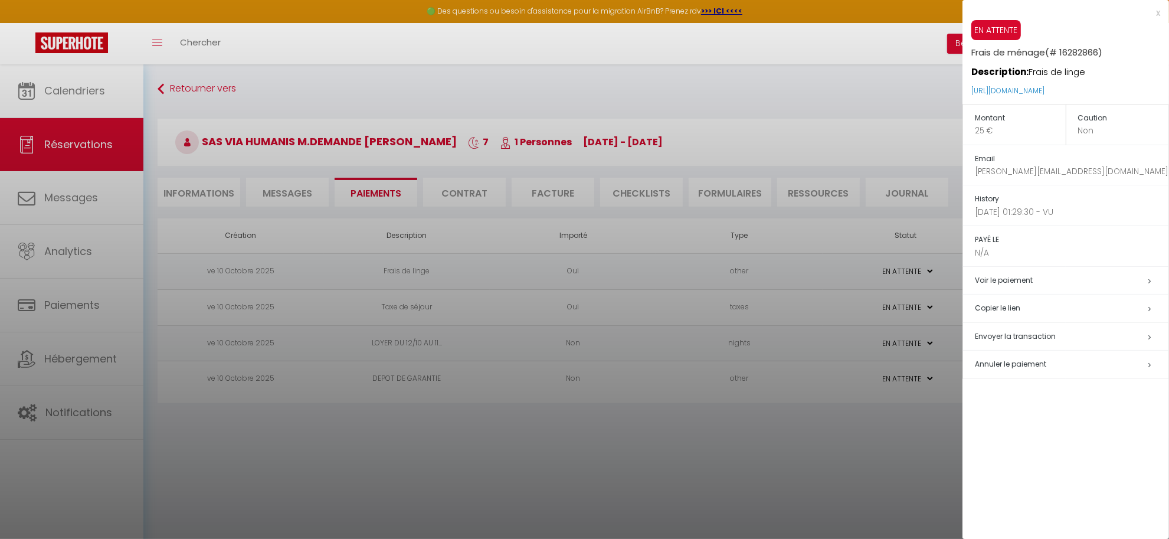
click at [762, 458] on div at bounding box center [584, 269] width 1169 height 539
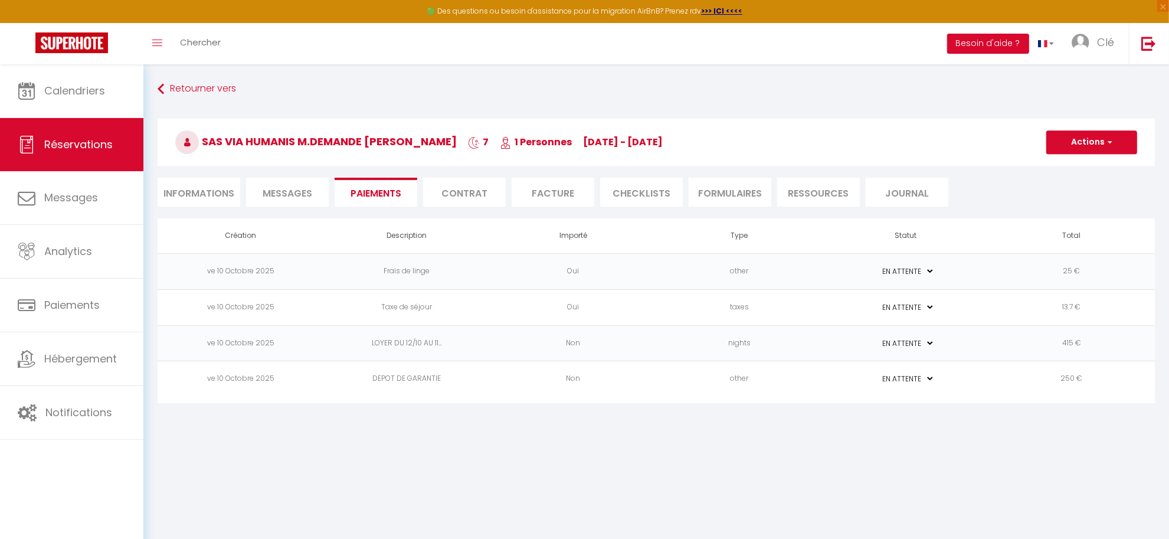
click at [1108, 459] on body "🟢 Des questions ou besoin d'assistance pour la migration AirBnB? Prenez rdv >>>…" at bounding box center [584, 333] width 1169 height 539
click at [414, 267] on td "Frais de linge" at bounding box center [407, 271] width 166 height 36
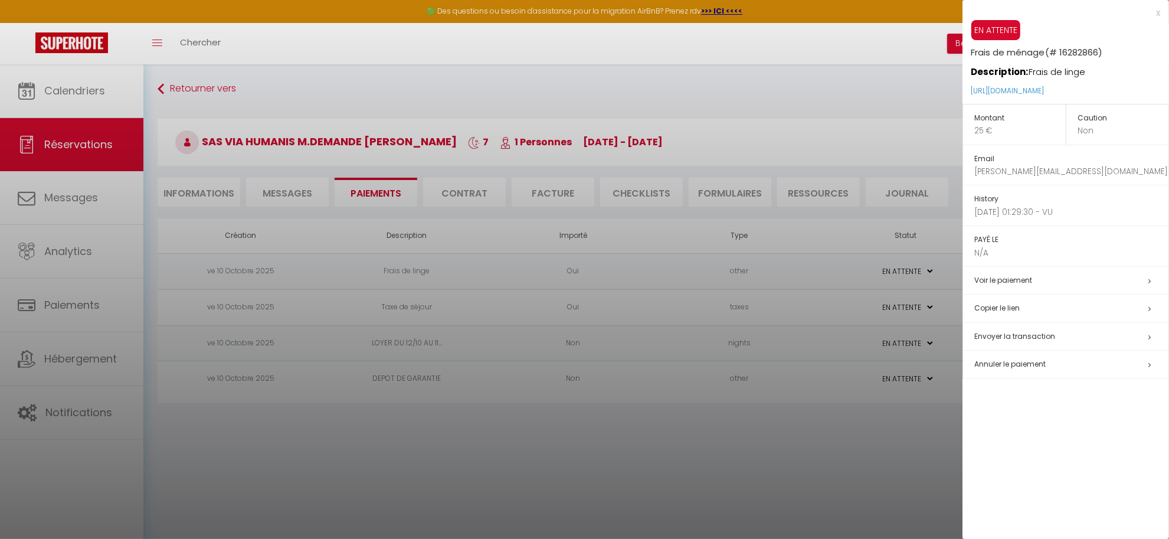
click at [1039, 367] on span "Annuler le paiement" at bounding box center [1010, 364] width 71 height 10
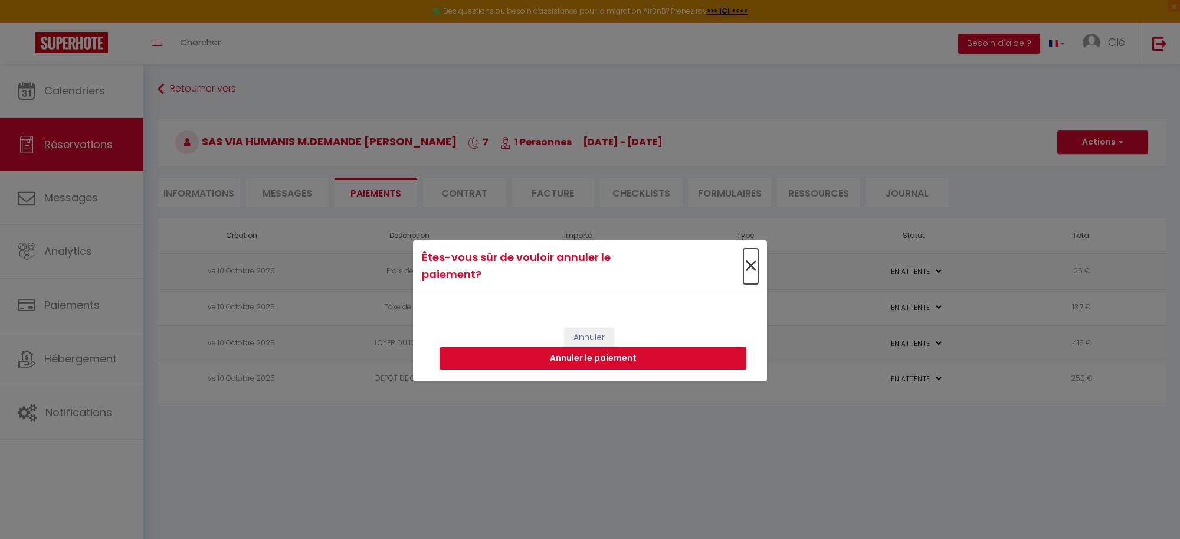
click at [747, 261] on span "×" at bounding box center [750, 265] width 15 height 35
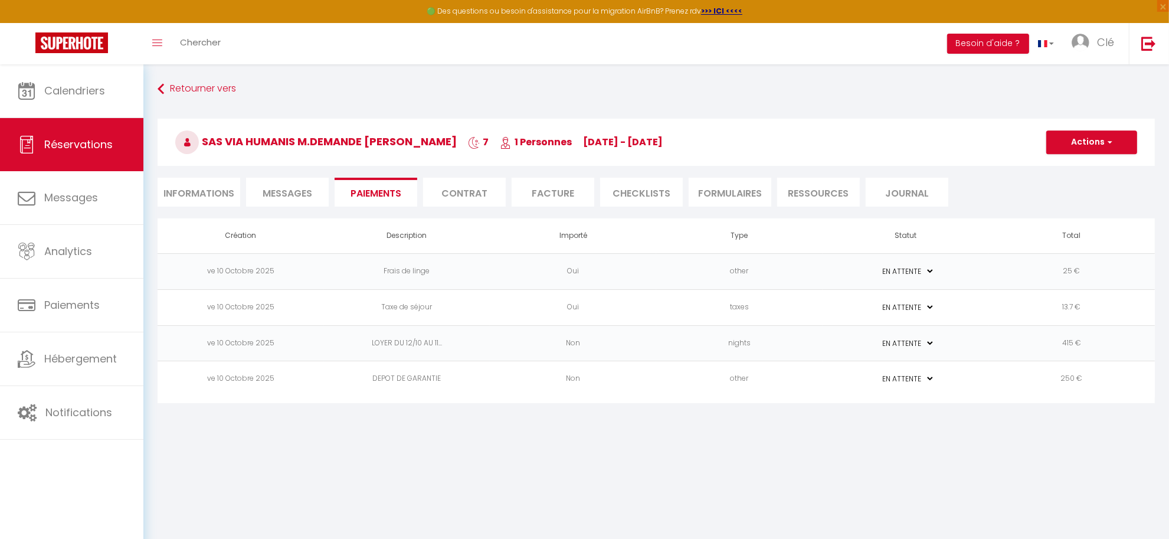
click at [493, 263] on td "Oui" at bounding box center [573, 271] width 166 height 36
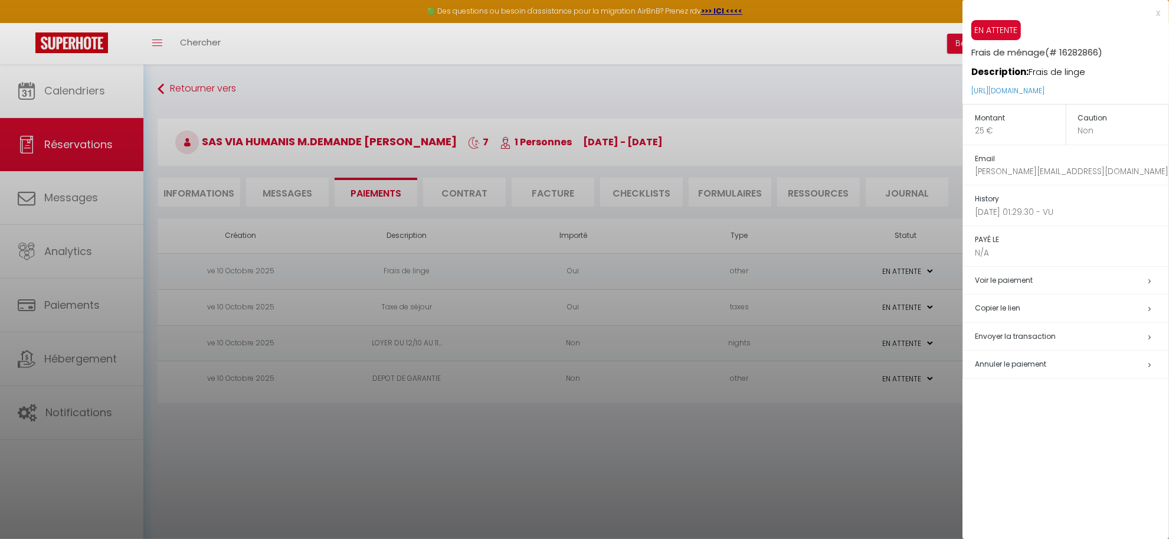
click at [1068, 366] on h5 "Annuler le paiement" at bounding box center [1072, 365] width 194 height 14
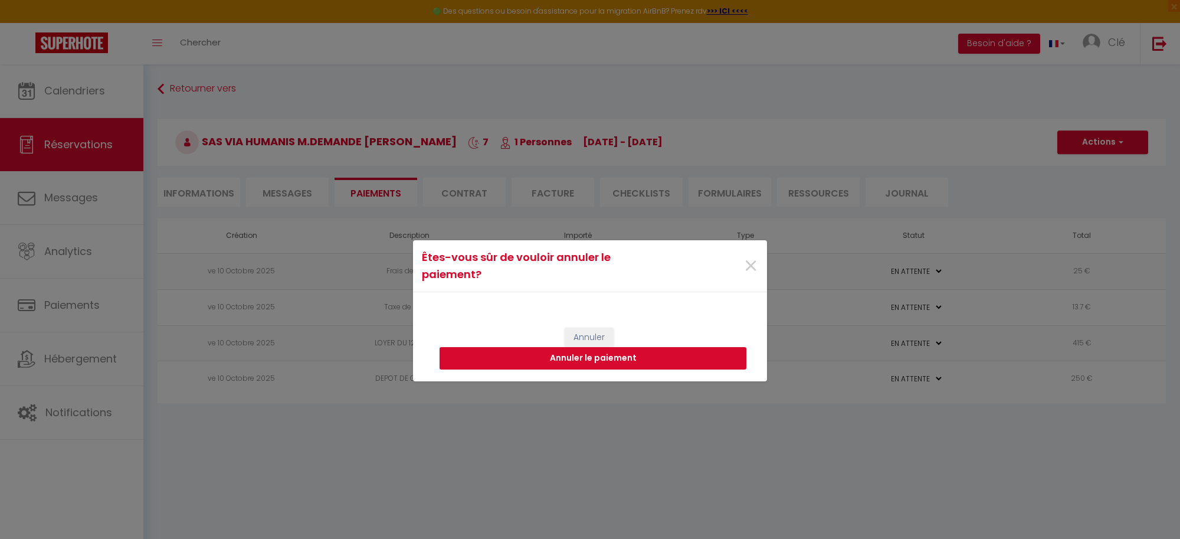
click at [546, 360] on button "Annuler le paiement" at bounding box center [593, 358] width 307 height 22
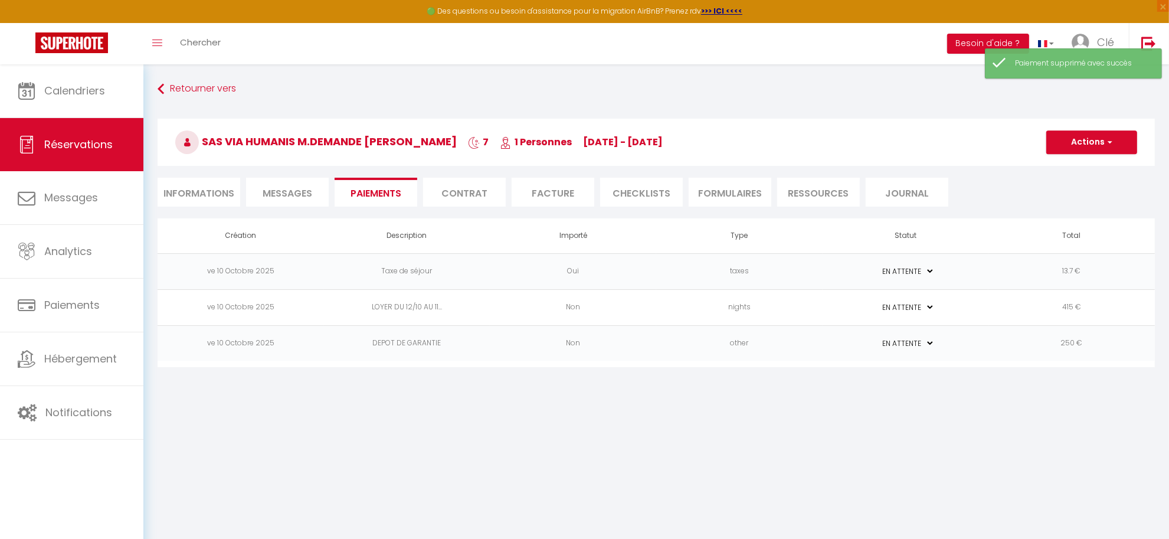
click at [484, 275] on td "Taxe de séjour" at bounding box center [407, 271] width 166 height 36
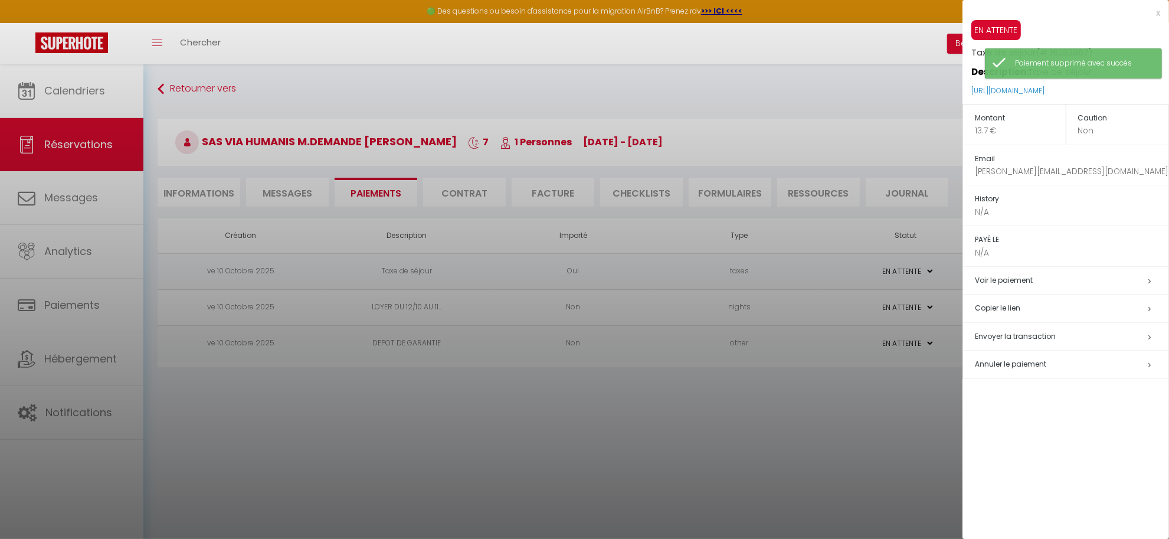
click at [1064, 360] on h5 "Annuler le paiement" at bounding box center [1072, 365] width 194 height 14
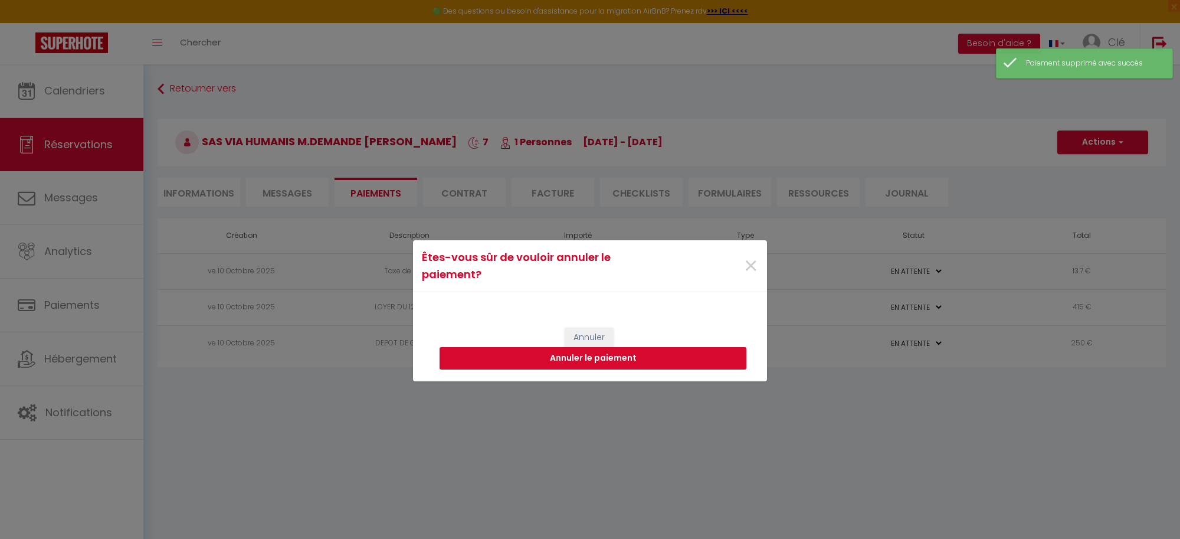
click at [543, 355] on button "Annuler le paiement" at bounding box center [593, 358] width 307 height 22
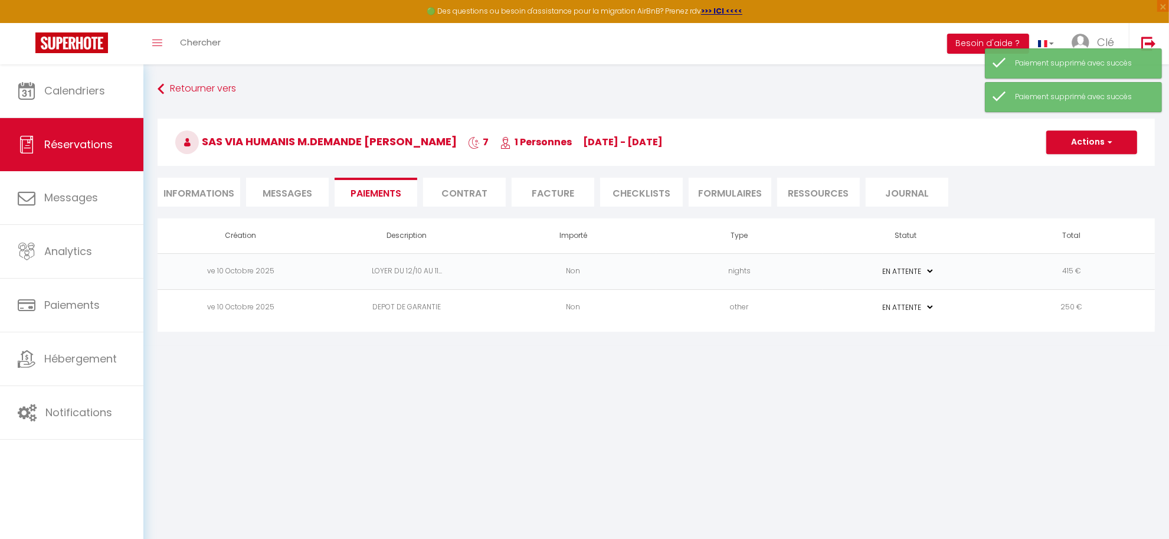
click at [470, 276] on td "LOYER DU 12/10 AU 11..." at bounding box center [407, 271] width 166 height 36
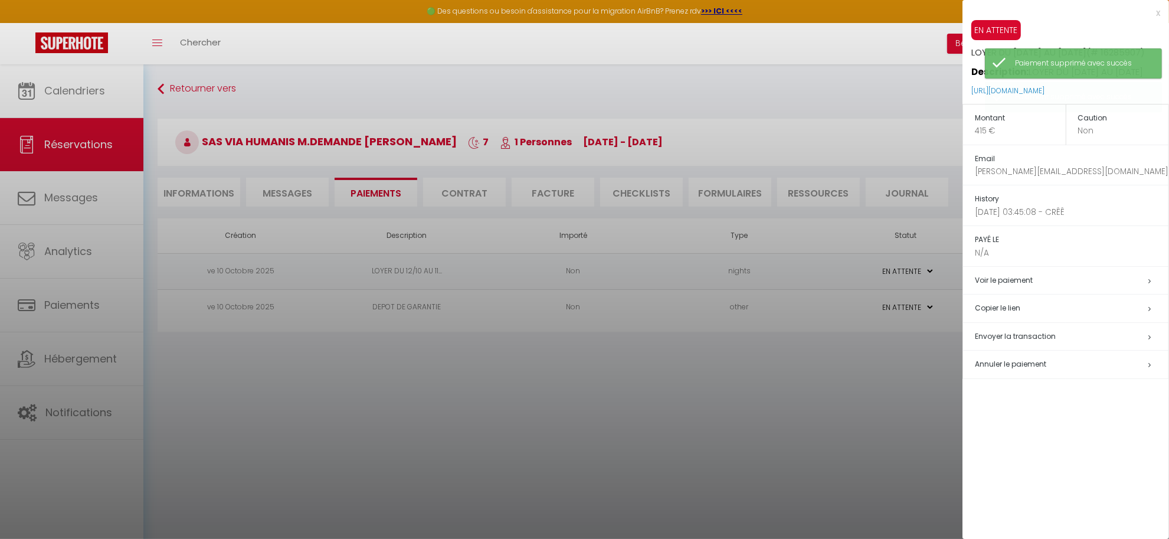
click at [1018, 369] on span "Annuler le paiement" at bounding box center [1010, 364] width 71 height 10
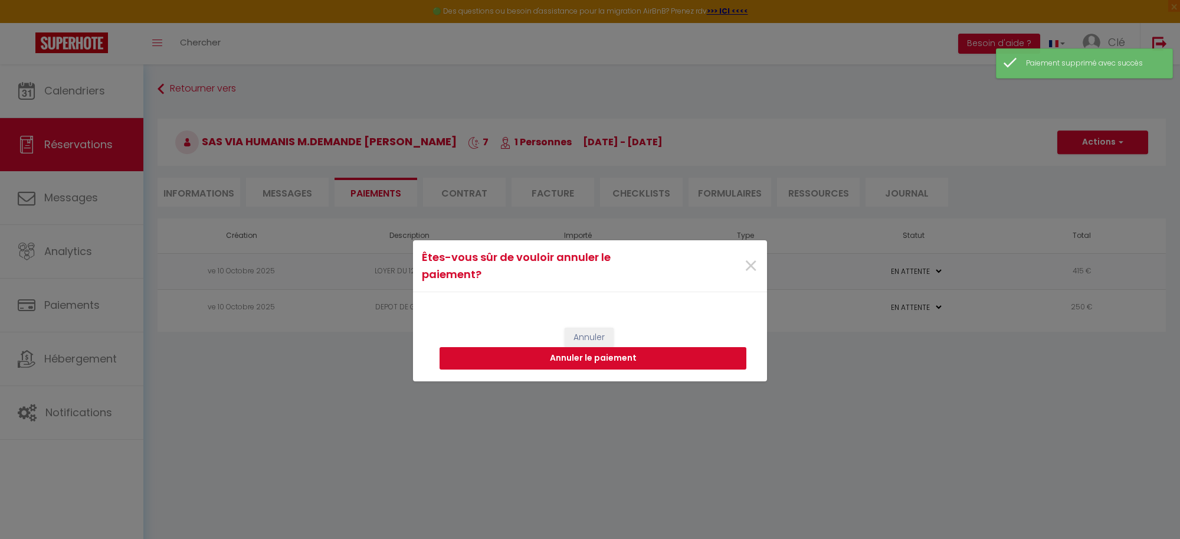
click at [545, 366] on button "Annuler le paiement" at bounding box center [593, 358] width 307 height 22
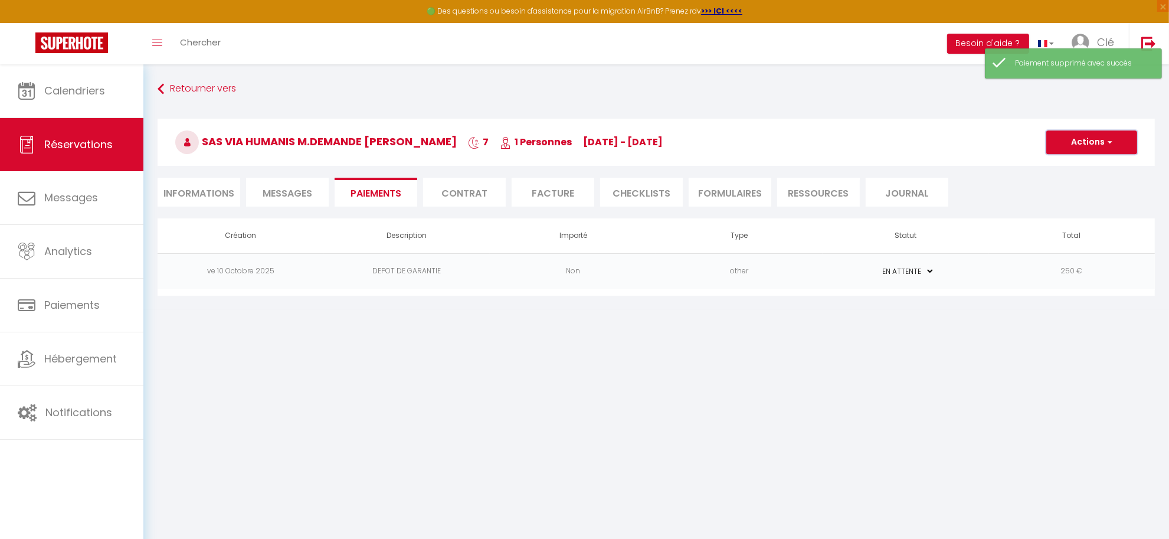
click at [1093, 137] on button "Actions" at bounding box center [1091, 142] width 91 height 24
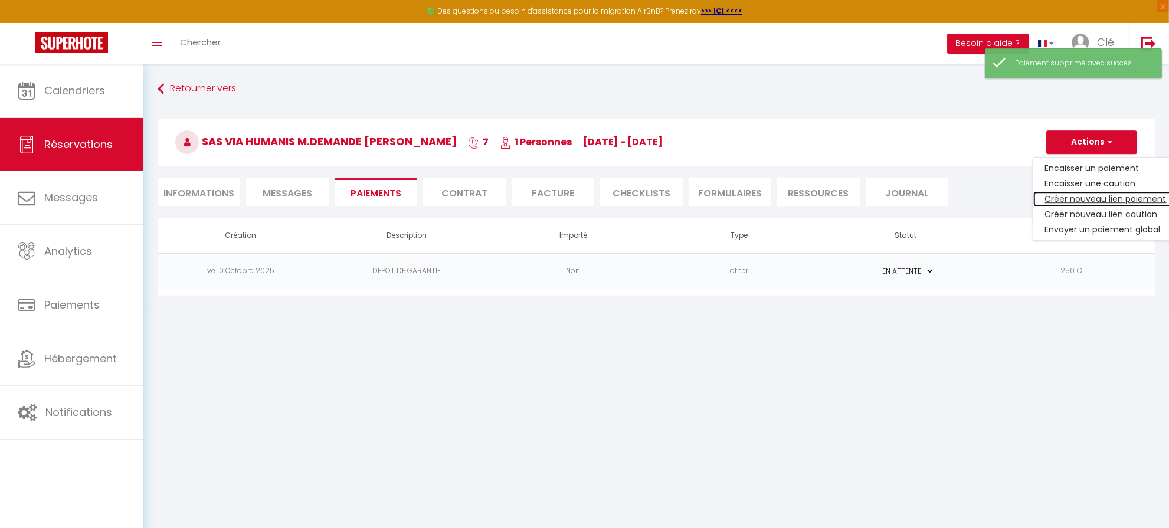
click at [1084, 198] on link "Créer nouveau lien paiement" at bounding box center [1105, 198] width 145 height 15
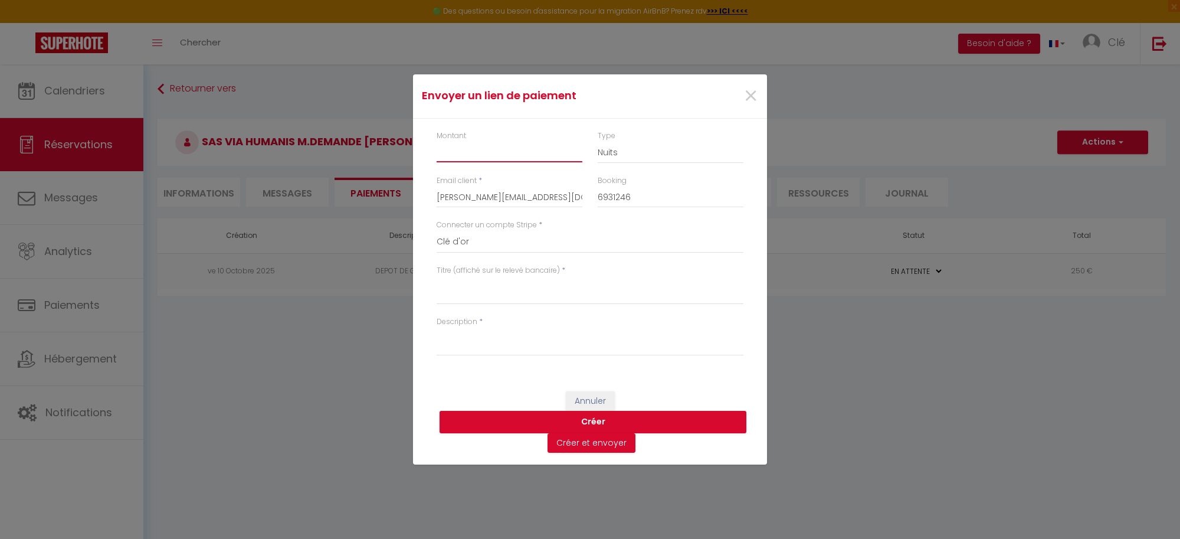
click at [481, 152] on input "Montant" at bounding box center [510, 151] width 146 height 21
click at [468, 296] on textarea "Titre (affiché sur le relevé bancaire)" at bounding box center [590, 290] width 307 height 28
drag, startPoint x: 528, startPoint y: 287, endPoint x: 450, endPoint y: 287, distance: 78.5
click at [460, 288] on textarea "NUIT DU 12/10 AU 19/10" at bounding box center [590, 290] width 307 height 28
click at [450, 284] on textarea "NUIT DU 12/10 AU 19/10" at bounding box center [590, 290] width 307 height 28
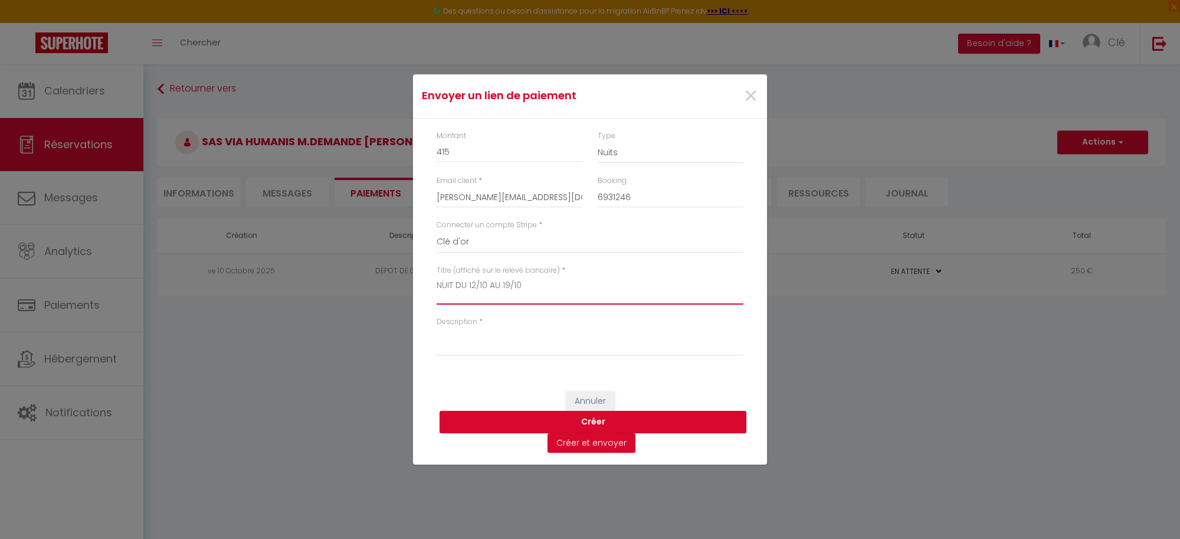
click at [452, 284] on textarea "NUIT DU 12/10 AU 19/10" at bounding box center [590, 290] width 307 height 28
click at [455, 284] on textarea "NUIT DU 12/10 AU 19/10" at bounding box center [590, 290] width 307 height 28
drag, startPoint x: 458, startPoint y: 287, endPoint x: 369, endPoint y: 287, distance: 88.5
click at [369, 287] on div "Envoyer un lien de paiement × Montant 415 Type Nuits Frais de ménage Taxe de sé…" at bounding box center [590, 269] width 1180 height 539
click at [501, 346] on textarea "Description" at bounding box center [590, 341] width 307 height 28
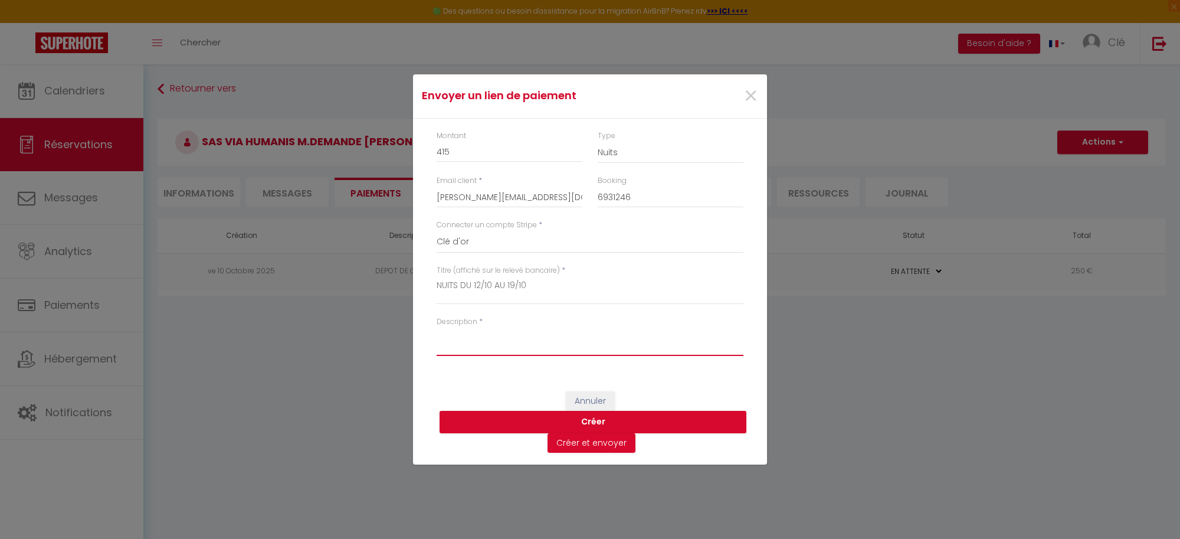
paste textarea "NUITS DU 12/10 AU 19/10"
click at [558, 418] on button "Créer" at bounding box center [593, 422] width 307 height 22
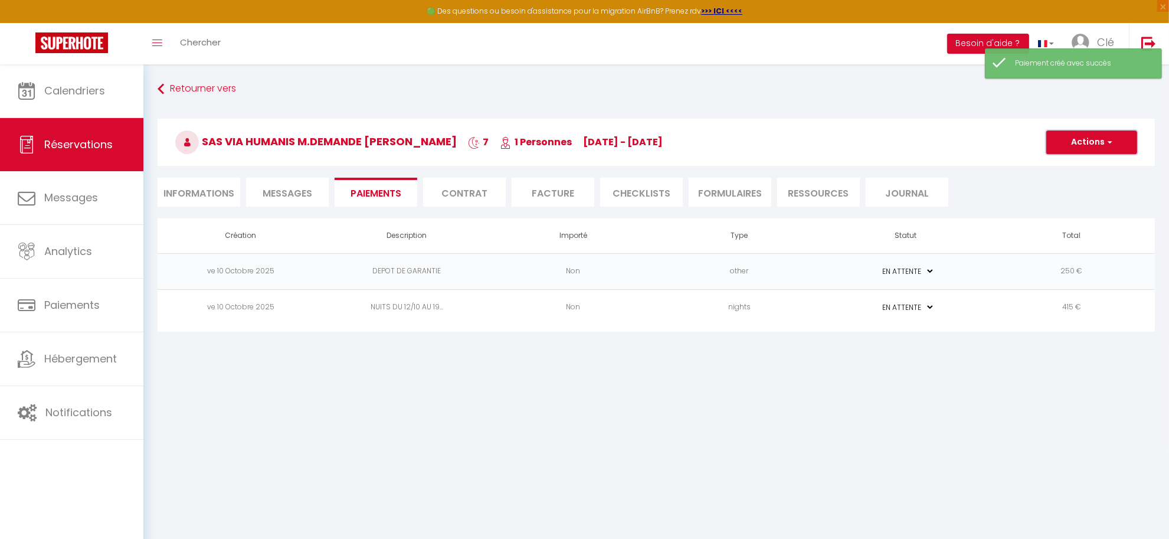
click at [1087, 143] on button "Actions" at bounding box center [1091, 142] width 91 height 24
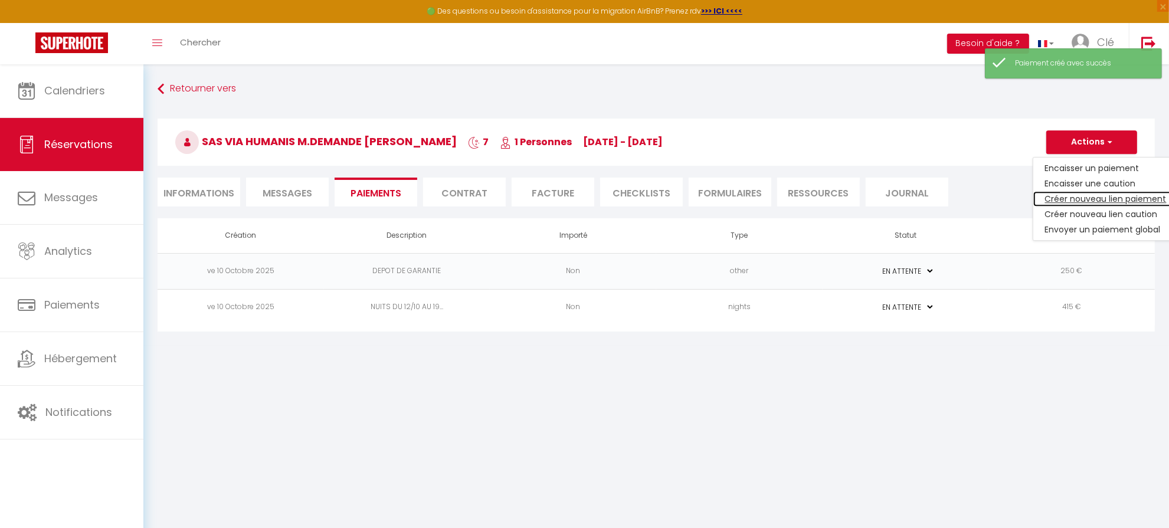
click at [1089, 195] on link "Créer nouveau lien paiement" at bounding box center [1105, 198] width 145 height 15
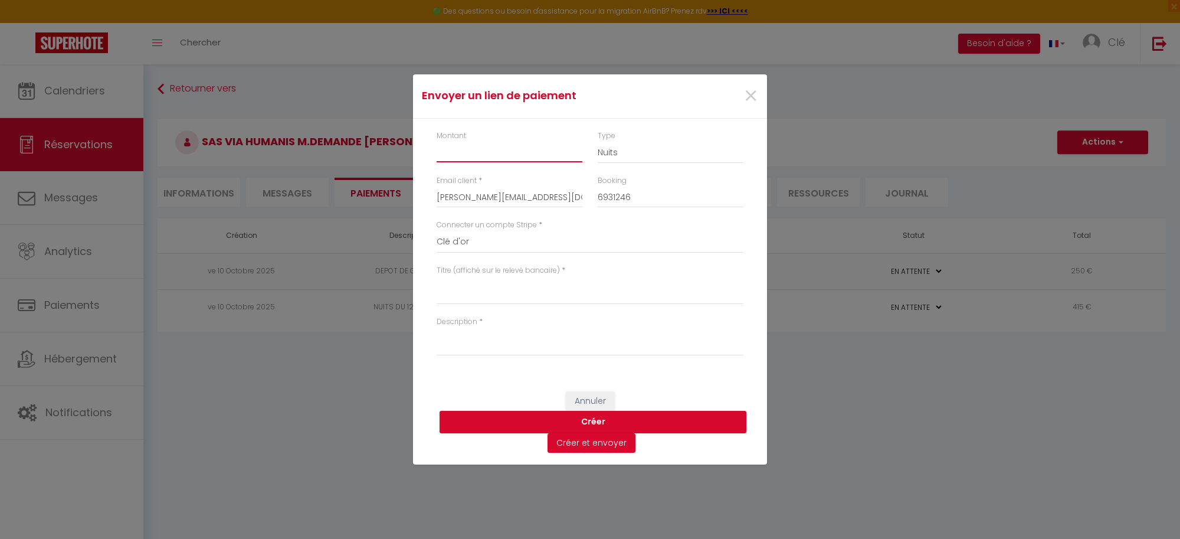
click at [504, 151] on input "Montant" at bounding box center [510, 151] width 146 height 21
click at [635, 152] on select "Nuits Frais de ménage Taxe de séjour Autre" at bounding box center [671, 152] width 146 height 22
click at [598, 141] on select "Nuits Frais de ménage Taxe de séjour Autre" at bounding box center [671, 152] width 146 height 22
click at [490, 146] on input "Montant" at bounding box center [510, 151] width 146 height 21
click at [460, 290] on textarea "Titre (affiché sur le relevé bancaire)" at bounding box center [590, 290] width 307 height 28
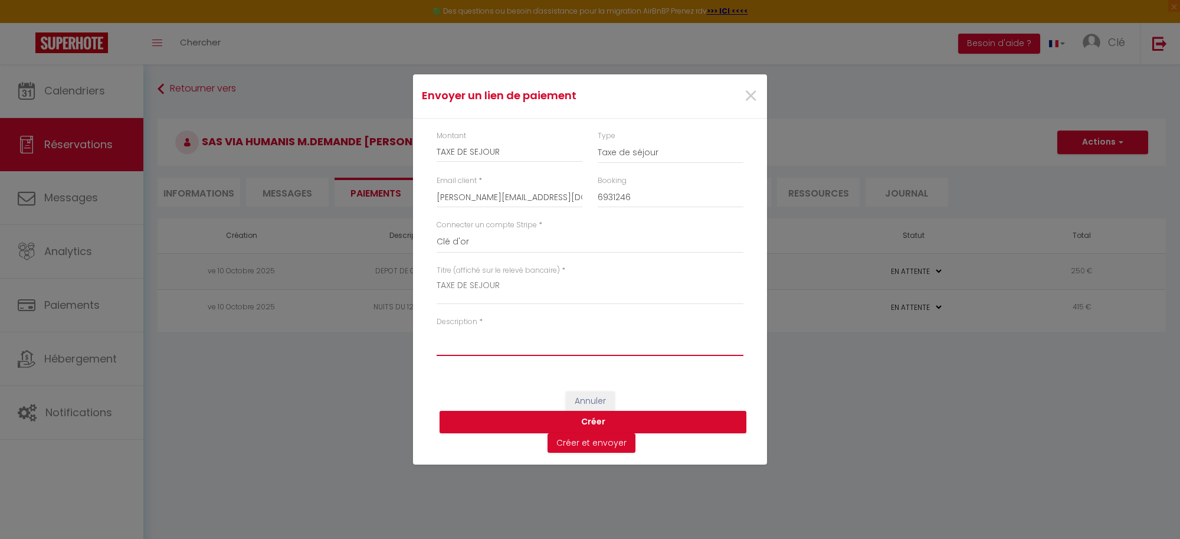
click at [466, 335] on textarea "Description" at bounding box center [590, 341] width 307 height 28
drag, startPoint x: 399, startPoint y: 155, endPoint x: 353, endPoint y: 157, distance: 46.1
click at [354, 157] on div "Envoyer un lien de paiement × Montant TAXE DE SEJOUR Type Nuits Frais de ménage…" at bounding box center [590, 269] width 1180 height 539
click at [511, 343] on textarea "Description" at bounding box center [590, 341] width 307 height 28
click at [604, 422] on button "Créer" at bounding box center [593, 422] width 307 height 22
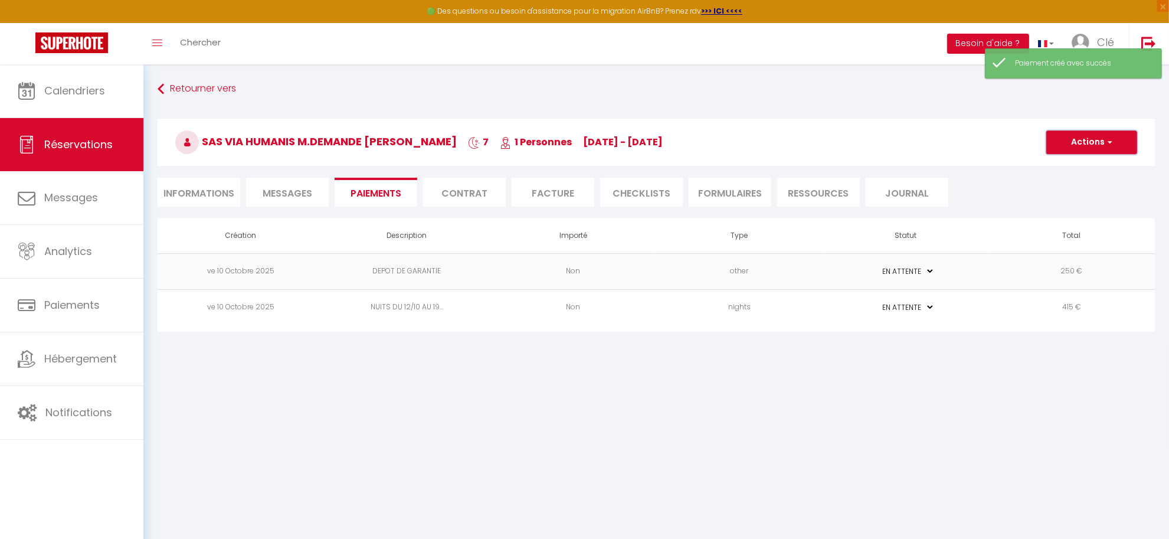
click at [1093, 136] on button "Actions" at bounding box center [1091, 142] width 91 height 24
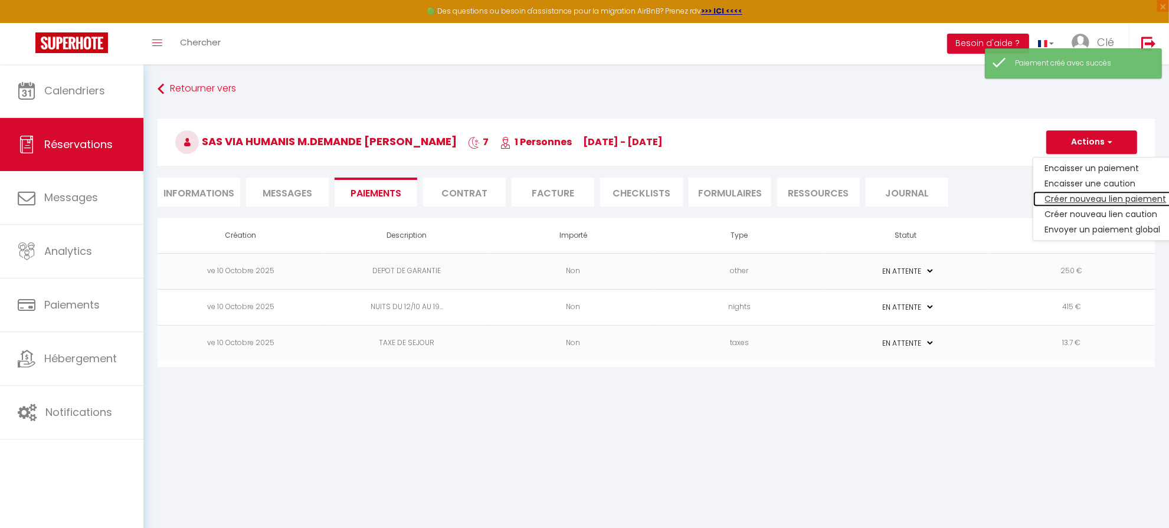
click at [1081, 199] on link "Créer nouveau lien paiement" at bounding box center [1105, 198] width 145 height 15
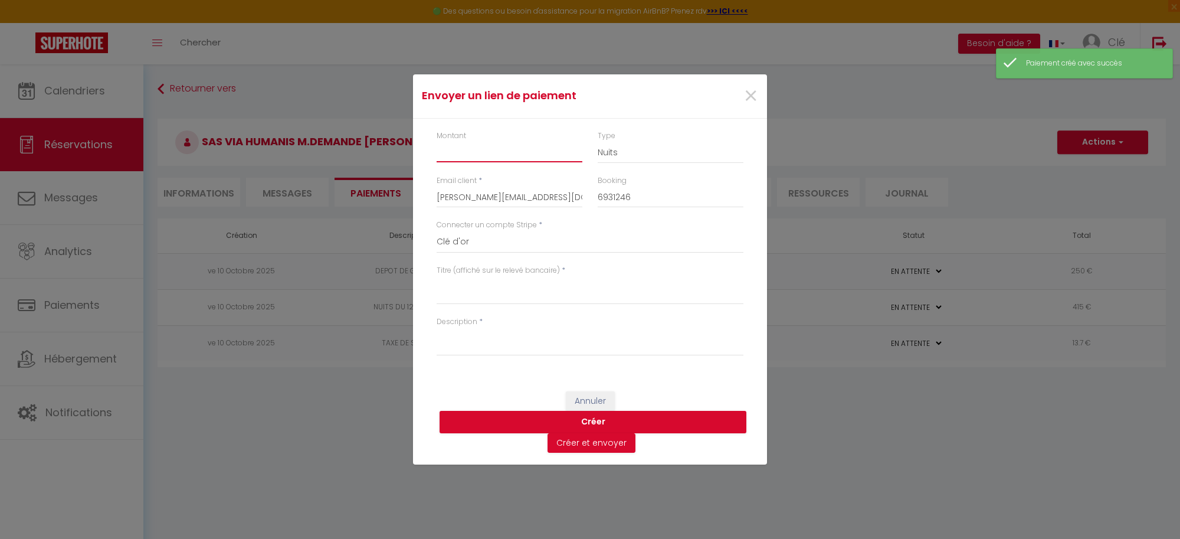
click at [463, 155] on input "Montant" at bounding box center [510, 151] width 146 height 21
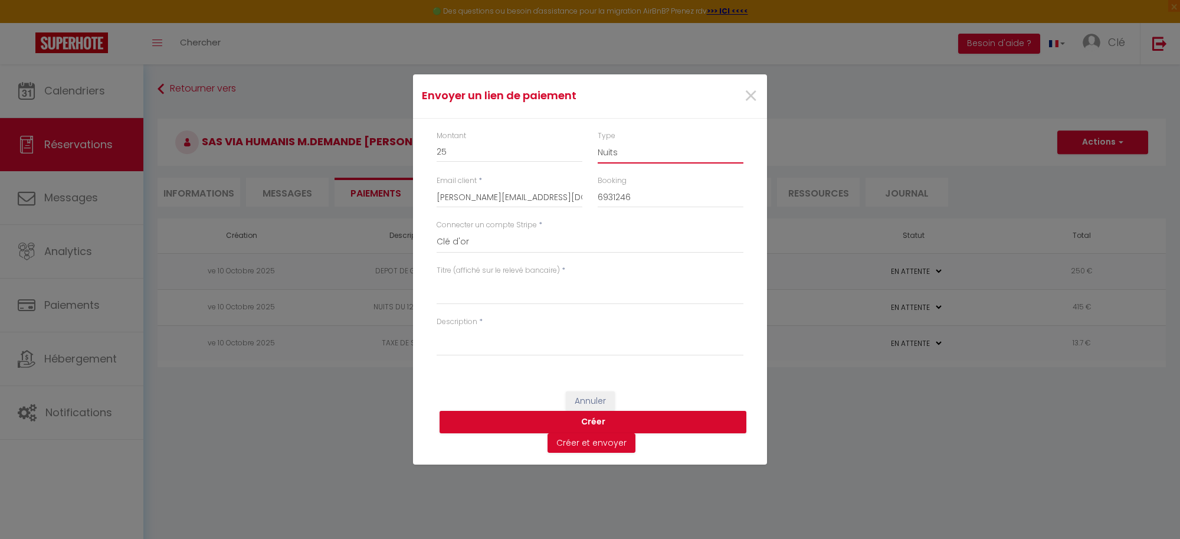
click at [664, 156] on select "Nuits Frais de ménage Taxe de séjour Autre" at bounding box center [671, 152] width 146 height 22
click at [598, 141] on select "Nuits Frais de ménage Taxe de séjour Autre" at bounding box center [671, 152] width 146 height 22
click at [482, 288] on textarea "Titre (affiché sur le relevé bancaire)" at bounding box center [590, 290] width 307 height 28
drag, startPoint x: 481, startPoint y: 287, endPoint x: 368, endPoint y: 300, distance: 114.5
click at [354, 285] on div "Envoyer un lien de paiement × Montant 25 Type Nuits Frais de ménage Taxe de séj…" at bounding box center [590, 269] width 1180 height 539
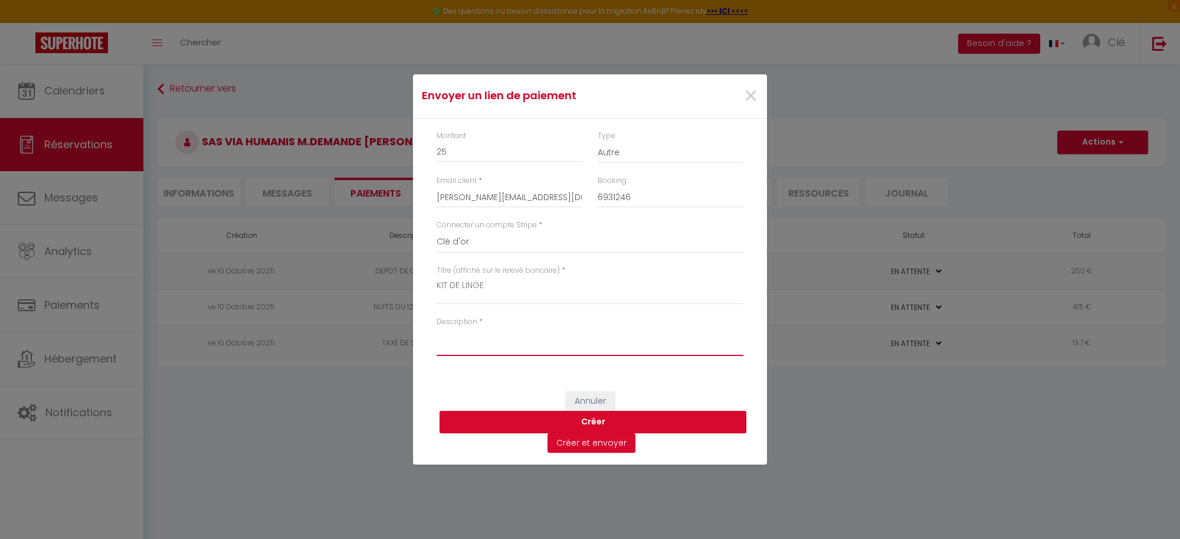
click at [460, 340] on textarea "Description" at bounding box center [590, 341] width 307 height 28
paste textarea "KIT DE LINGE"
click at [576, 414] on button "Créer" at bounding box center [593, 422] width 307 height 22
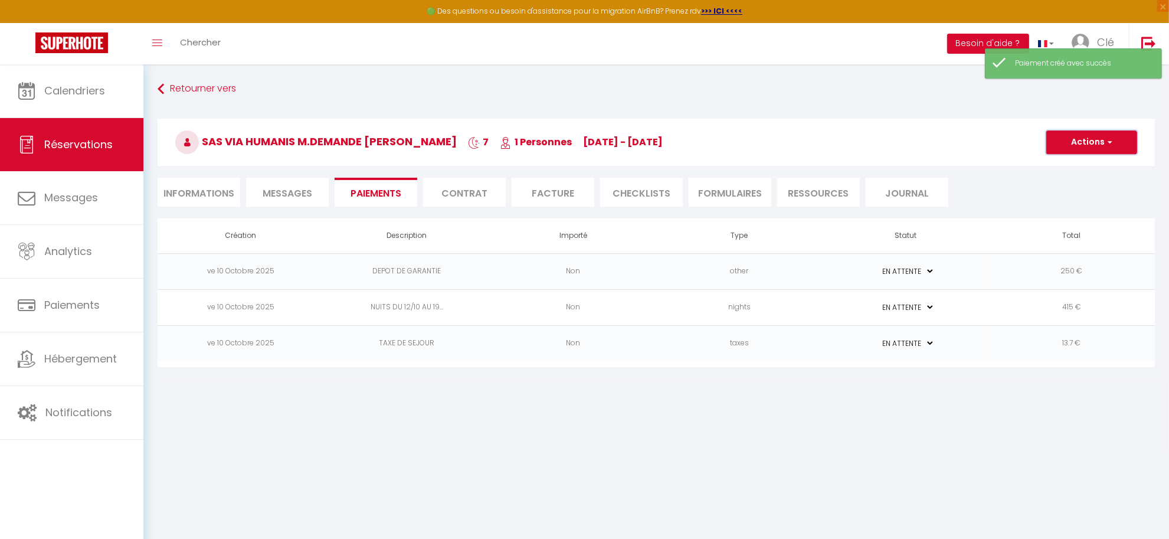
click at [1090, 143] on button "Actions" at bounding box center [1091, 142] width 91 height 24
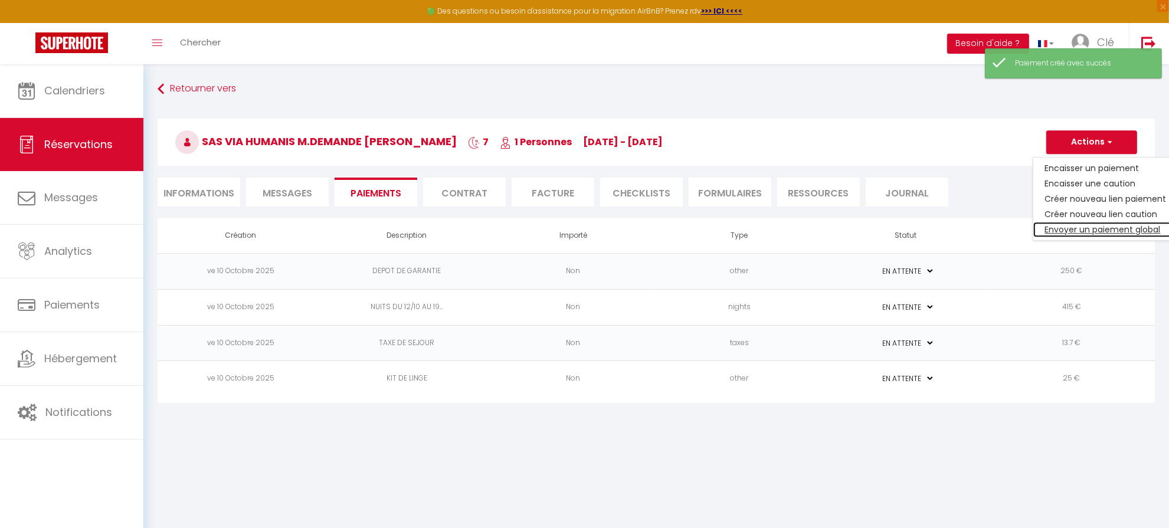
click at [1109, 230] on link "Envoyer un paiement global" at bounding box center [1105, 229] width 145 height 15
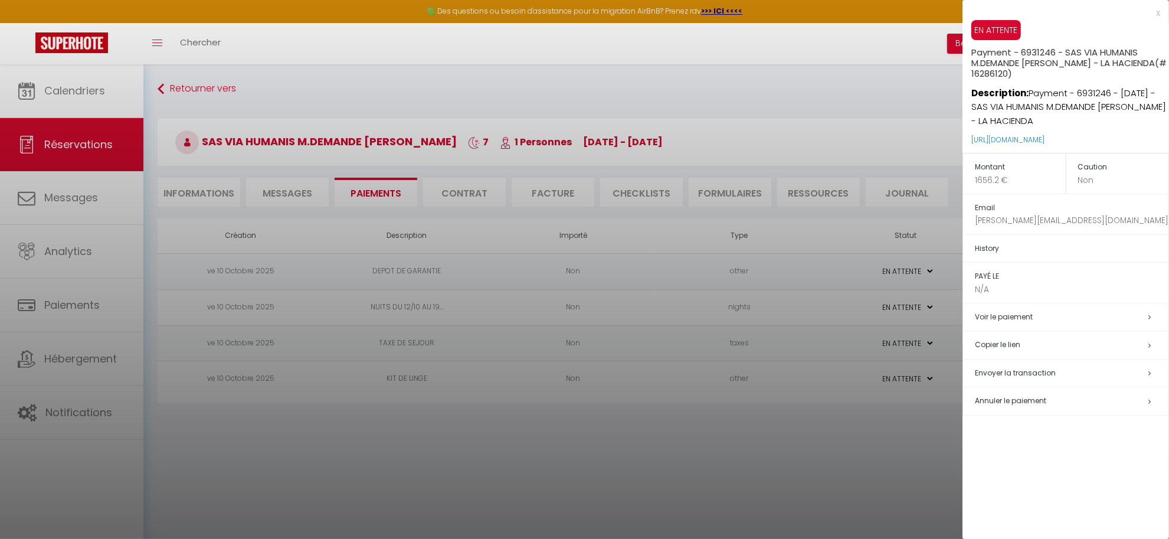
click at [1009, 346] on h5 "Copier le lien" at bounding box center [1072, 345] width 194 height 14
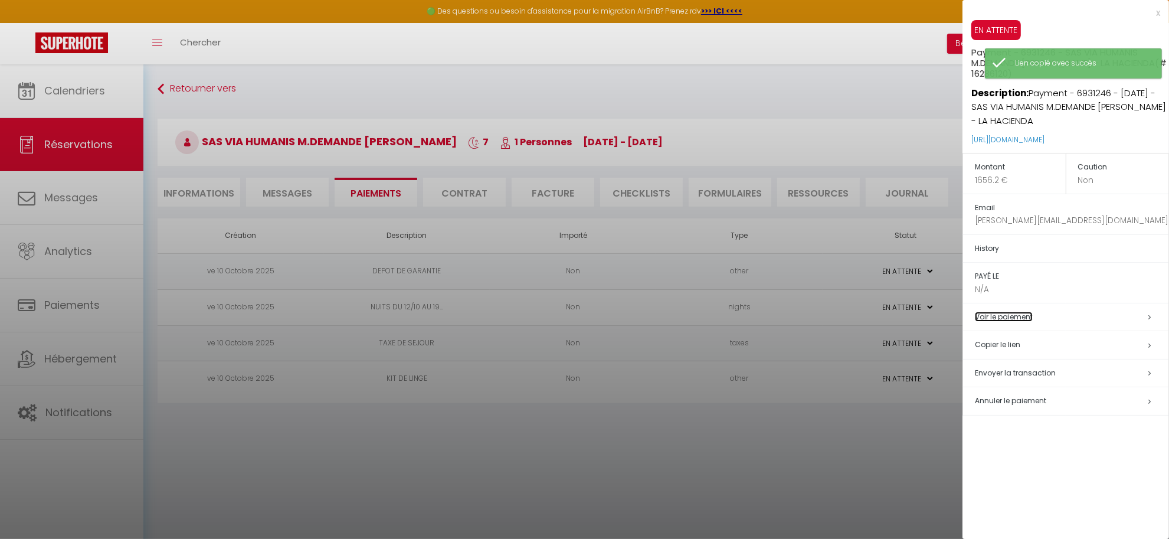
click at [1025, 317] on link "Voir le paiement" at bounding box center [1004, 317] width 58 height 10
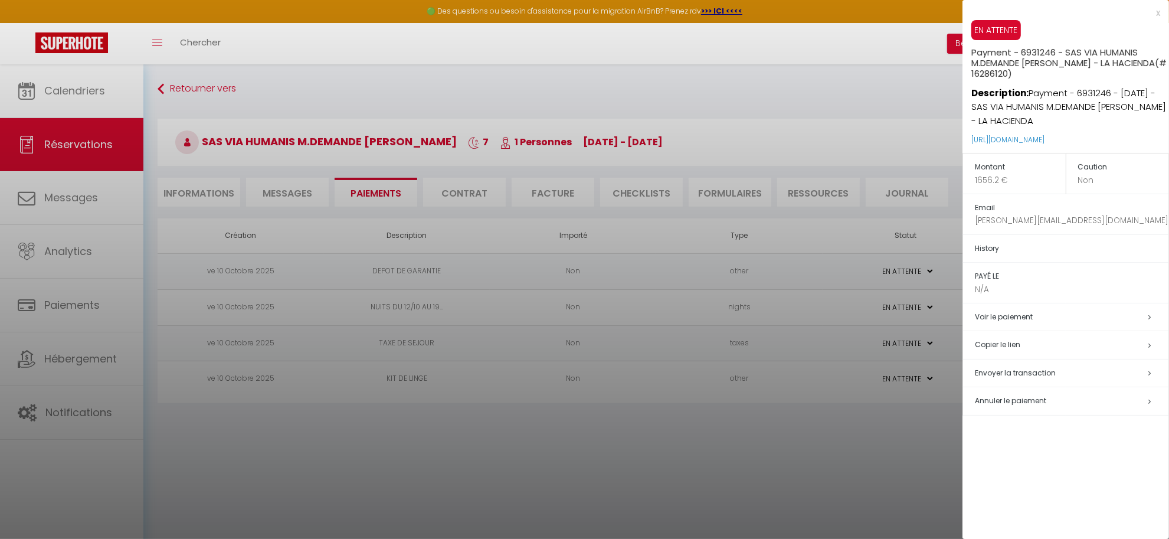
click at [784, 451] on div at bounding box center [584, 269] width 1169 height 539
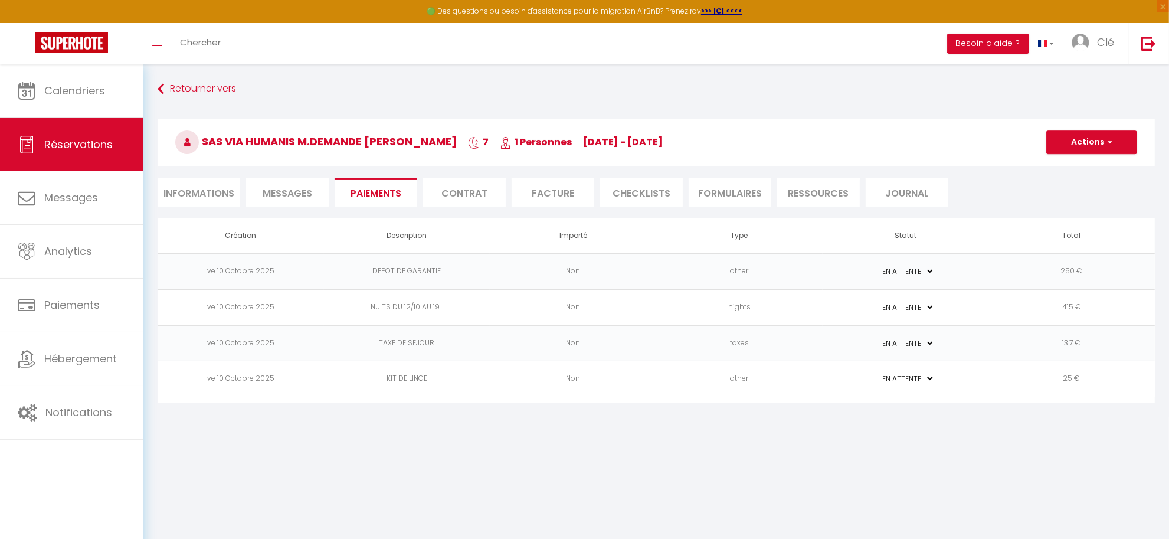
click at [275, 189] on span "Messages" at bounding box center [288, 193] width 50 height 14
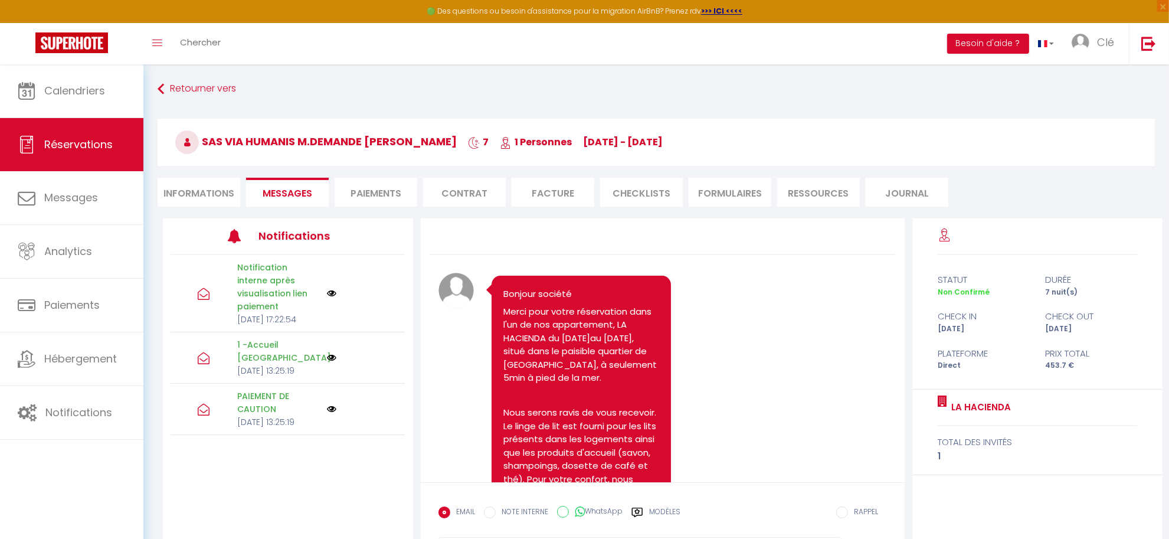
click at [204, 190] on li "Informations" at bounding box center [199, 192] width 83 height 29
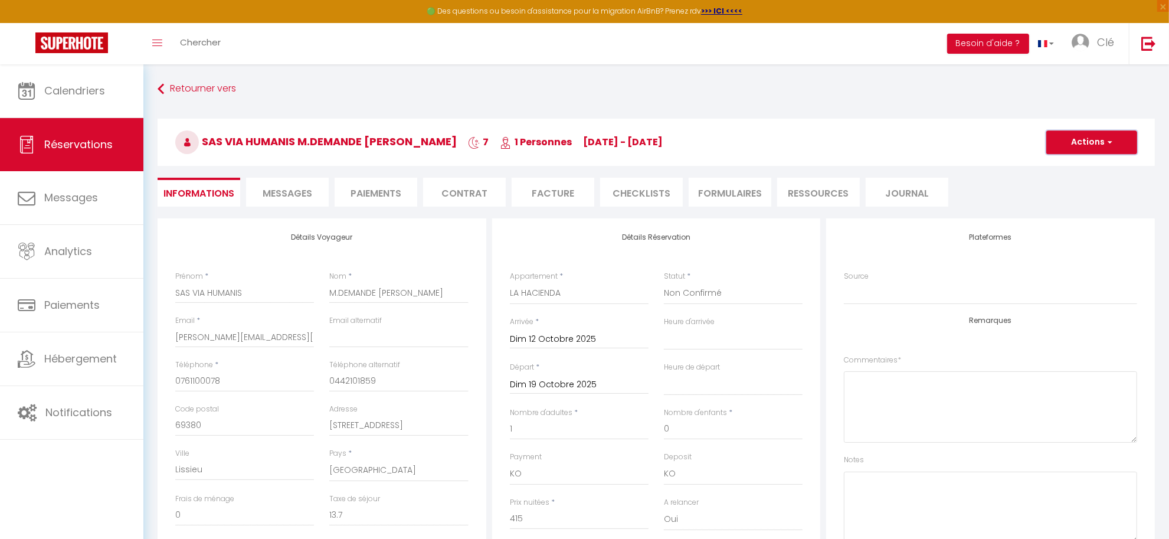
click at [1067, 142] on button "Actions" at bounding box center [1091, 142] width 91 height 24
click at [1071, 166] on link "Enregistrer" at bounding box center [1079, 167] width 93 height 15
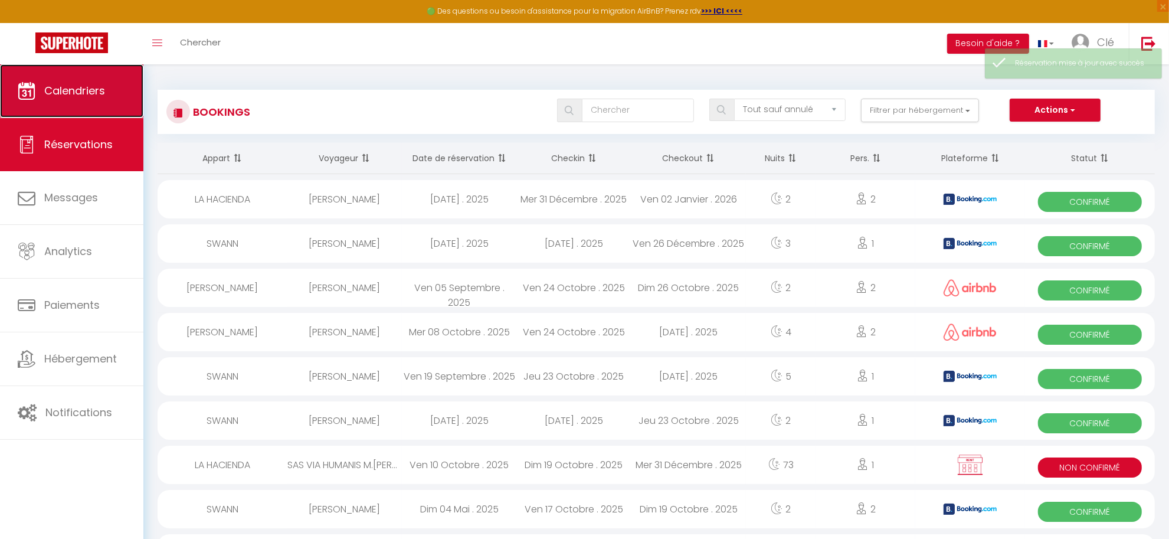
click at [71, 116] on link "Calendriers" at bounding box center [71, 90] width 143 height 53
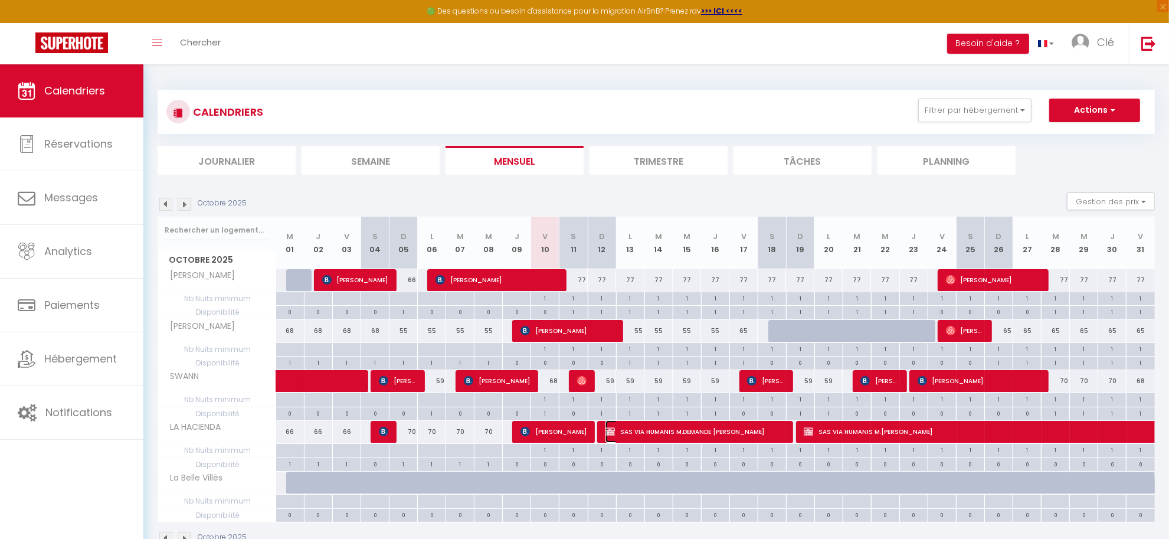
click at [686, 435] on span "SAS VIA HUMANIS M.DEMANDE Raphaël" at bounding box center [694, 431] width 179 height 22
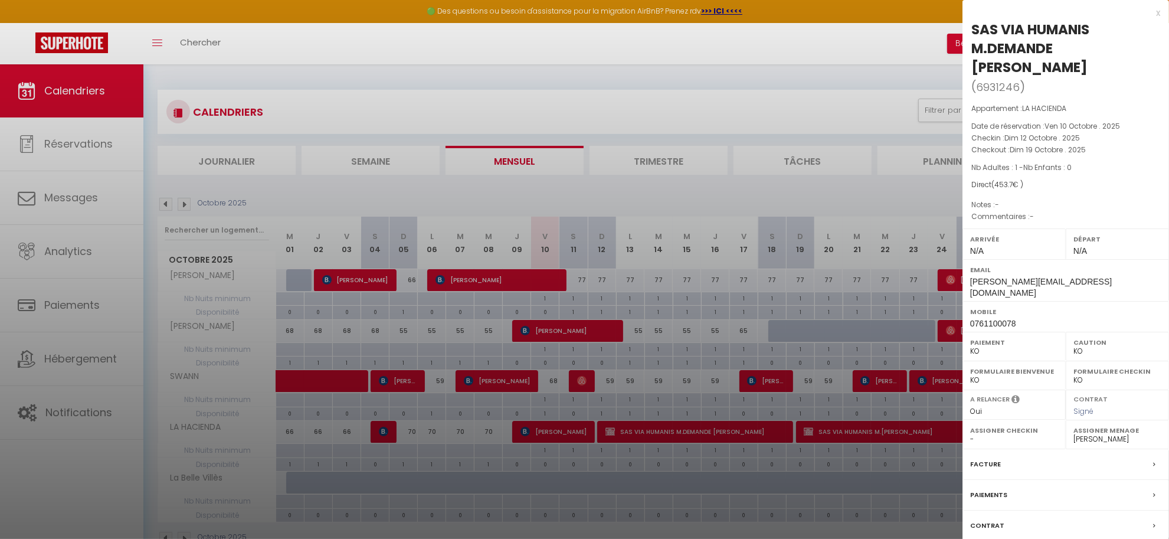
click at [999, 489] on label "Paiements" at bounding box center [988, 495] width 37 height 12
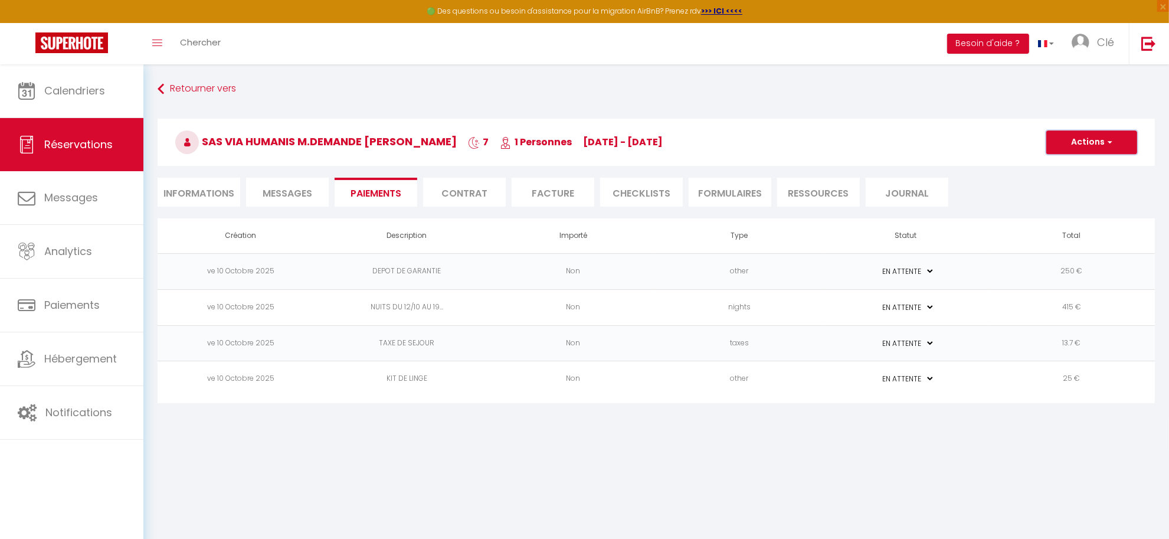
click at [1073, 142] on button "Actions" at bounding box center [1091, 142] width 91 height 24
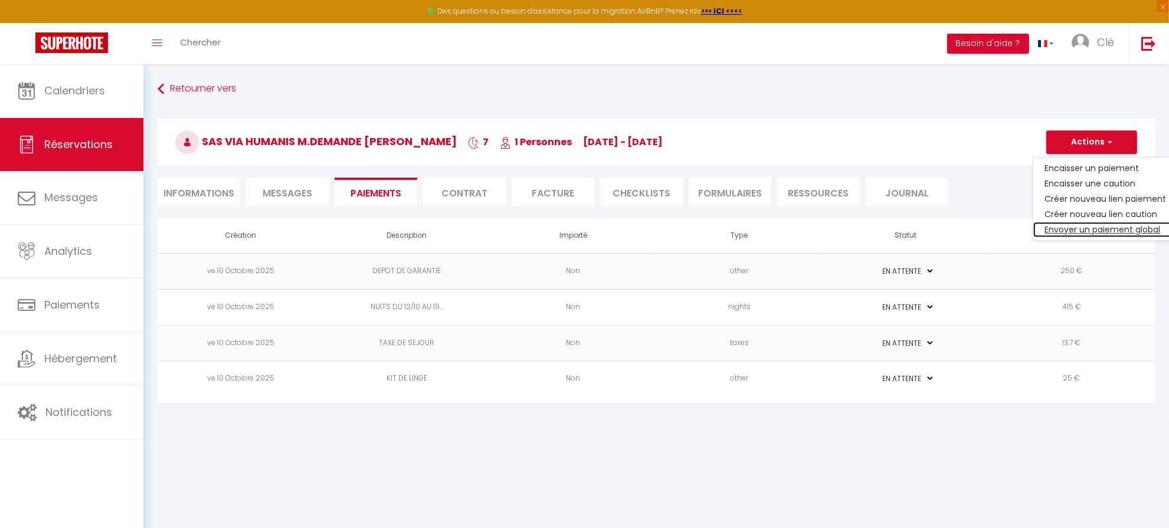
click at [1086, 231] on link "Envoyer un paiement global" at bounding box center [1105, 229] width 145 height 15
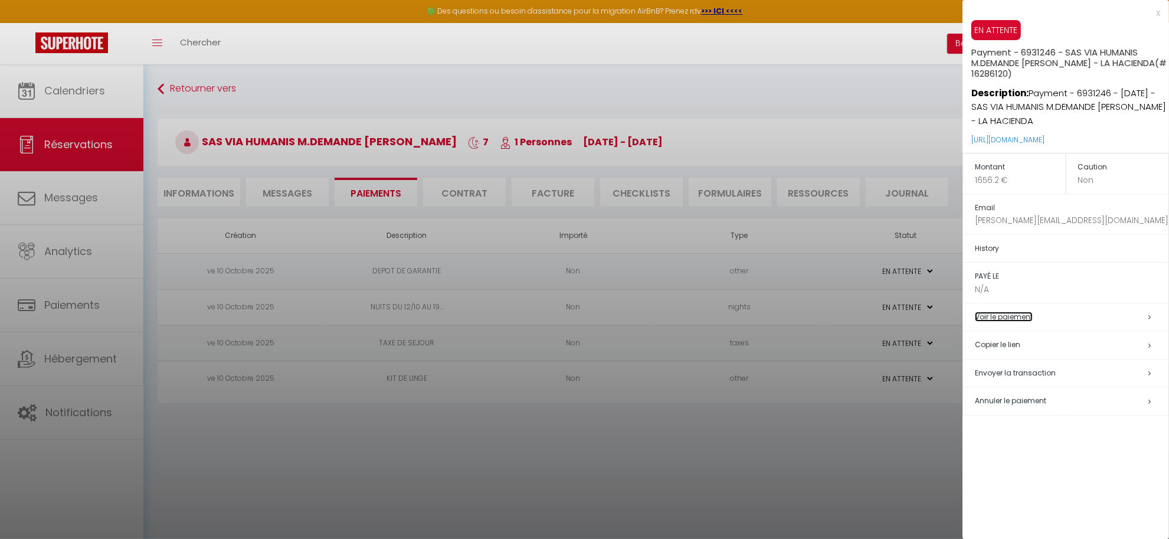
click at [1024, 320] on link "Voir le paiement" at bounding box center [1004, 317] width 58 height 10
click at [791, 464] on div at bounding box center [584, 269] width 1169 height 539
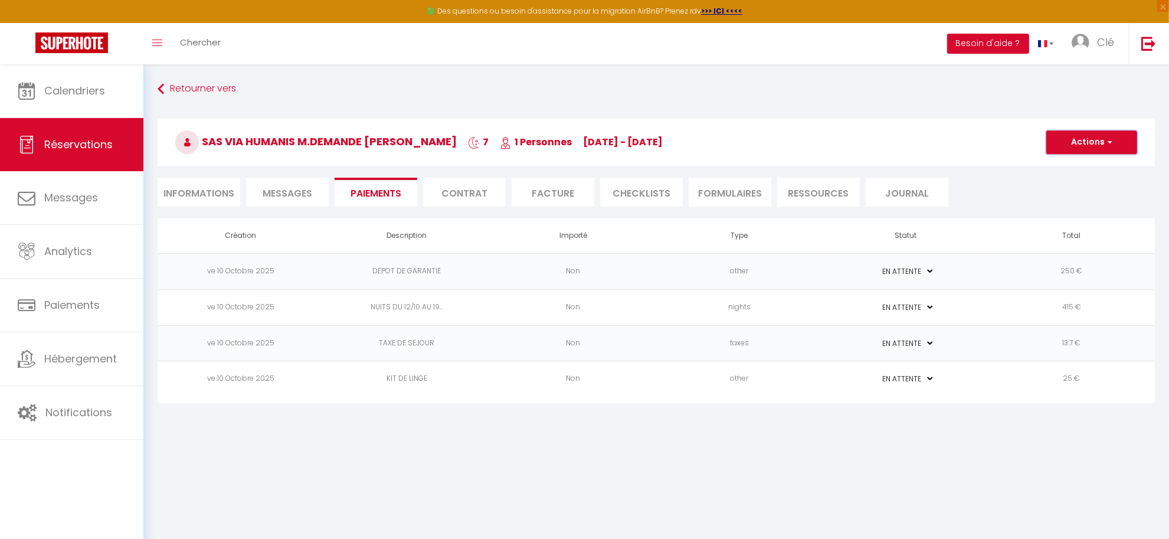
click at [1110, 146] on span "button" at bounding box center [1107, 142] width 7 height 11
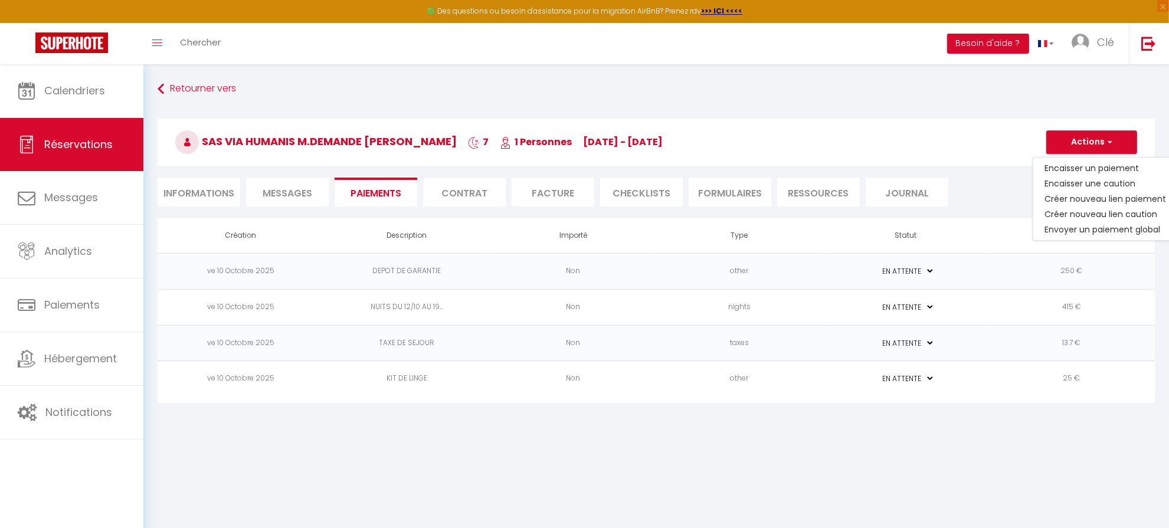
click at [1012, 271] on td "250 €" at bounding box center [1071, 271] width 166 height 36
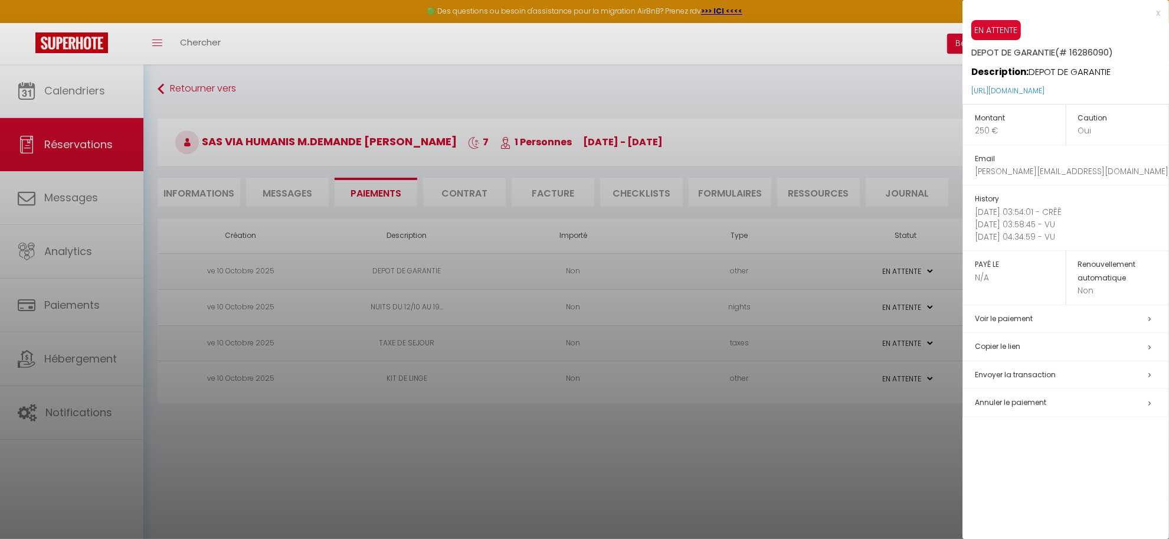
click at [1040, 316] on h5 "Voir le paiement" at bounding box center [1072, 319] width 194 height 14
click at [763, 440] on div at bounding box center [584, 269] width 1169 height 539
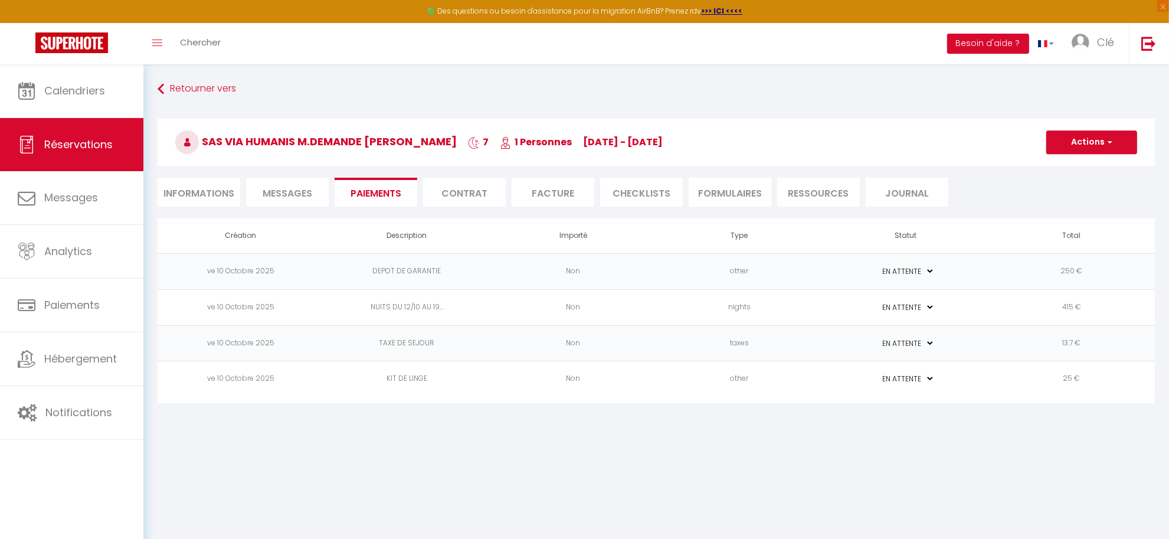
click at [968, 304] on td "PAYÉ EN ATTENTE" at bounding box center [905, 307] width 166 height 36
click at [1106, 139] on span "button" at bounding box center [1107, 142] width 7 height 11
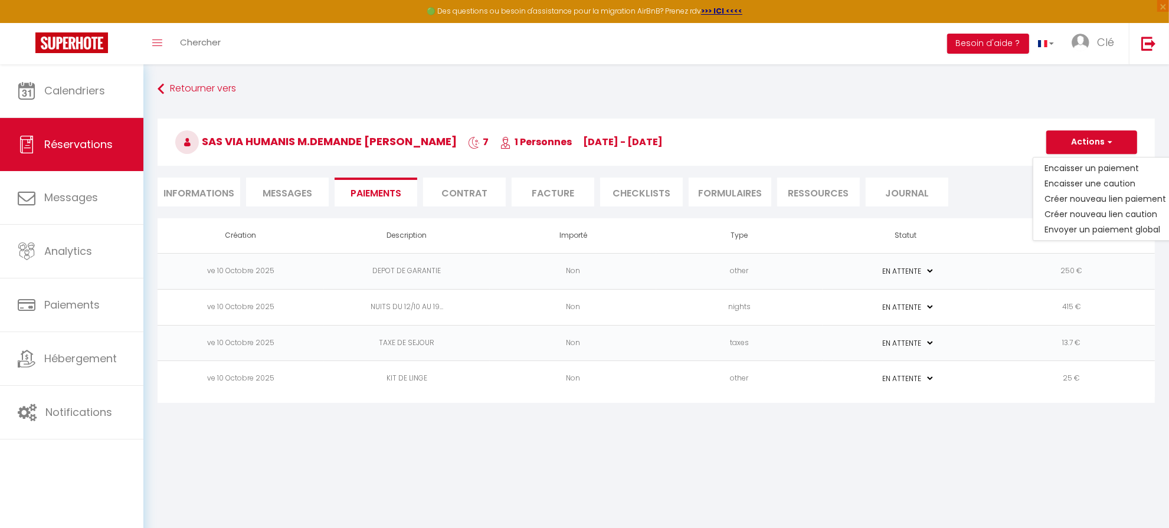
click at [1003, 311] on td "415 €" at bounding box center [1071, 307] width 166 height 36
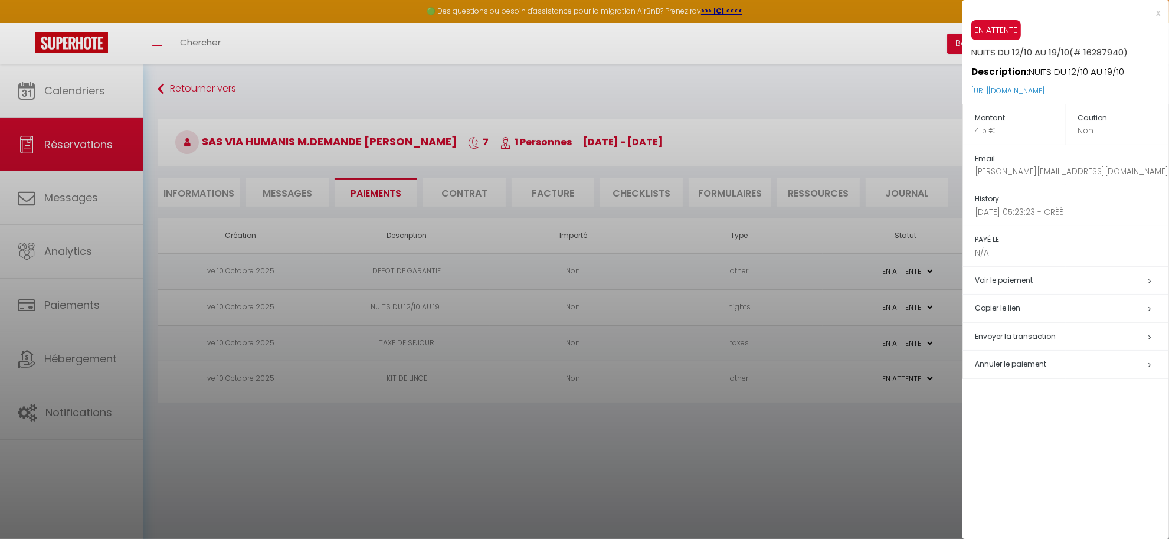
click at [454, 304] on div at bounding box center [584, 269] width 1169 height 539
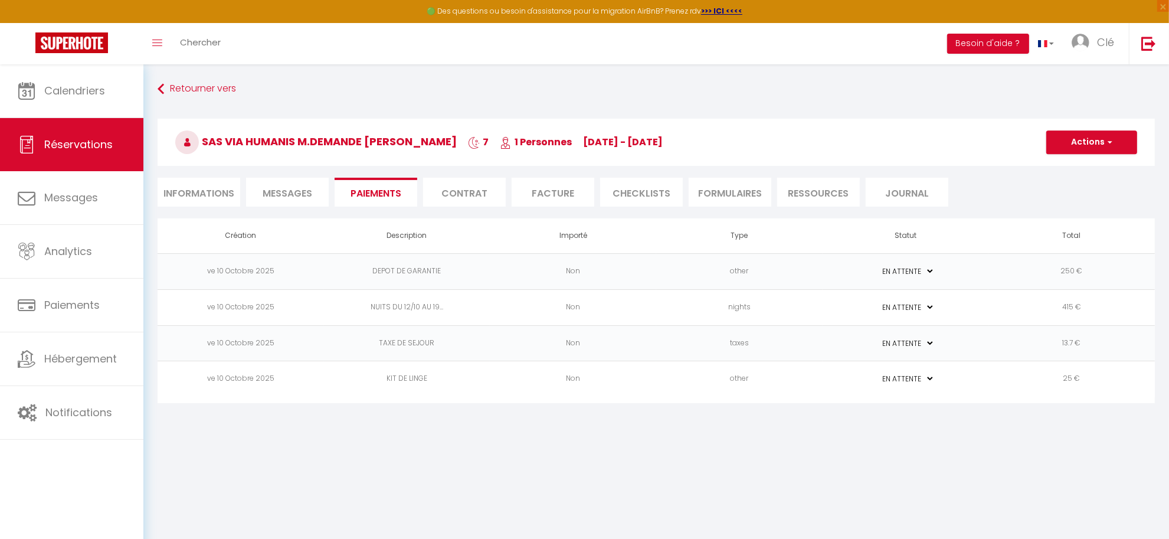
click at [454, 304] on td "NUITS DU 12/10 AU 19..." at bounding box center [407, 307] width 166 height 36
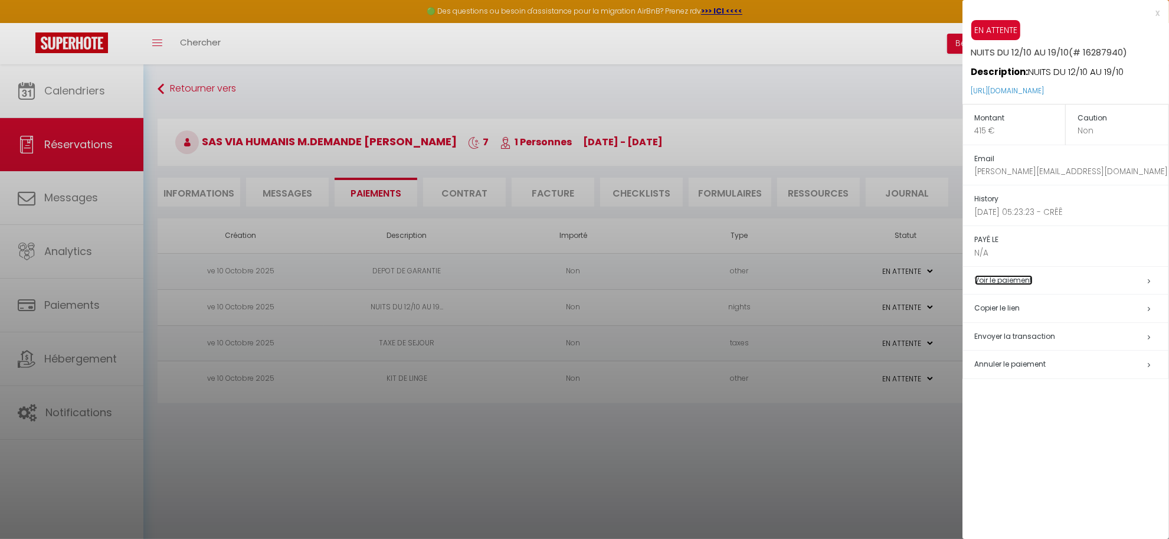
click at [992, 277] on link "Voir le paiement" at bounding box center [1004, 280] width 58 height 10
click at [635, 453] on div at bounding box center [584, 269] width 1169 height 539
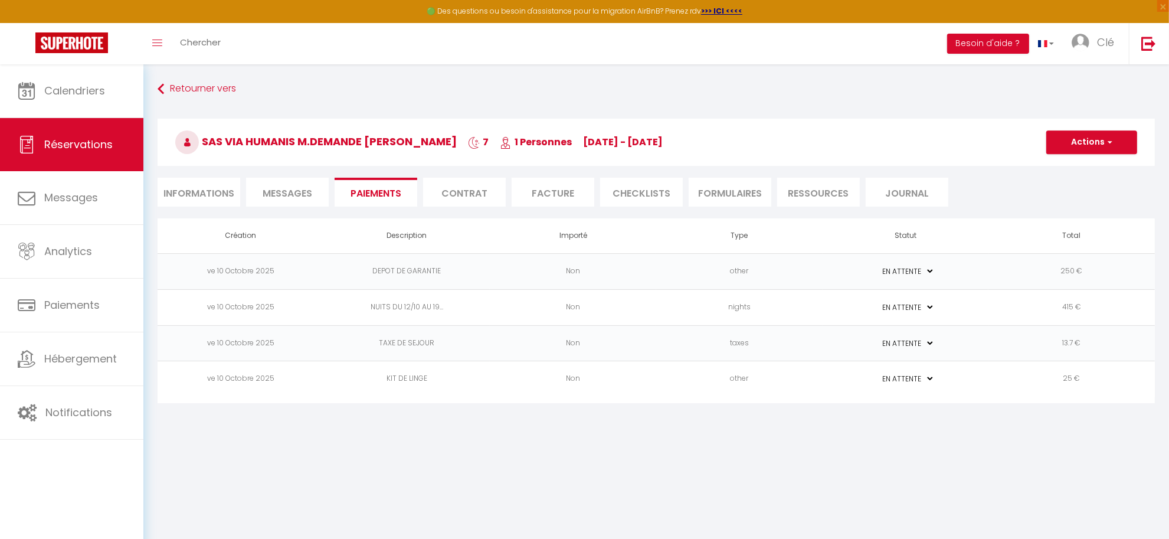
click at [402, 332] on td "TAXE DE SEJOUR" at bounding box center [407, 343] width 166 height 36
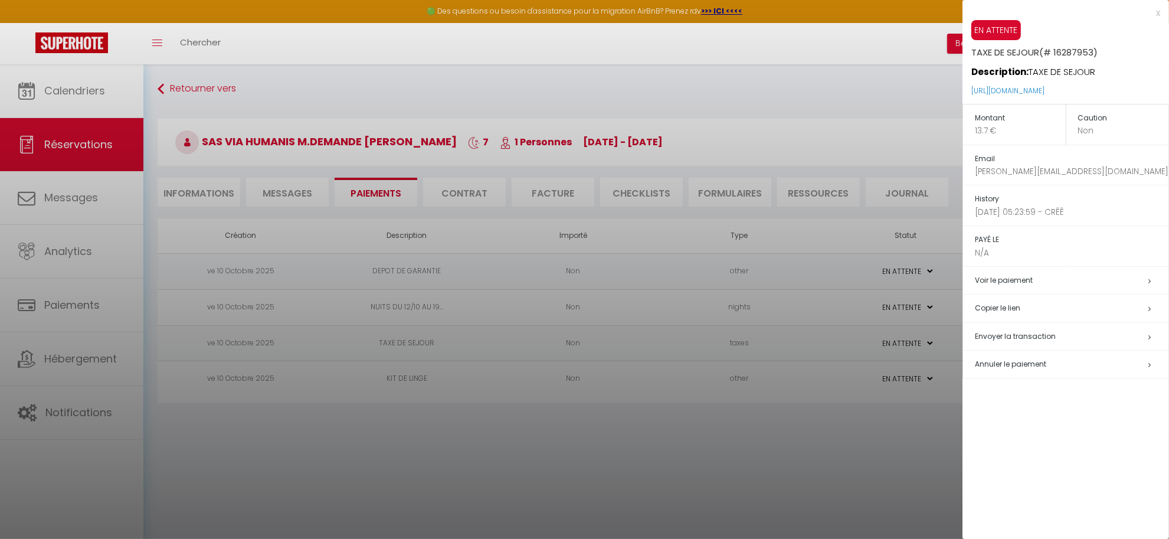
click at [444, 457] on div at bounding box center [584, 269] width 1169 height 539
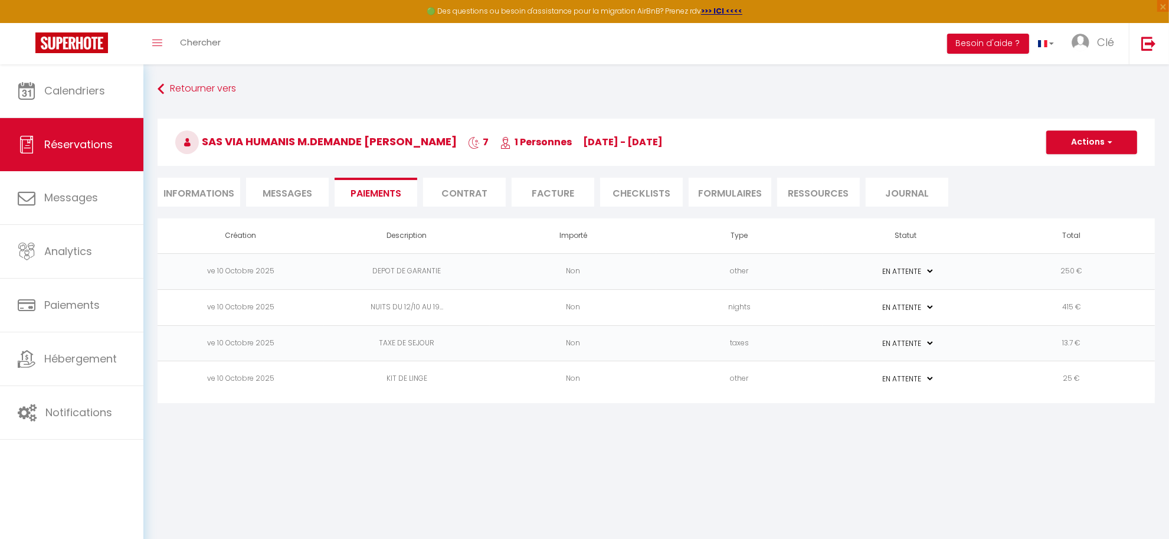
click at [431, 385] on td "KIT DE LINGE" at bounding box center [407, 379] width 166 height 36
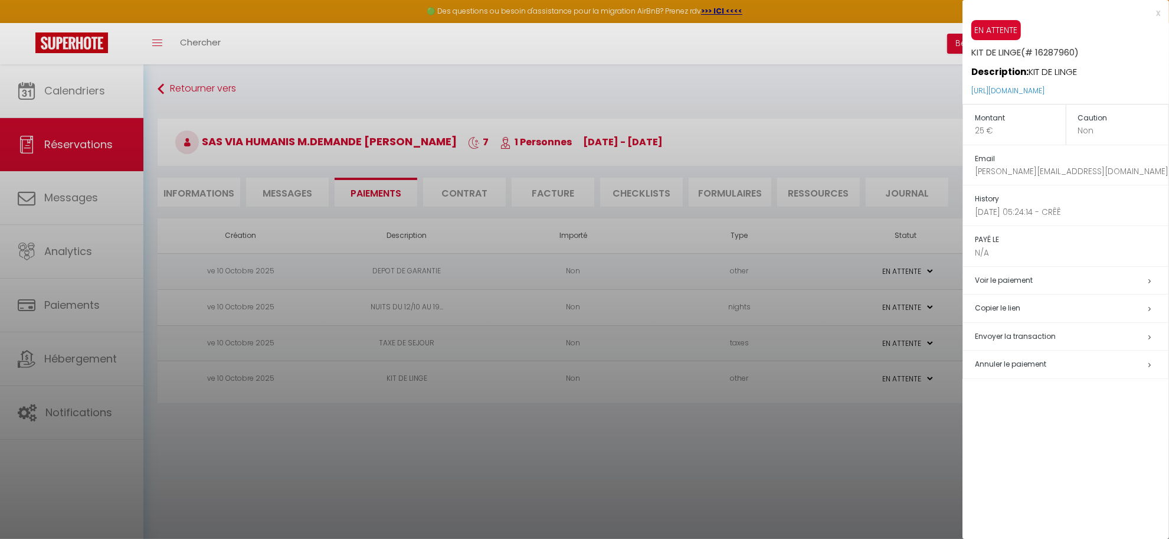
click at [438, 467] on div at bounding box center [584, 269] width 1169 height 539
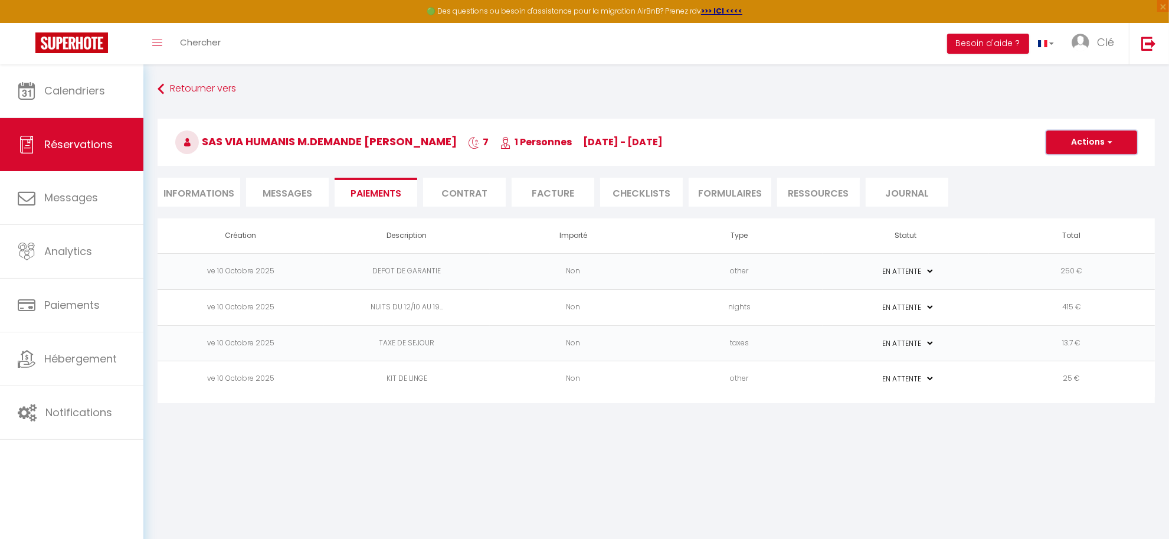
click at [1078, 143] on button "Actions" at bounding box center [1091, 142] width 91 height 24
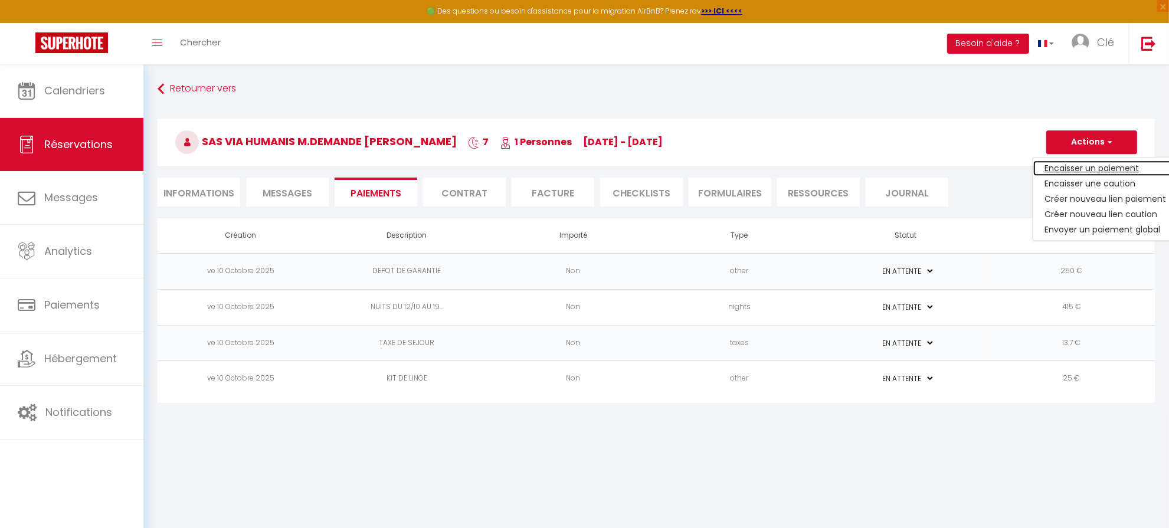
click at [1087, 166] on link "Encaisser un paiement" at bounding box center [1105, 167] width 145 height 15
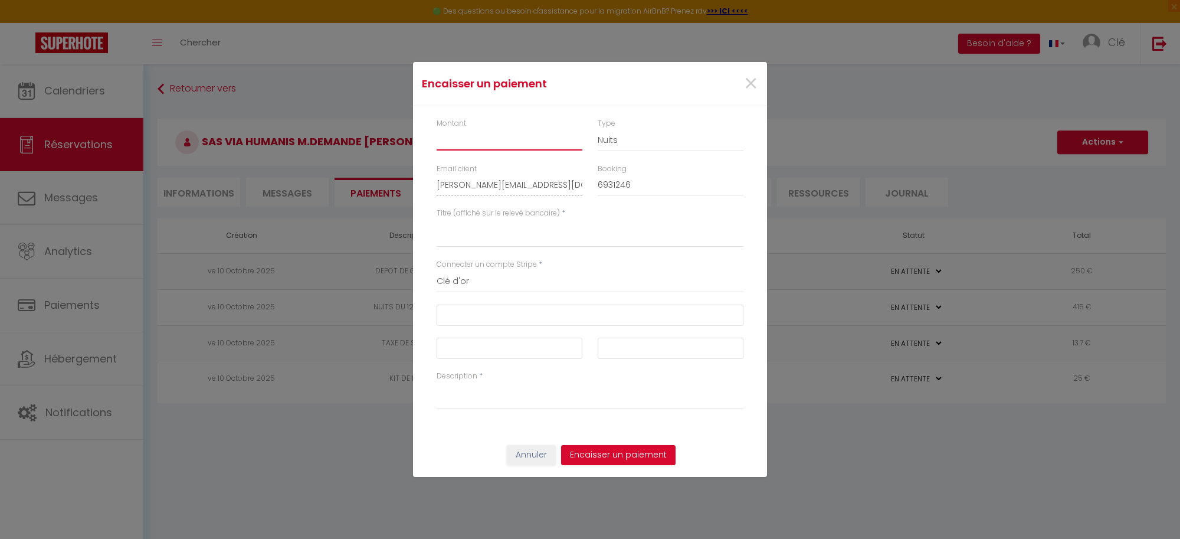
click at [485, 140] on input "Montant" at bounding box center [510, 139] width 146 height 21
click at [521, 396] on textarea "Description" at bounding box center [590, 395] width 307 height 28
click at [532, 453] on button "Annuler" at bounding box center [531, 455] width 49 height 20
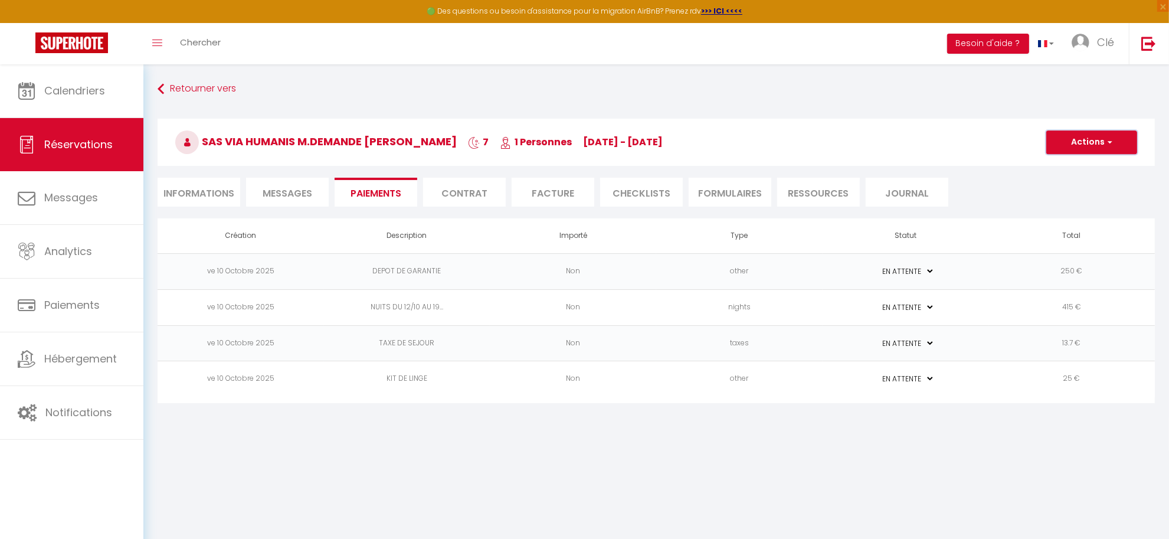
click at [1102, 132] on button "Actions" at bounding box center [1091, 142] width 91 height 24
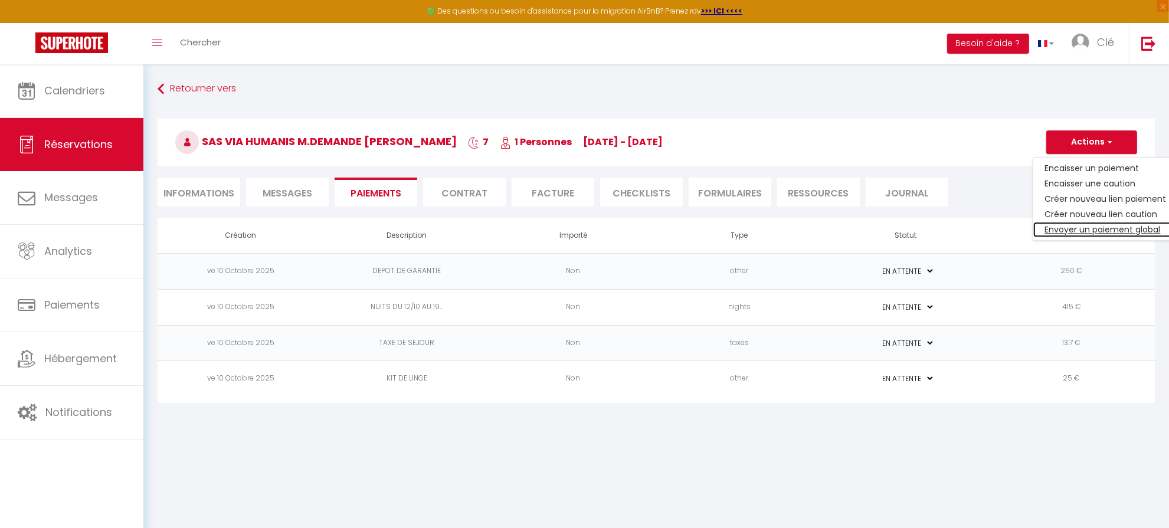
click at [1096, 228] on link "Envoyer un paiement global" at bounding box center [1105, 229] width 145 height 15
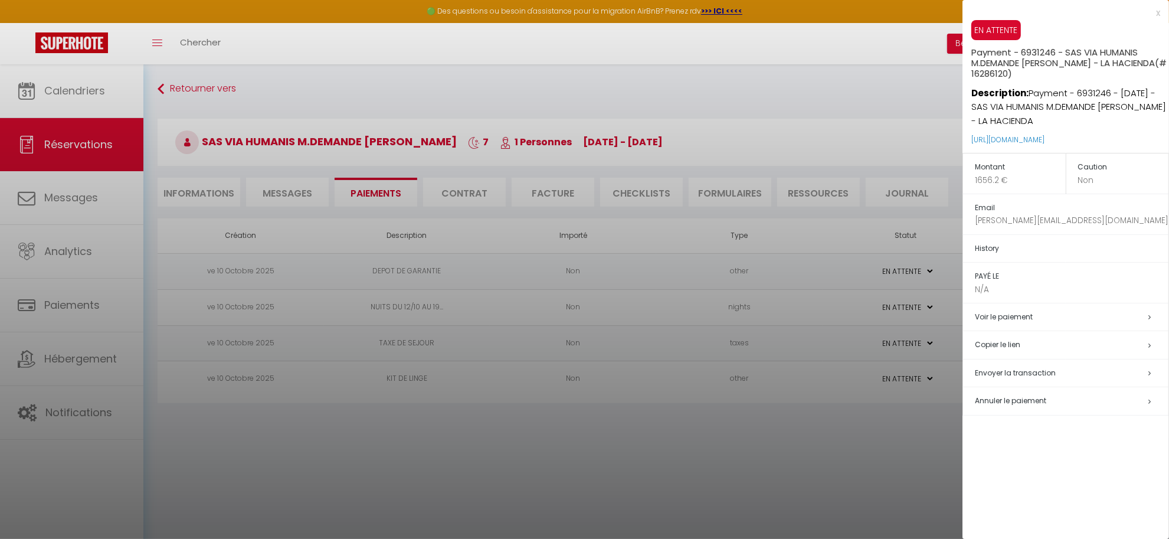
click at [1004, 178] on p "1656.2 €" at bounding box center [1020, 180] width 91 height 12
drag, startPoint x: 1009, startPoint y: 178, endPoint x: 969, endPoint y: 179, distance: 39.5
click at [969, 179] on td "Montant 1656.2 €" at bounding box center [1014, 173] width 103 height 41
click at [1044, 140] on link "https://superhote.com/applink/p/8QibJIIe" at bounding box center [1007, 140] width 73 height 10
click at [1103, 181] on p "Non" at bounding box center [1123, 180] width 91 height 12
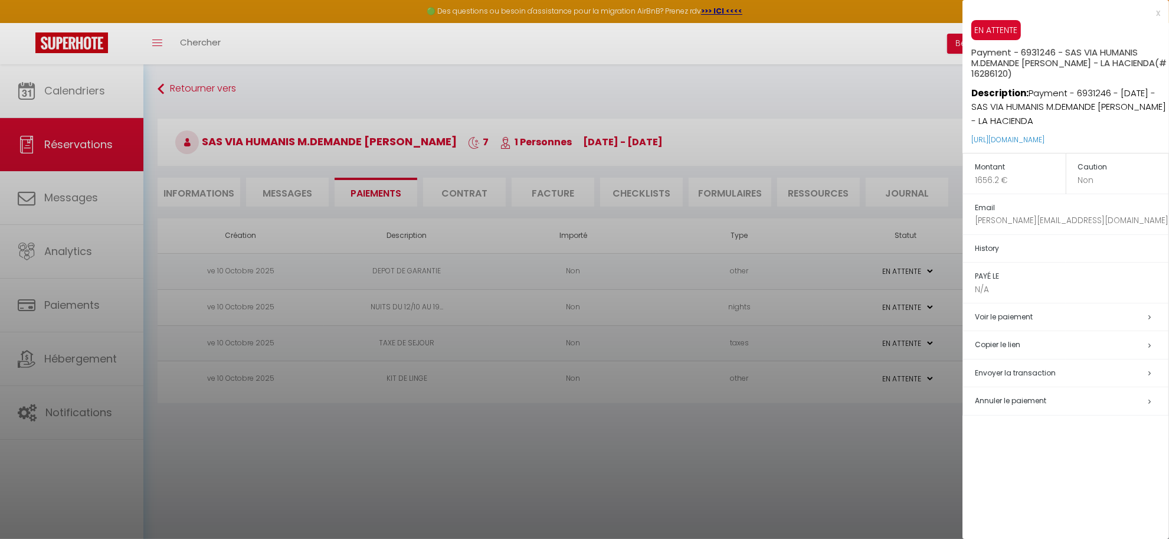
click at [1043, 399] on span "Annuler le paiement" at bounding box center [1010, 400] width 71 height 10
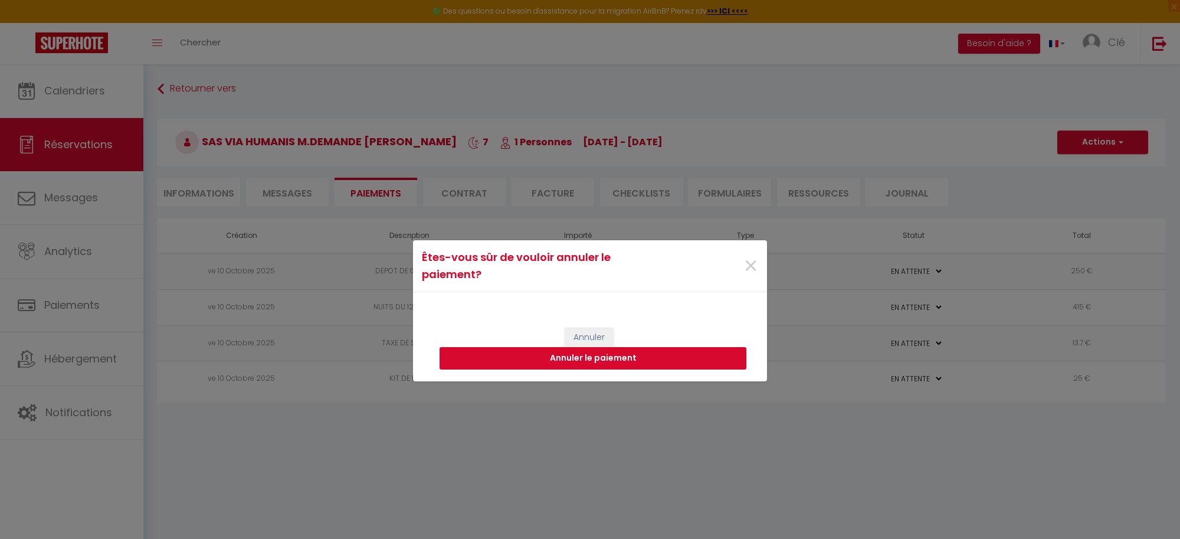
click at [599, 360] on button "Annuler le paiement" at bounding box center [593, 358] width 307 height 22
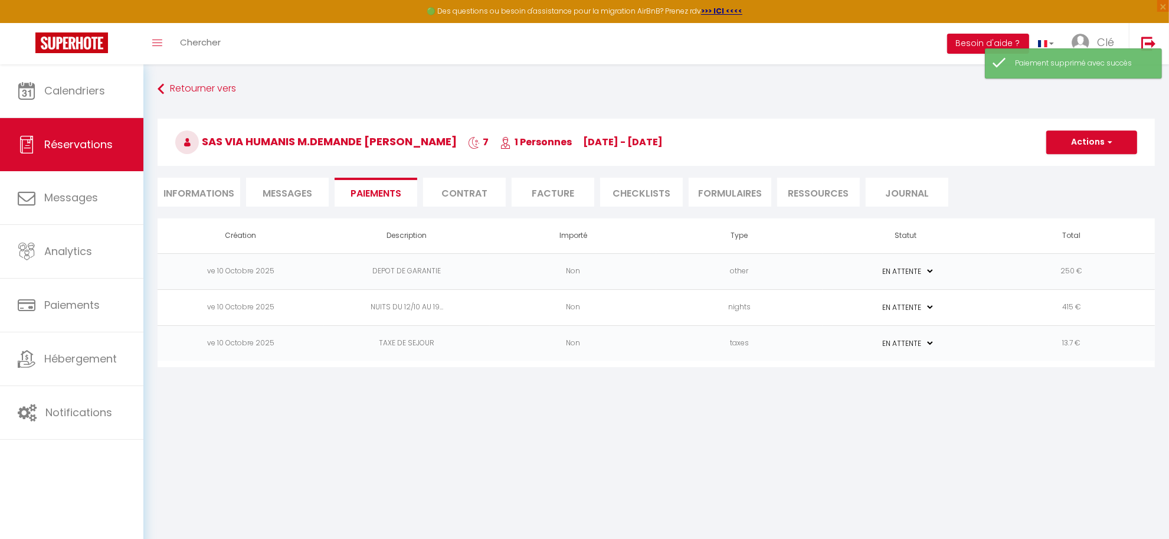
click at [959, 349] on td "PAYÉ EN ATTENTE" at bounding box center [905, 343] width 166 height 36
click at [1089, 146] on button "Actions" at bounding box center [1091, 142] width 91 height 24
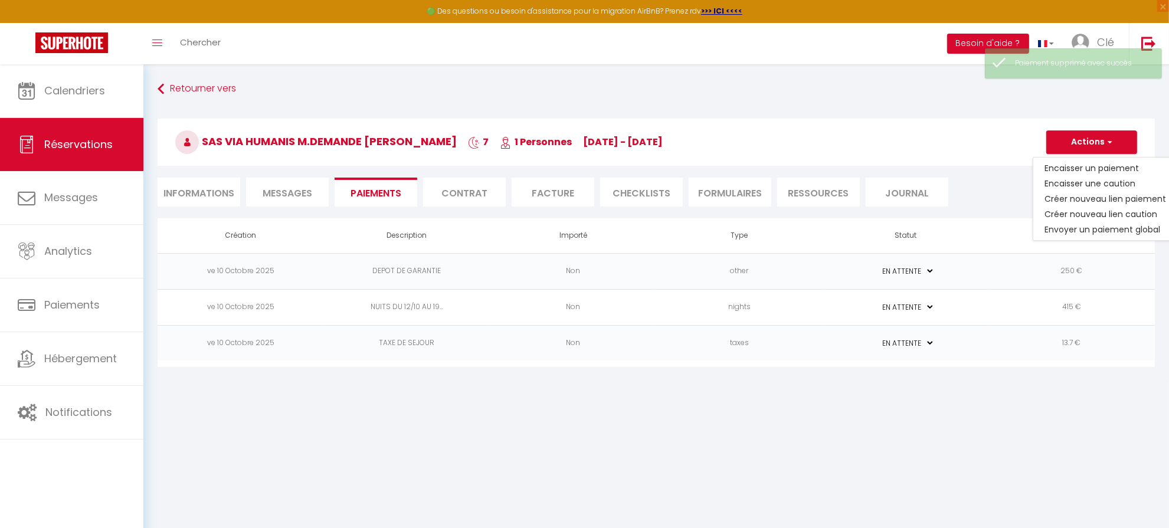
click at [1022, 388] on body "🟢 Des questions ou besoin d'assistance pour la migration AirBnB? Prenez rdv >>>…" at bounding box center [584, 328] width 1169 height 528
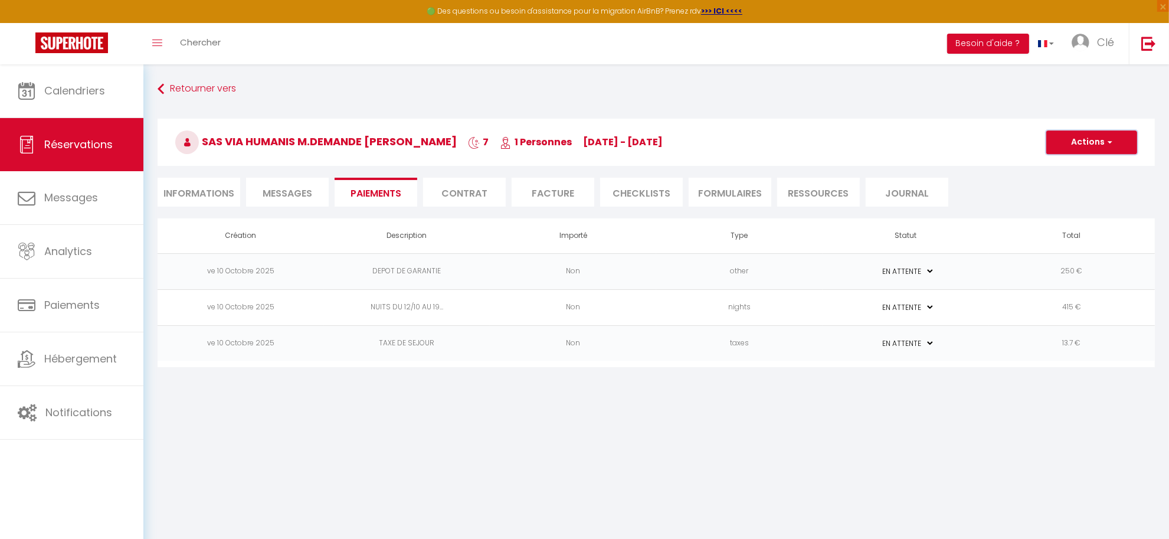
click at [1080, 139] on button "Actions" at bounding box center [1091, 142] width 91 height 24
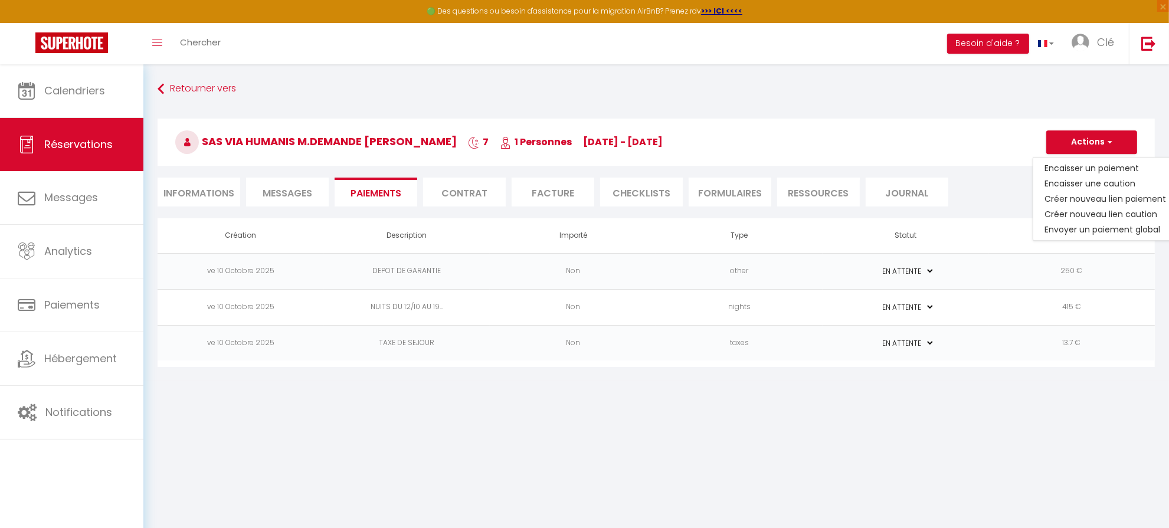
click at [509, 346] on td "Non" at bounding box center [573, 343] width 166 height 36
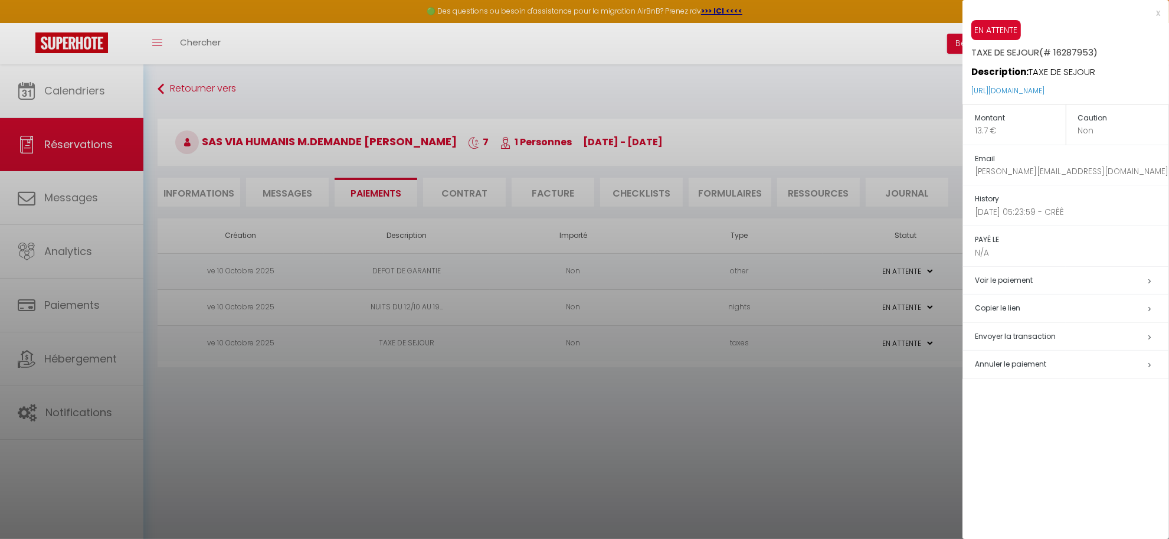
click at [1037, 367] on span "Annuler le paiement" at bounding box center [1010, 364] width 71 height 10
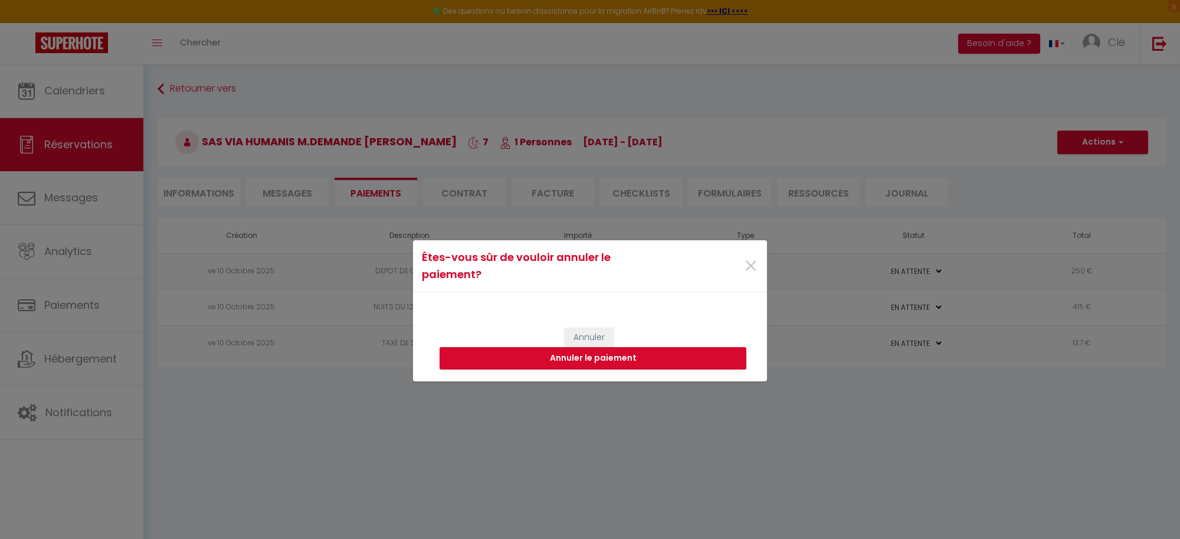
click at [643, 364] on button "Annuler le paiement" at bounding box center [593, 358] width 307 height 22
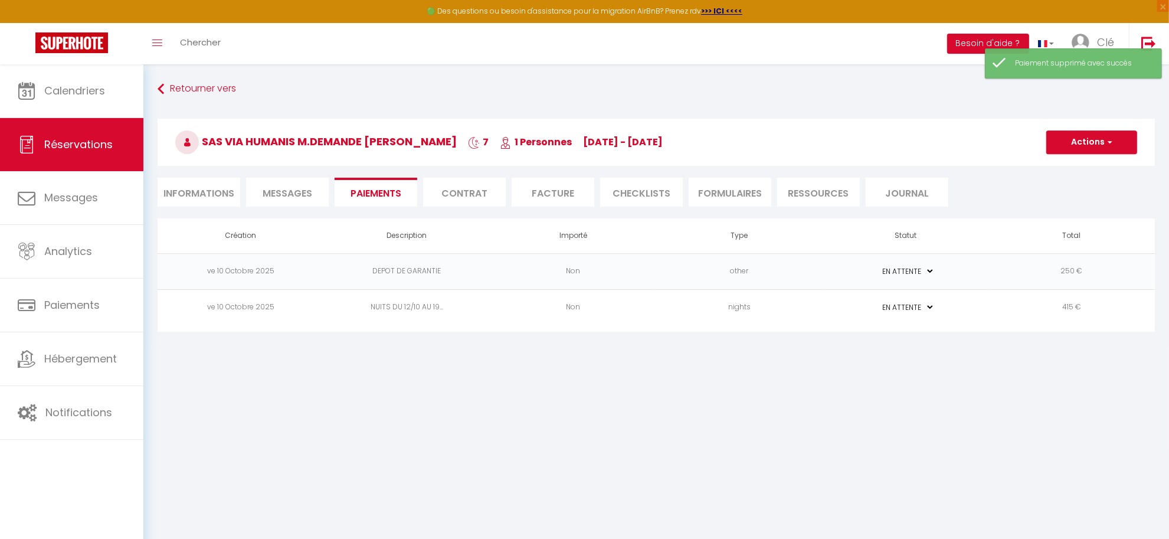
click at [451, 310] on td "NUITS DU 12/10 AU 19..." at bounding box center [407, 307] width 166 height 36
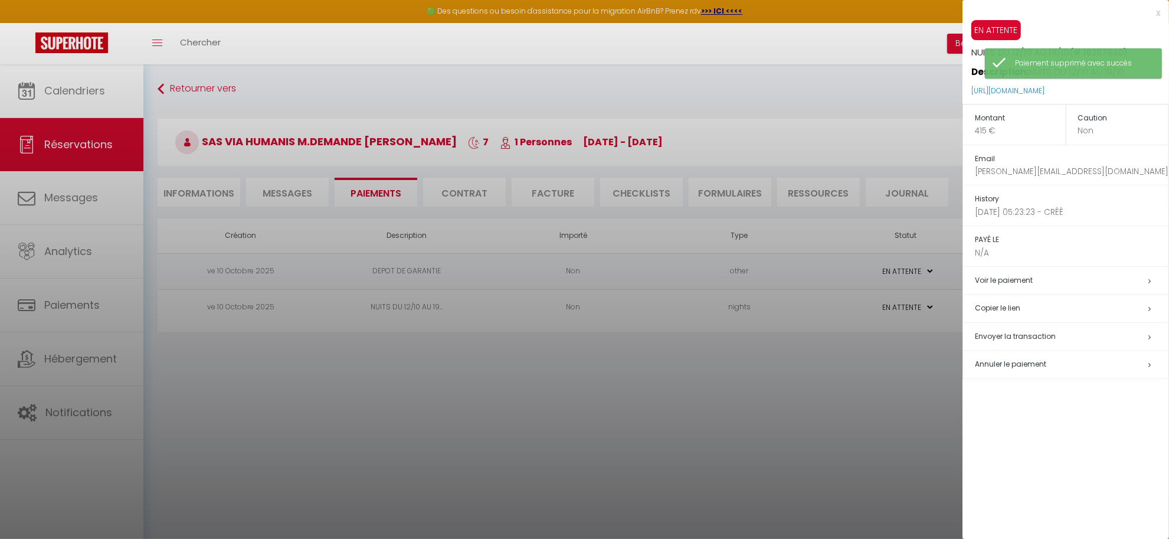
click at [1019, 365] on span "Annuler le paiement" at bounding box center [1010, 364] width 71 height 10
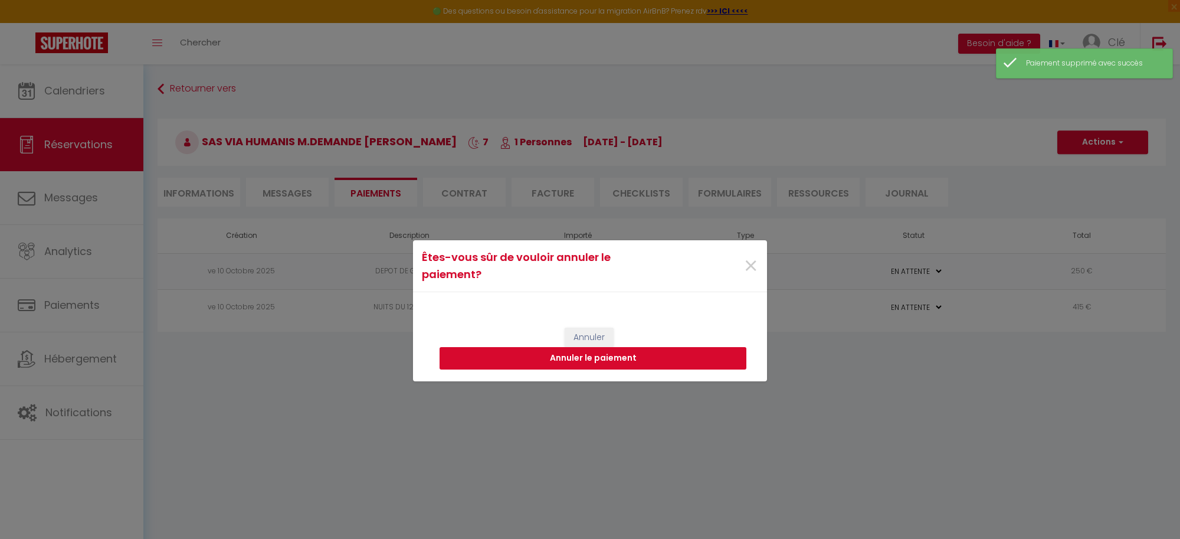
click at [612, 355] on button "Annuler le paiement" at bounding box center [593, 358] width 307 height 22
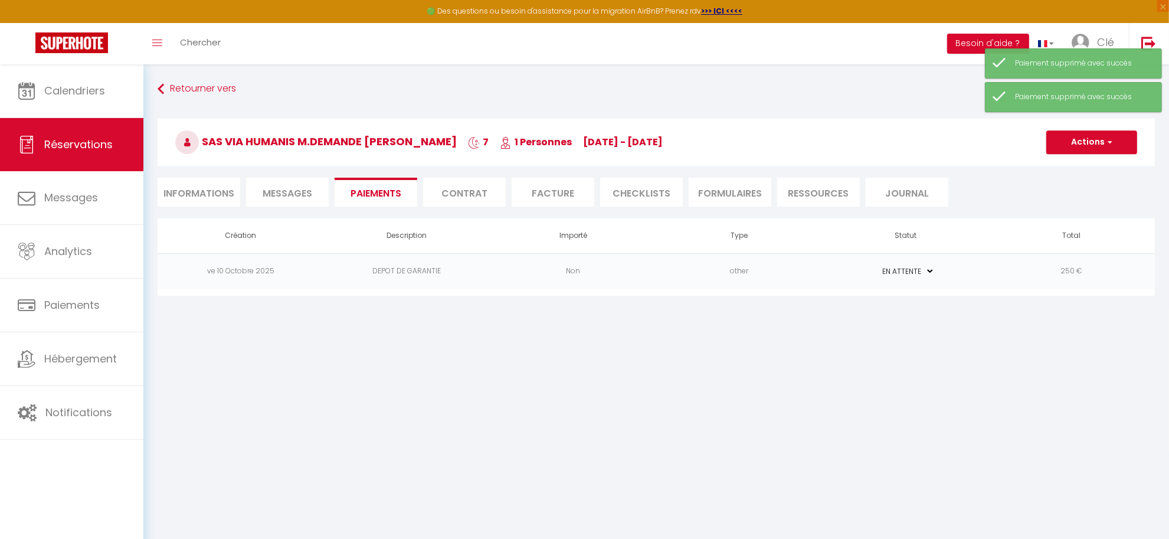
click at [458, 276] on td "DEPOT DE GARANTIE" at bounding box center [407, 271] width 166 height 36
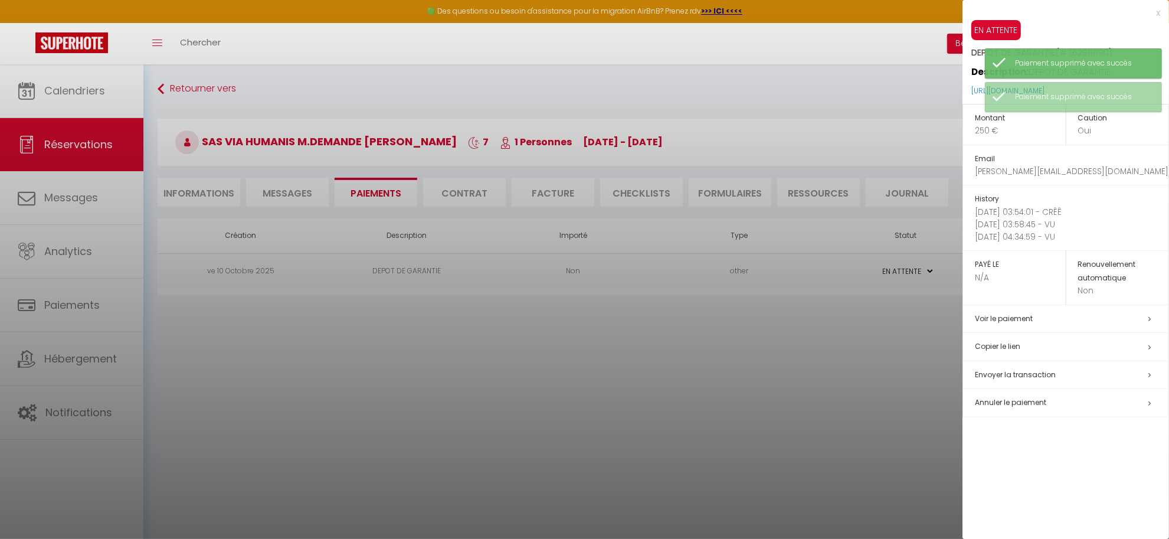
click at [1058, 404] on h5 "Annuler le paiement" at bounding box center [1072, 403] width 194 height 14
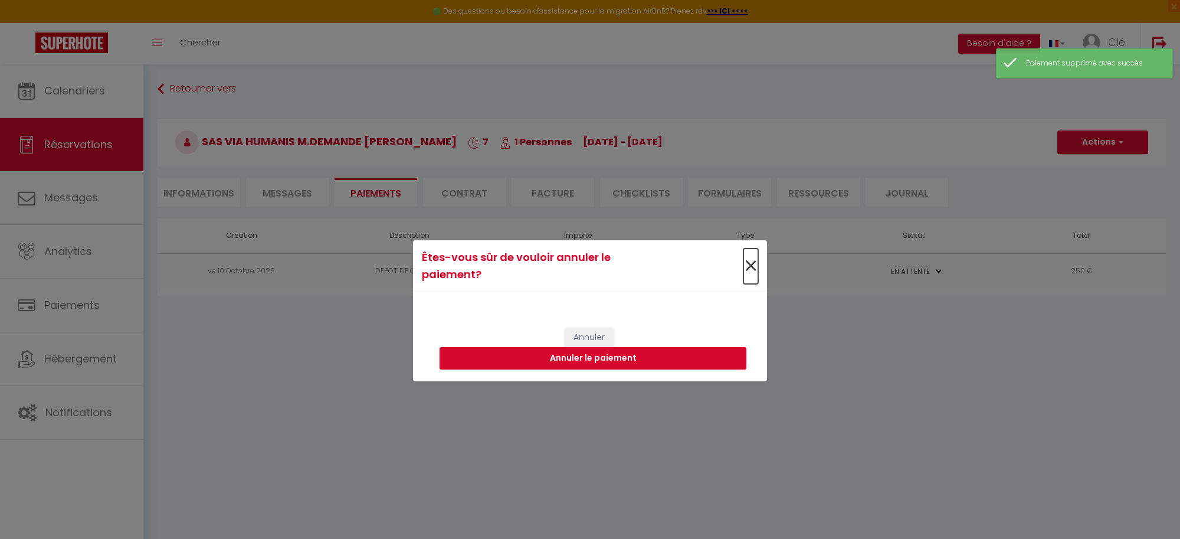
click at [751, 267] on span "×" at bounding box center [750, 265] width 15 height 35
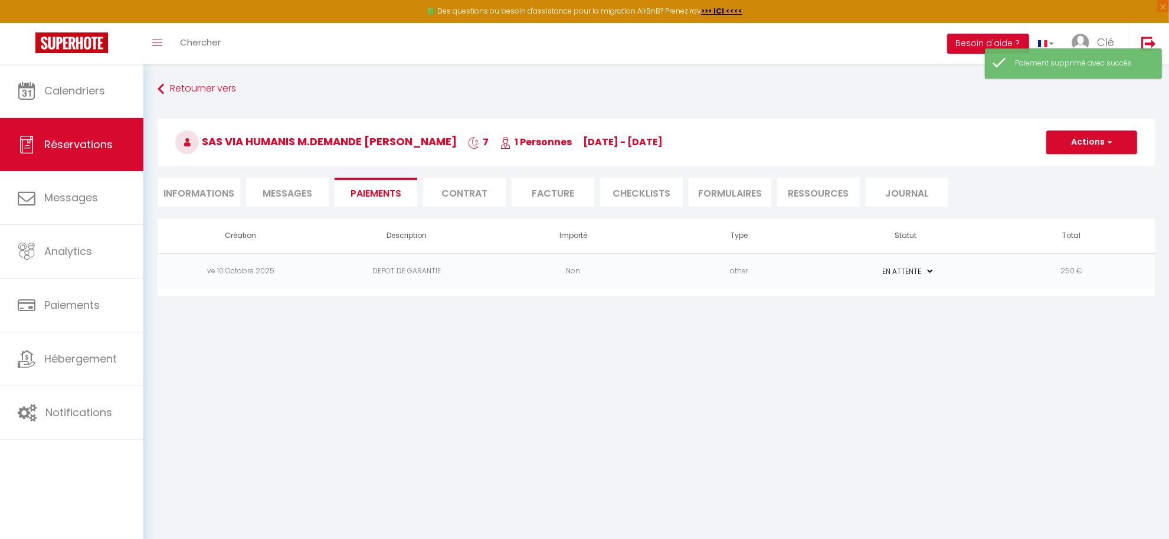
click at [484, 270] on td "DEPOT DE GARANTIE" at bounding box center [407, 271] width 166 height 36
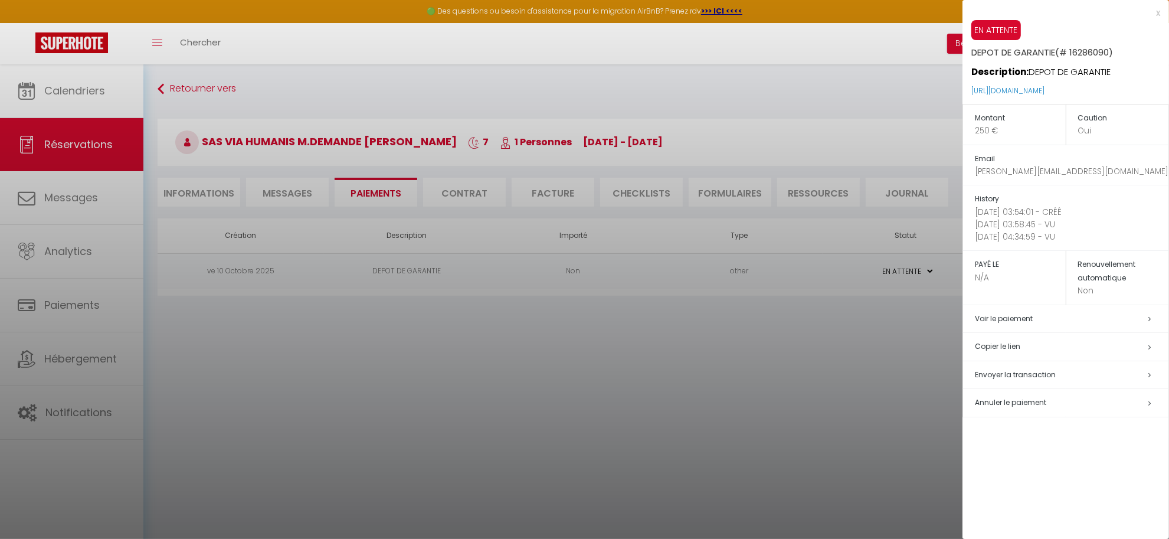
click at [732, 363] on div at bounding box center [584, 269] width 1169 height 539
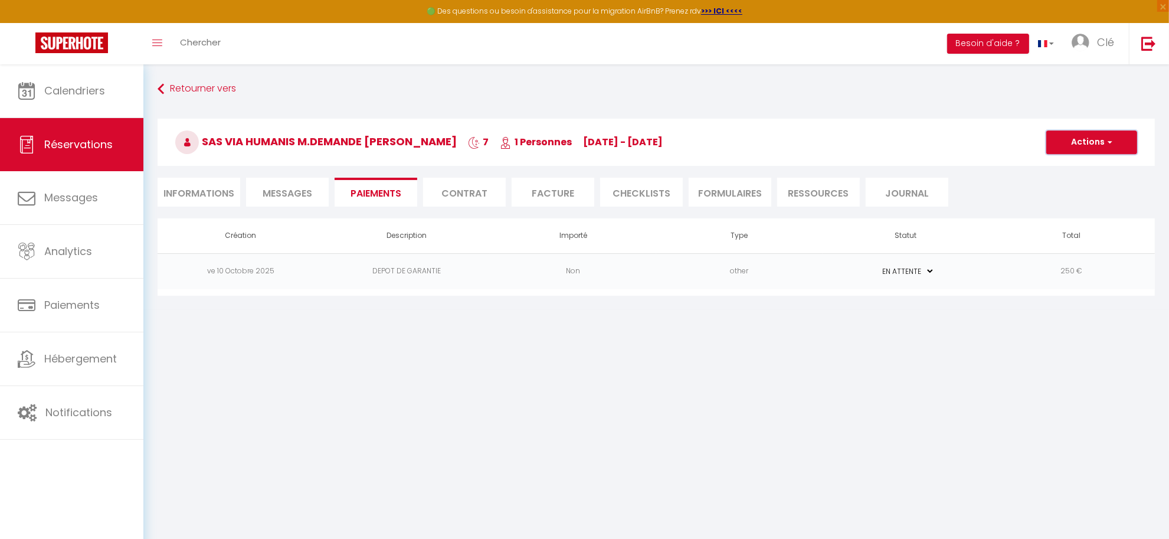
click at [1113, 145] on button "Actions" at bounding box center [1091, 142] width 91 height 24
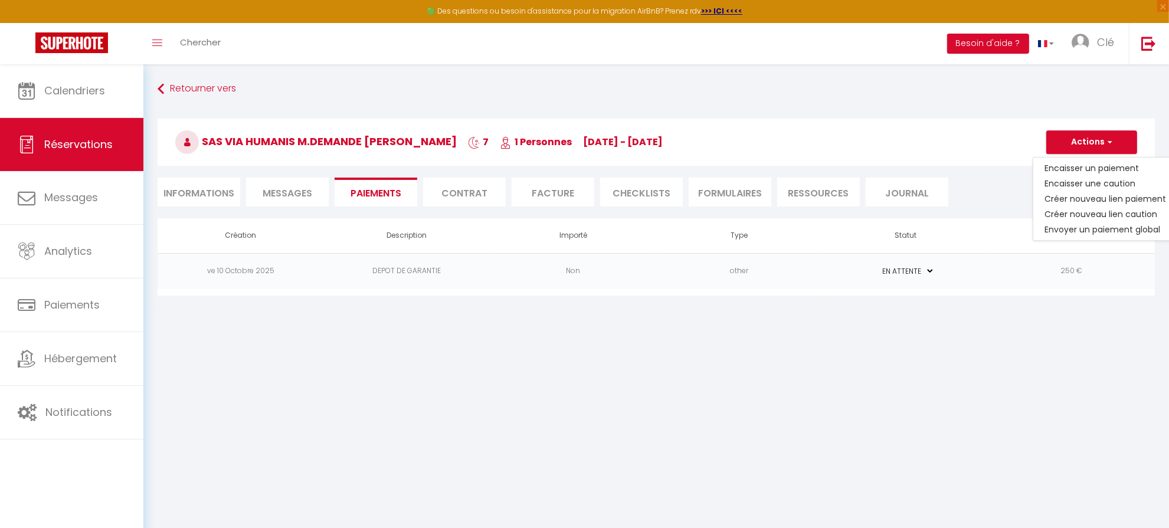
click at [286, 185] on li "Messages" at bounding box center [287, 192] width 83 height 29
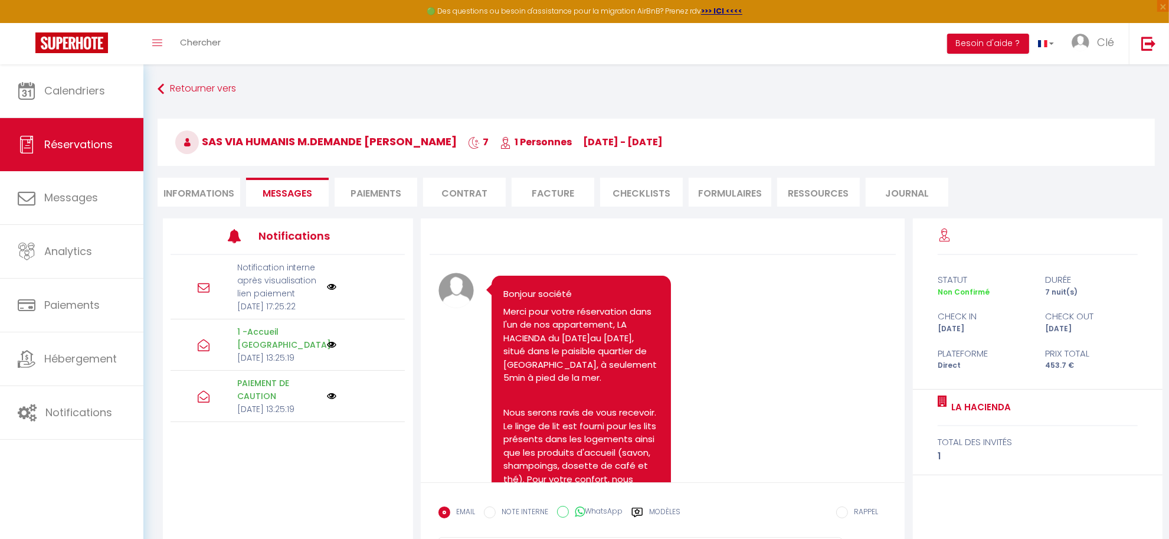
click at [186, 193] on li "Informations" at bounding box center [199, 192] width 83 height 29
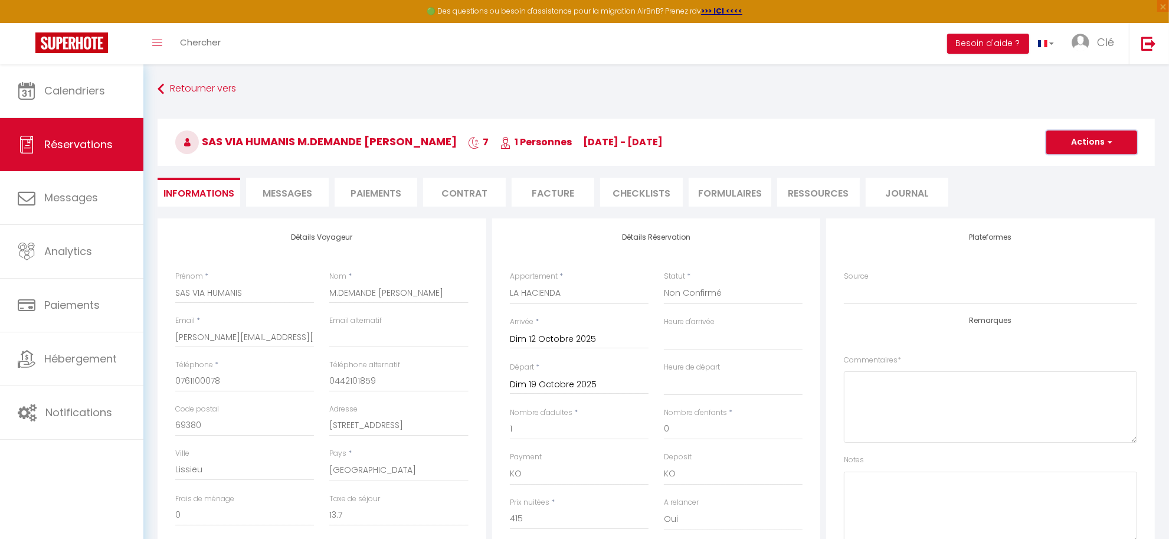
click at [1105, 146] on span "button" at bounding box center [1107, 142] width 7 height 11
click at [1073, 164] on link "Enregistrer" at bounding box center [1079, 167] width 93 height 15
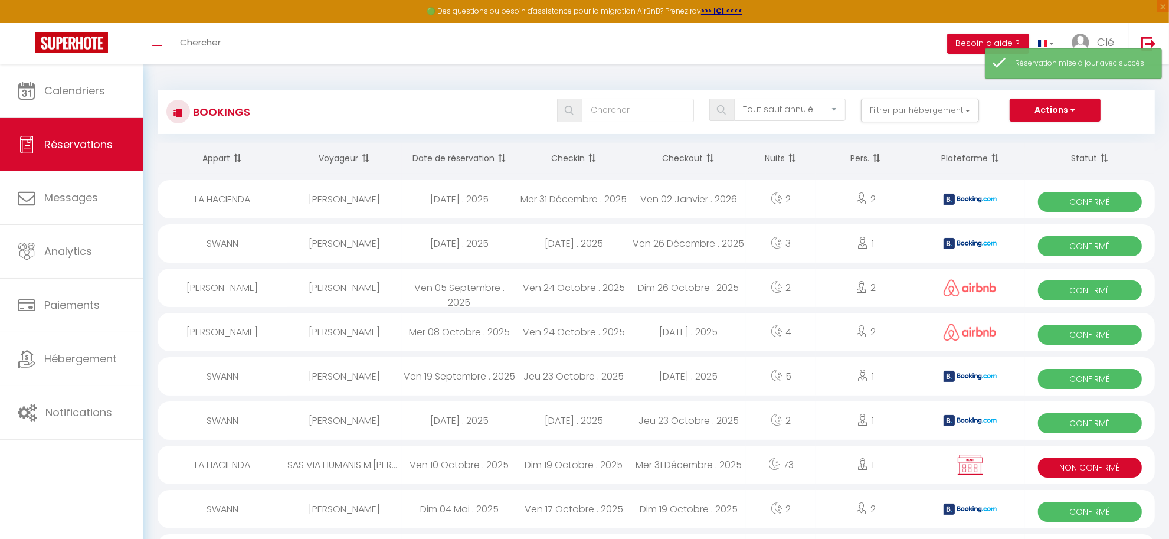
drag, startPoint x: 299, startPoint y: 110, endPoint x: 291, endPoint y: 110, distance: 8.3
click at [299, 110] on div "Tous les statuts Annulé Confirmé Non Confirmé Tout sauf annulé No Show Request …" at bounding box center [697, 111] width 912 height 24
click at [77, 80] on link "Calendriers" at bounding box center [71, 90] width 143 height 53
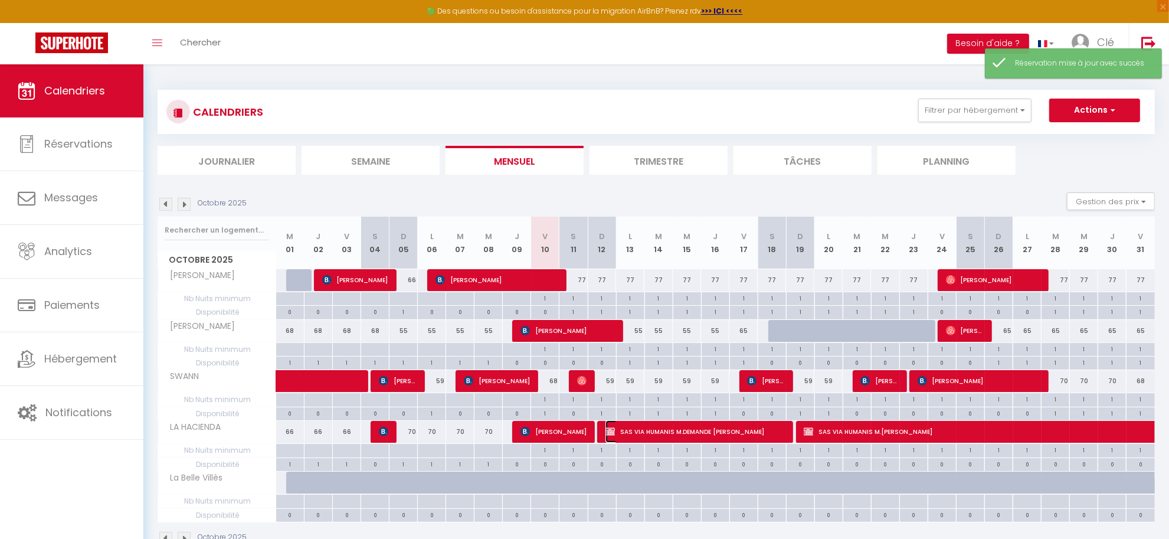
click at [709, 428] on span "SAS VIA HUMANIS M.DEMANDE Raphaël" at bounding box center [694, 431] width 179 height 22
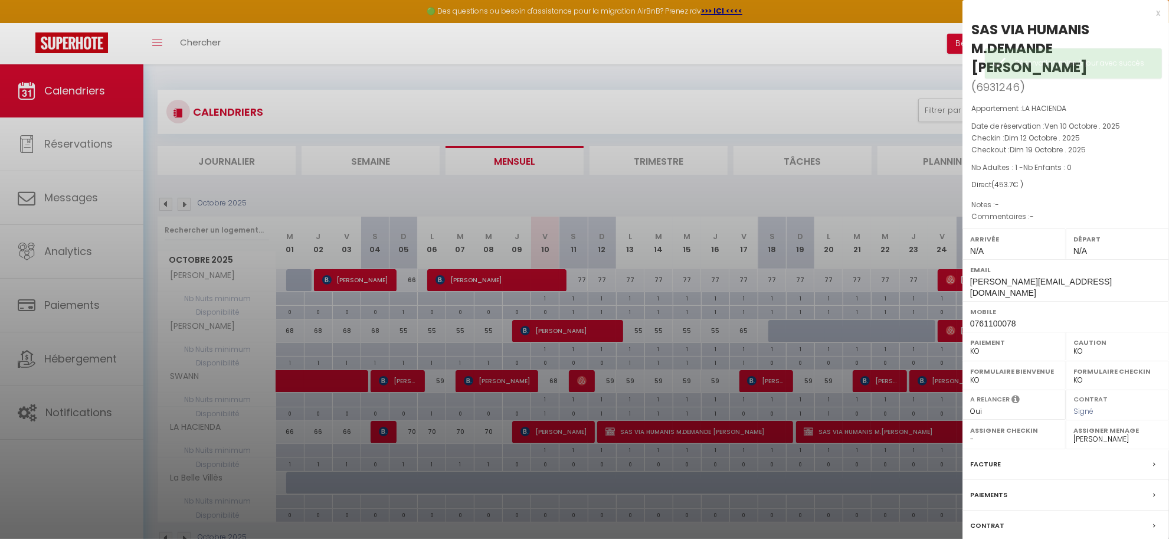
click at [678, 77] on div at bounding box center [584, 269] width 1169 height 539
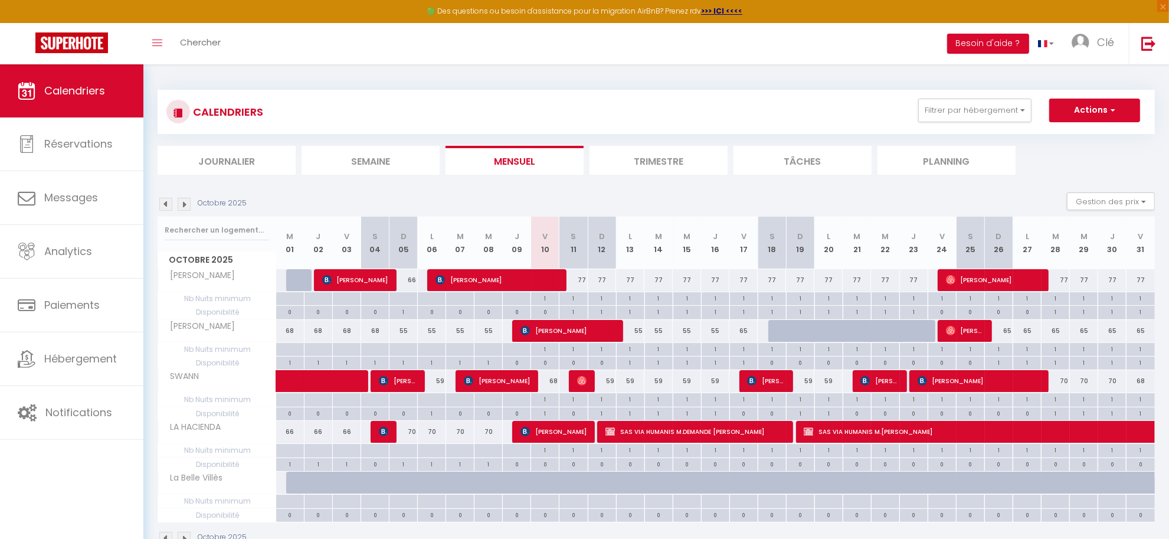
click at [720, 447] on div "1" at bounding box center [715, 449] width 28 height 11
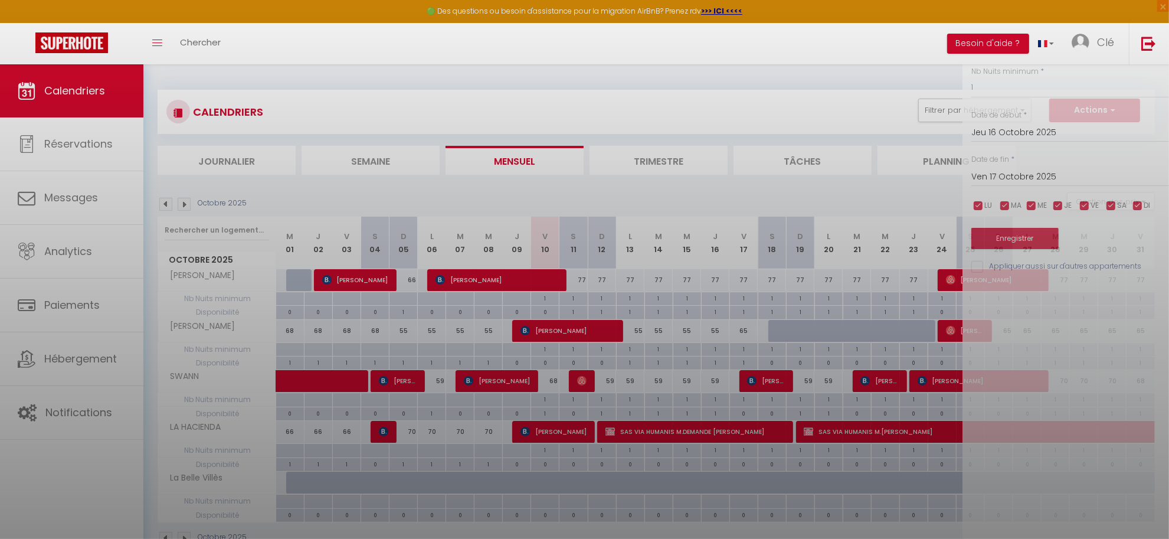
click at [729, 435] on div at bounding box center [584, 269] width 1169 height 539
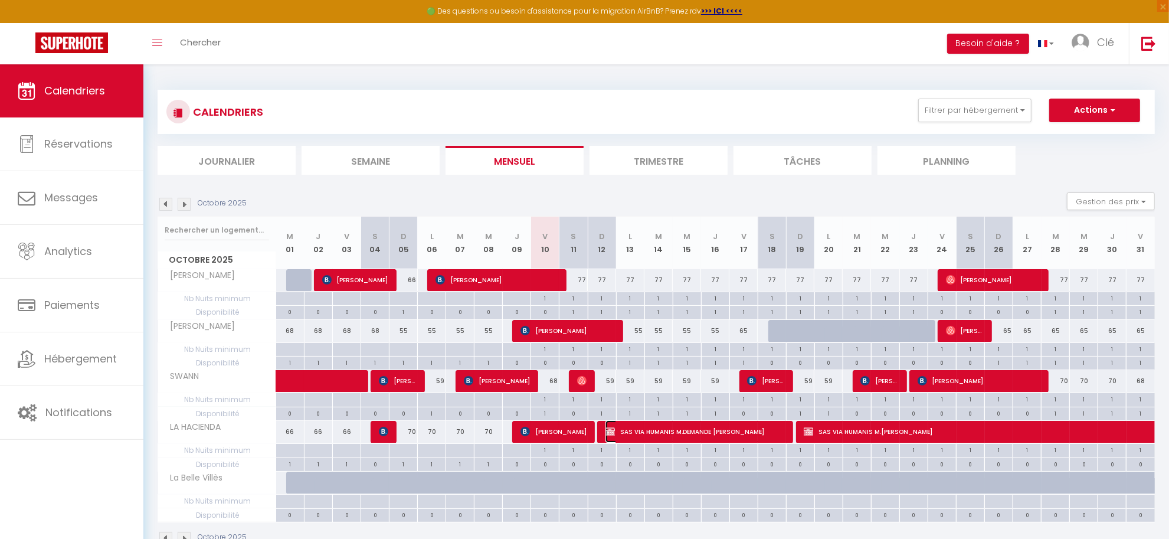
click at [729, 435] on span "SAS VIA HUMANIS M.DEMANDE Raphaël" at bounding box center [694, 431] width 179 height 22
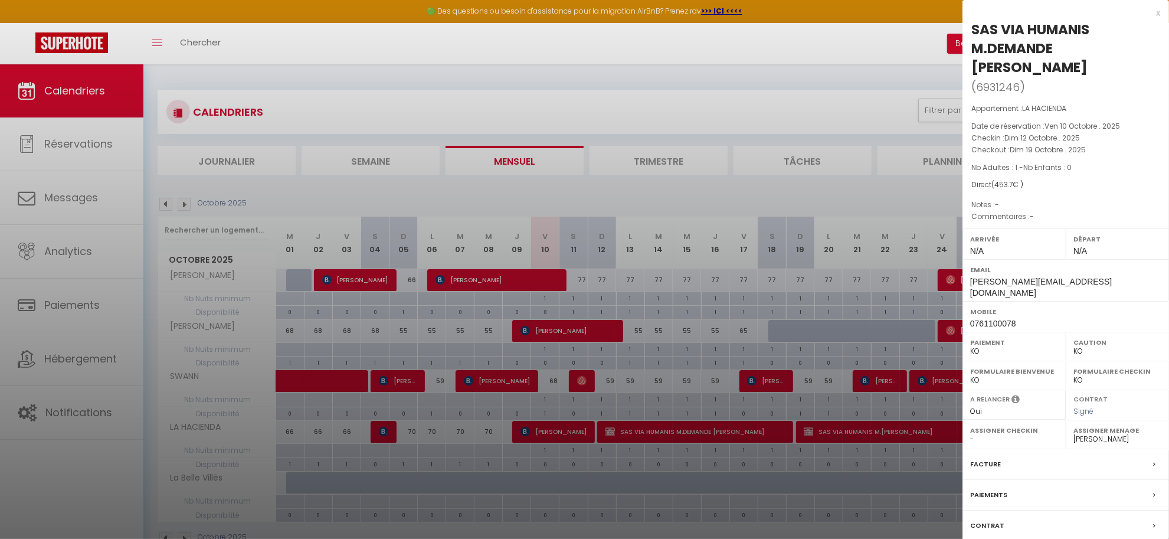
click at [992, 489] on label "Paiements" at bounding box center [988, 495] width 37 height 12
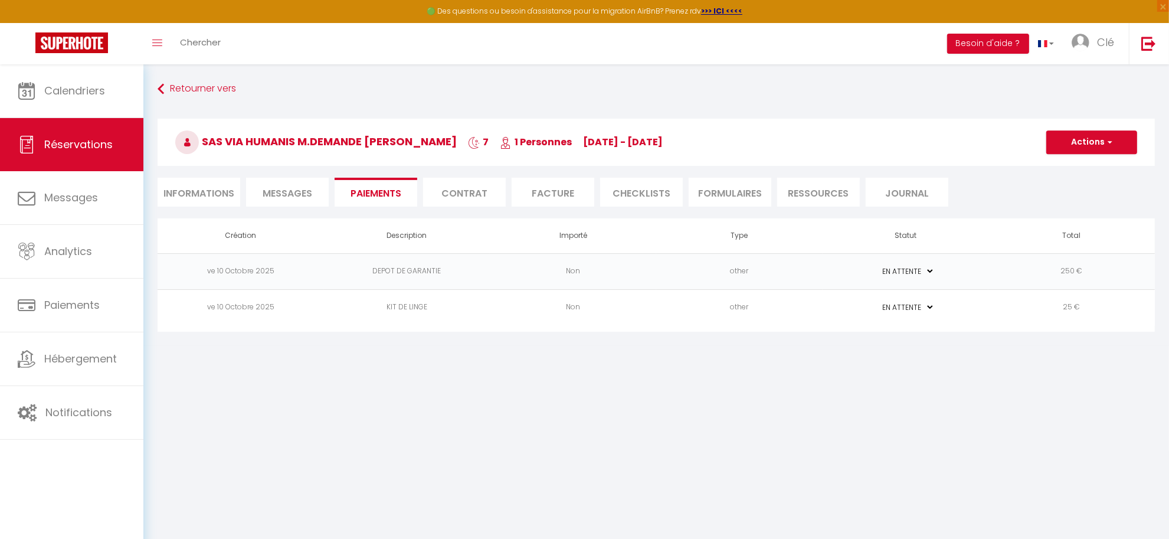
click at [615, 302] on td "Non" at bounding box center [573, 307] width 166 height 36
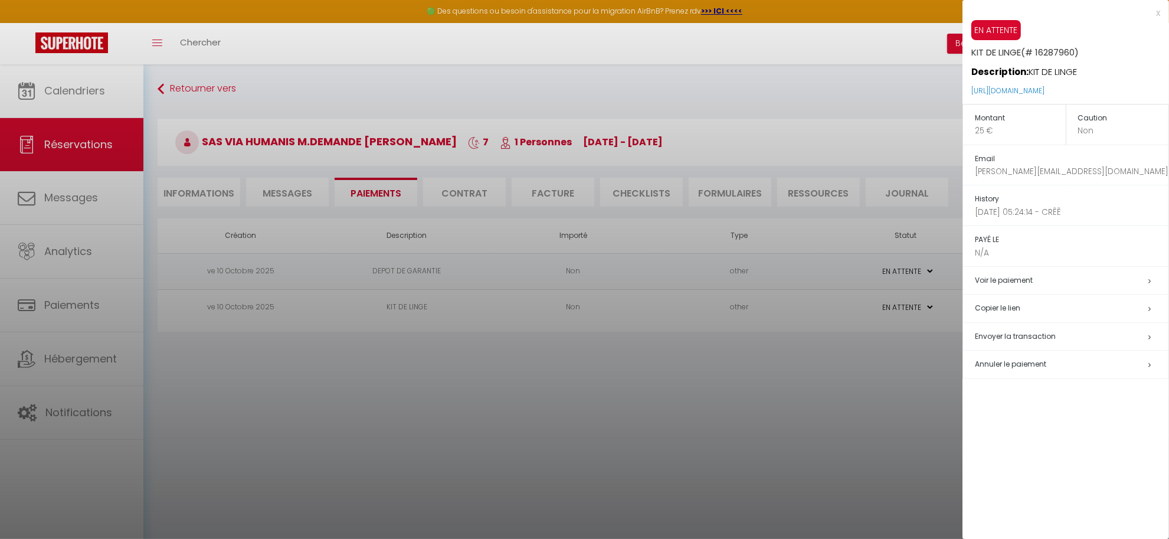
click at [989, 361] on span "Annuler le paiement" at bounding box center [1010, 364] width 71 height 10
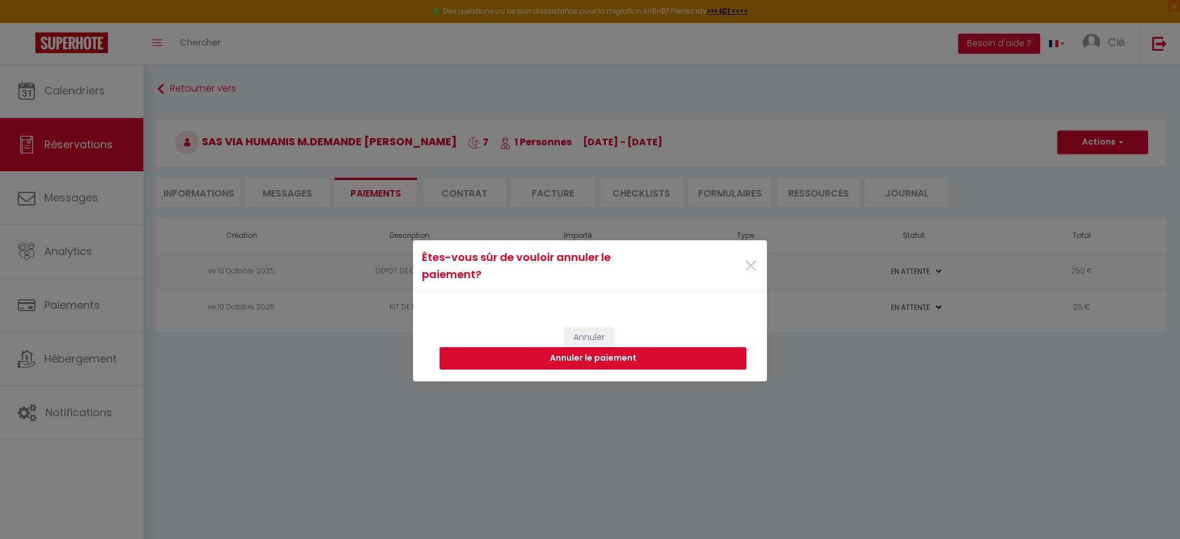
click at [617, 358] on button "Annuler le paiement" at bounding box center [593, 358] width 307 height 22
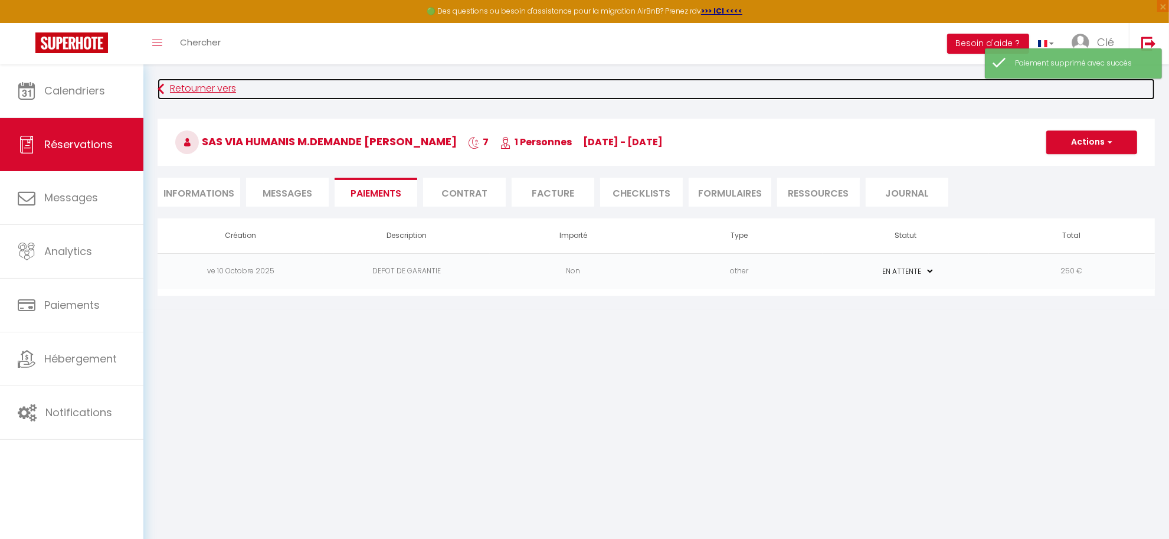
click at [186, 80] on link "Retourner vers" at bounding box center [656, 88] width 997 height 21
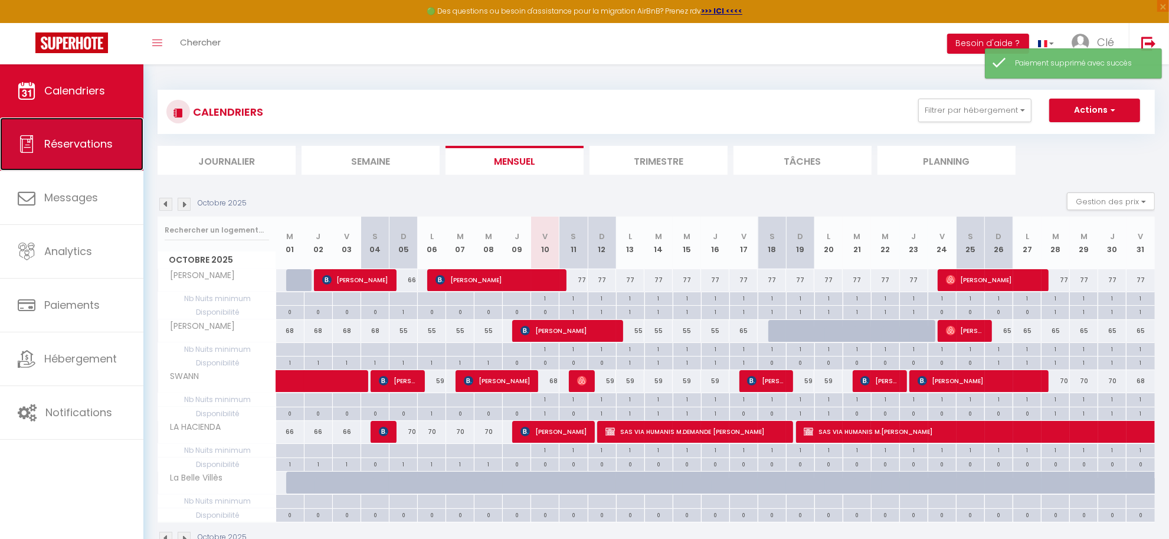
click at [76, 140] on span "Réservations" at bounding box center [78, 143] width 68 height 15
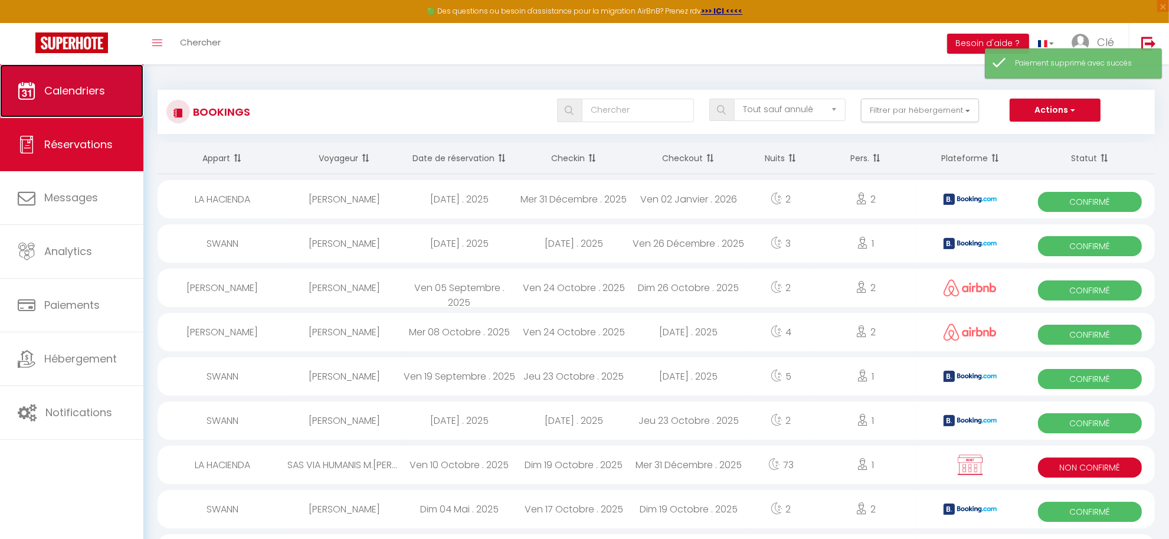
click at [83, 98] on link "Calendriers" at bounding box center [71, 90] width 143 height 53
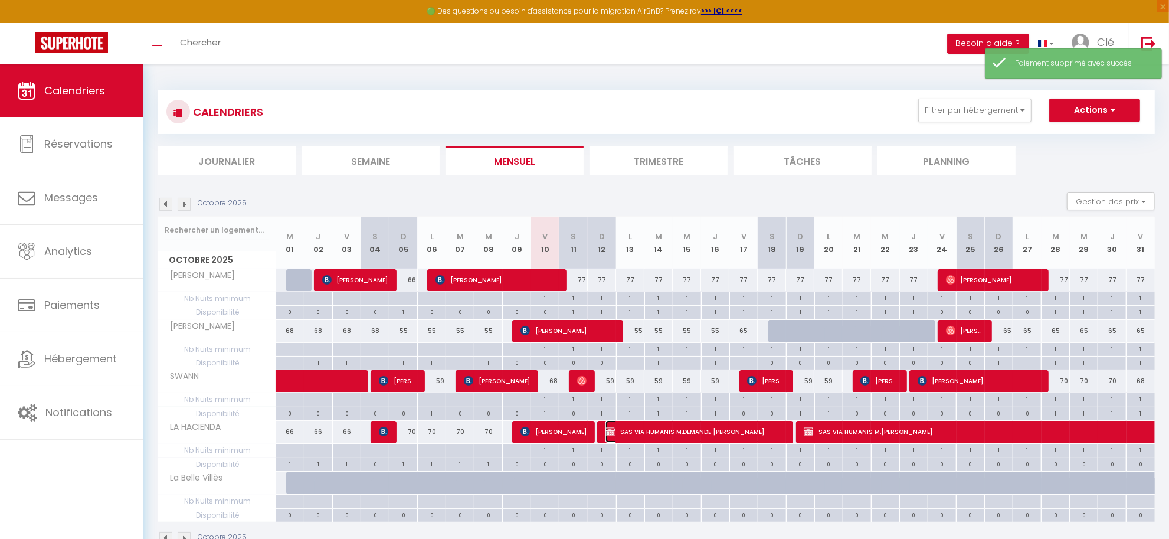
click at [753, 431] on span "SAS VIA HUMANIS M.DEMANDE Raphaël" at bounding box center [694, 431] width 179 height 22
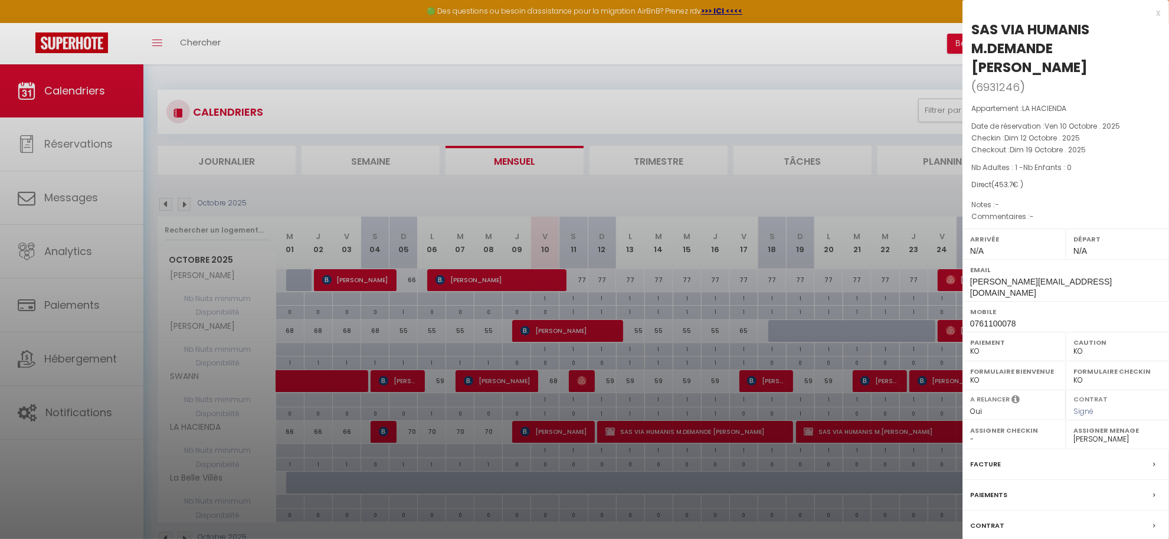
click at [995, 489] on label "Paiements" at bounding box center [988, 495] width 37 height 12
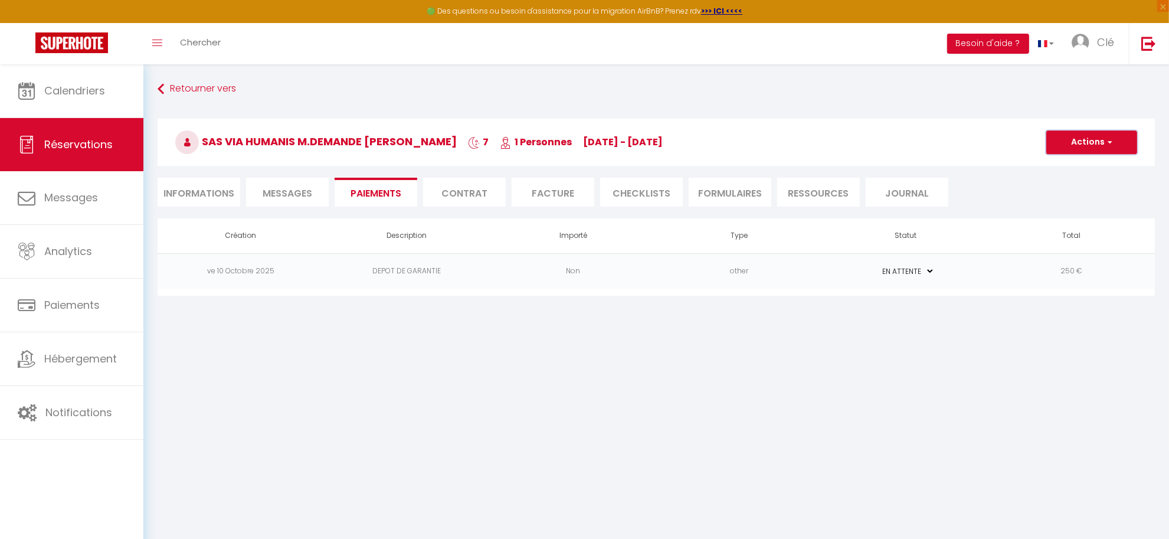
click at [1077, 142] on button "Actions" at bounding box center [1091, 142] width 91 height 24
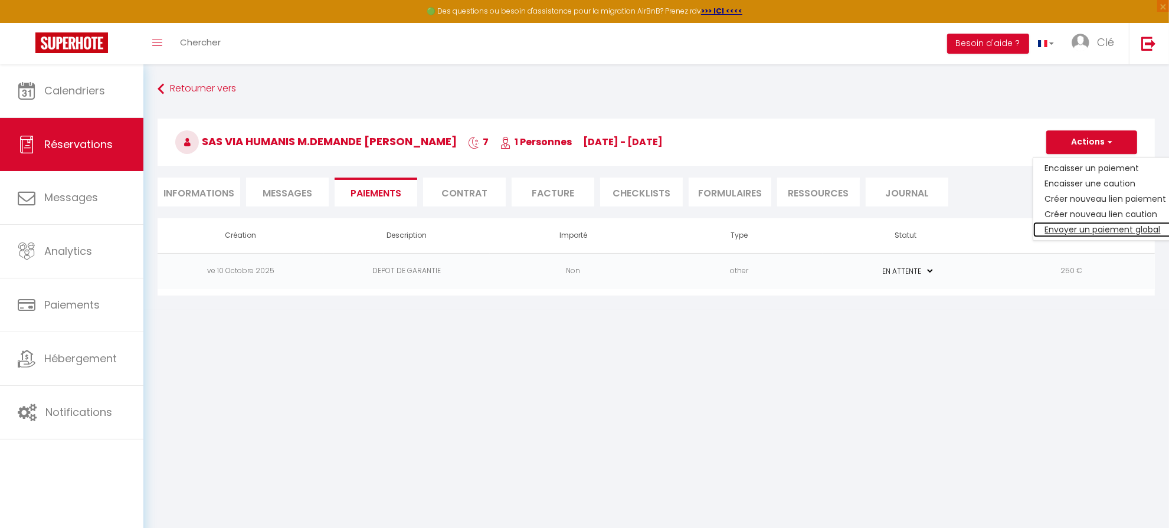
click at [1078, 228] on link "Envoyer un paiement global" at bounding box center [1105, 229] width 145 height 15
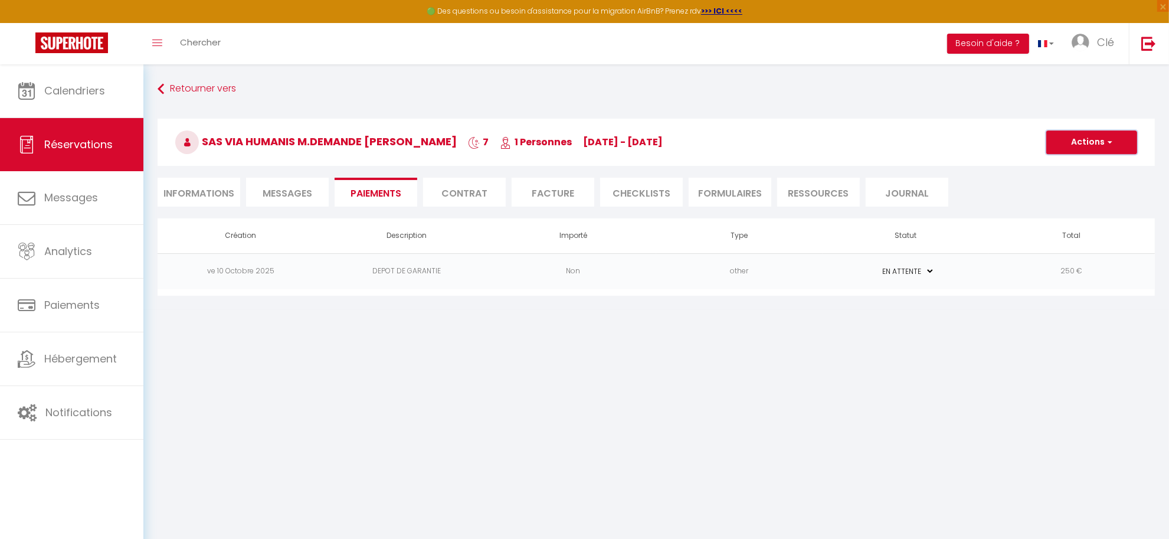
click at [1076, 139] on button "Actions" at bounding box center [1091, 142] width 91 height 24
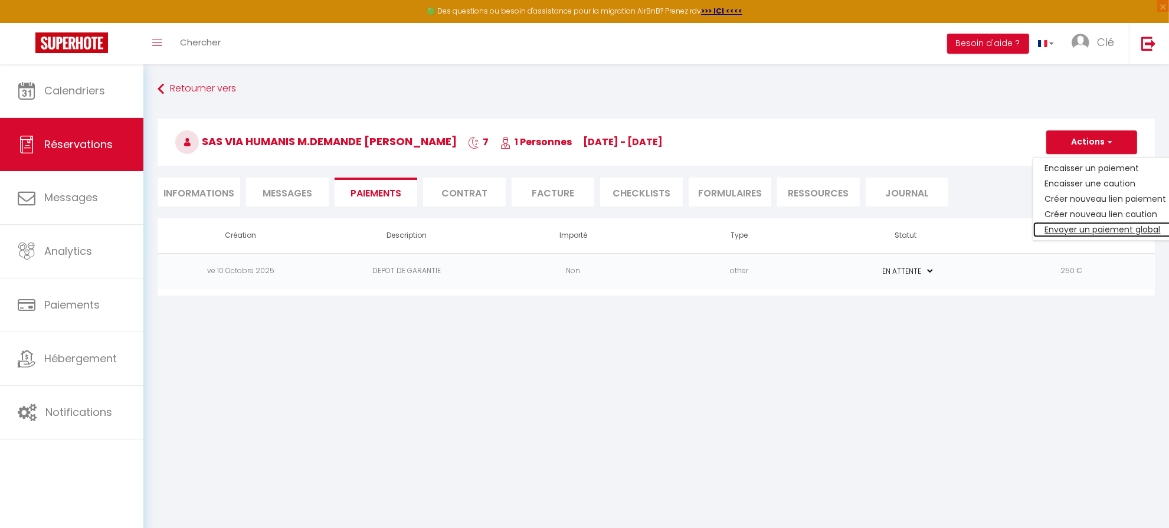
click at [1071, 228] on link "Envoyer un paiement global" at bounding box center [1105, 229] width 145 height 15
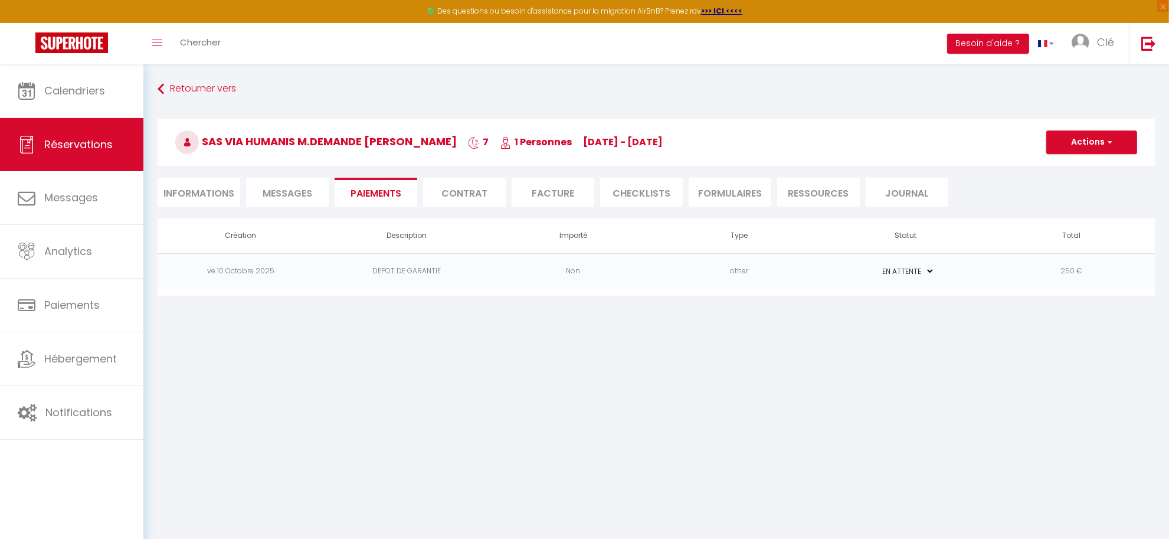
click at [749, 404] on body "🟢 Des questions ou besoin d'assistance pour la migration AirBnB? Prenez rdv >>>…" at bounding box center [584, 333] width 1169 height 539
click at [1099, 136] on button "Actions" at bounding box center [1091, 142] width 91 height 24
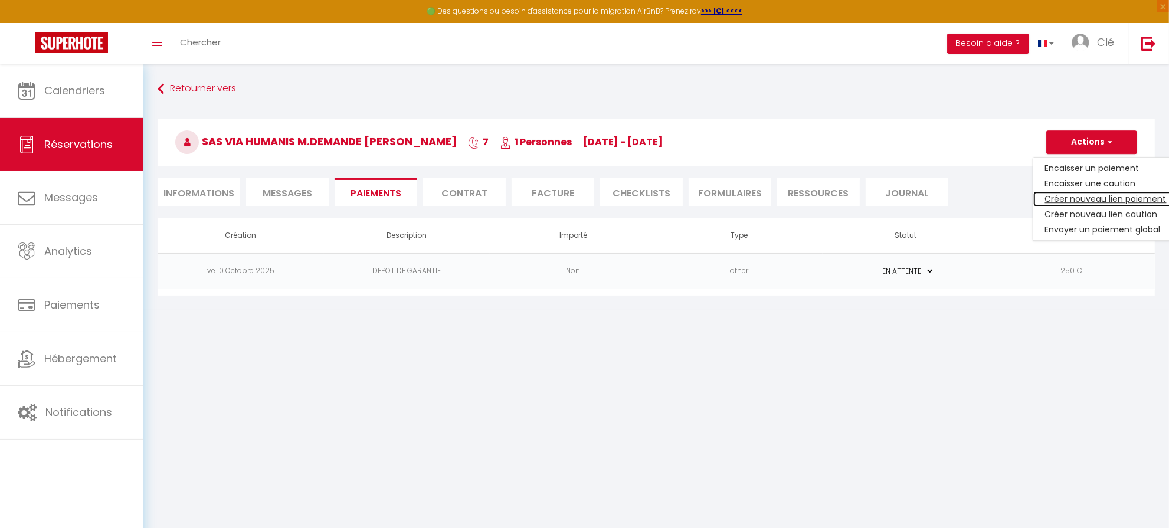
click at [1087, 195] on link "Créer nouveau lien paiement" at bounding box center [1105, 198] width 145 height 15
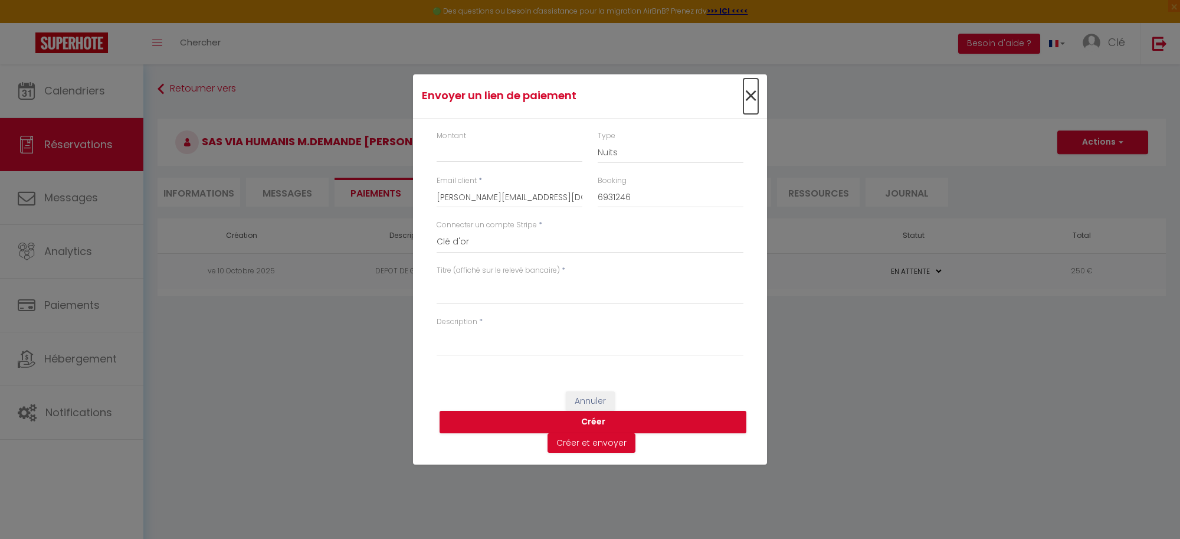
click at [746, 96] on span "×" at bounding box center [750, 95] width 15 height 35
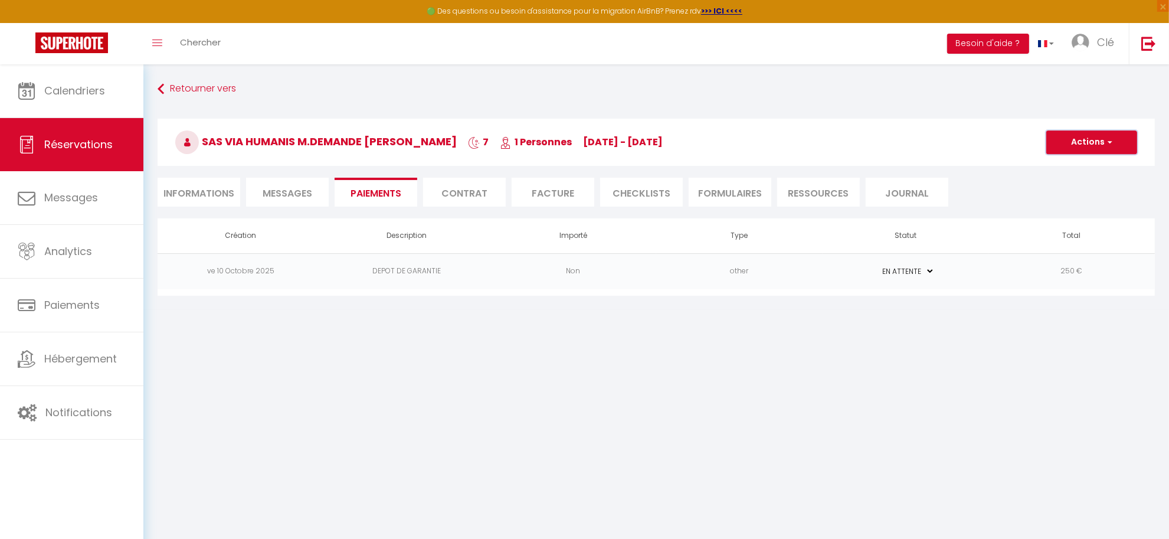
click at [1105, 140] on span "button" at bounding box center [1107, 142] width 7 height 11
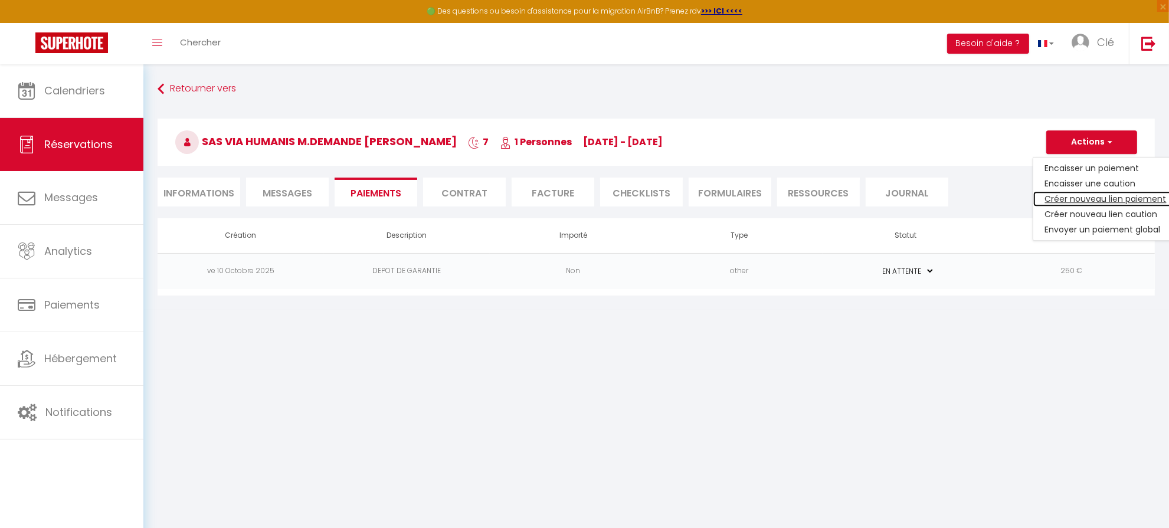
click at [1087, 198] on link "Créer nouveau lien paiement" at bounding box center [1105, 198] width 145 height 15
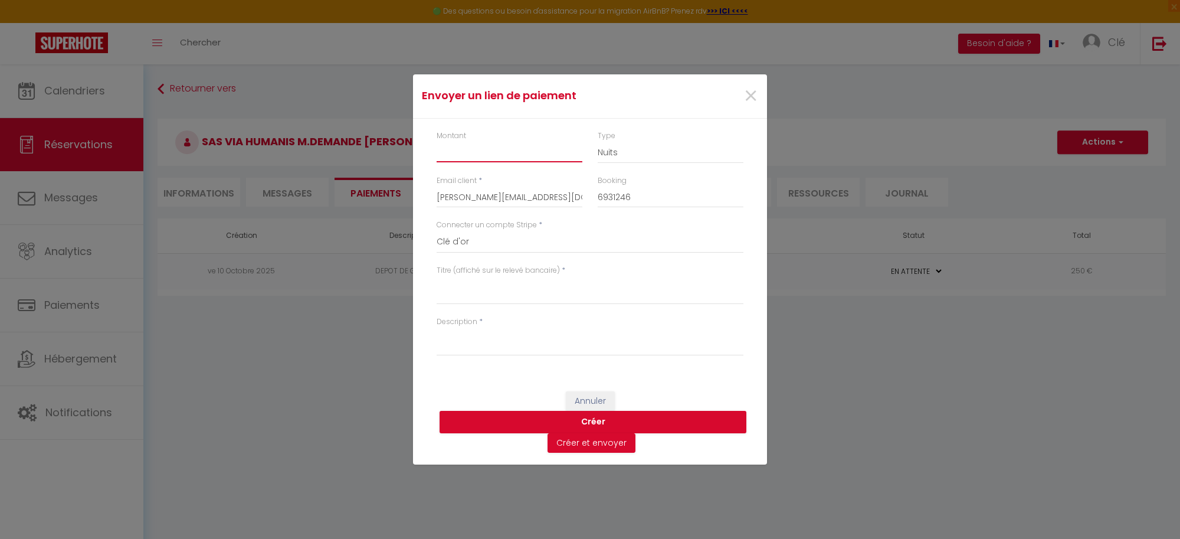
click at [481, 154] on input "Montant" at bounding box center [510, 151] width 146 height 21
click at [500, 283] on textarea "Titre (affiché sur le relevé bancaire)" at bounding box center [590, 290] width 307 height 28
drag, startPoint x: 540, startPoint y: 284, endPoint x: 370, endPoint y: 284, distance: 169.9
click at [370, 284] on div "Envoyer un lien de paiement × Montant 415 Type Nuits Frais de ménage Taxe de sé…" at bounding box center [590, 269] width 1180 height 539
click at [456, 288] on textarea "NUIT DU 12/10 AU 19/10" at bounding box center [590, 290] width 307 height 28
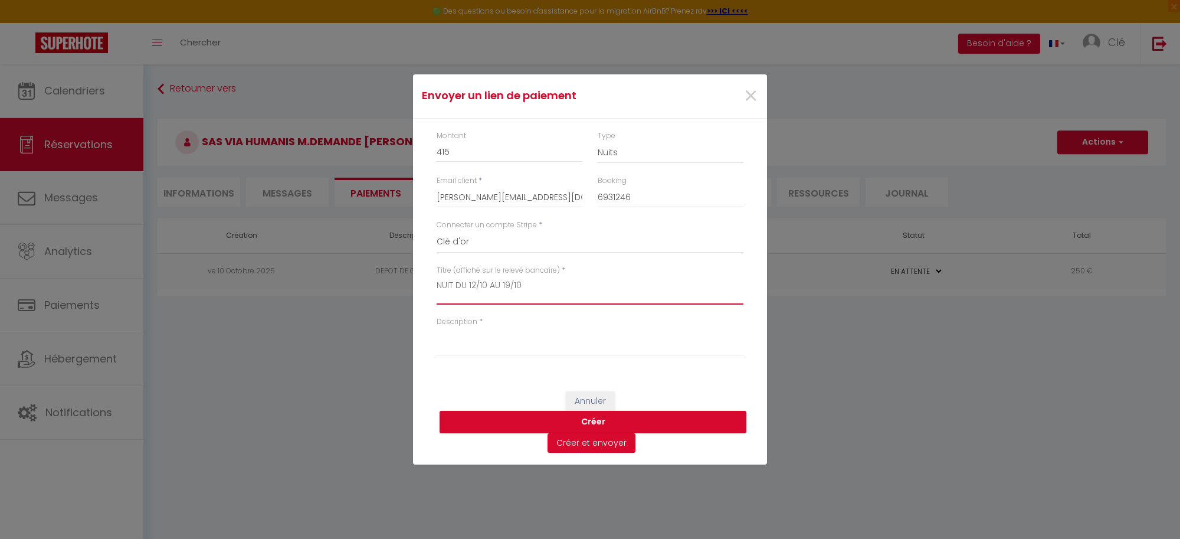
click at [453, 287] on textarea "NUIT DU 12/10 AU 19/10" at bounding box center [590, 290] width 307 height 28
drag, startPoint x: 535, startPoint y: 285, endPoint x: 322, endPoint y: 293, distance: 213.1
click at [322, 293] on div "Envoyer un lien de paiement × Montant 415 Type Nuits Frais de ménage Taxe de sé…" at bounding box center [590, 269] width 1180 height 539
click at [470, 336] on textarea "Description" at bounding box center [590, 341] width 307 height 28
paste textarea "NUITS DU 12/10 AU 19/10"
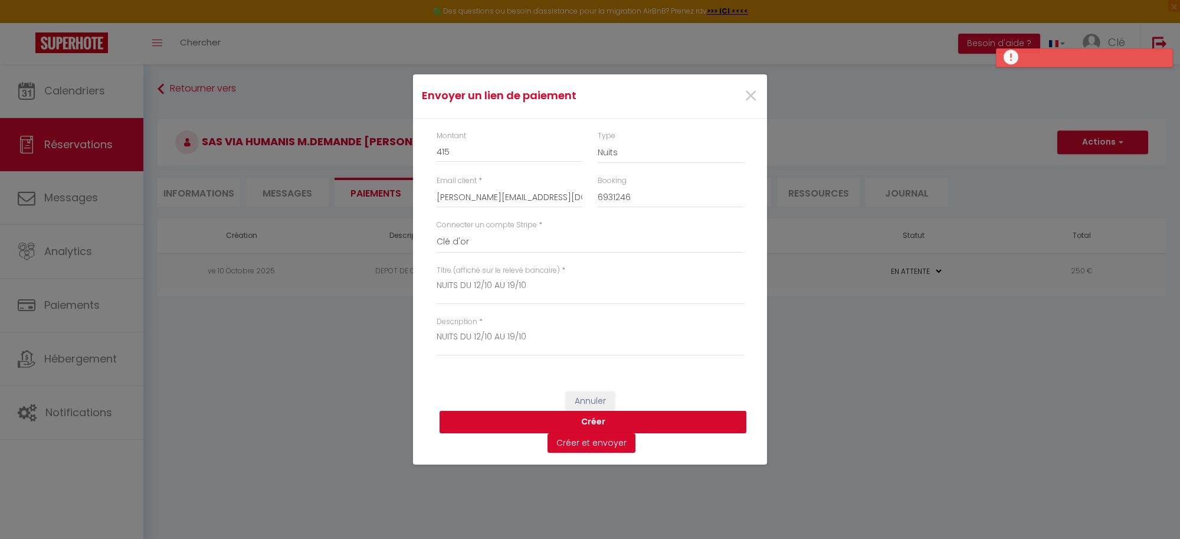
click at [598, 423] on button "Créer" at bounding box center [593, 422] width 307 height 22
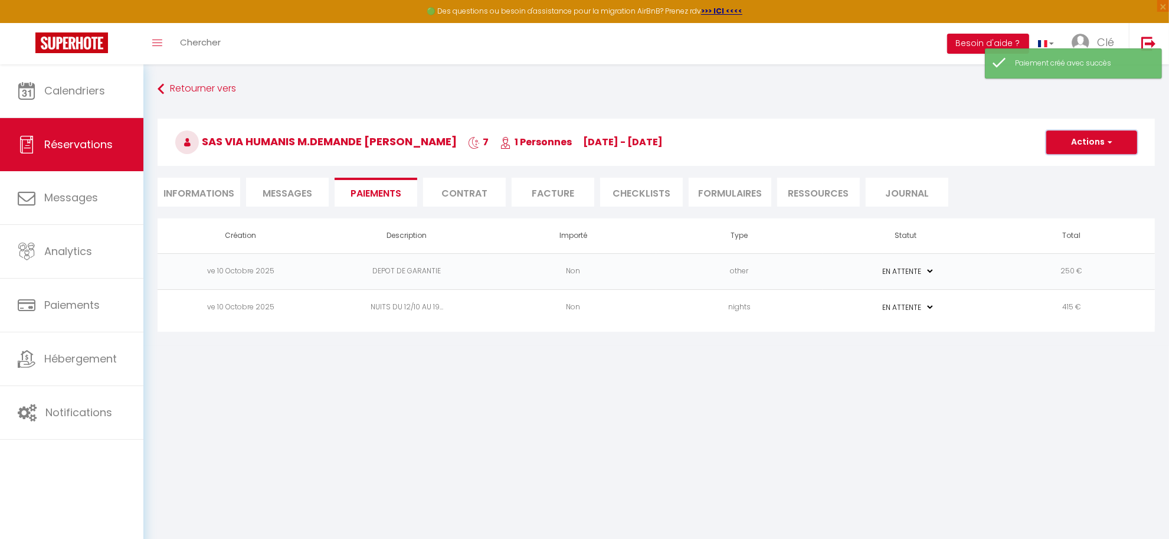
click at [1071, 140] on button "Actions" at bounding box center [1091, 142] width 91 height 24
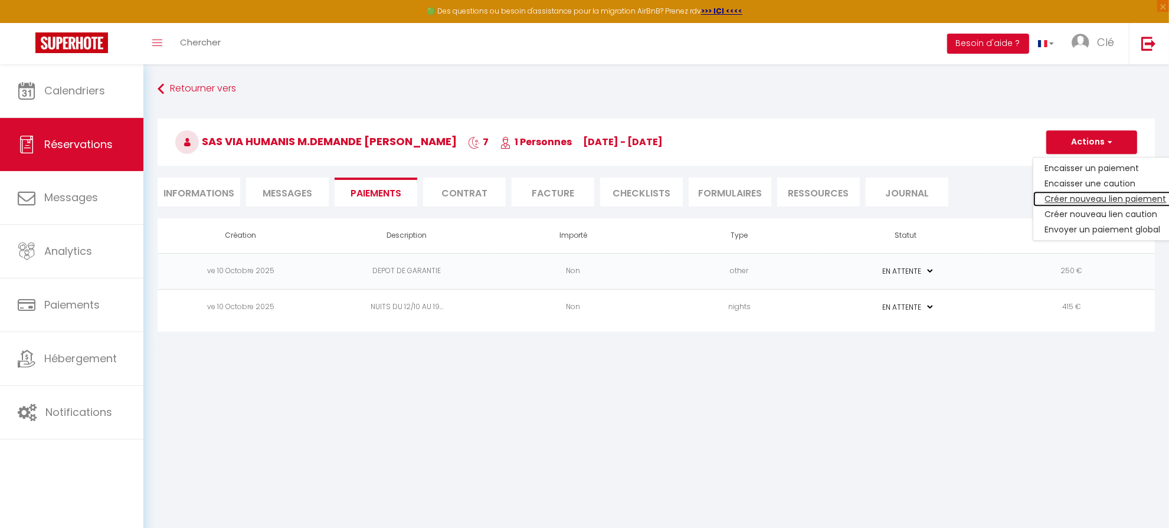
click at [1080, 199] on link "Créer nouveau lien paiement" at bounding box center [1105, 198] width 145 height 15
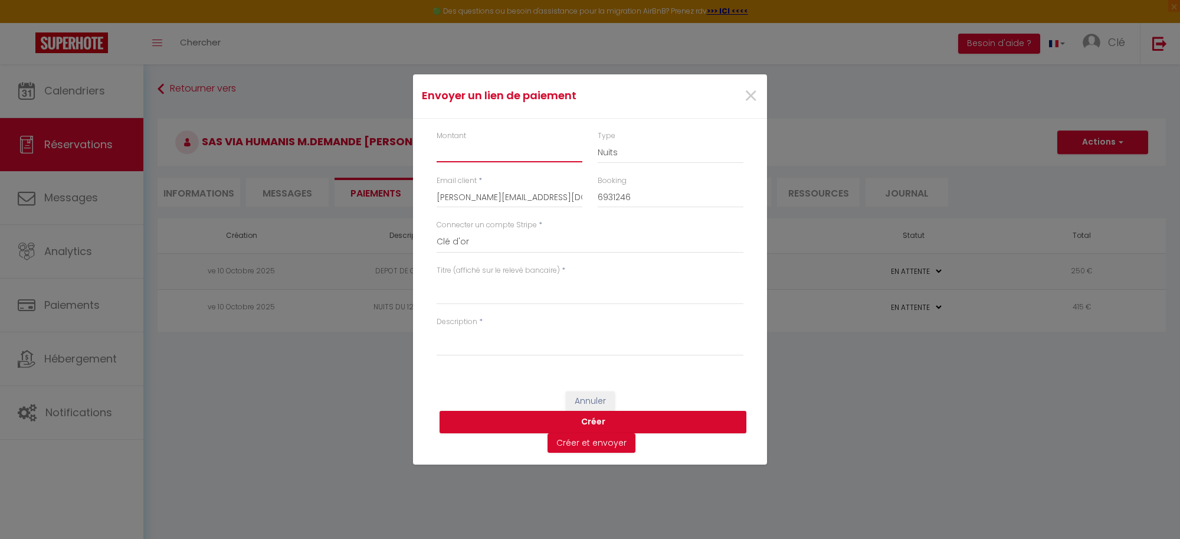
click at [465, 153] on input "Montant" at bounding box center [510, 151] width 146 height 21
click at [641, 150] on select "Nuits Frais de ménage Taxe de séjour Autre" at bounding box center [671, 152] width 146 height 22
click at [598, 141] on select "Nuits Frais de ménage Taxe de séjour Autre" at bounding box center [671, 152] width 146 height 22
click at [468, 301] on textarea "Titre (affiché sur le relevé bancaire)" at bounding box center [590, 290] width 307 height 28
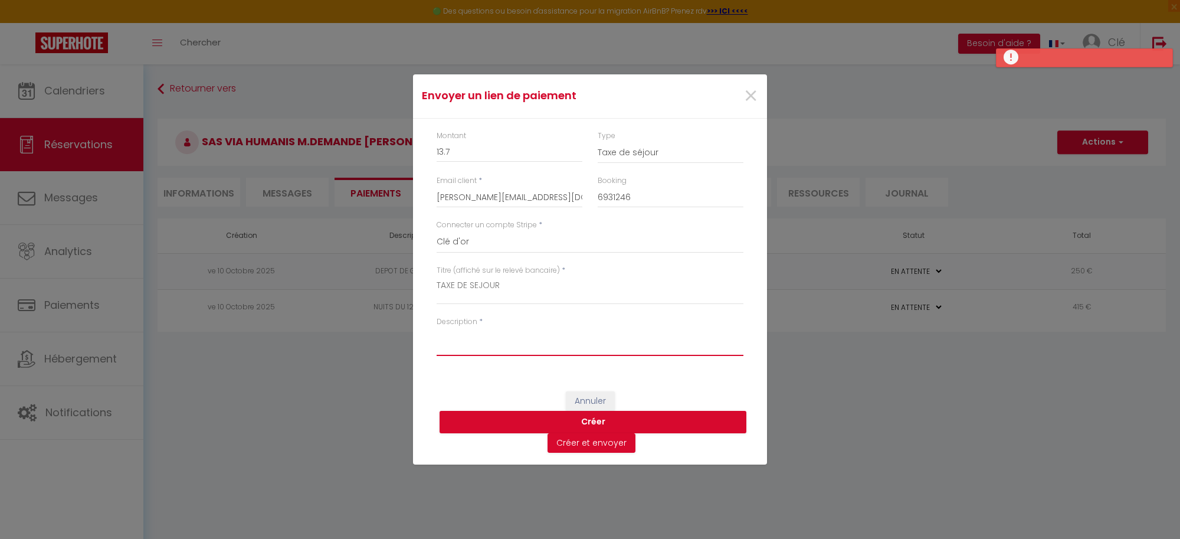
click at [499, 331] on textarea "Description" at bounding box center [590, 341] width 307 height 28
click at [605, 422] on button "Créer" at bounding box center [593, 422] width 307 height 22
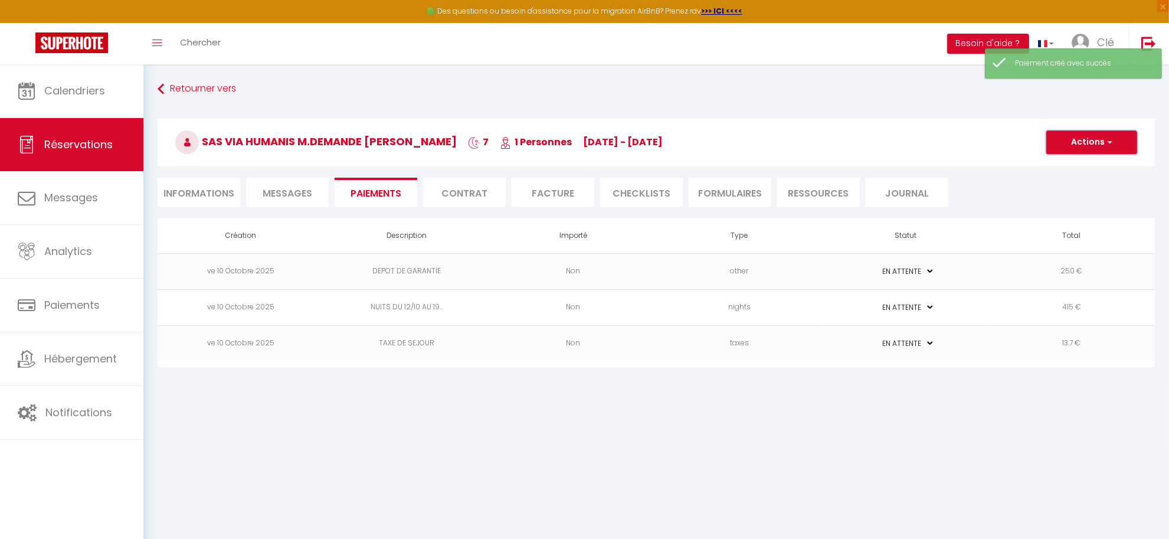
click at [1071, 150] on button "Actions" at bounding box center [1091, 142] width 91 height 24
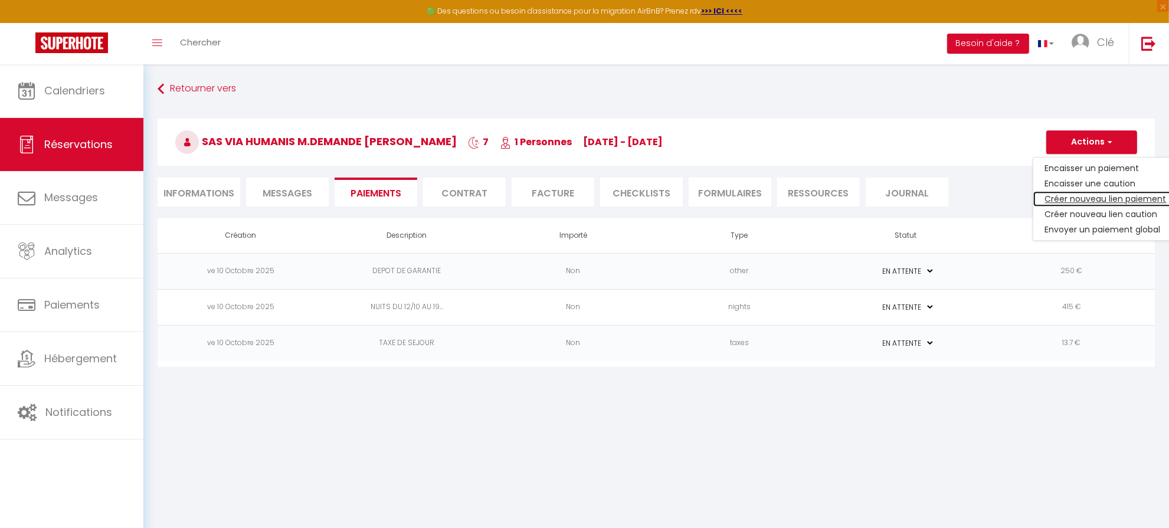
click at [1074, 199] on link "Créer nouveau lien paiement" at bounding box center [1105, 198] width 145 height 15
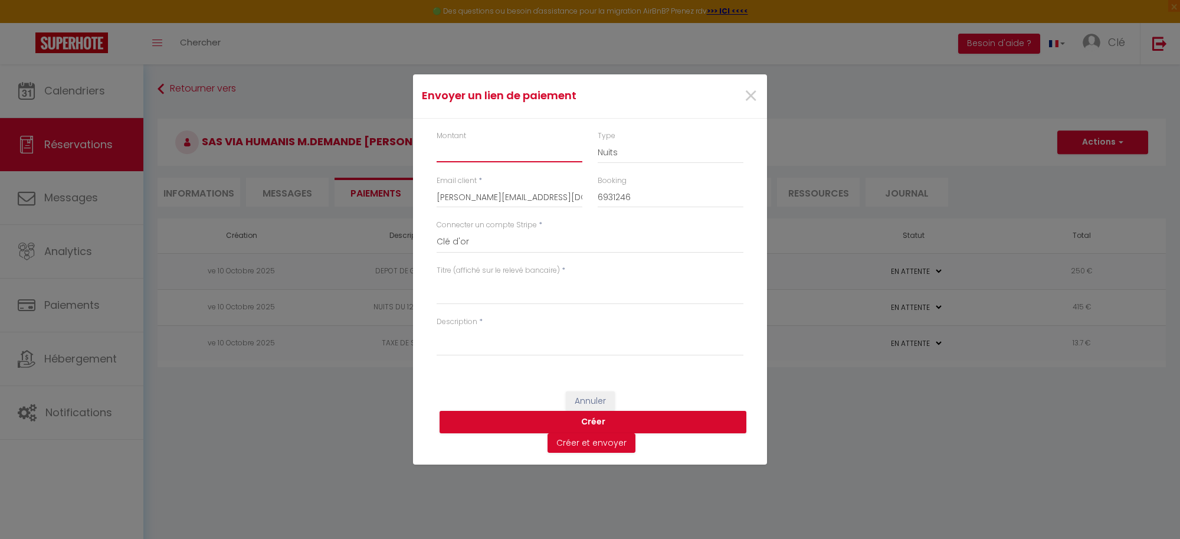
click at [503, 150] on input "Montant" at bounding box center [510, 151] width 146 height 21
click at [596, 152] on div "Type Nuits Frais de ménage Taxe de séjour Autre" at bounding box center [670, 152] width 161 height 45
click at [611, 152] on select "Nuits Frais de ménage Taxe de séjour Autre" at bounding box center [671, 152] width 146 height 22
click at [598, 141] on select "Nuits Frais de ménage Taxe de séjour Autre" at bounding box center [671, 152] width 146 height 22
click at [452, 289] on textarea "Titre (affiché sur le relevé bancaire)" at bounding box center [590, 290] width 307 height 28
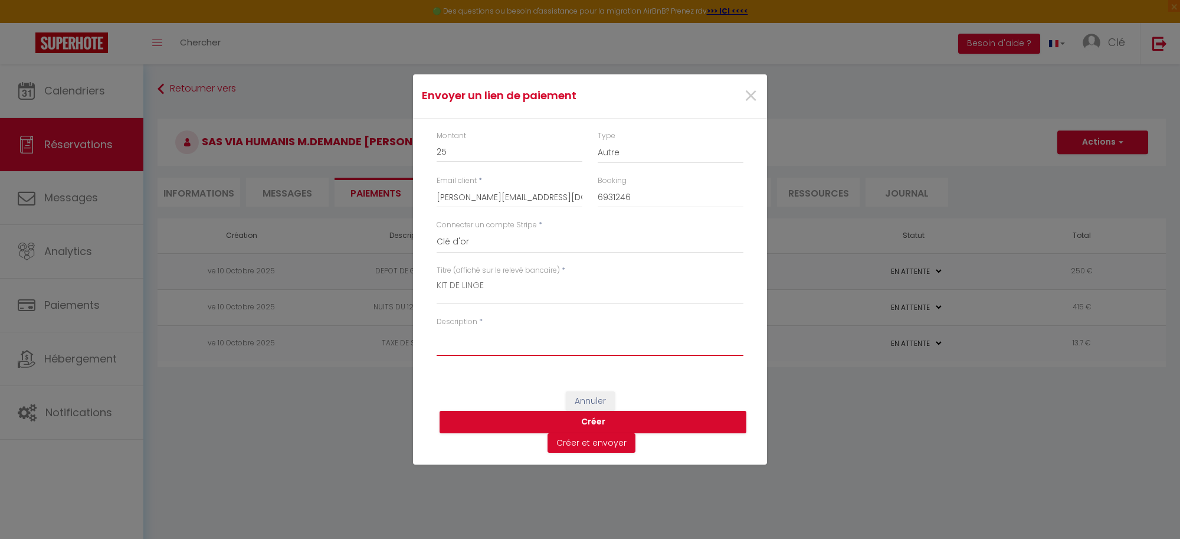
click at [474, 343] on textarea "Description" at bounding box center [590, 341] width 307 height 28
click at [573, 411] on button "Créer" at bounding box center [593, 422] width 307 height 22
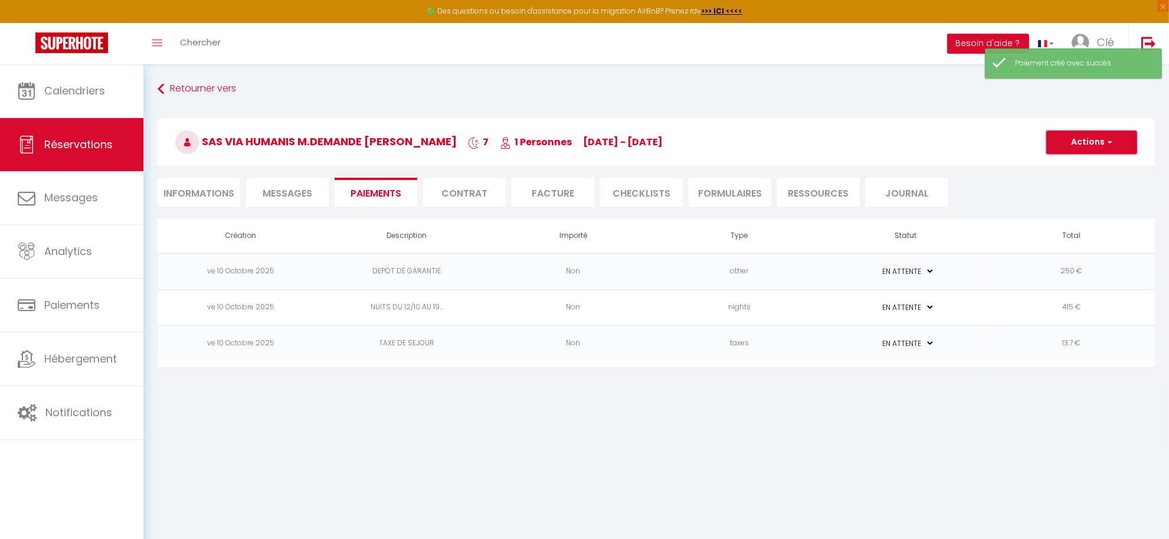
click at [1110, 145] on span "button" at bounding box center [1107, 142] width 7 height 11
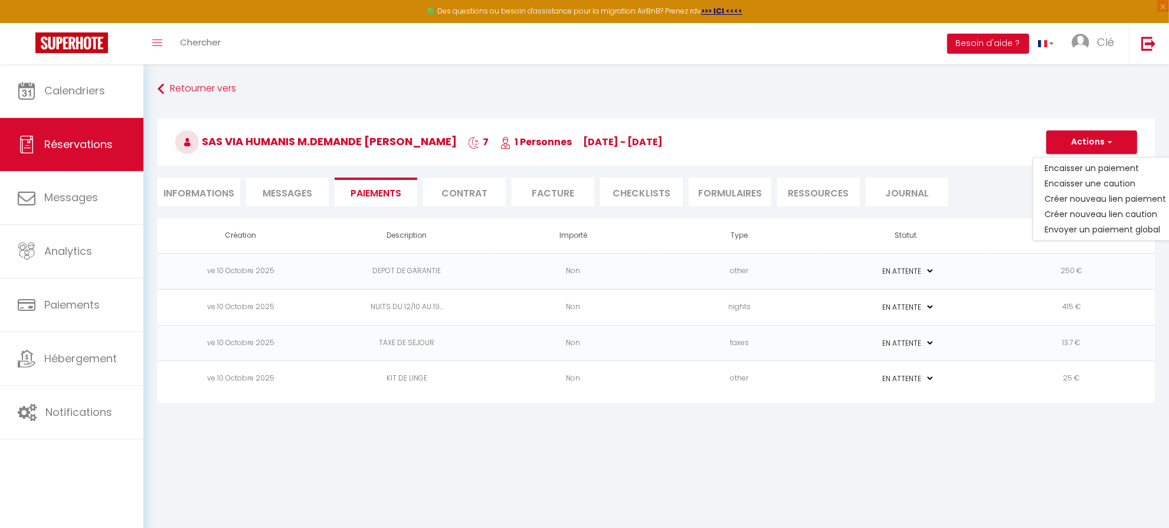
click at [179, 194] on li "Informations" at bounding box center [199, 192] width 83 height 29
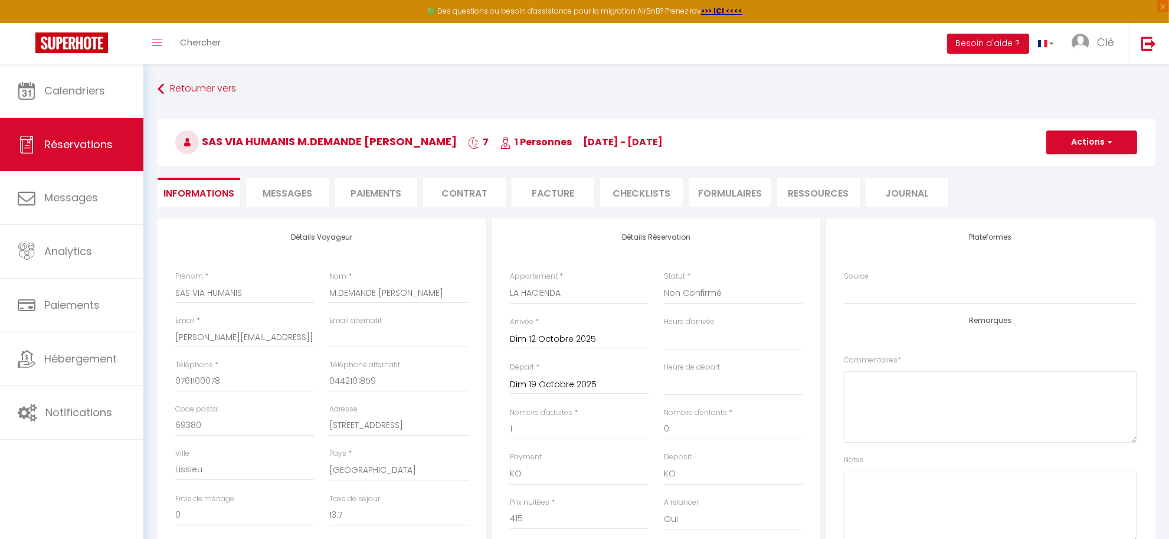
click at [372, 191] on li "Paiements" at bounding box center [376, 192] width 83 height 29
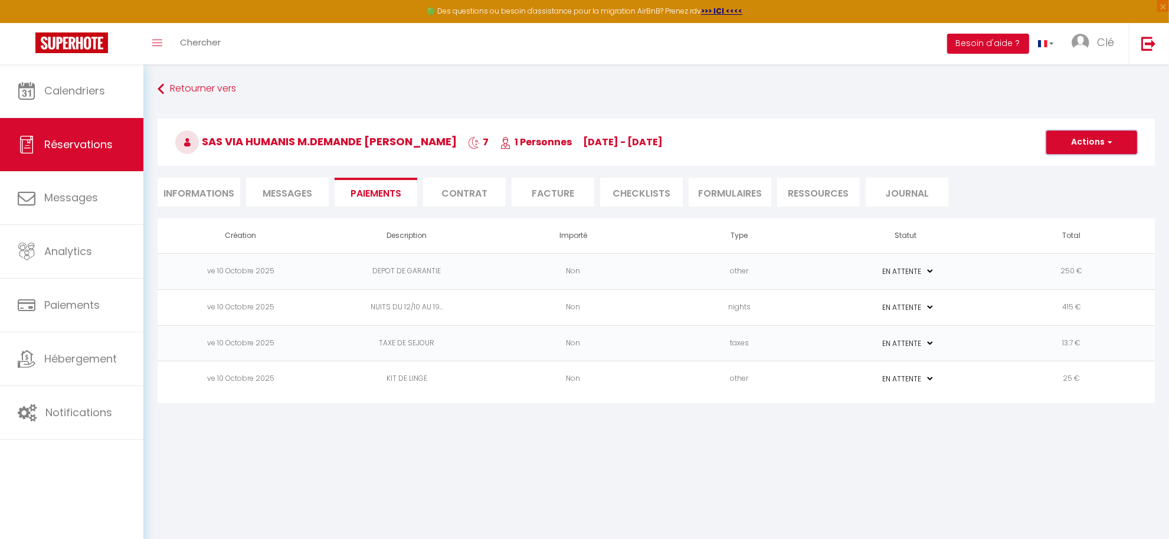
click at [1097, 149] on button "Actions" at bounding box center [1091, 142] width 91 height 24
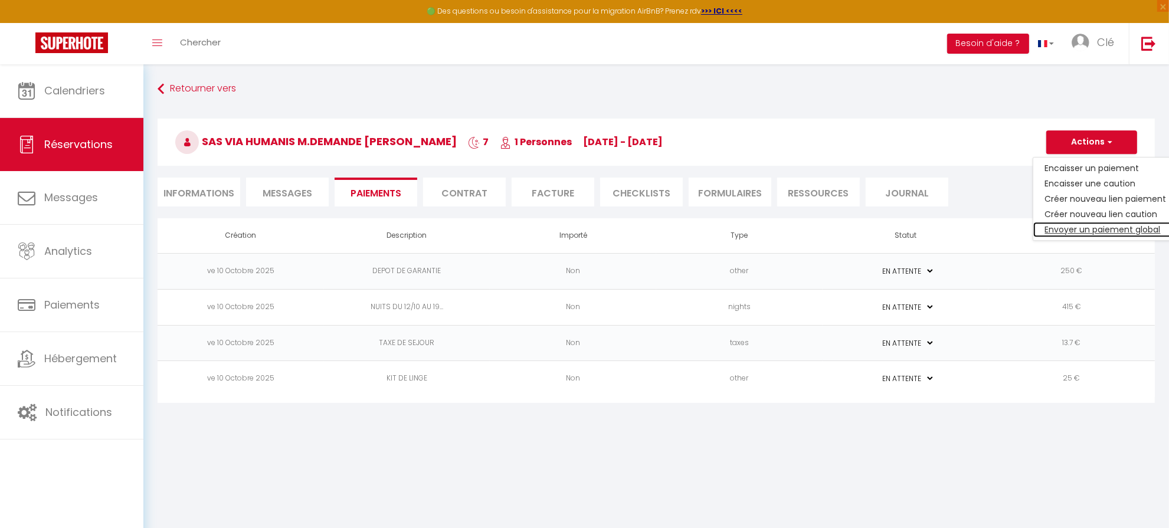
click at [1094, 226] on link "Envoyer un paiement global" at bounding box center [1105, 229] width 145 height 15
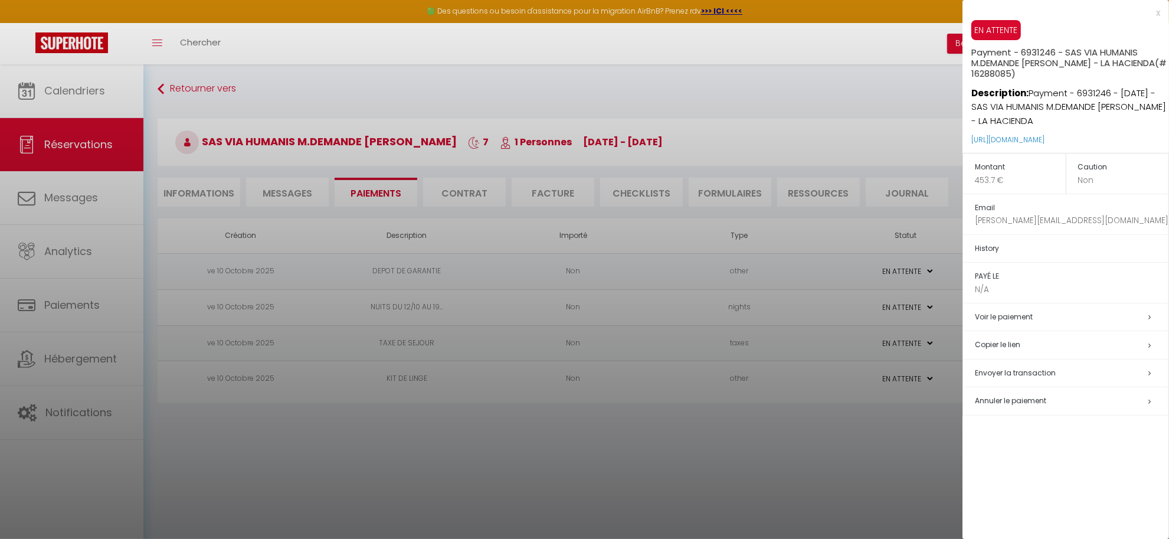
click at [1009, 346] on h5 "Copier le lien" at bounding box center [1072, 345] width 194 height 14
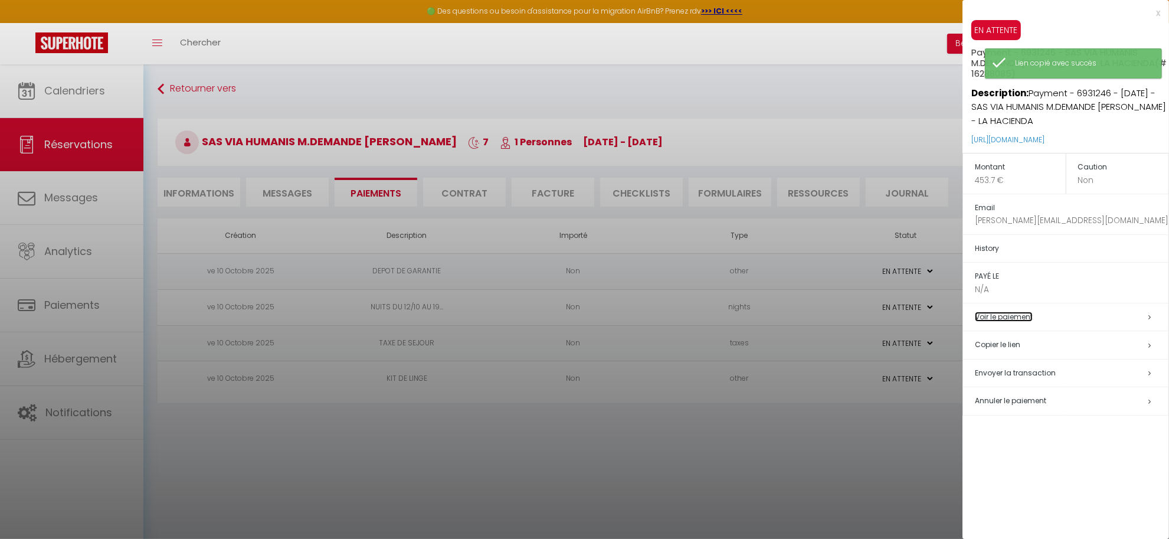
click at [1019, 317] on link "Voir le paiement" at bounding box center [1004, 317] width 58 height 10
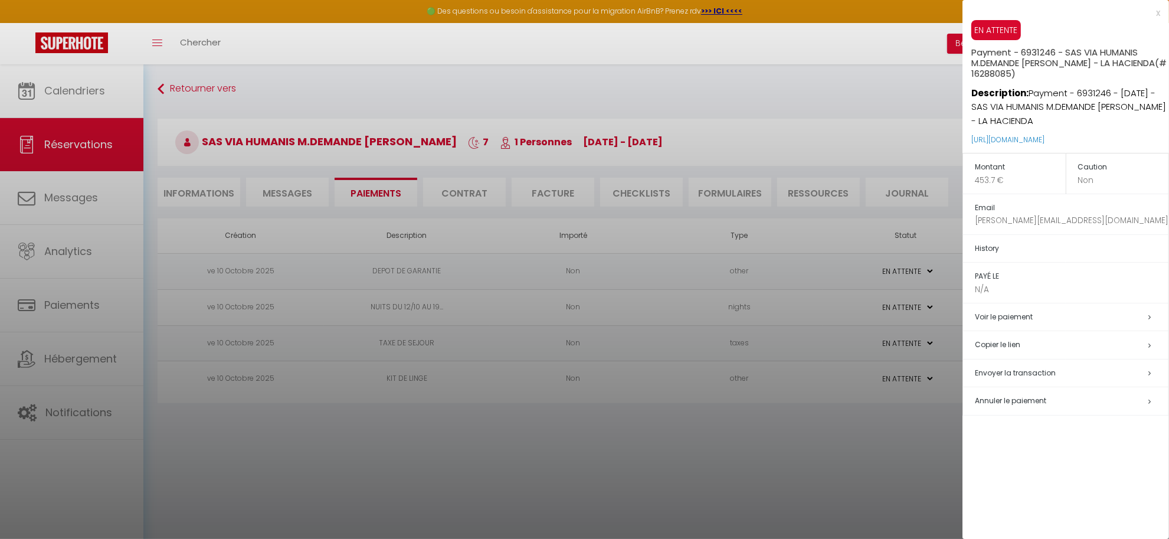
click at [789, 475] on div at bounding box center [584, 269] width 1169 height 539
